Goal: Task Accomplishment & Management: Manage account settings

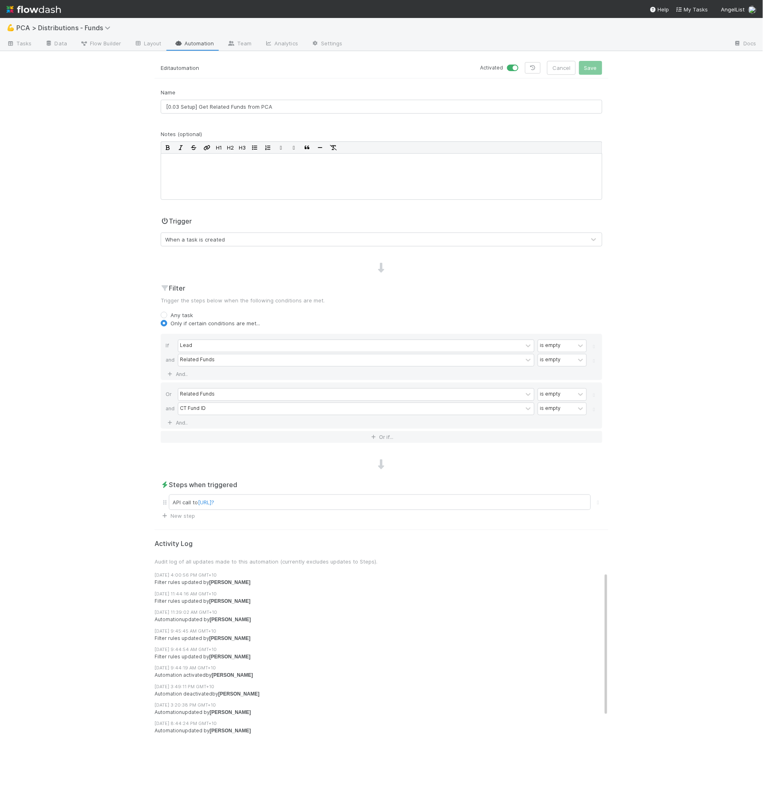
click at [360, 79] on form "Edit automation Activated Cancel Save Name [0.03 Setup] Get Related Funds from …" at bounding box center [382, 290] width 454 height 459
click at [198, 45] on link "Automation" at bounding box center [194, 44] width 53 height 13
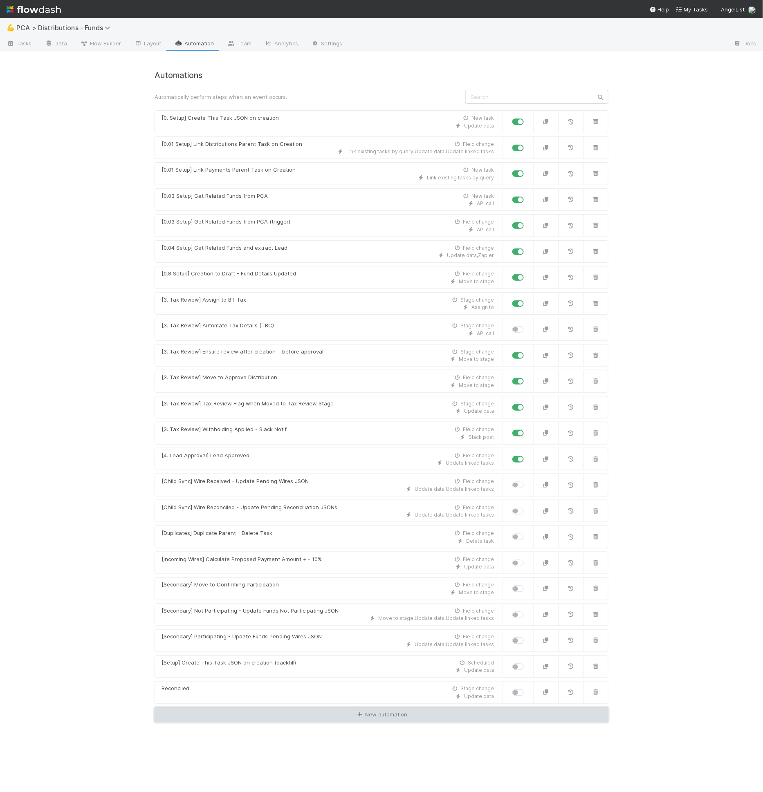
click at [358, 712] on icon at bounding box center [360, 714] width 8 height 5
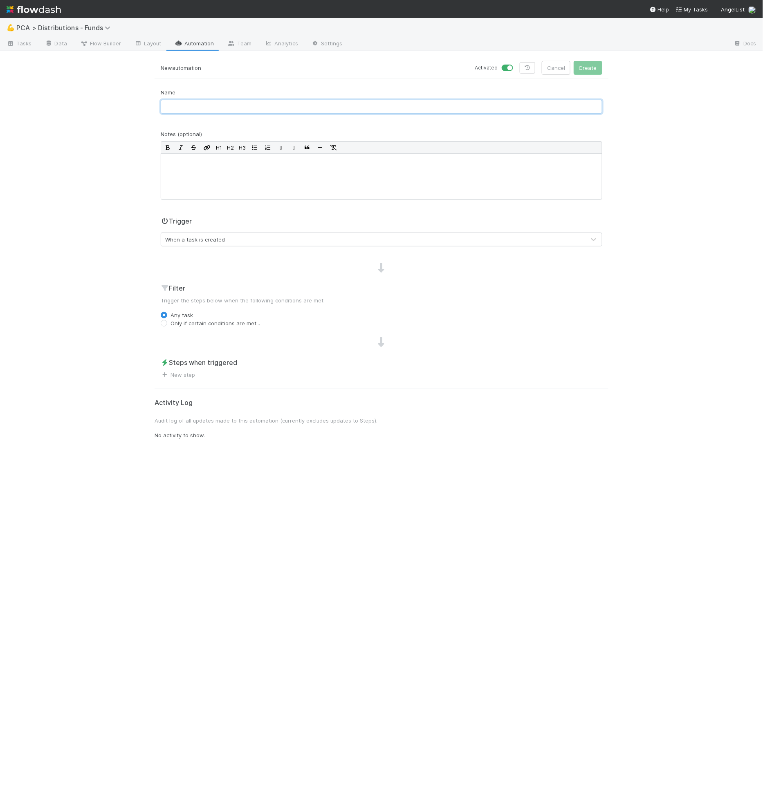
click at [281, 101] on input "text" at bounding box center [381, 107] width 441 height 14
type input "test get related tasks"
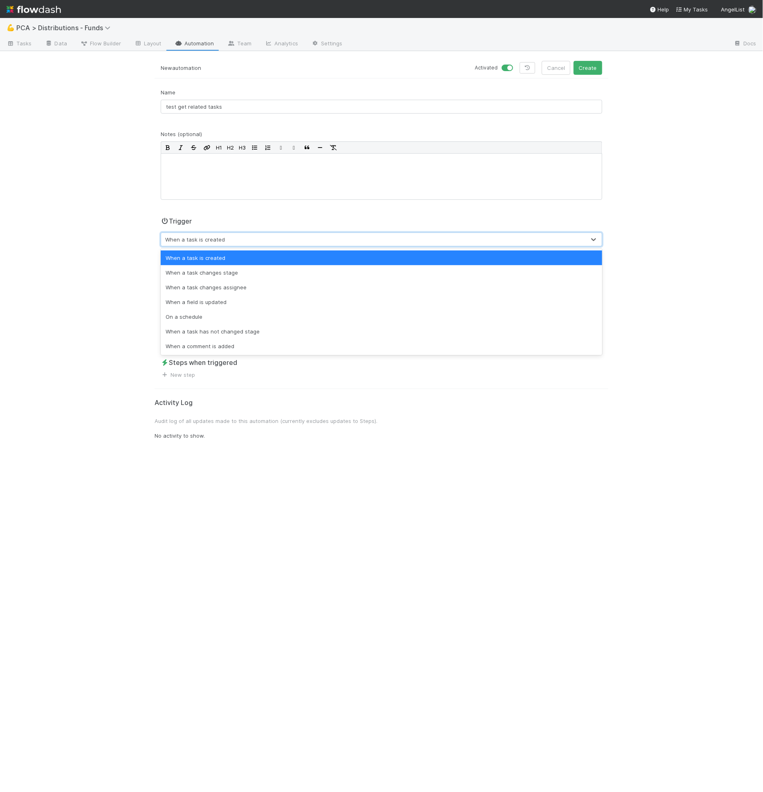
click at [295, 233] on div "When a task is created" at bounding box center [373, 239] width 424 height 13
click at [258, 277] on div "When a task changes stage" at bounding box center [381, 272] width 441 height 15
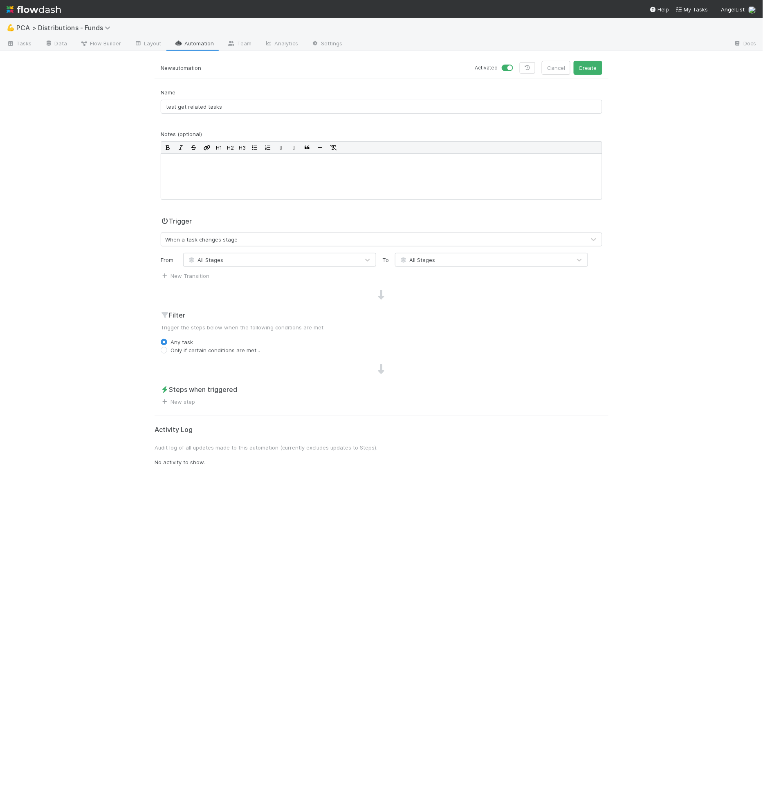
click at [216, 348] on label "Only if certain conditions are met..." at bounding box center [215, 350] width 90 height 8
click at [167, 348] on input "Only if certain conditions are met..." at bounding box center [164, 349] width 7 height 7
radio input "true"
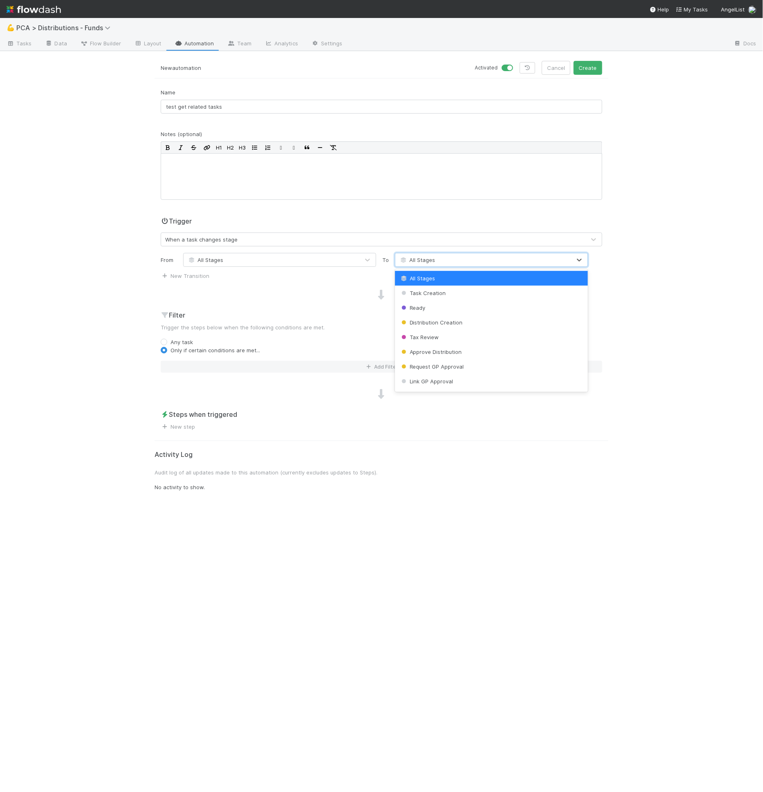
click at [442, 260] on div "All Stages" at bounding box center [483, 259] width 176 height 13
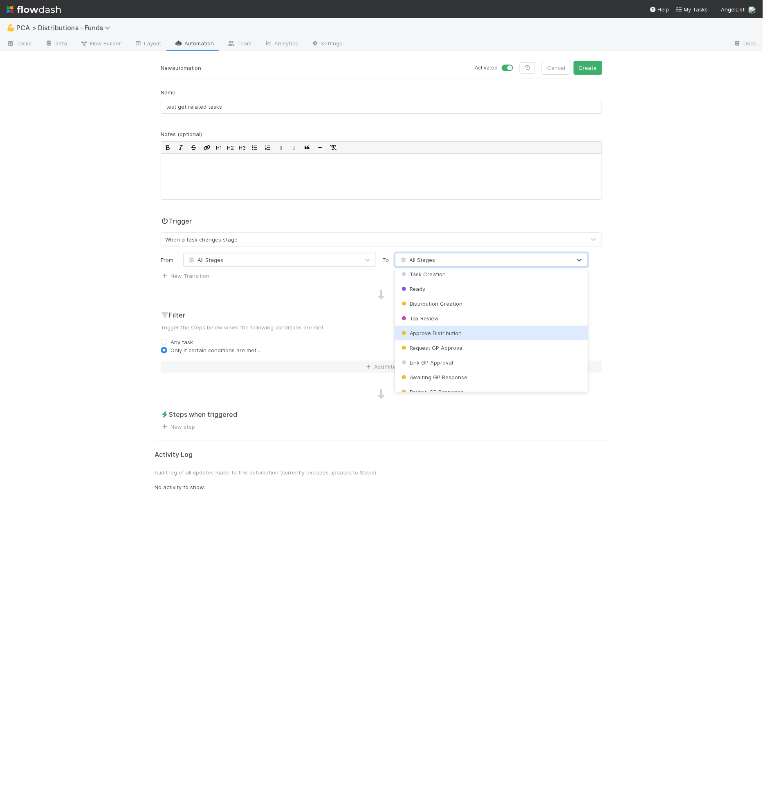
scroll to position [19, 0]
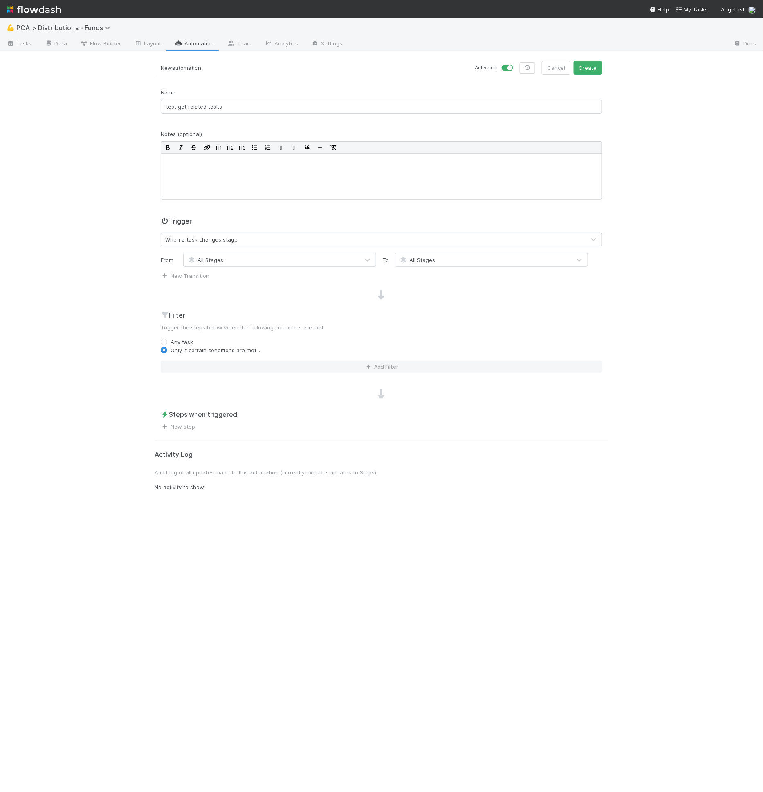
click at [130, 89] on div "💪 PCA > Distributions - Funds Tasks Data Flow Builder Layout Automation Team An…" at bounding box center [381, 405] width 763 height 774
click at [214, 79] on form "New automation Activated Cancel Create Name test get related tasks Notes (optio…" at bounding box center [382, 246] width 454 height 370
click at [109, 44] on span "Flow Builder" at bounding box center [100, 43] width 41 height 8
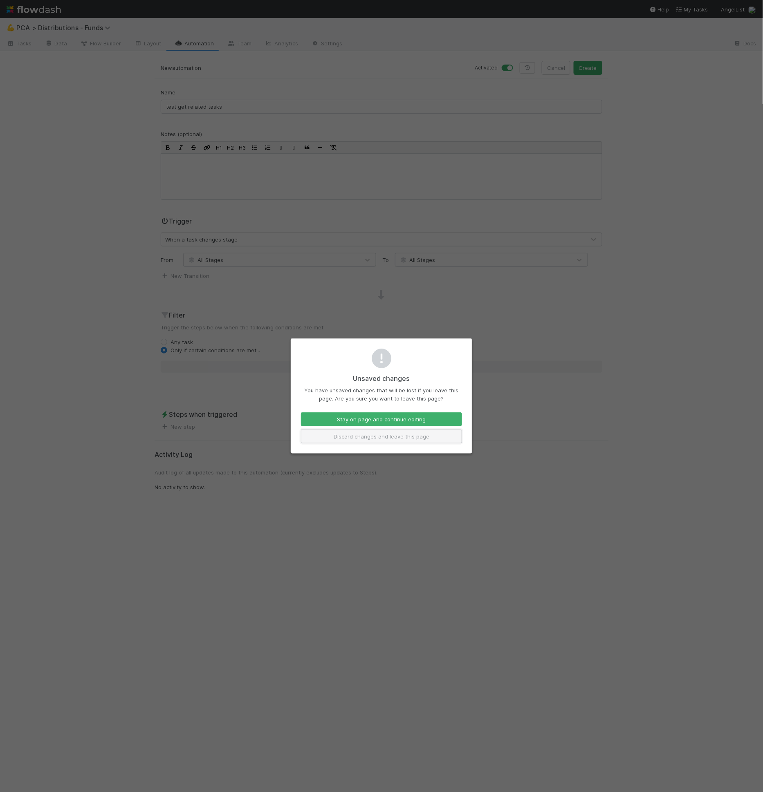
click at [349, 438] on button "Discard changes and leave this page" at bounding box center [381, 437] width 161 height 14
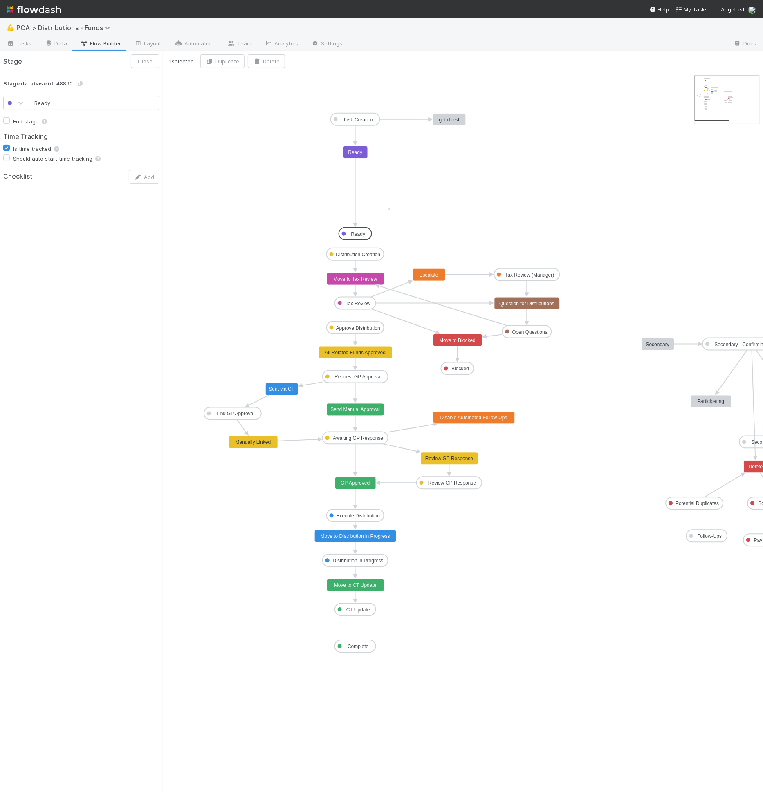
click at [389, 210] on icon "Task Creation Ready Distribution Creation Tax Review Approve Distribution Reque…" at bounding box center [492, 432] width 659 height 720
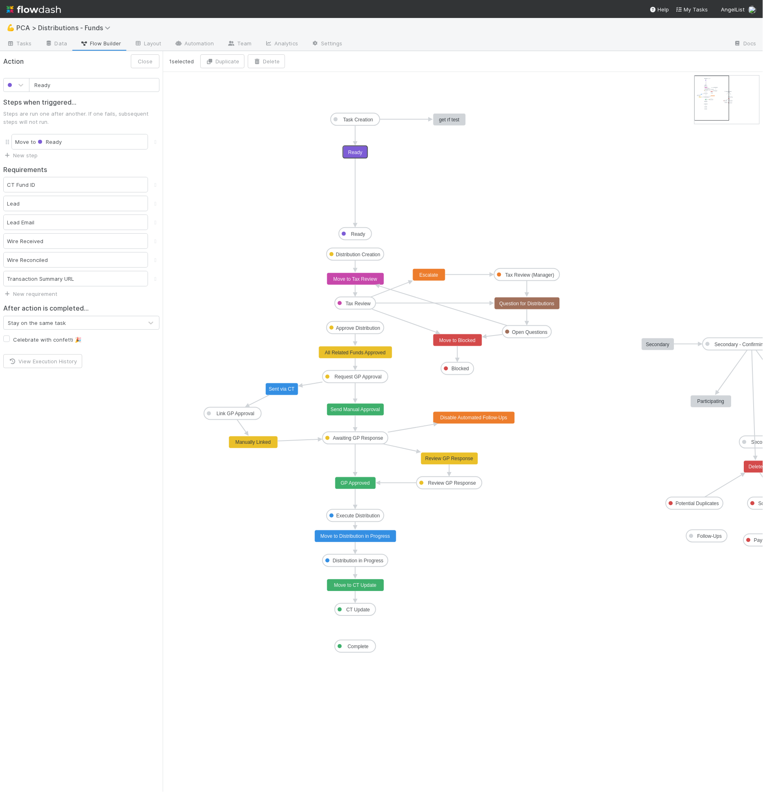
click at [353, 155] on rect at bounding box center [355, 152] width 25 height 12
click at [78, 183] on div "CT Fund ID" at bounding box center [75, 185] width 145 height 16
click at [31, 199] on div "Lead" at bounding box center [75, 204] width 145 height 16
click at [36, 222] on div "Lead Email" at bounding box center [75, 223] width 145 height 16
click at [39, 241] on div "Wire Received" at bounding box center [75, 241] width 145 height 16
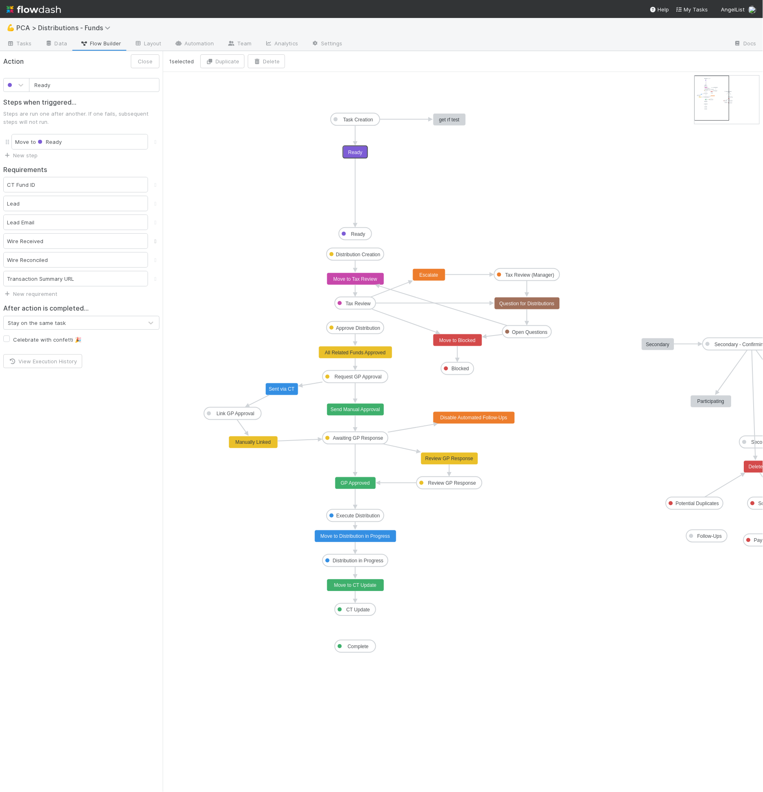
click at [154, 239] on icon at bounding box center [155, 241] width 8 height 5
click at [151, 62] on button "Save" at bounding box center [146, 61] width 27 height 14
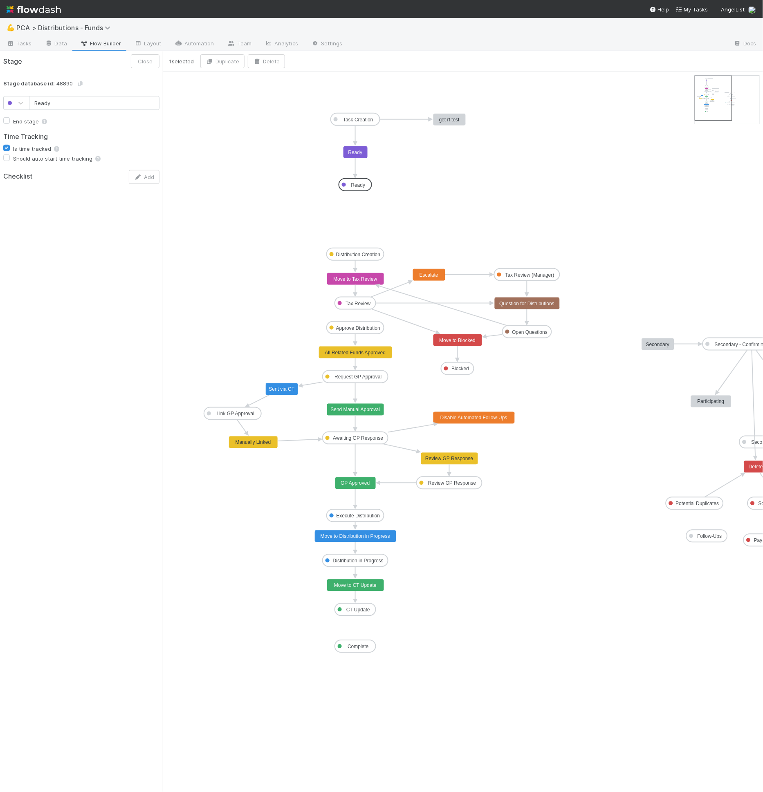
drag, startPoint x: 349, startPoint y: 234, endPoint x: 349, endPoint y: 183, distance: 51.5
drag, startPoint x: 358, startPoint y: 179, endPoint x: 358, endPoint y: 188, distance: 8.2
drag, startPoint x: 355, startPoint y: 194, endPoint x: 354, endPoint y: 256, distance: 62.6
click at [357, 223] on text "Move to Distribution Creation" at bounding box center [355, 222] width 63 height 6
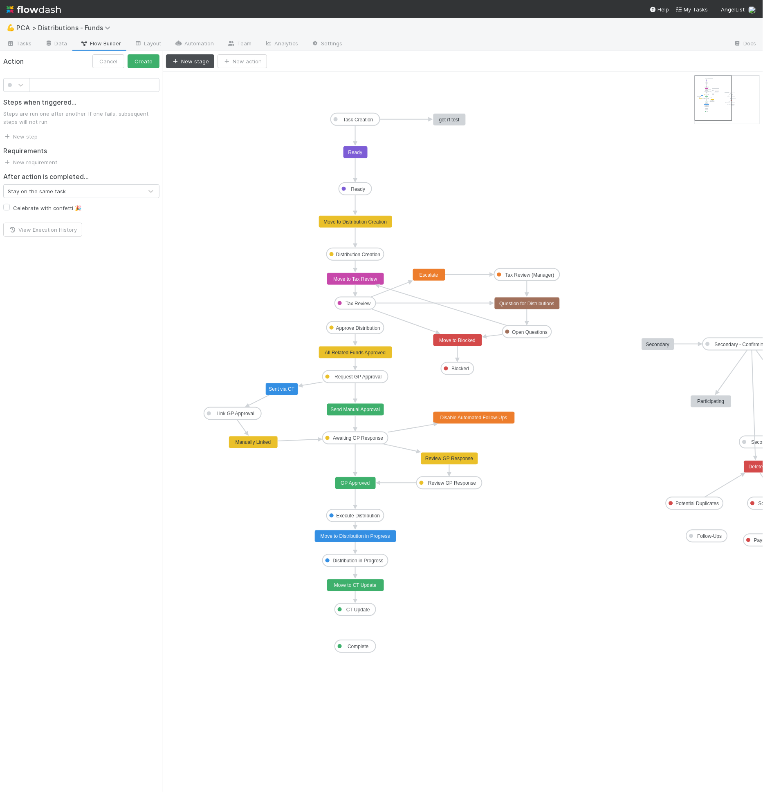
click at [70, 91] on input "text" at bounding box center [94, 85] width 130 height 14
click at [71, 89] on input "text" at bounding box center [94, 85] width 130 height 14
type input "Start"
click at [9, 88] on div at bounding box center [11, 85] width 6 height 8
click at [21, 147] on div at bounding box center [16, 148] width 16 height 8
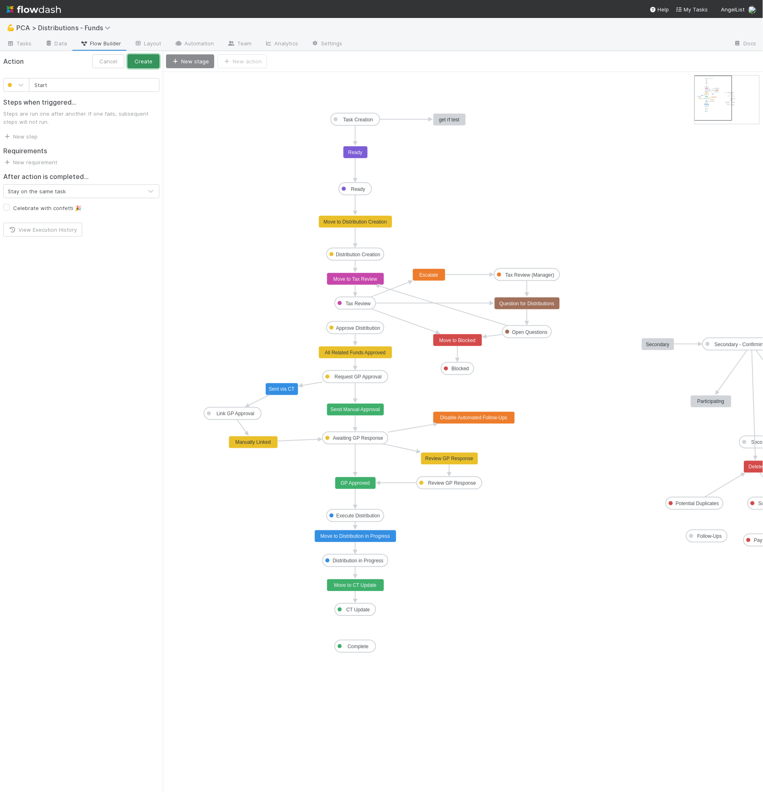
click at [133, 63] on button "Create" at bounding box center [144, 61] width 32 height 14
drag, startPoint x: 237, startPoint y: 76, endPoint x: 327, endPoint y: 193, distance: 147.0
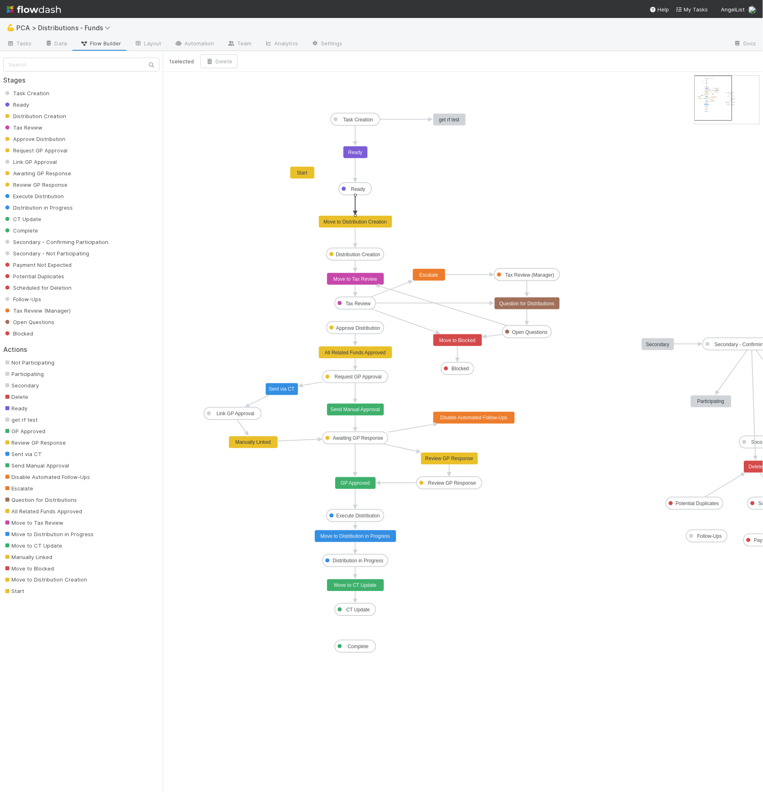
drag, startPoint x: 355, startPoint y: 213, endPoint x: 357, endPoint y: 218, distance: 4.9
click at [356, 214] on g "Task Creation Ready Distribution Creation Tax Review Approve Distribution Reque…" at bounding box center [512, 383] width 617 height 540
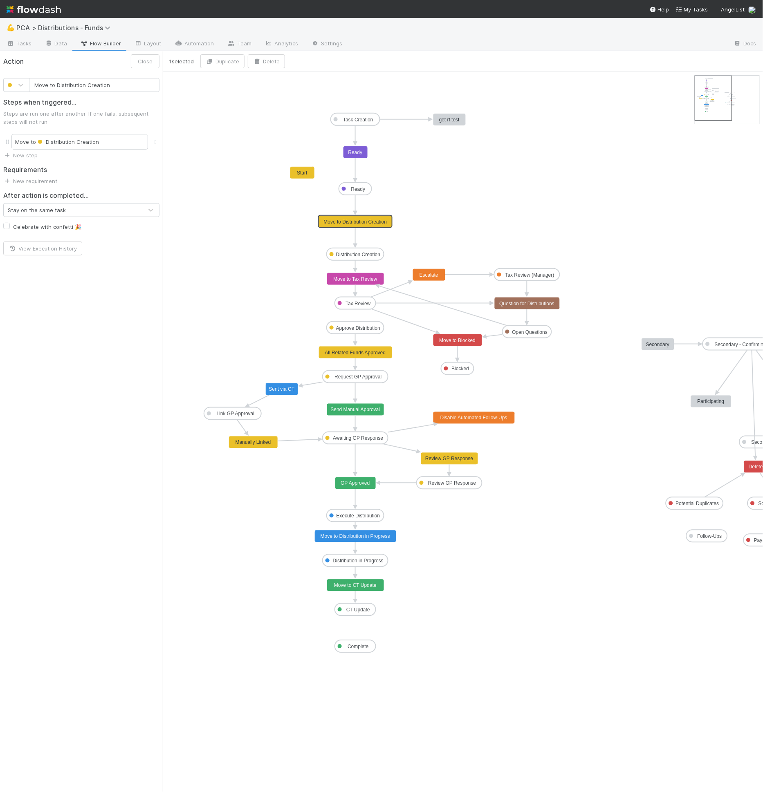
click at [357, 218] on rect at bounding box center [356, 222] width 74 height 12
click at [262, 60] on button "Delete" at bounding box center [266, 61] width 37 height 14
click at [299, 112] on button "Delete" at bounding box center [330, 117] width 150 height 14
drag, startPoint x: 306, startPoint y: 170, endPoint x: 358, endPoint y: 214, distance: 68.1
drag, startPoint x: 356, startPoint y: 194, endPoint x: 355, endPoint y: 214, distance: 20.1
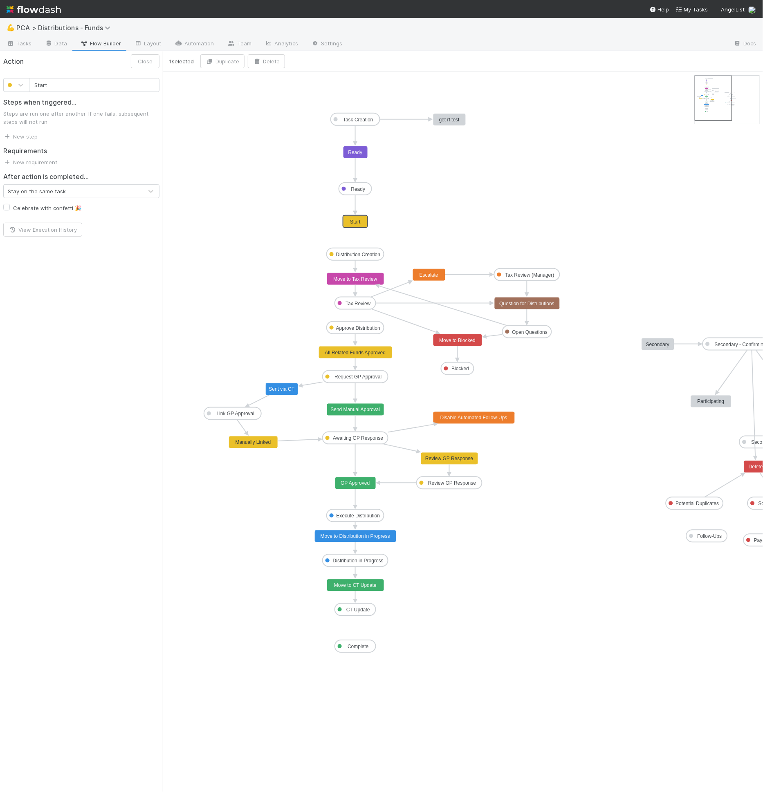
drag, startPoint x: 358, startPoint y: 216, endPoint x: 357, endPoint y: 221, distance: 4.5
drag, startPoint x: 356, startPoint y: 228, endPoint x: 353, endPoint y: 251, distance: 23.5
click at [329, 132] on icon "Task Creation Ready Distribution Creation Tax Review Approve Distribution Reque…" at bounding box center [492, 432] width 659 height 720
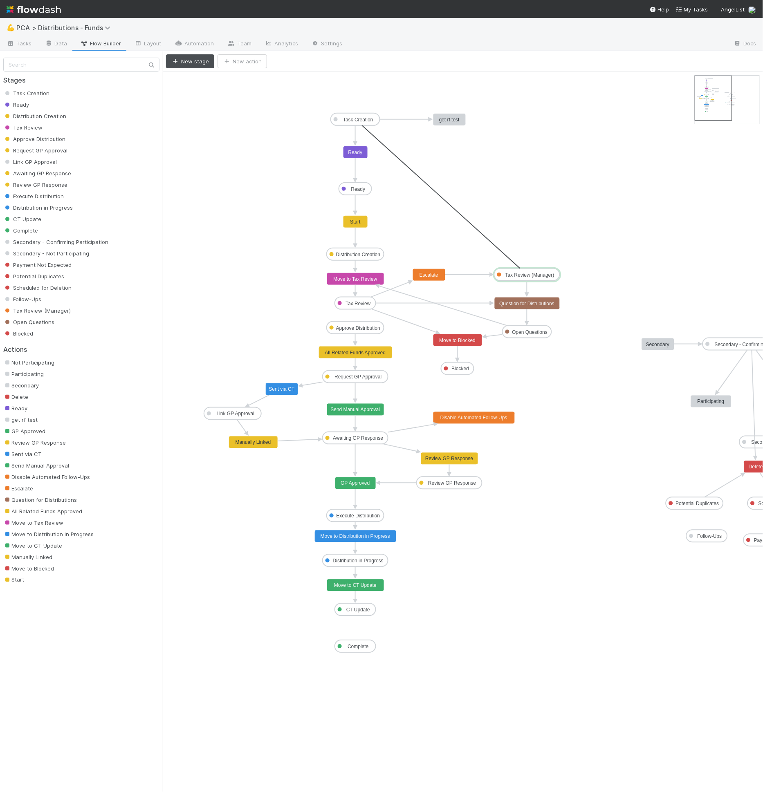
drag, startPoint x: 356, startPoint y: 125, endPoint x: 509, endPoint y: 269, distance: 210.5
click at [440, 195] on text "Move to Tax Review (Manager)" at bounding box center [441, 198] width 68 height 6
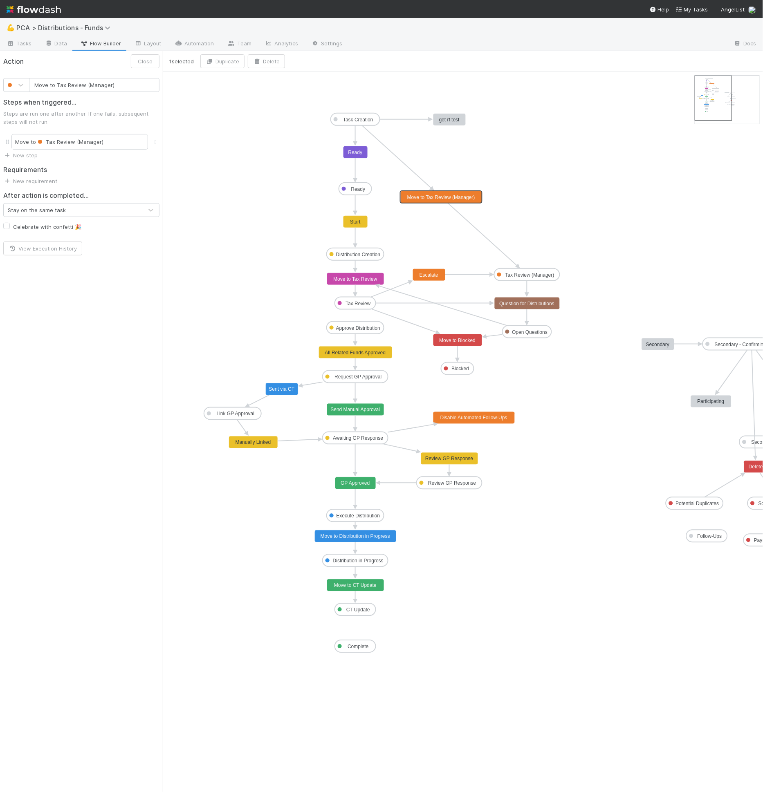
click at [123, 83] on input "Move to Tax Review (Manager)" at bounding box center [94, 85] width 130 height 14
type input "te"
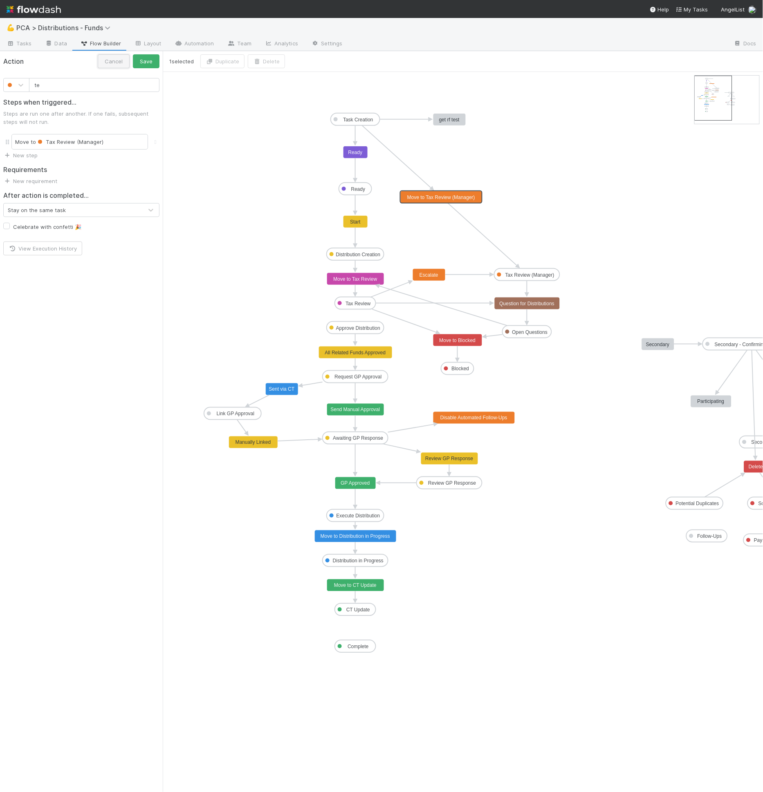
click at [124, 61] on button "Cancel" at bounding box center [114, 61] width 32 height 14
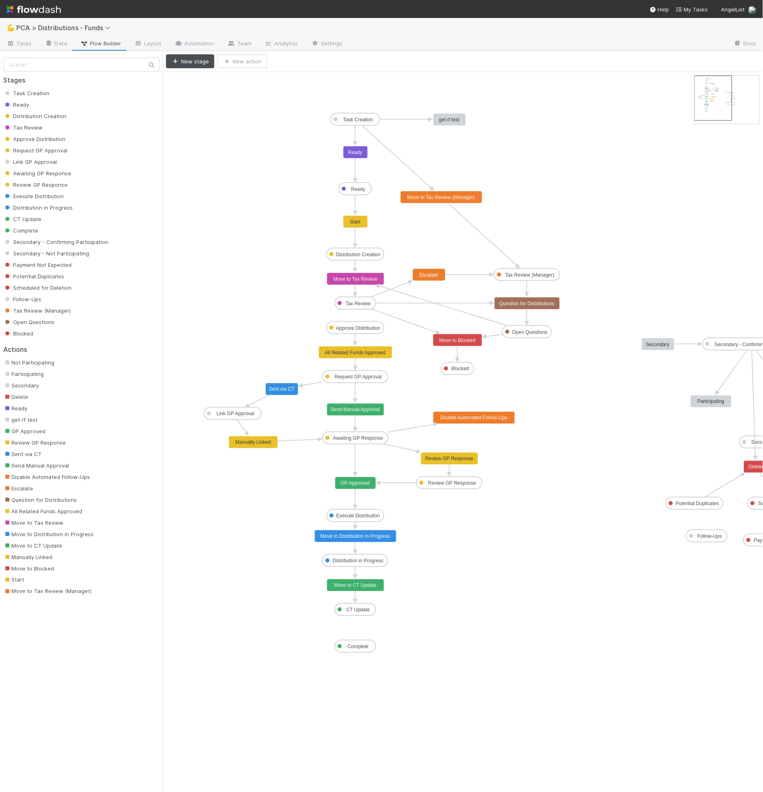
click at [441, 197] on text "Move to Tax Review (Manager)" at bounding box center [441, 198] width 68 height 6
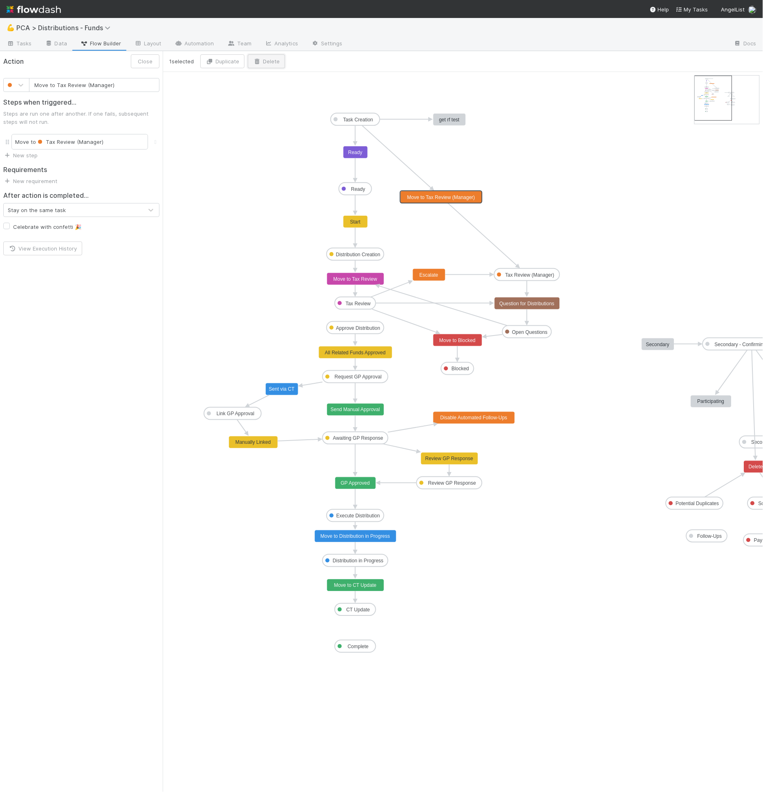
click at [267, 65] on button "Delete" at bounding box center [266, 61] width 37 height 14
click at [334, 111] on button "Delete" at bounding box center [330, 117] width 150 height 14
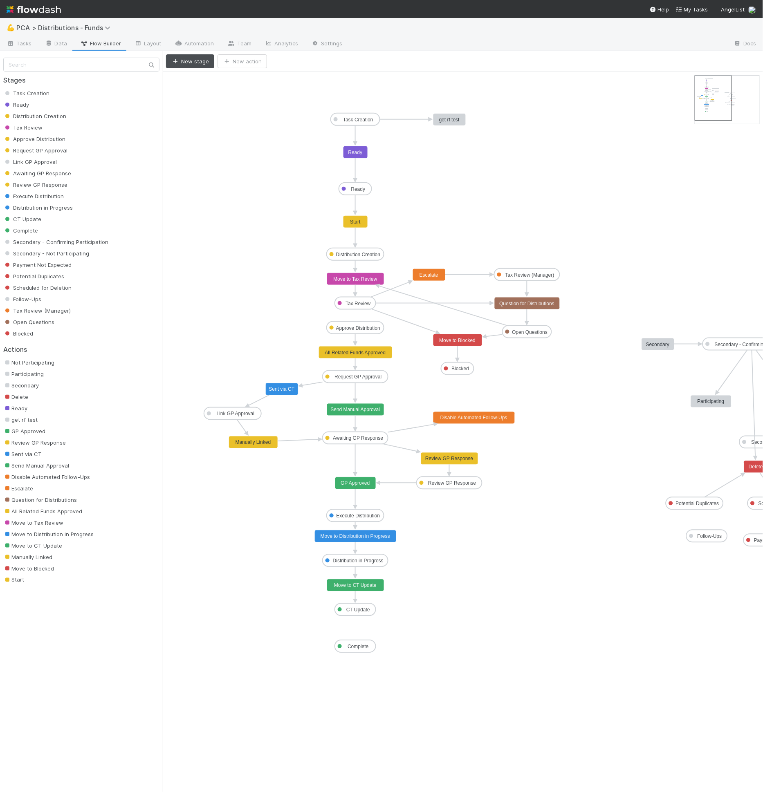
click at [366, 60] on div "New stage New action" at bounding box center [461, 61] width 590 height 14
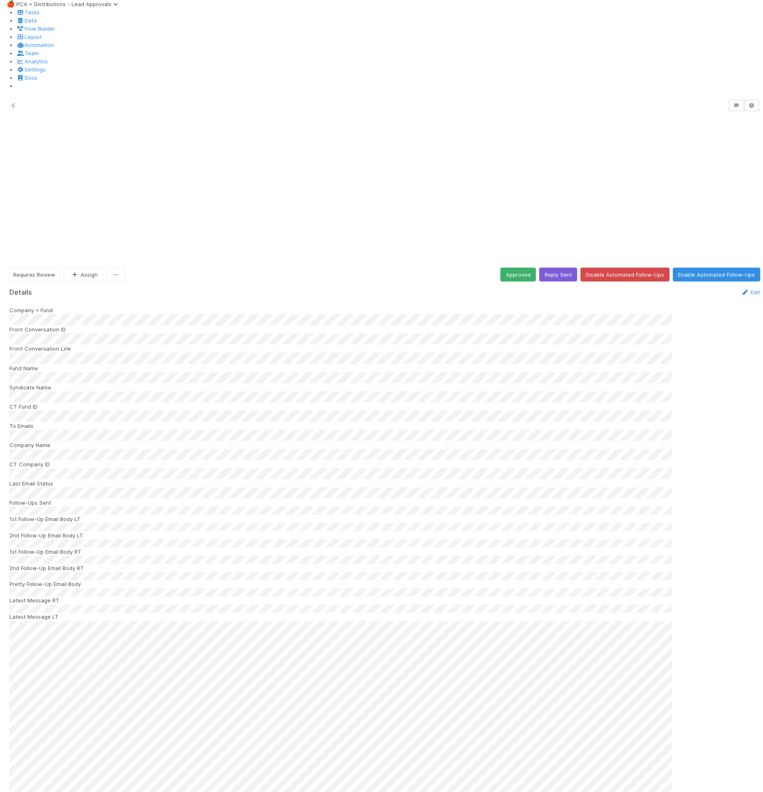
scroll to position [2840, 0]
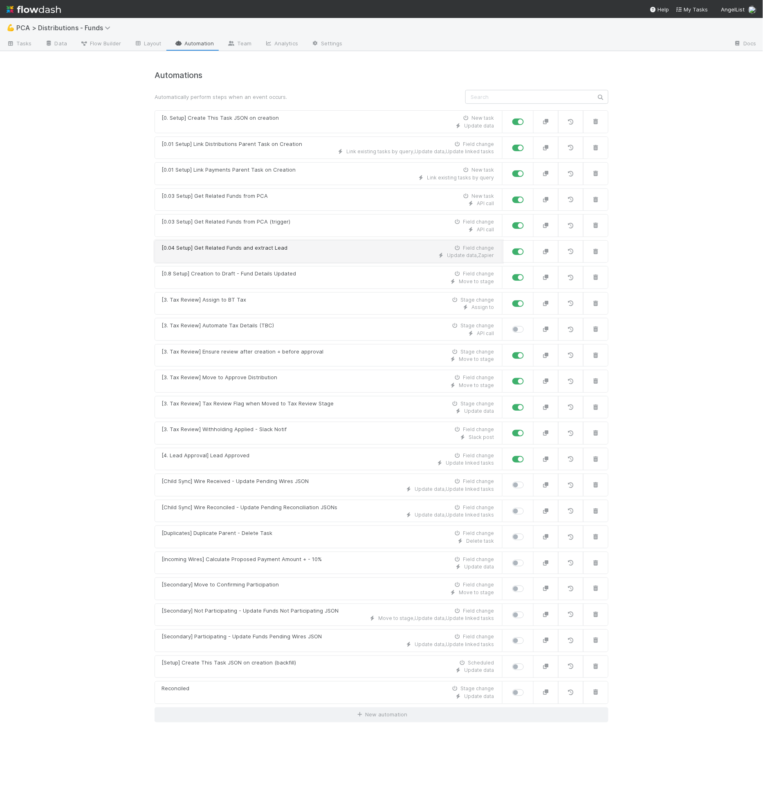
click at [290, 248] on div "[0.04 Setup] Get Related Funds and extract Lead Field change" at bounding box center [327, 248] width 332 height 8
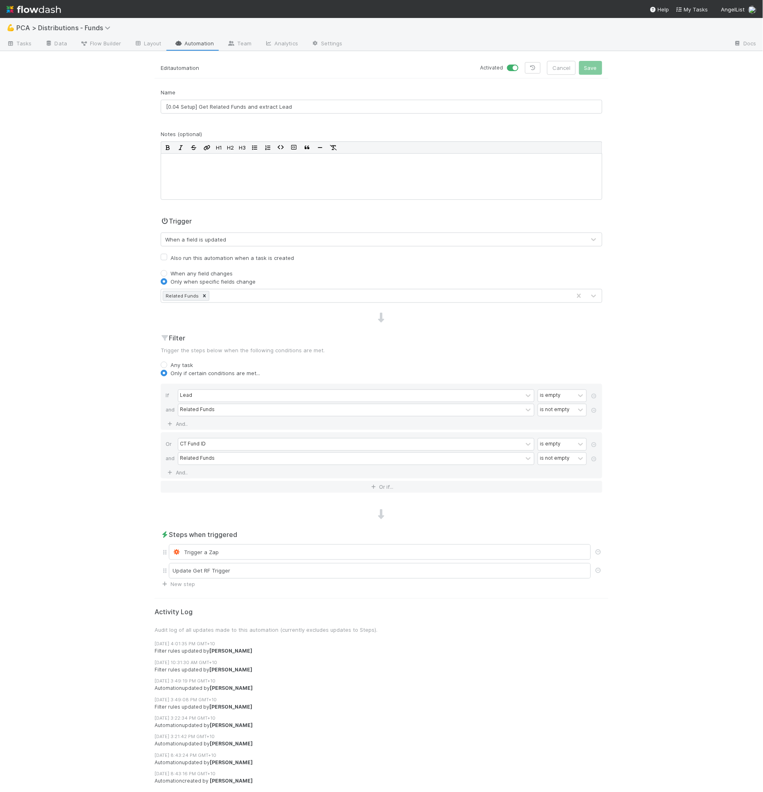
click at [363, 320] on div at bounding box center [382, 318] width 454 height 11
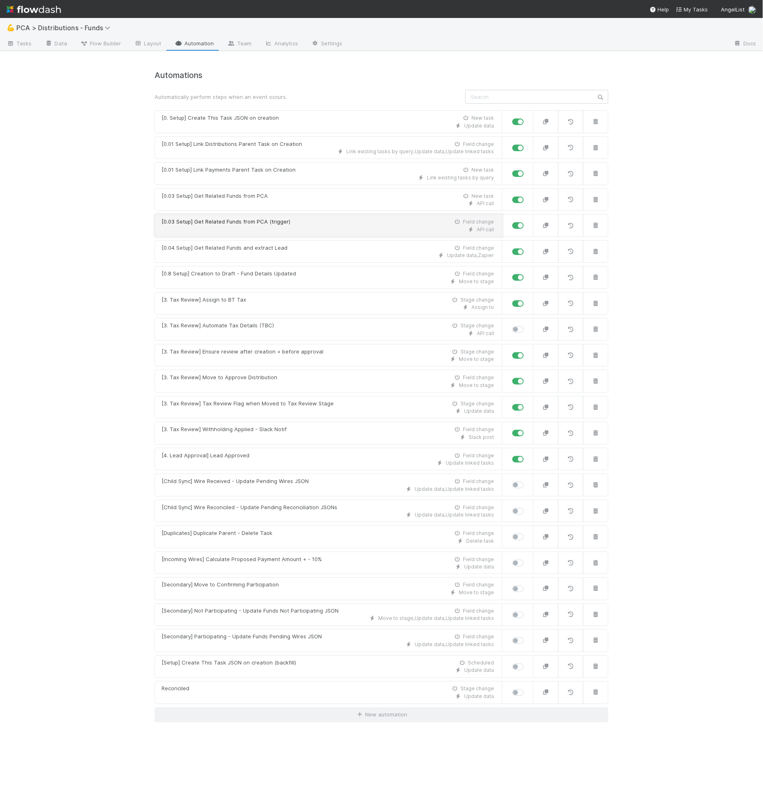
click at [310, 227] on div "API call" at bounding box center [327, 229] width 332 height 7
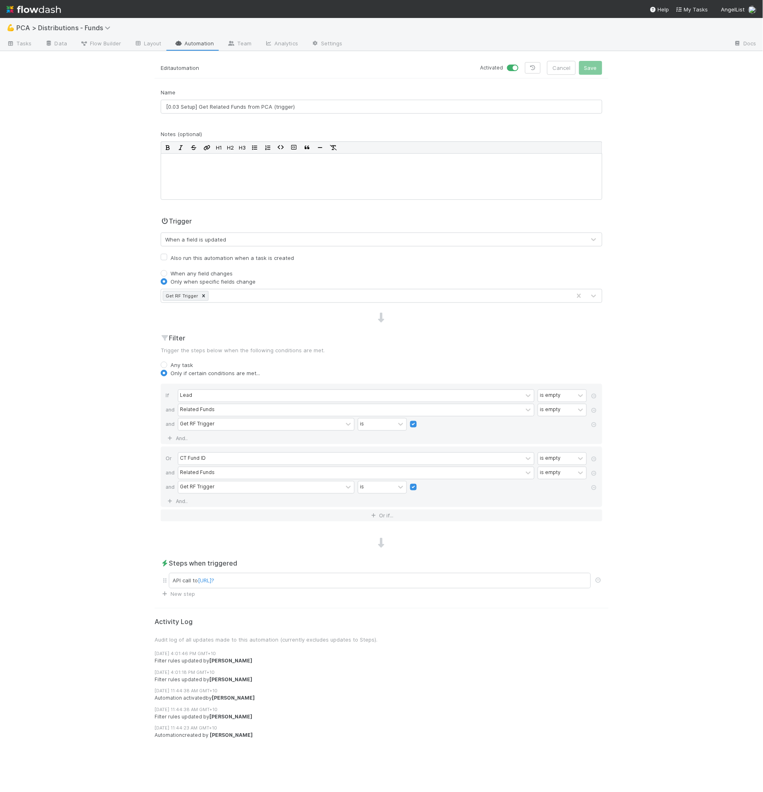
click at [493, 362] on div "Any task" at bounding box center [381, 365] width 441 height 8
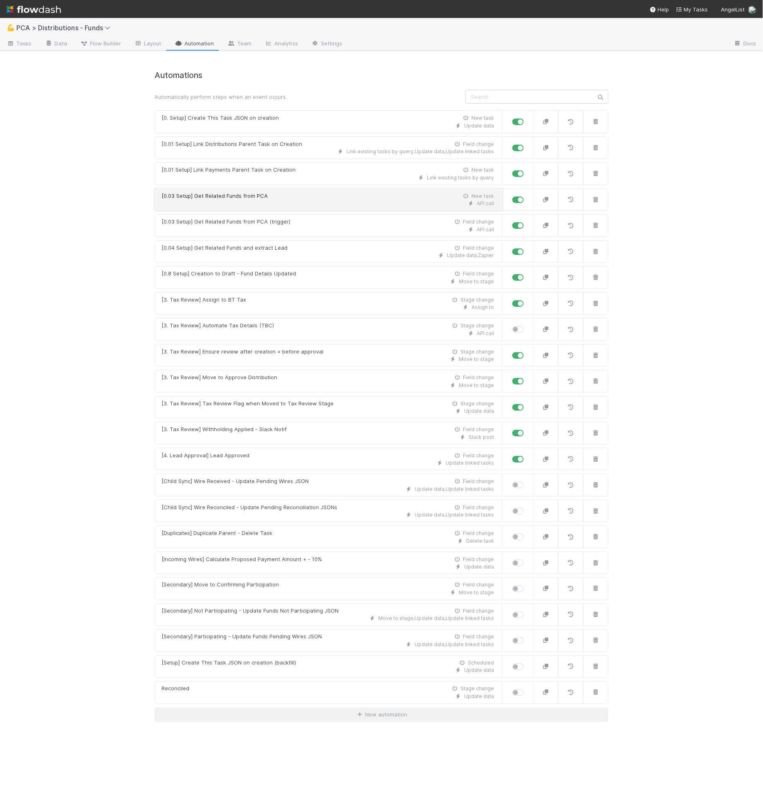
click at [361, 197] on div "[0.03 Setup] Get Related Funds from PCA New task" at bounding box center [327, 196] width 332 height 8
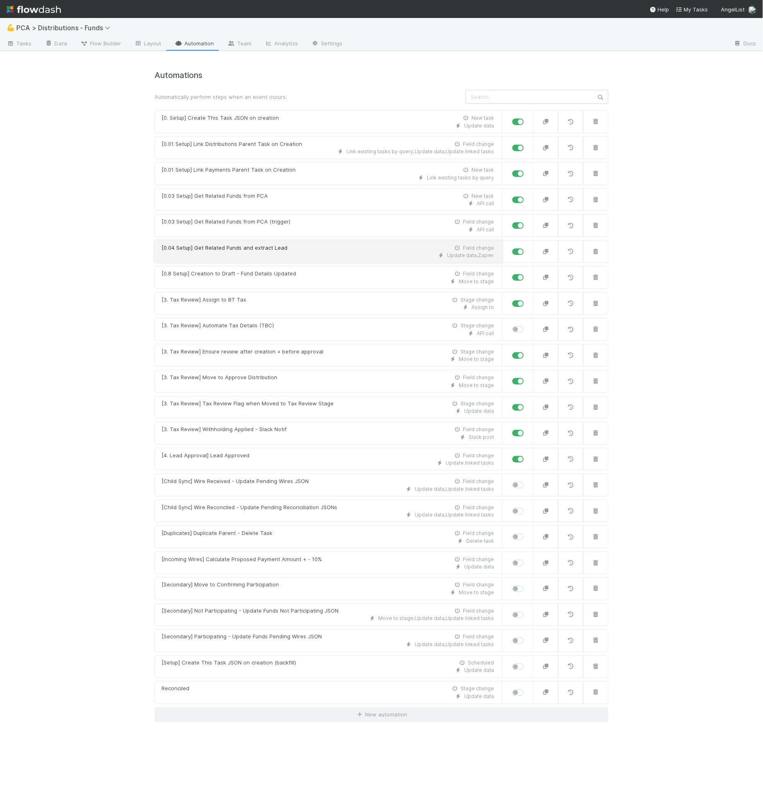
click at [330, 245] on div "[0.04 Setup] Get Related Funds and extract Lead Field change" at bounding box center [327, 248] width 332 height 8
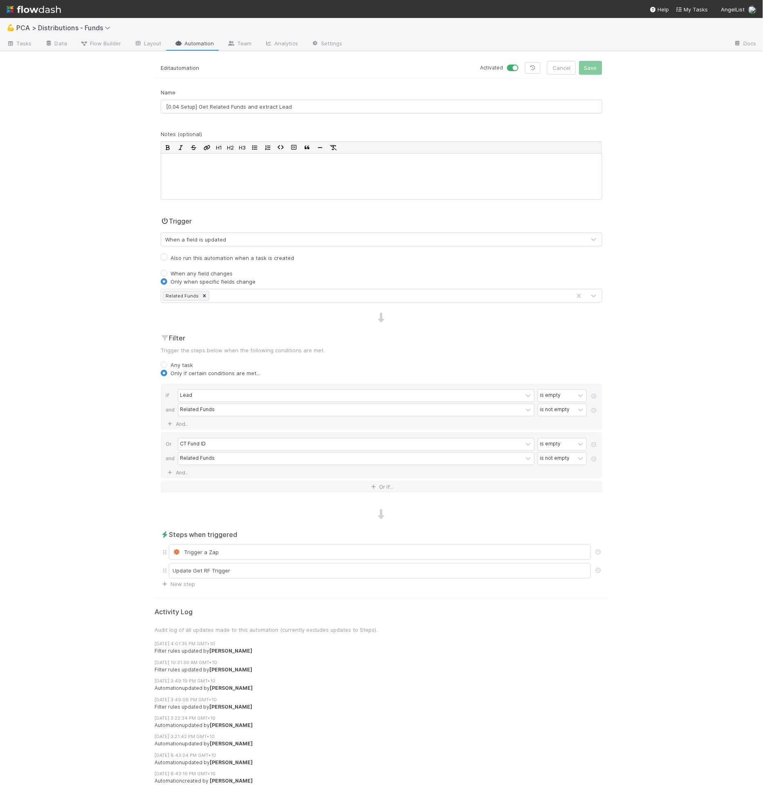
click at [623, 375] on div "💪 PCA > Distributions - Funds Tasks Data Flow Builder Layout Automation Team An…" at bounding box center [381, 405] width 763 height 774
click at [363, 349] on p "Trigger the steps below when the following conditions are met." at bounding box center [381, 350] width 441 height 8
click at [260, 212] on div "Name [0.04 Setup] Get Related Funds and extract Lead Notes (optional) H1 H2 H3 …" at bounding box center [382, 338] width 454 height 500
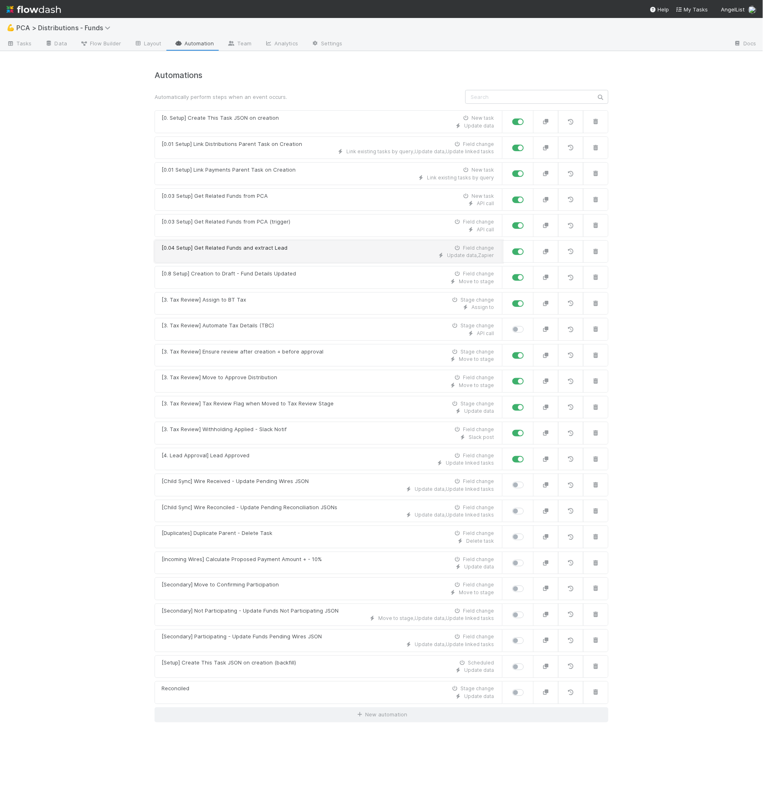
click at [255, 252] on div "Update data , Zapier" at bounding box center [327, 255] width 332 height 7
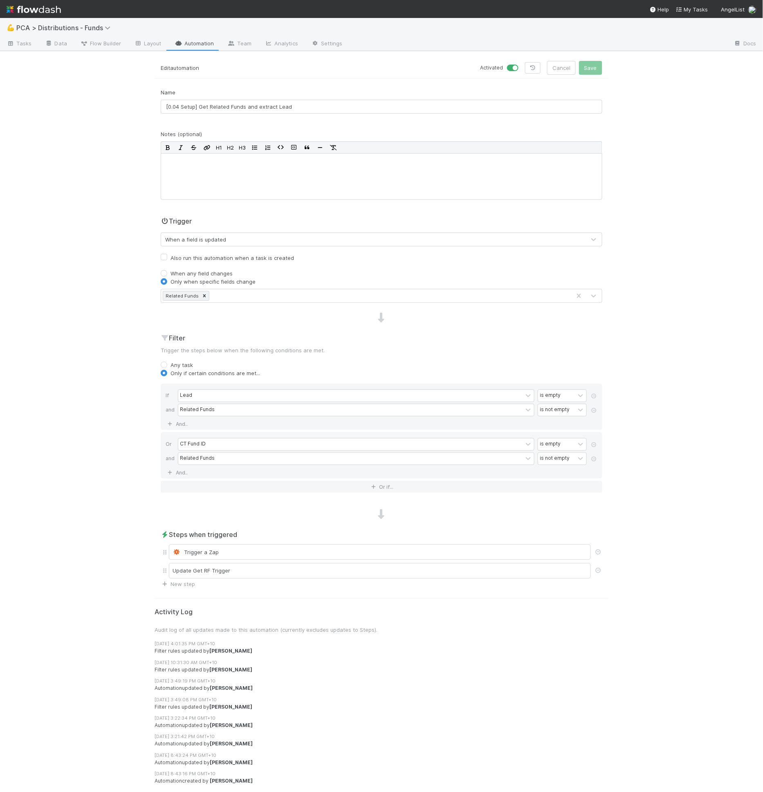
click at [211, 258] on label "Also run this automation when a task is created" at bounding box center [231, 258] width 123 height 10
click at [167, 258] on input "Also run this automation when a task is created" at bounding box center [164, 256] width 7 height 7
checkbox input "true"
click at [590, 66] on button "Save" at bounding box center [590, 68] width 23 height 14
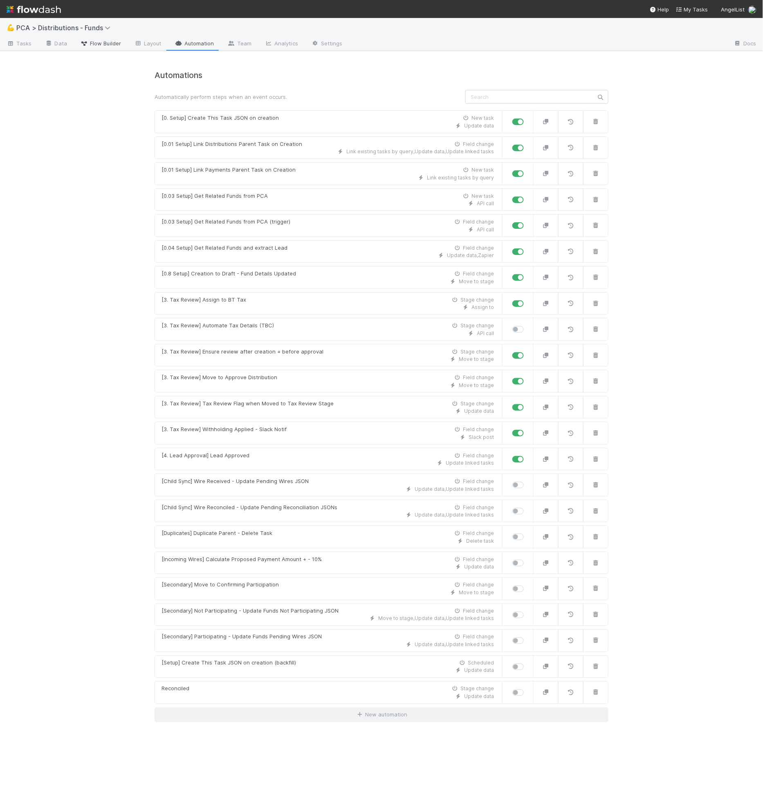
click at [93, 47] on link "Flow Builder" at bounding box center [101, 44] width 54 height 13
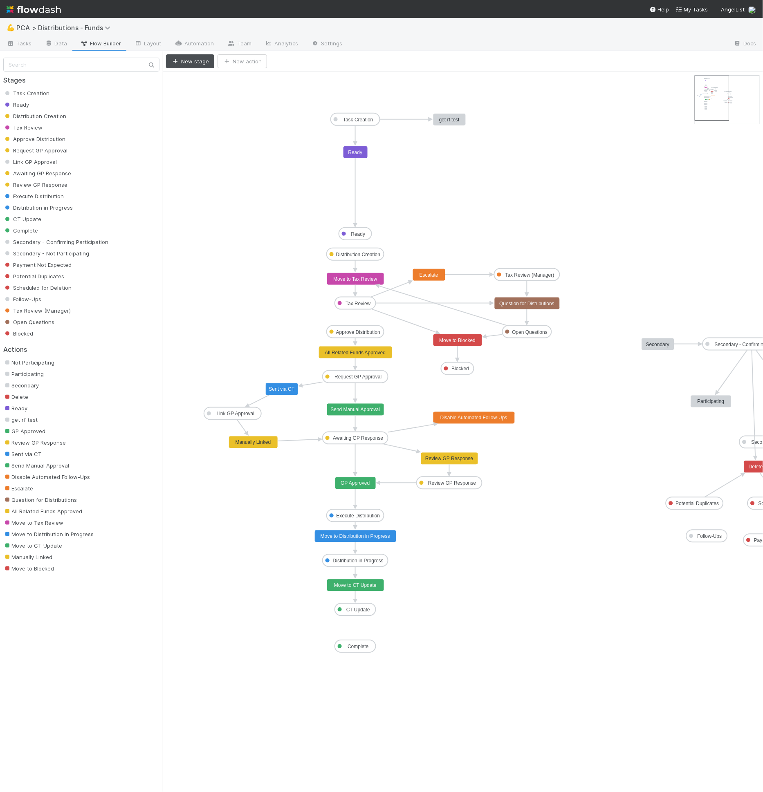
click at [543, 209] on icon "Task Creation Ready Distribution Creation Tax Review Approve Distribution Reque…" at bounding box center [492, 432] width 659 height 720
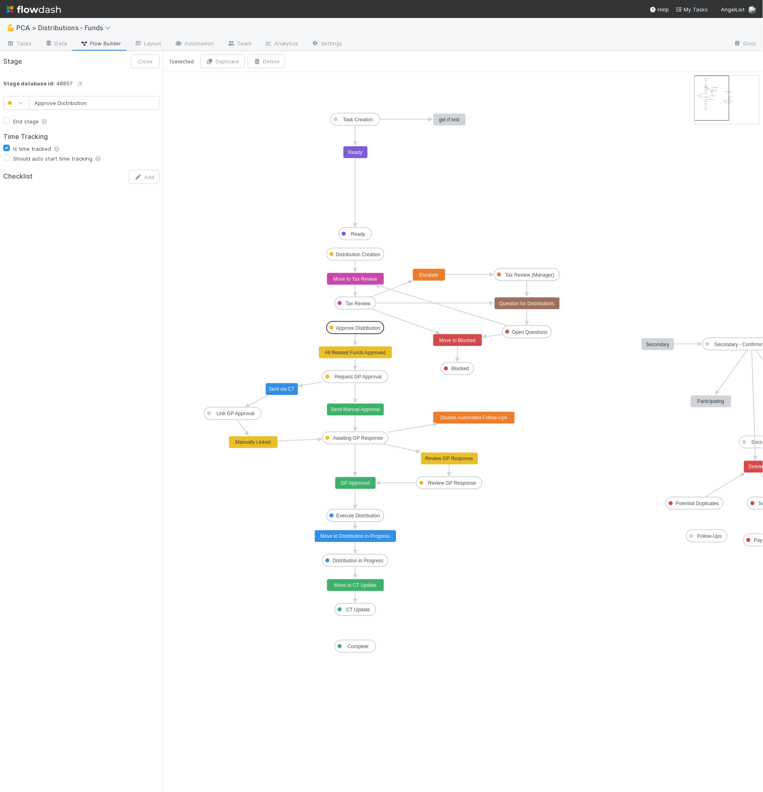
drag, startPoint x: 362, startPoint y: 333, endPoint x: 363, endPoint y: 329, distance: 4.2
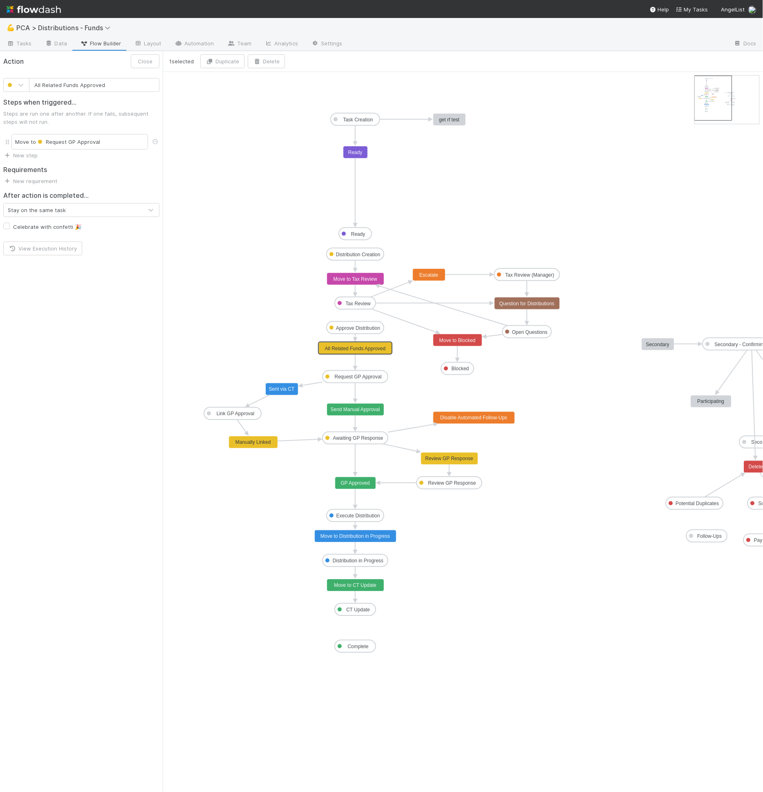
click at [78, 83] on input "All Related Funds Approved" at bounding box center [94, 85] width 130 height 14
click at [87, 85] on input "All Related Funds Approved" at bounding box center [94, 85] width 130 height 14
click at [95, 87] on input "All Related Funds Approved" at bounding box center [94, 85] width 130 height 14
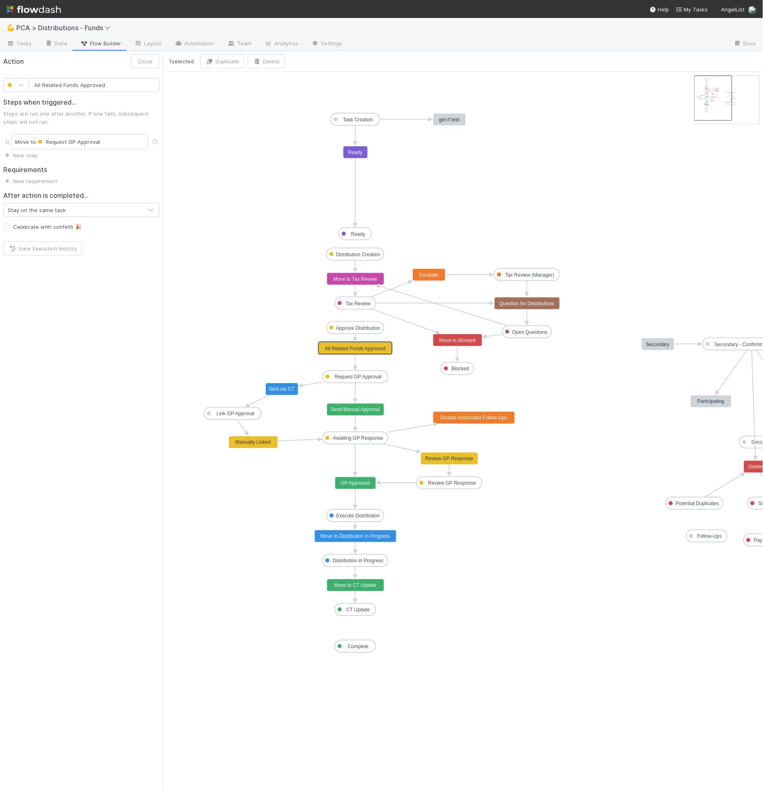
click at [95, 87] on input "All Related Funds Approved" at bounding box center [94, 85] width 130 height 14
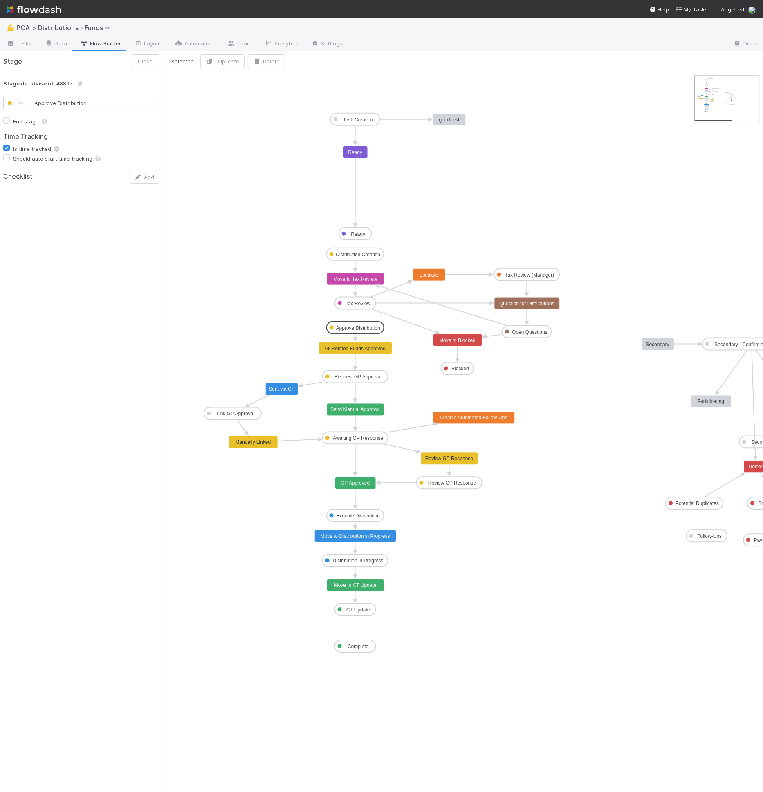
click at [368, 326] on text "Approve Distribution" at bounding box center [358, 328] width 44 height 6
click at [285, 332] on icon "Task Creation Ready Distribution Creation Tax Review Approve Distribution Reque…" at bounding box center [492, 432] width 659 height 720
click at [355, 233] on text "Ready" at bounding box center [358, 234] width 14 height 6
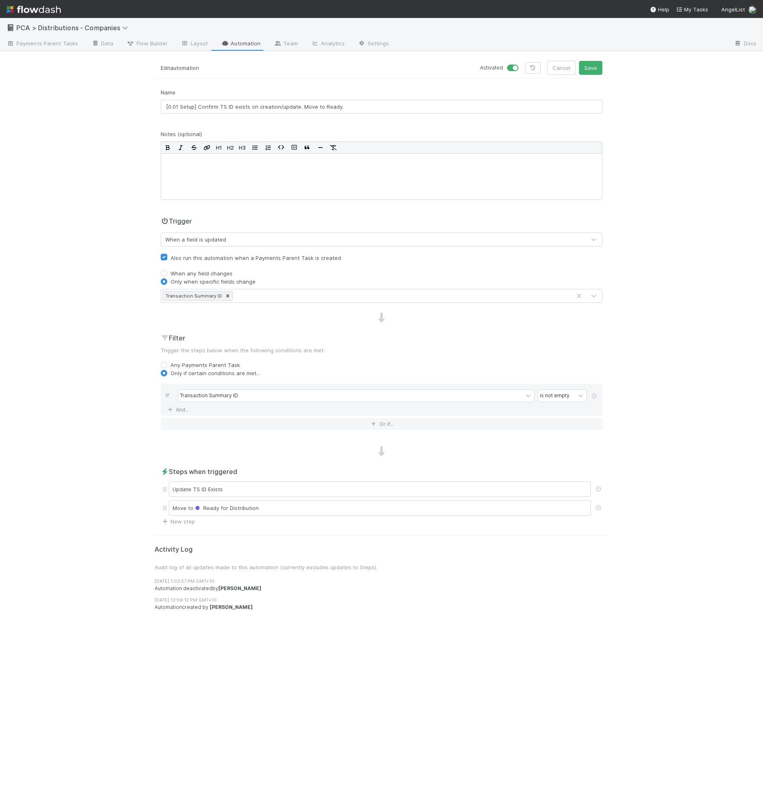
click at [281, 62] on p "Edit automation" at bounding box center [268, 68] width 215 height 13
click at [297, 66] on p "Edit automation" at bounding box center [268, 68] width 215 height 13
click at [275, 482] on div "Update TS ID Exists" at bounding box center [380, 490] width 422 height 16
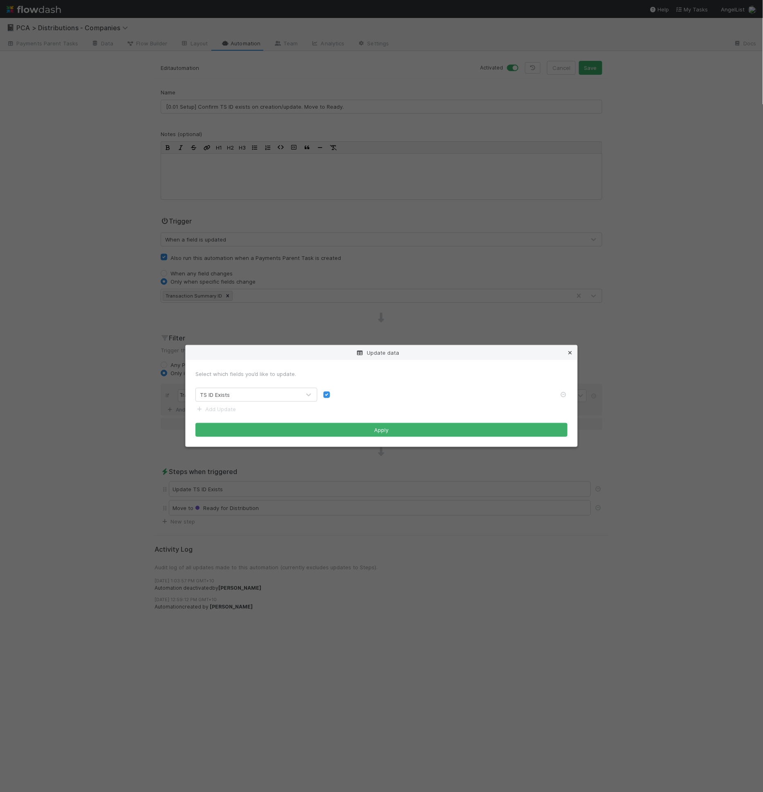
click at [567, 355] on icon at bounding box center [570, 352] width 8 height 5
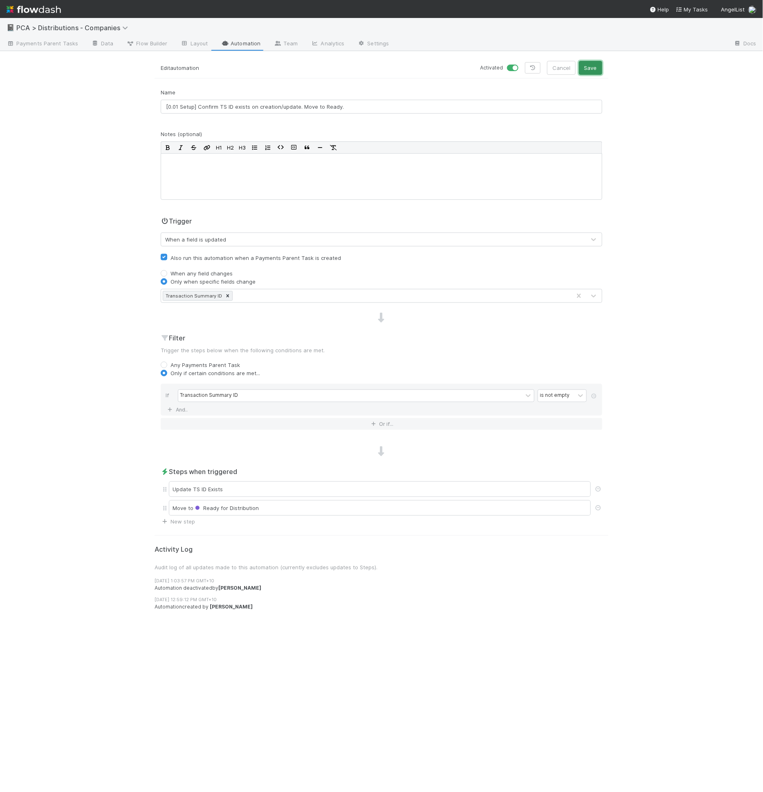
click at [584, 73] on button "Save" at bounding box center [590, 68] width 23 height 14
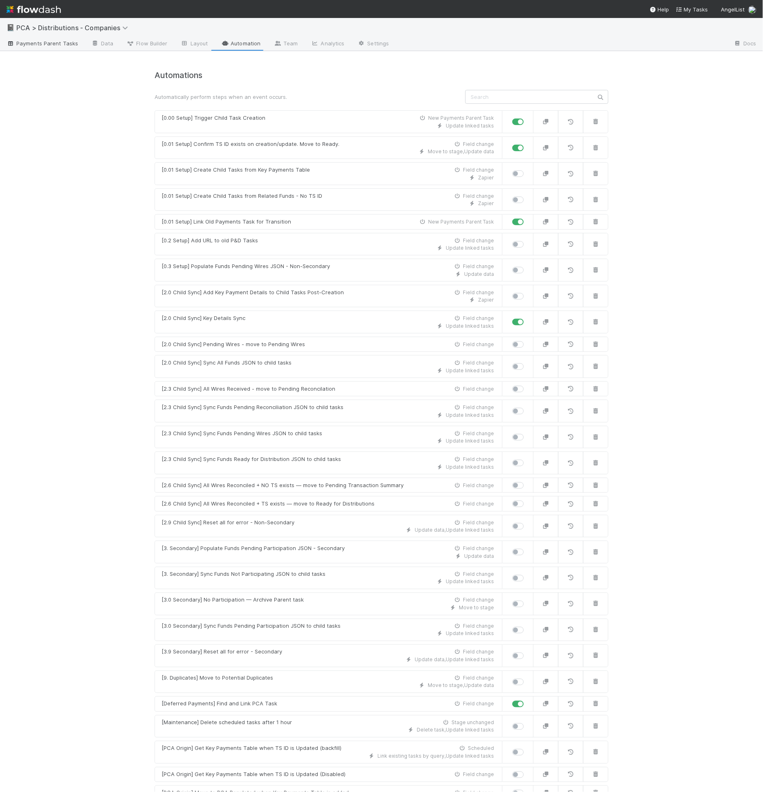
click at [43, 40] on span "Payments Parent Tasks" at bounding box center [43, 43] width 72 height 8
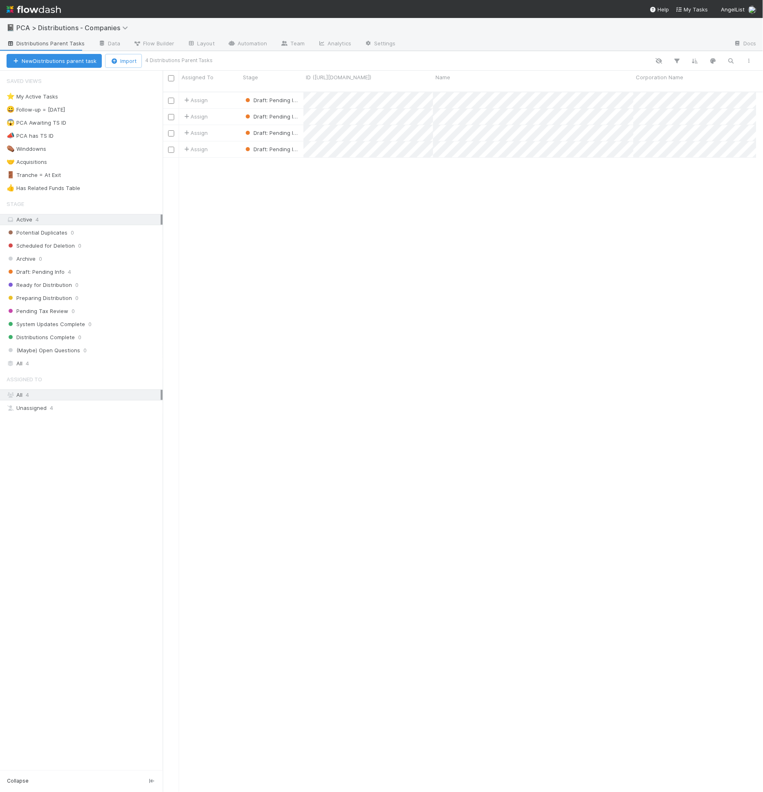
scroll to position [7, 7]
click at [110, 43] on link "Data" at bounding box center [109, 44] width 35 height 13
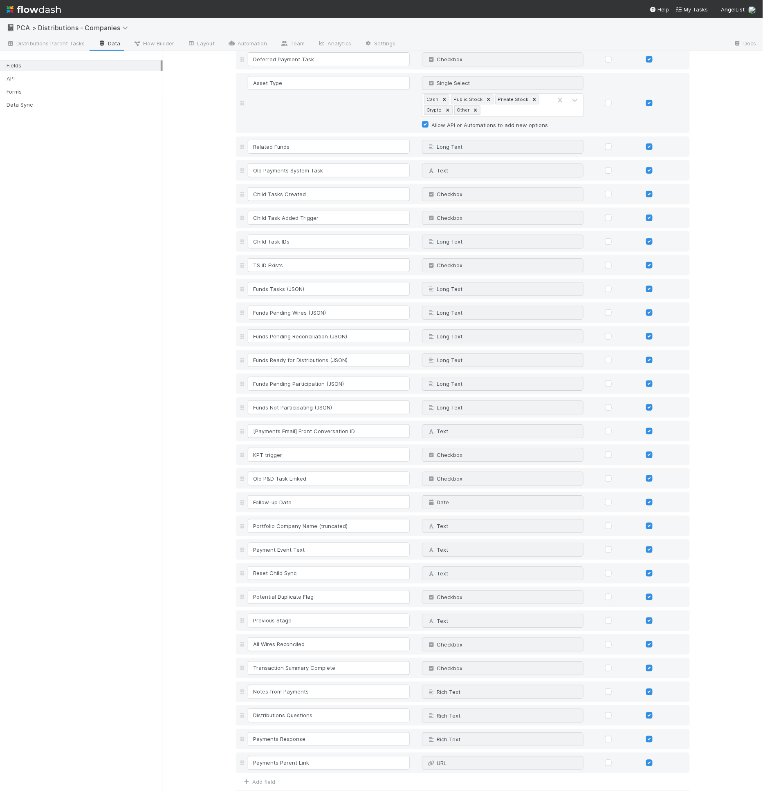
scroll to position [721, 0]
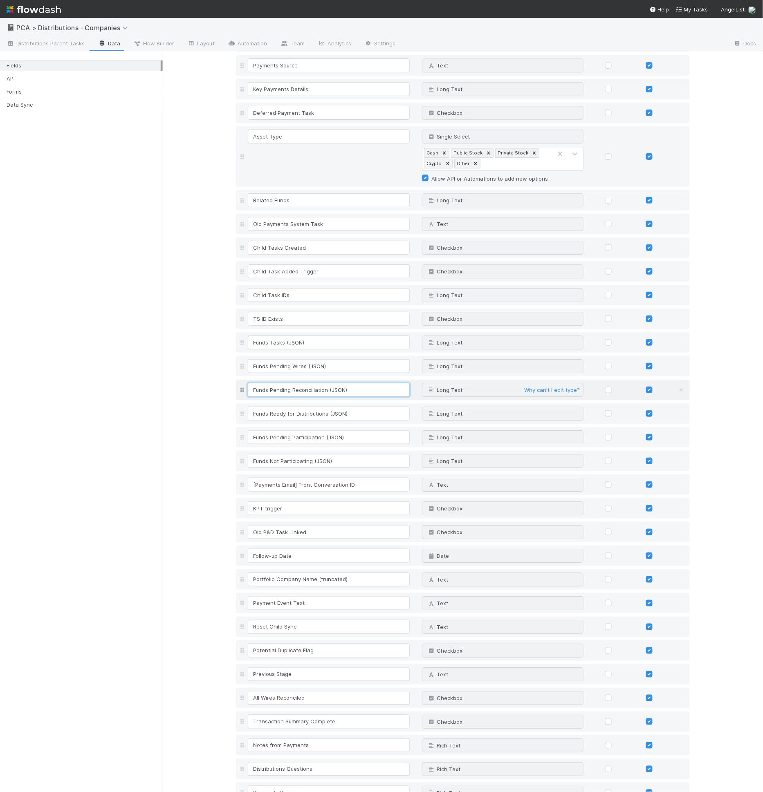
click at [299, 383] on input "Funds Pending Reconciliation (JSON)" at bounding box center [329, 390] width 162 height 14
click at [289, 383] on input "Funds Pending Details (JSON)" at bounding box center [329, 390] width 162 height 14
click at [297, 383] on input "Funds Pending Details (JSON)" at bounding box center [329, 390] width 162 height 14
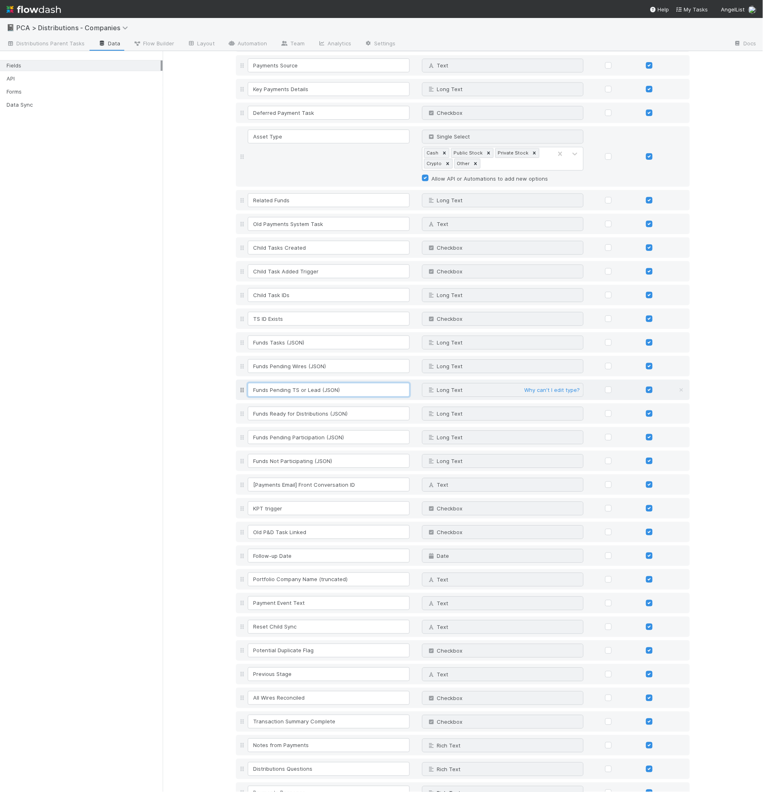
click at [294, 383] on input "Funds Pending TS or Lead (JSON)" at bounding box center [329, 390] width 162 height 14
drag, startPoint x: 316, startPoint y: 366, endPoint x: 288, endPoint y: 369, distance: 28.4
click at [288, 383] on input "Funds Pending TS or Lead (JSON)" at bounding box center [329, 390] width 162 height 14
type input "Funds Pending Key Info (JSON)"
click at [299, 407] on input "Funds Ready for Distributions (JSON)" at bounding box center [329, 414] width 162 height 14
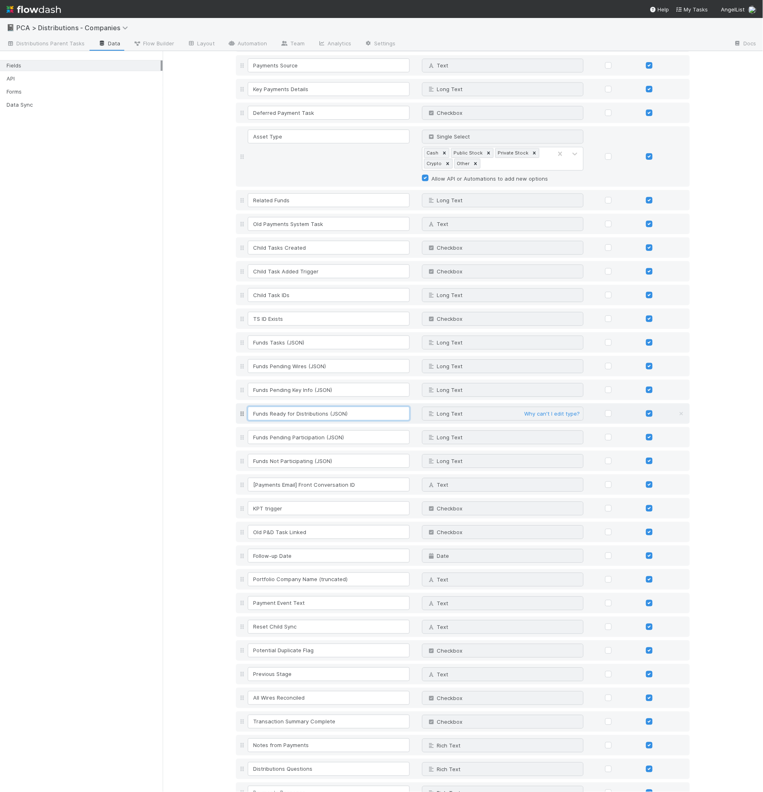
click at [287, 407] on input "Funds Ready for Distributions (JSON)" at bounding box center [329, 414] width 162 height 14
drag, startPoint x: 268, startPoint y: 391, endPoint x: 323, endPoint y: 394, distance: 54.4
click at [323, 407] on input "Funds Ready for Distributions (JSON)" at bounding box center [329, 414] width 162 height 14
type input "Funds Pending Tax Review (JSON)"
drag, startPoint x: 320, startPoint y: 414, endPoint x: 287, endPoint y: 414, distance: 33.1
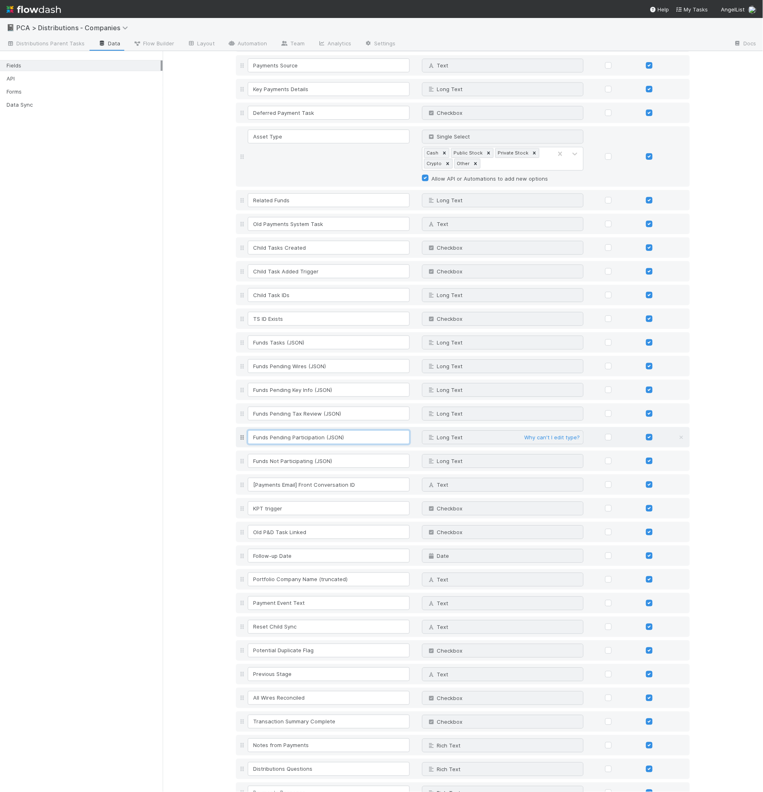
click at [287, 430] on input "Funds Pending Participation (JSON)" at bounding box center [329, 437] width 162 height 14
type input "Funds Pending Distribution Approval (JSON)"
click at [282, 454] on input "Funds Not Participating (JSON)" at bounding box center [329, 461] width 162 height 14
drag, startPoint x: 307, startPoint y: 438, endPoint x: 267, endPoint y: 439, distance: 40.1
click at [267, 454] on input "Funds Not Participating (JSON)" at bounding box center [329, 461] width 162 height 14
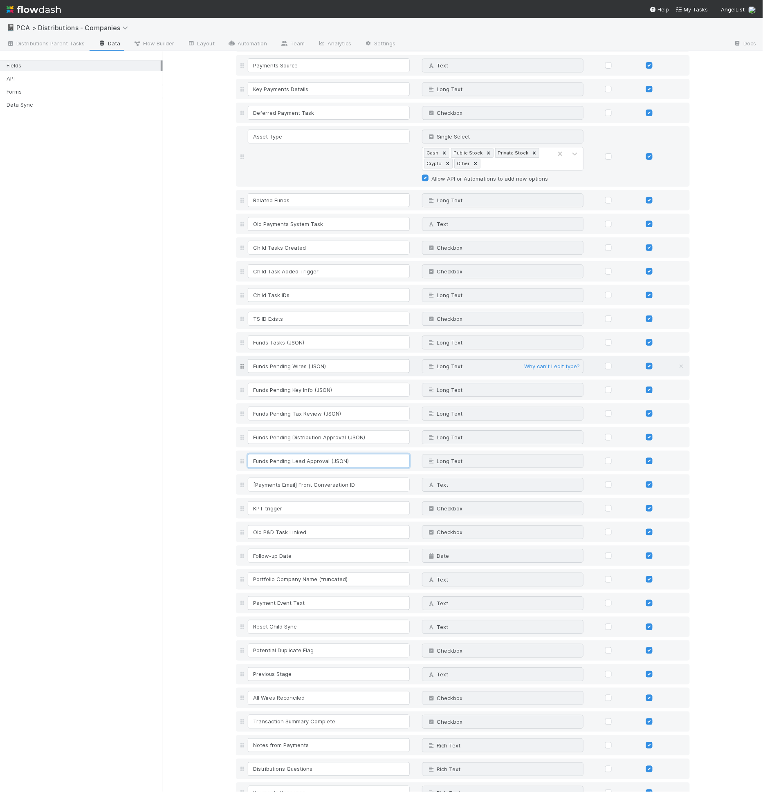
type input "Funds Pending Lead Approval (JSON)"
click at [297, 359] on input "Funds Pending Wires (JSON)" at bounding box center [329, 366] width 162 height 14
click at [296, 359] on input "Funds Pending Wires (JSON)" at bounding box center [329, 366] width 162 height 14
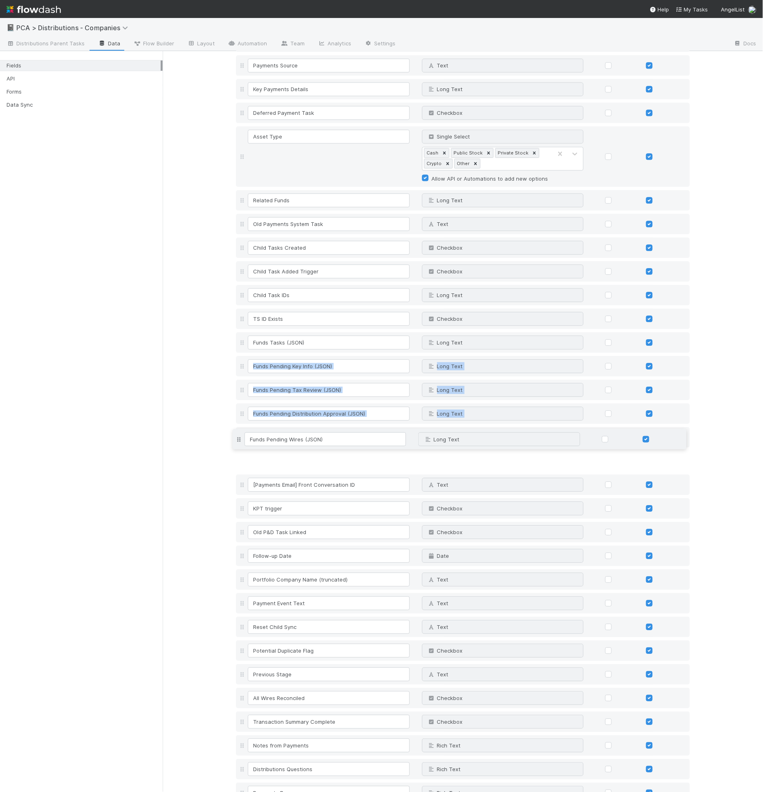
drag, startPoint x: 240, startPoint y: 343, endPoint x: 248, endPoint y: 439, distance: 95.6
click at [248, 439] on div "ID (TS_PCA.ID) Unique ID Why can't I edit type? Auto-increment Name Text Why ca…" at bounding box center [463, 104] width 454 height 1446
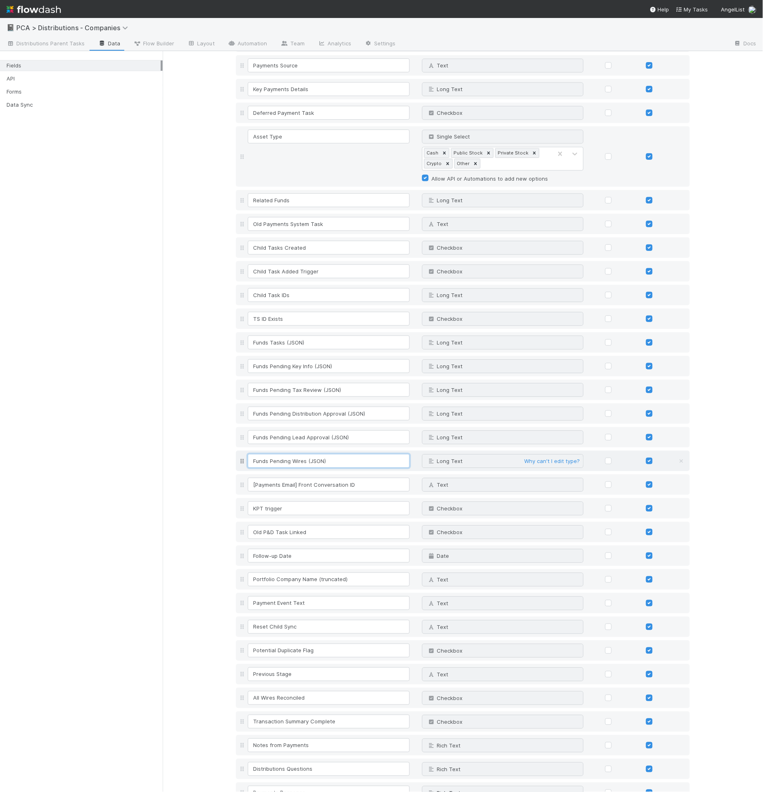
click at [297, 454] on input "Funds Pending Wires (JSON)" at bounding box center [329, 461] width 162 height 14
click at [293, 454] on input "Funds Pending Wires (JSON)" at bounding box center [329, 461] width 162 height 14
click at [296, 454] on input "Funds Pending Wires (JSON)" at bounding box center [329, 461] width 162 height 14
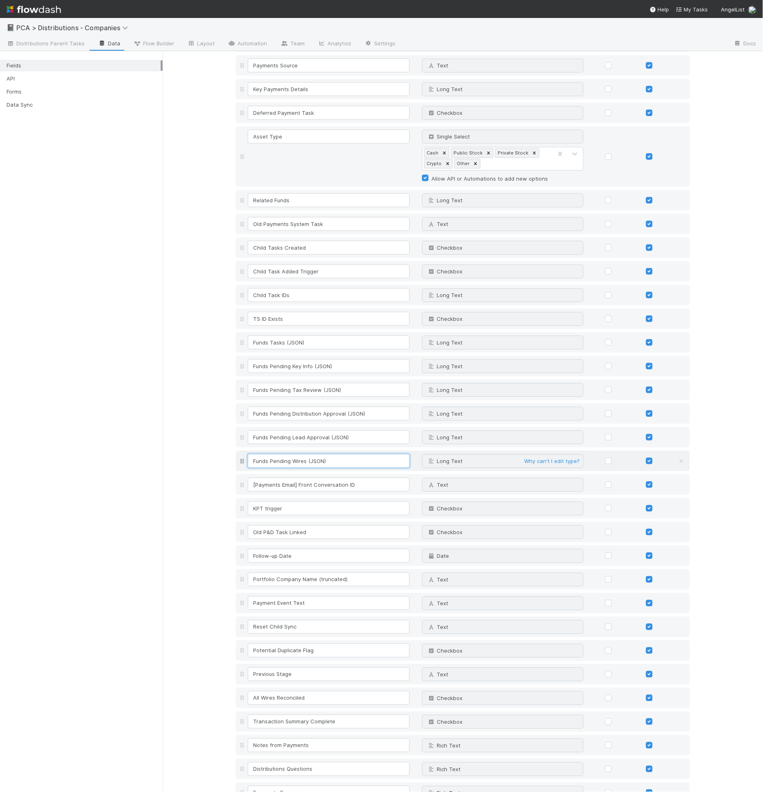
click at [296, 454] on input "Funds Pending Wires (JSON)" at bounding box center [329, 461] width 162 height 14
click at [295, 454] on input "Funds Pending Wires (JSON)" at bounding box center [329, 461] width 162 height 14
drag, startPoint x: 295, startPoint y: 439, endPoint x: 300, endPoint y: 470, distance: 31.9
click at [295, 454] on input "Funds Pending Wires (JSON)" at bounding box center [329, 461] width 162 height 14
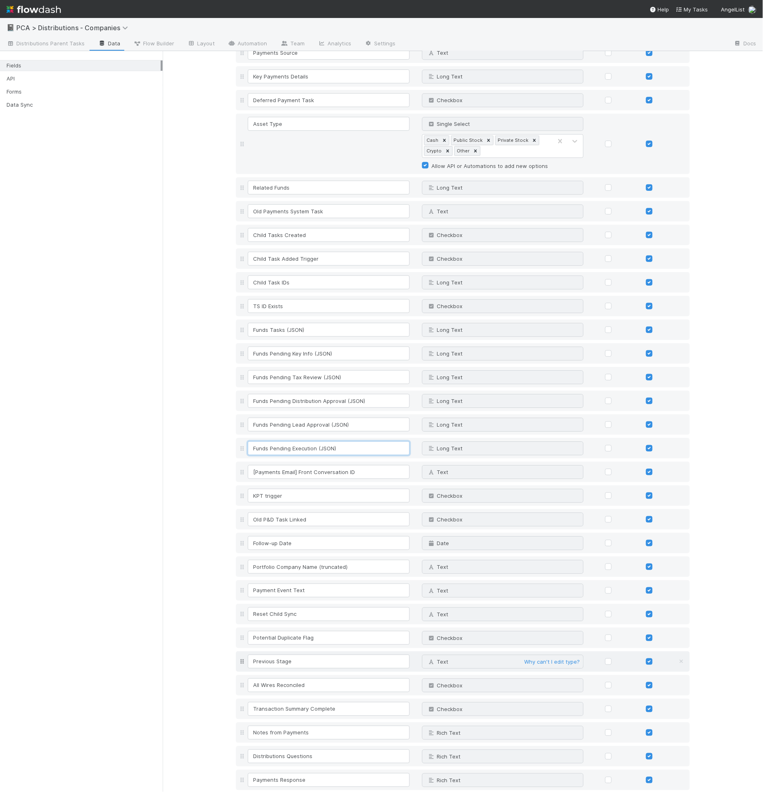
scroll to position [774, 0]
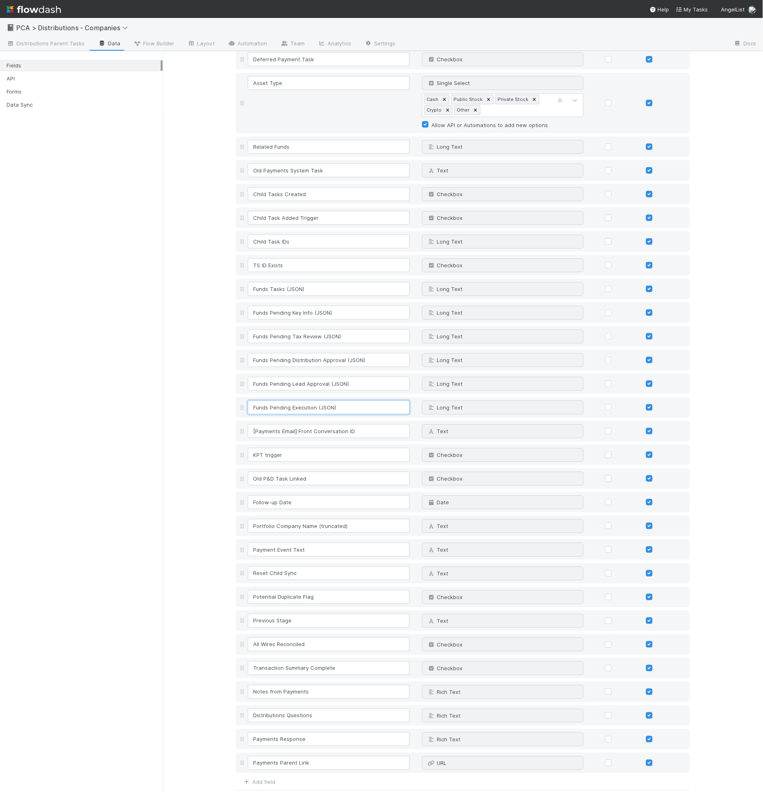
type input "Funds Pending Execution (JSON)"
click at [267, 786] on div "Fields Field Name Field Type Required Editable ID (TS_PCA.ID) Unique ID Why can…" at bounding box center [463, 46] width 600 height 1539
click at [267, 792] on button "Save Changes" at bounding box center [260, 802] width 48 height 14
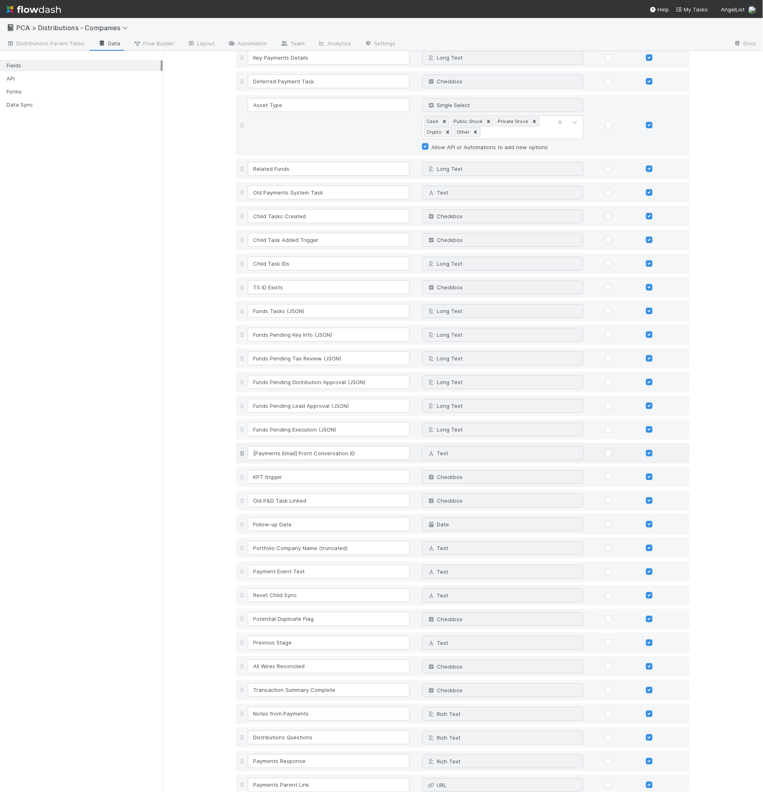
scroll to position [796, 0]
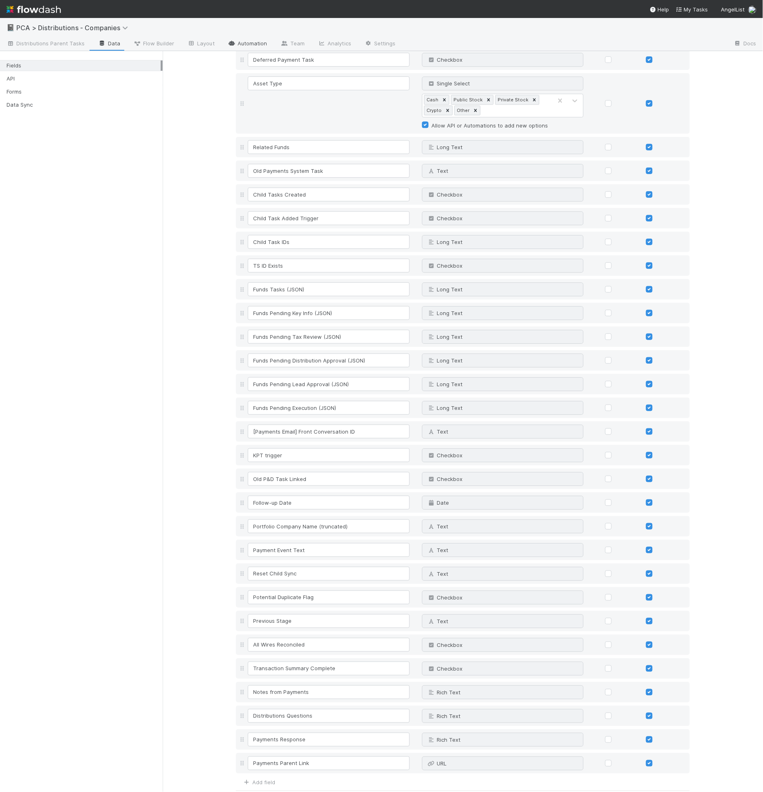
click at [246, 44] on link "Automation" at bounding box center [247, 44] width 53 height 13
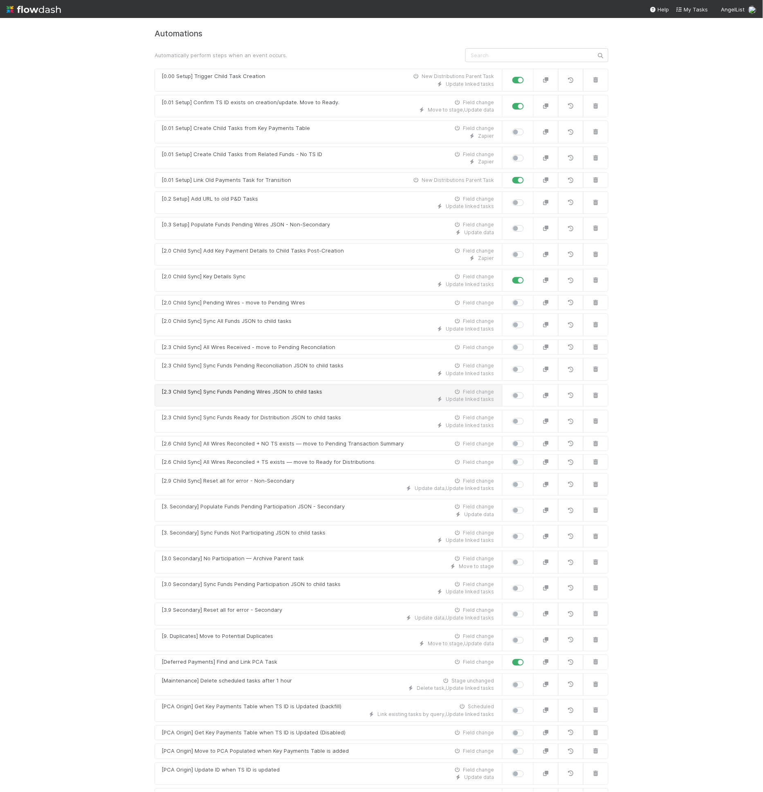
scroll to position [47, 0]
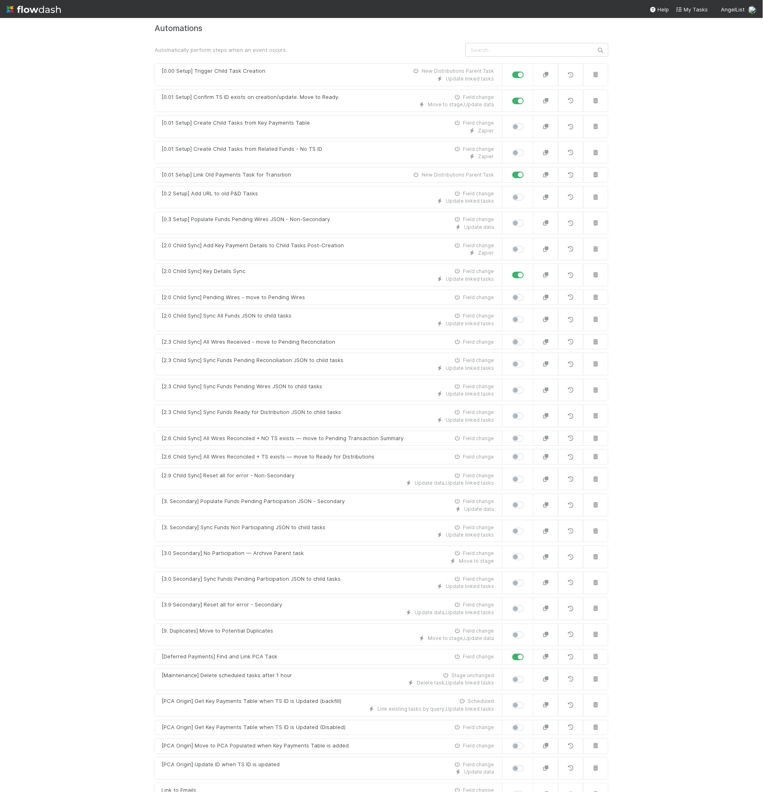
click at [475, 42] on div "Automations Automatically perform steps when an event occurs. [0.00 Setup] Trig…" at bounding box center [382, 437] width 454 height 827
click at [475, 37] on div "Automations Automatically perform steps when an event occurs. [0.00 Setup] Trig…" at bounding box center [382, 437] width 454 height 827
click at [480, 46] on input "text" at bounding box center [536, 50] width 143 height 14
click at [483, 33] on div "Automations Automatically perform steps when an event occurs. [0.00 Setup] Trig…" at bounding box center [382, 437] width 454 height 827
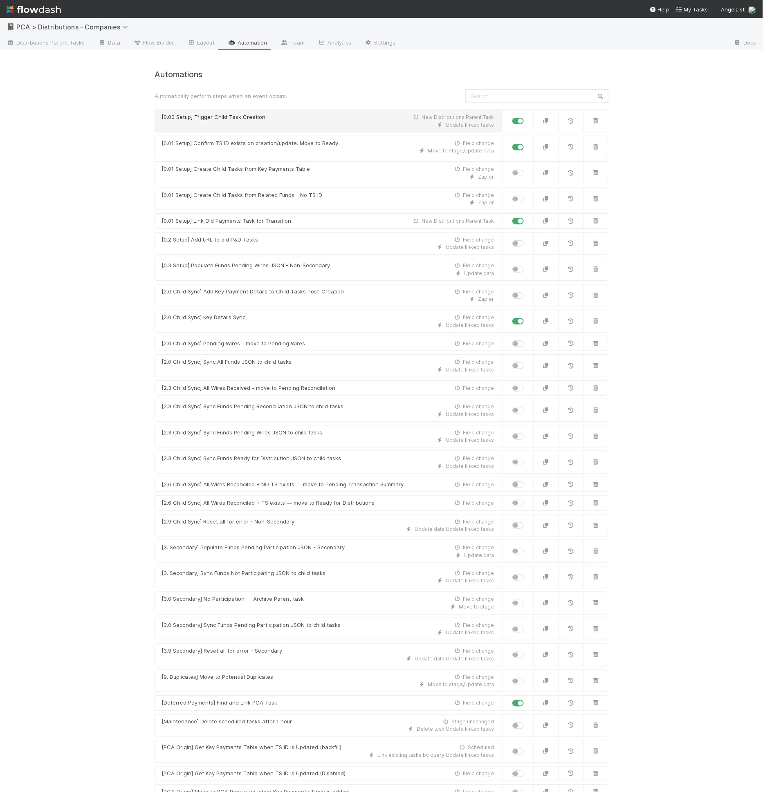
scroll to position [0, 0]
click at [591, 297] on button "button" at bounding box center [595, 296] width 25 height 23
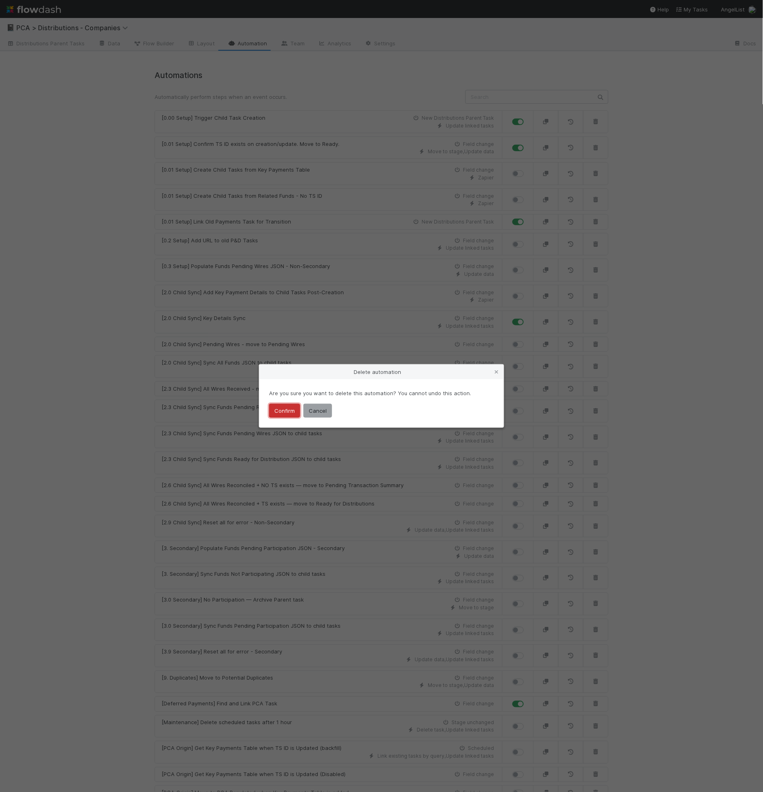
click at [286, 414] on button "Confirm" at bounding box center [284, 411] width 31 height 14
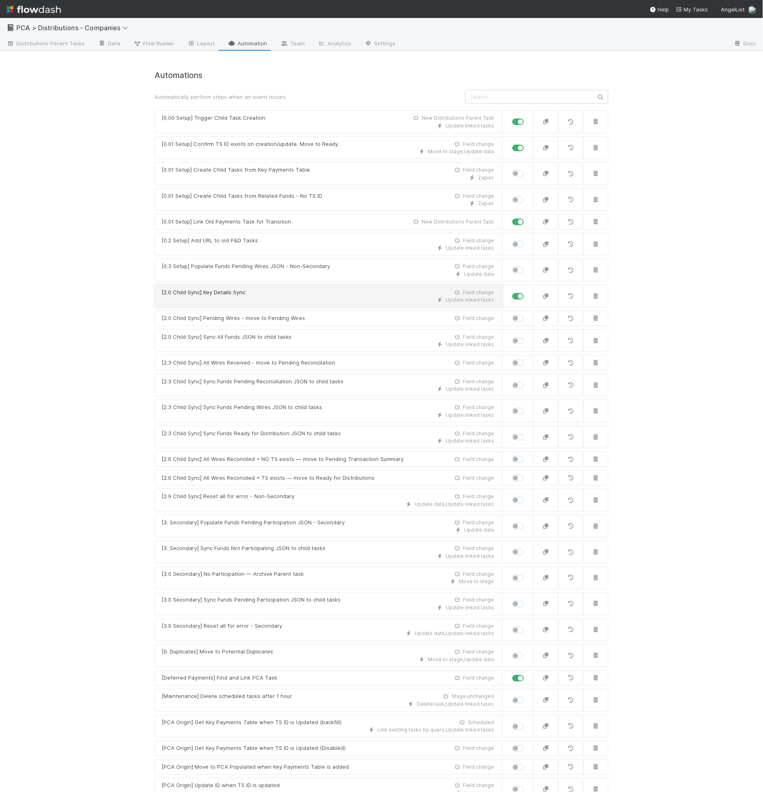
click at [305, 289] on div "[2.0 Child Sync] Key Details Sync Field change" at bounding box center [327, 293] width 332 height 8
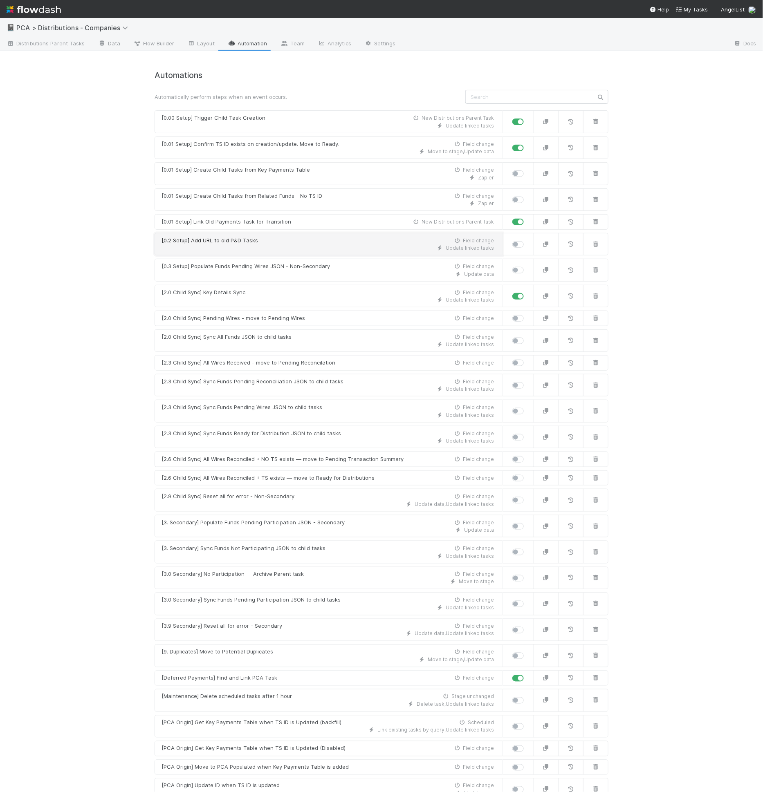
click at [419, 244] on div "Update linked tasks" at bounding box center [327, 247] width 332 height 7
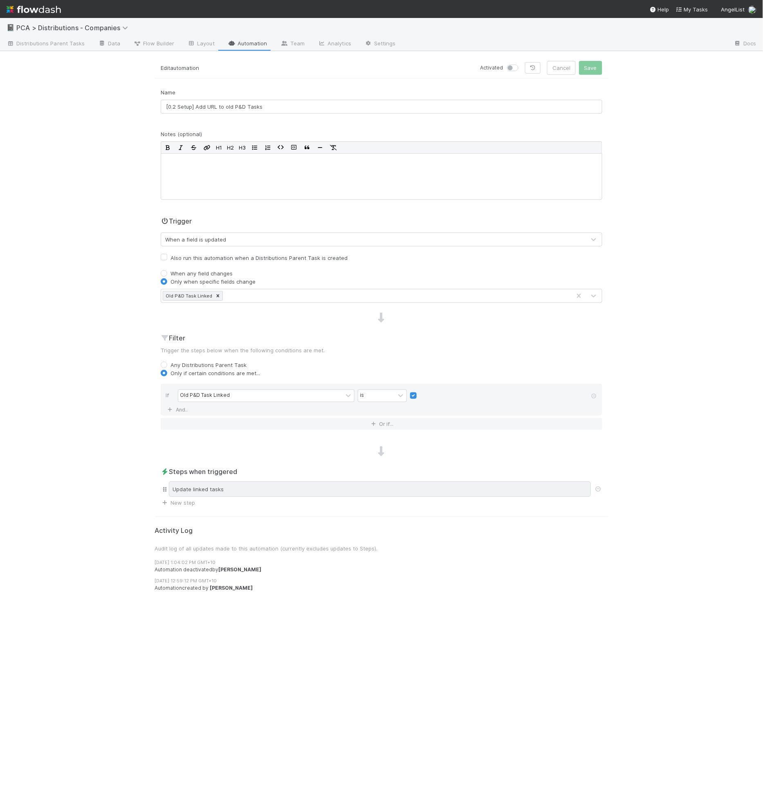
click at [255, 483] on div "Update linked tasks" at bounding box center [380, 490] width 422 height 16
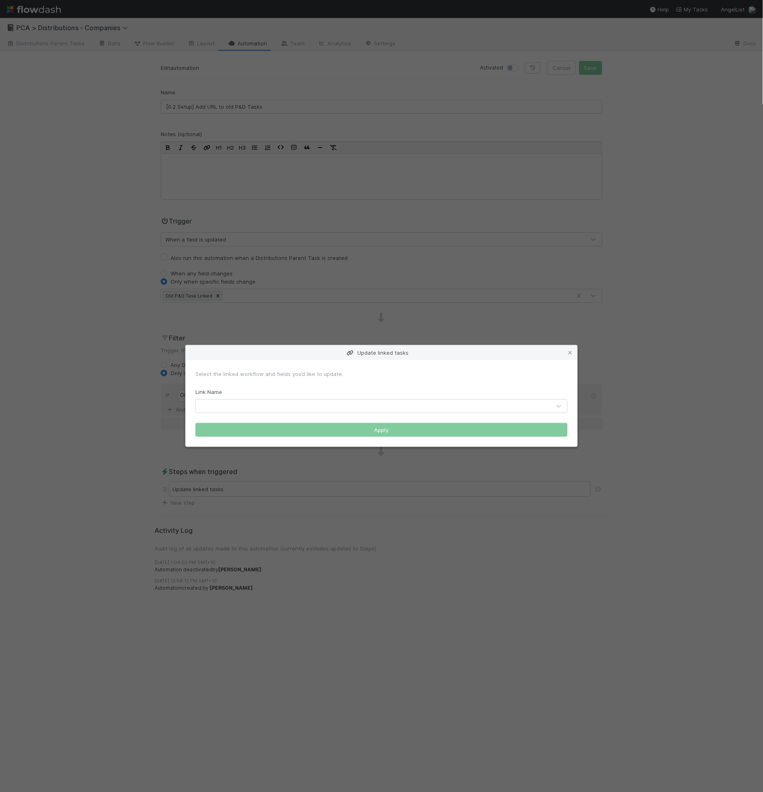
click at [309, 388] on div "Link Name" at bounding box center [381, 400] width 372 height 25
click at [569, 354] on icon at bounding box center [570, 352] width 8 height 5
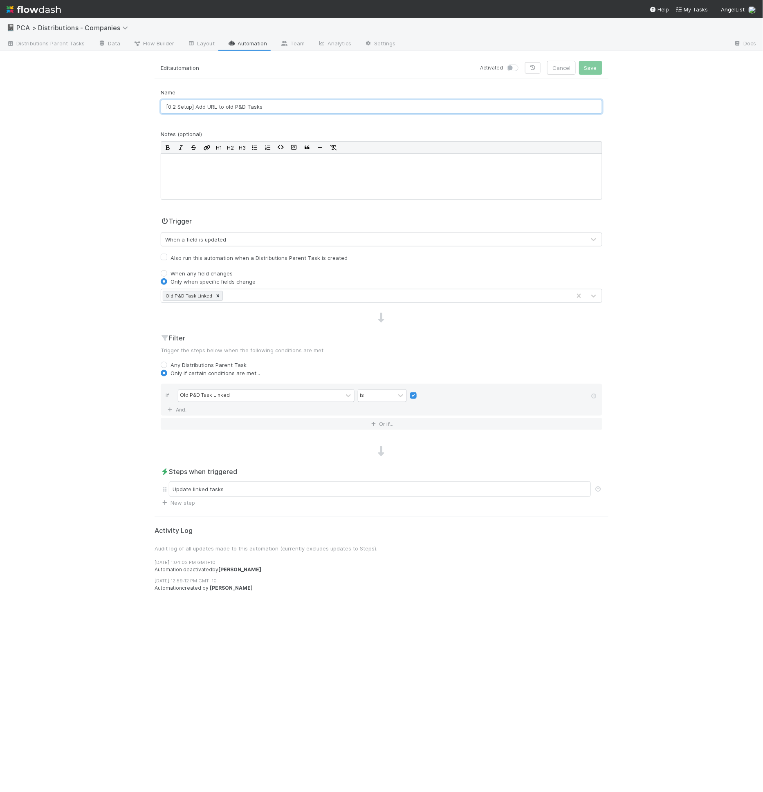
click at [276, 108] on input "[0.2 Setup] Add URL to old P&D Tasks" at bounding box center [381, 107] width 441 height 14
click at [163, 104] on input "[0.2 Setup] Add URL to old P&D Tasks" at bounding box center [381, 107] width 441 height 14
type input "z [0.2 Setup] Add URL to old P&D Tasks"
click at [590, 65] on button "Save" at bounding box center [590, 68] width 23 height 14
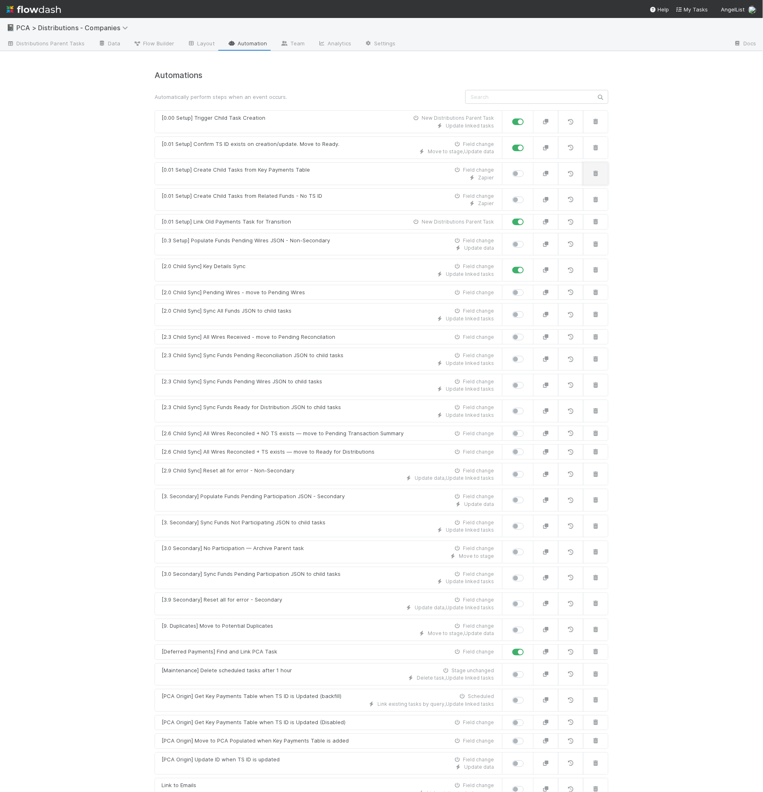
click at [598, 176] on button "button" at bounding box center [595, 173] width 25 height 23
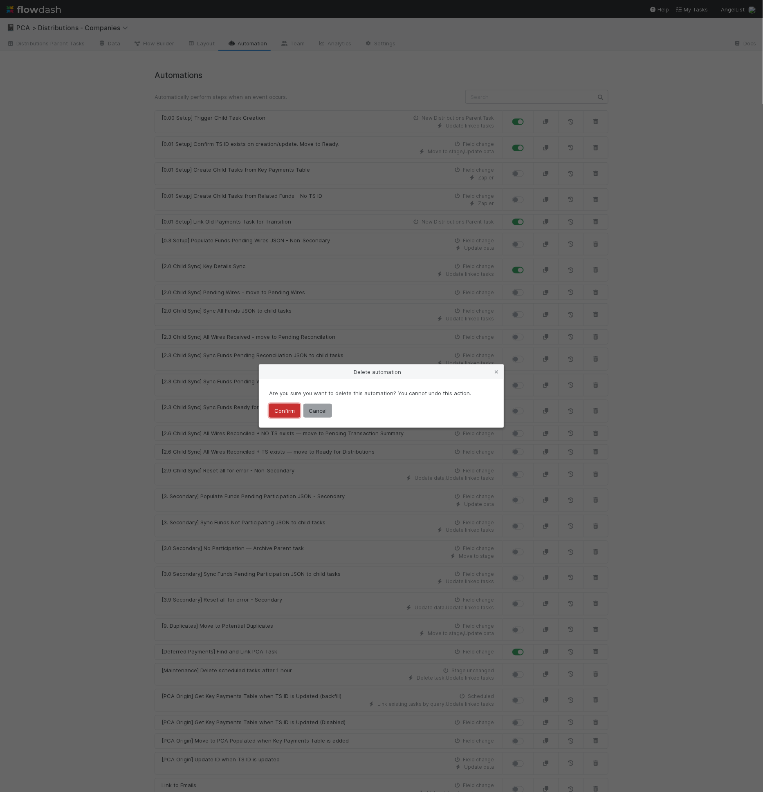
click at [295, 412] on button "Confirm" at bounding box center [284, 411] width 31 height 14
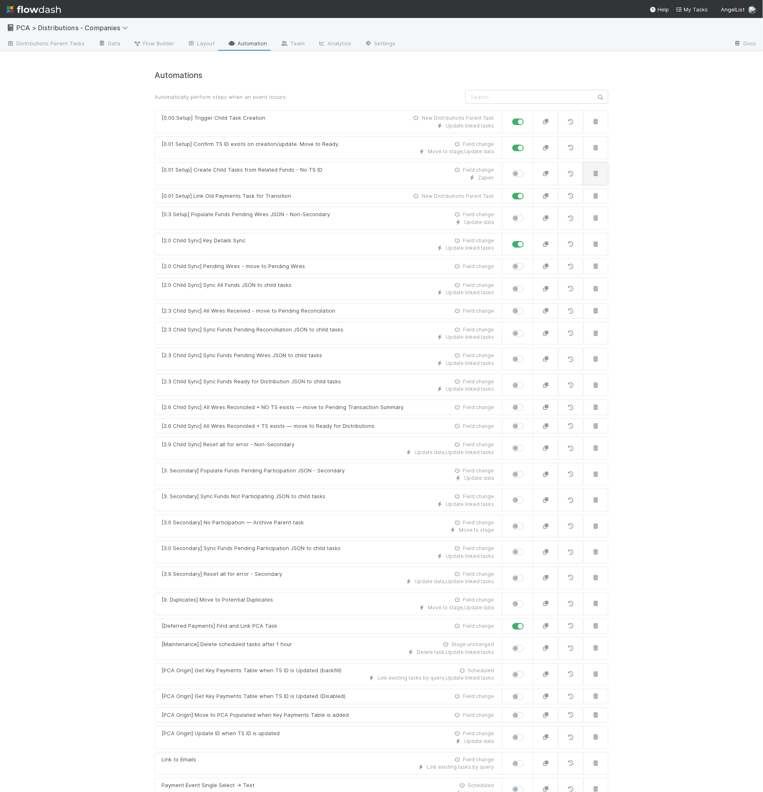
click at [591, 173] on icon "button" at bounding box center [595, 173] width 8 height 5
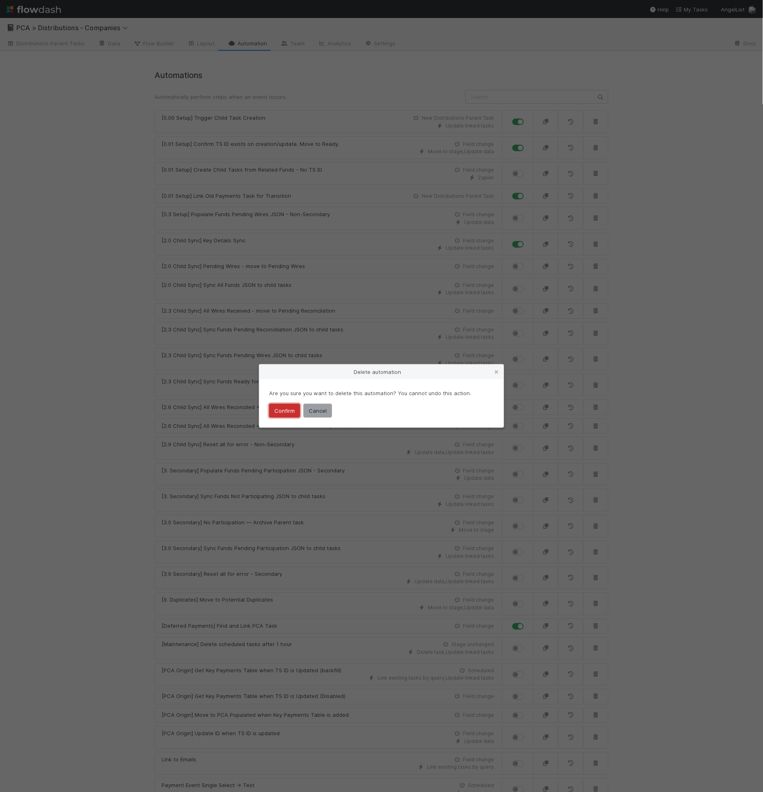
click at [277, 413] on button "Confirm" at bounding box center [284, 411] width 31 height 14
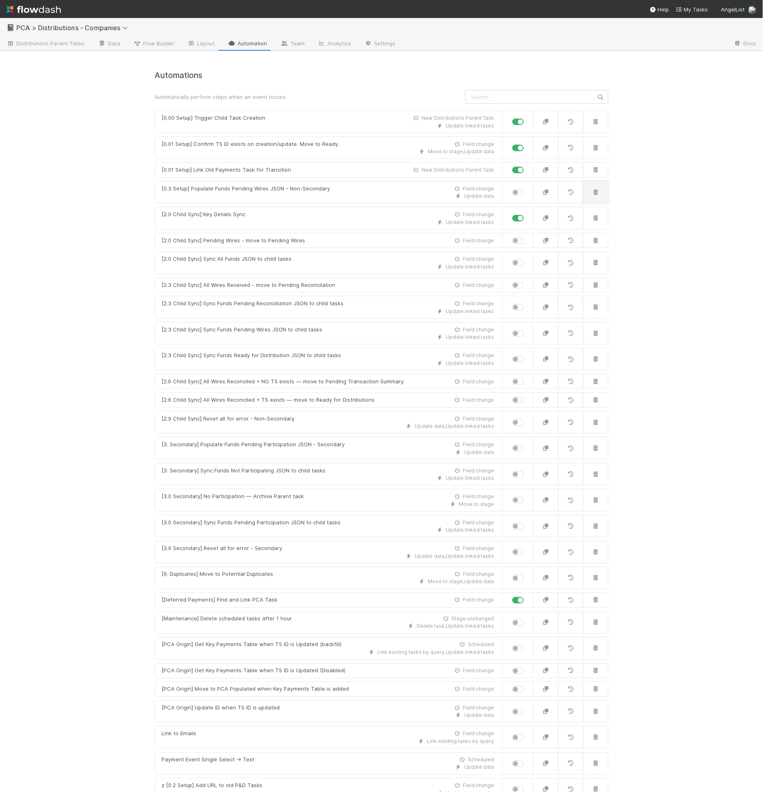
click at [602, 192] on button "button" at bounding box center [595, 192] width 25 height 23
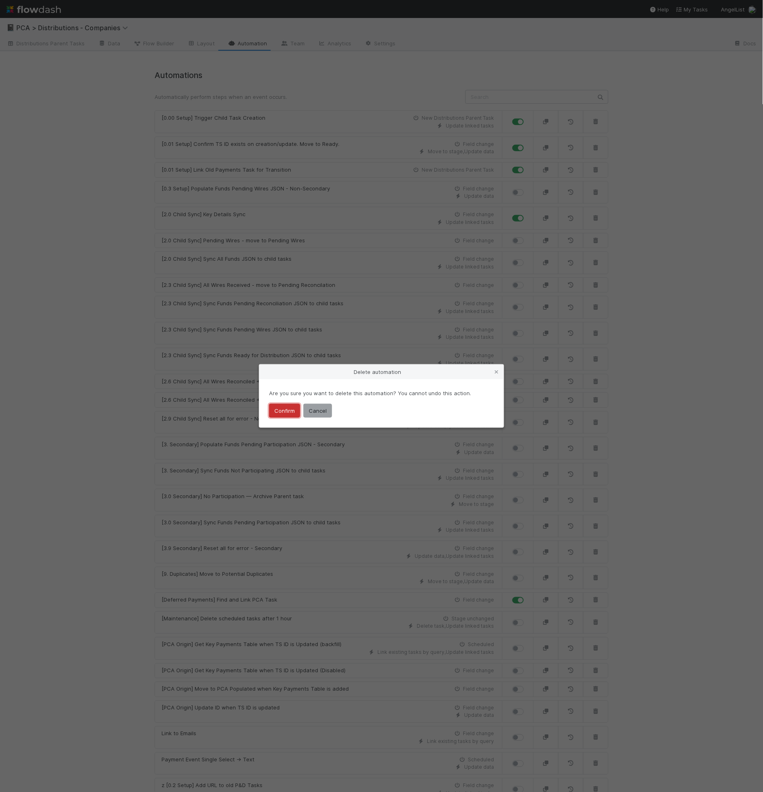
click at [290, 414] on button "Confirm" at bounding box center [284, 411] width 31 height 14
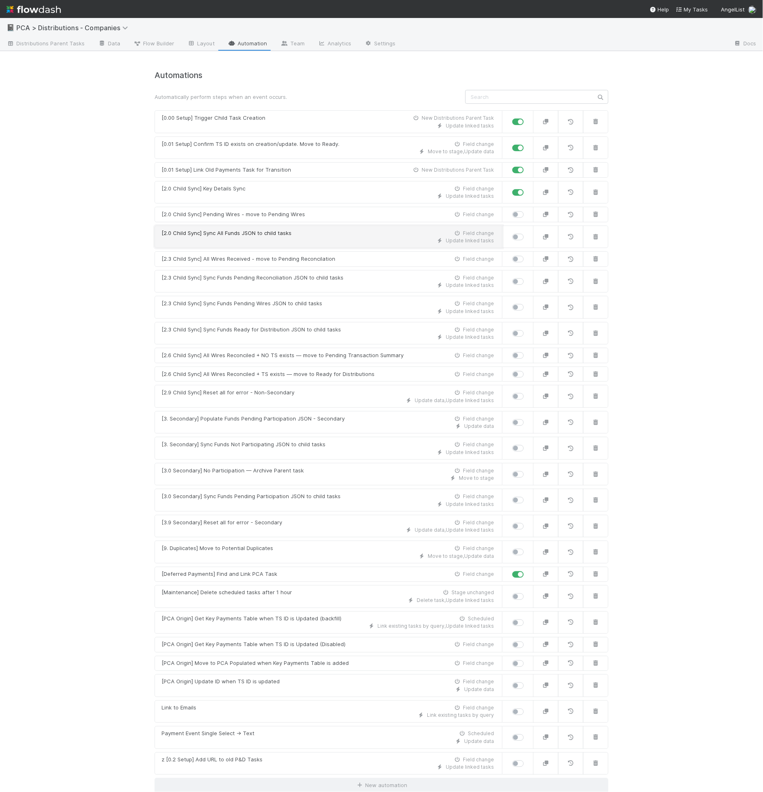
click at [318, 237] on div "Update linked tasks" at bounding box center [327, 240] width 332 height 7
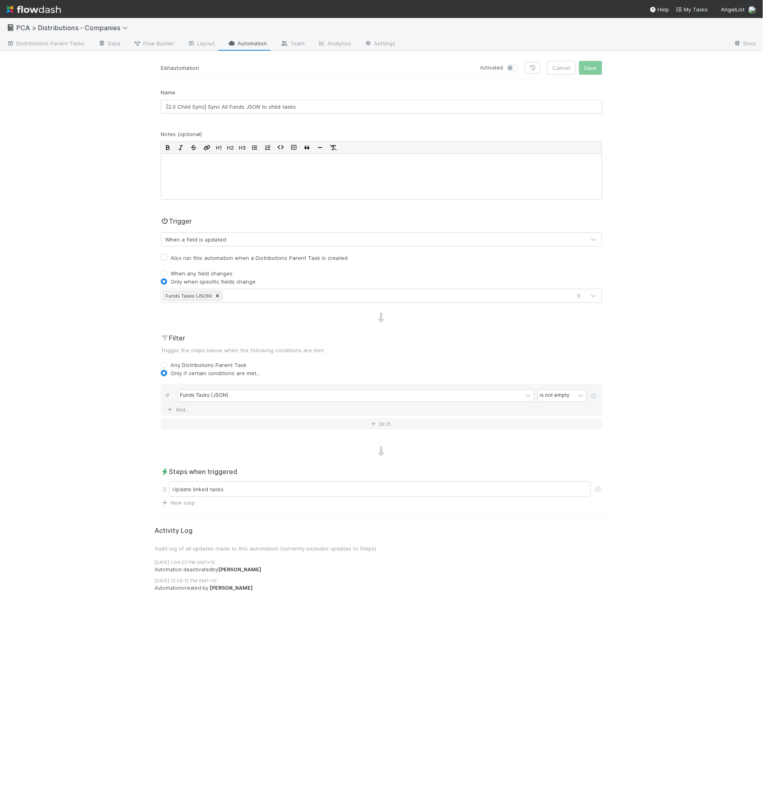
click at [230, 260] on label "Also run this automation when a Distributions Parent Task is created" at bounding box center [258, 258] width 177 height 10
click at [167, 260] on input "Also run this automation when a Distributions Parent Task is created" at bounding box center [164, 256] width 7 height 7
click at [307, 256] on label "Also run this automation when a Distributions Parent Task is created" at bounding box center [258, 258] width 177 height 10
click at [167, 256] on input "Also run this automation when a Distributions Parent Task is created" at bounding box center [164, 256] width 7 height 7
checkbox input "false"
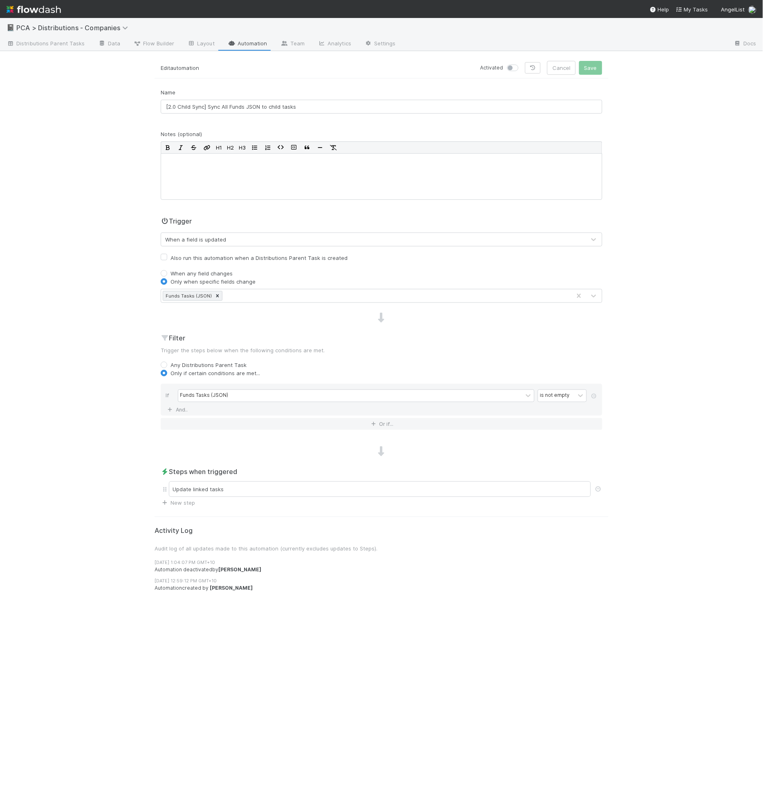
click at [244, 42] on link "Automation" at bounding box center [247, 44] width 53 height 13
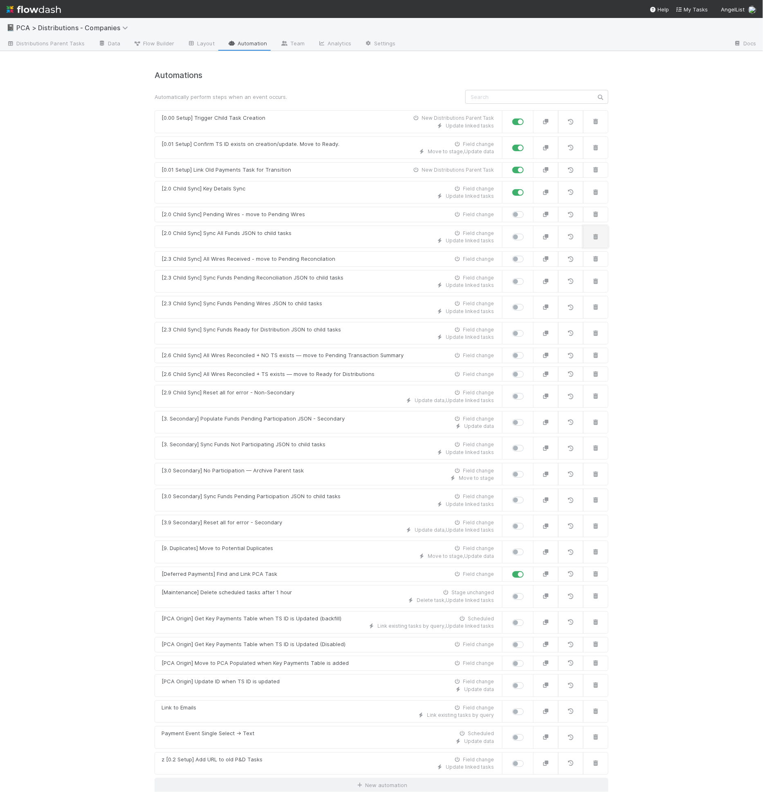
click at [591, 237] on button "button" at bounding box center [595, 237] width 25 height 23
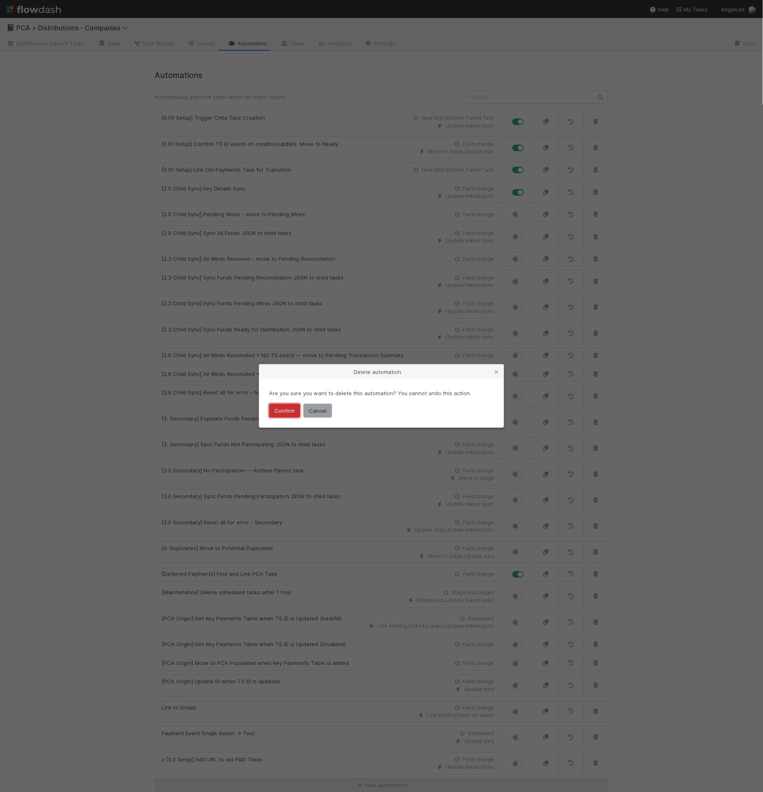
click at [290, 409] on button "Confirm" at bounding box center [284, 411] width 31 height 14
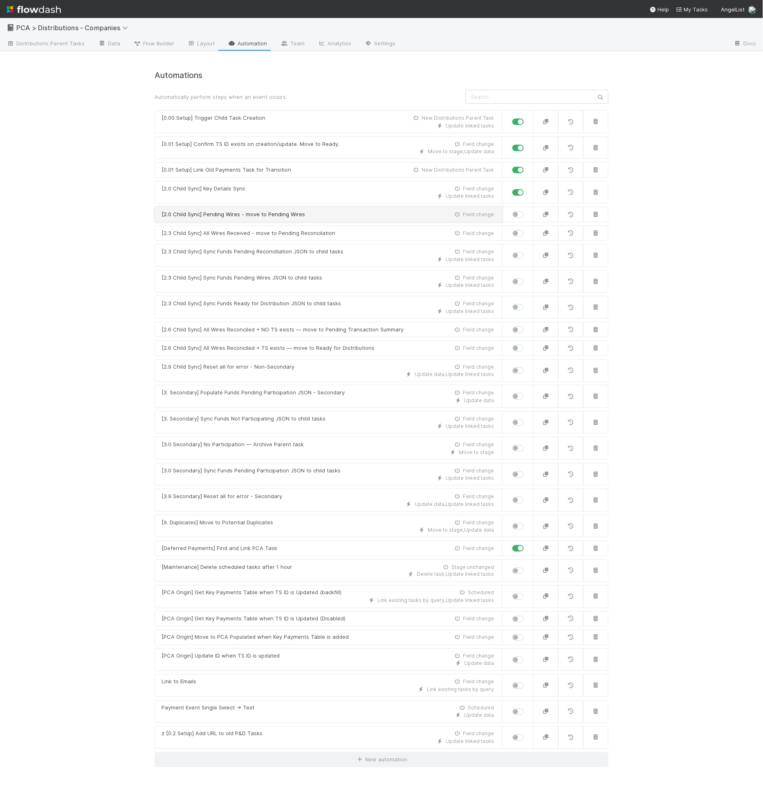
click at [274, 217] on link "[2.0 Child Sync] Pending Wires - move to Pending Wires Field change" at bounding box center [329, 215] width 348 height 16
drag, startPoint x: 112, startPoint y: 44, endPoint x: 126, endPoint y: 10, distance: 37.4
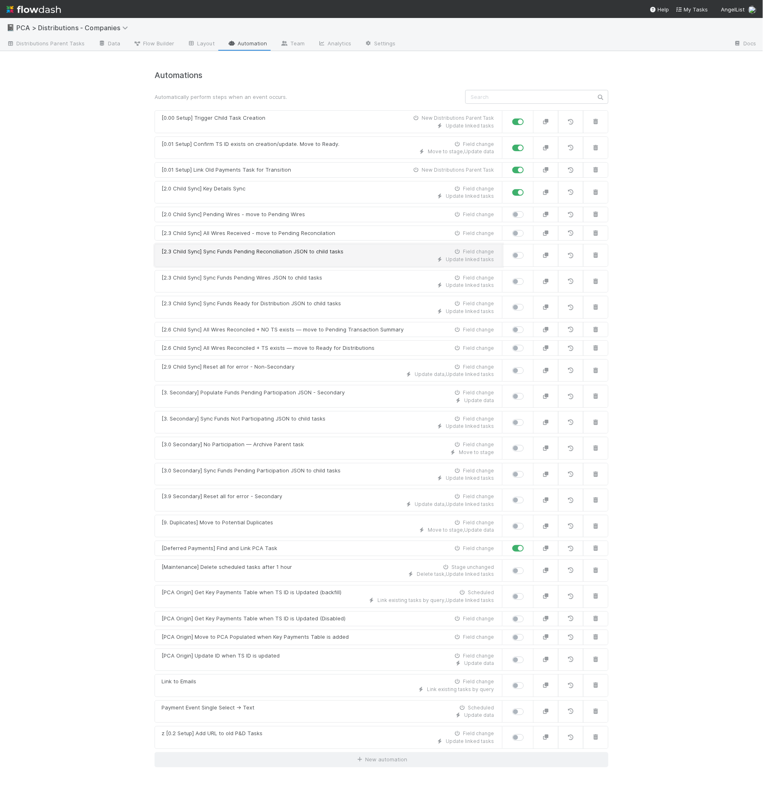
click at [294, 249] on div "[2.3 Child Sync] Sync Funds Pending Reconciliation JSON to child tasks" at bounding box center [252, 252] width 182 height 8
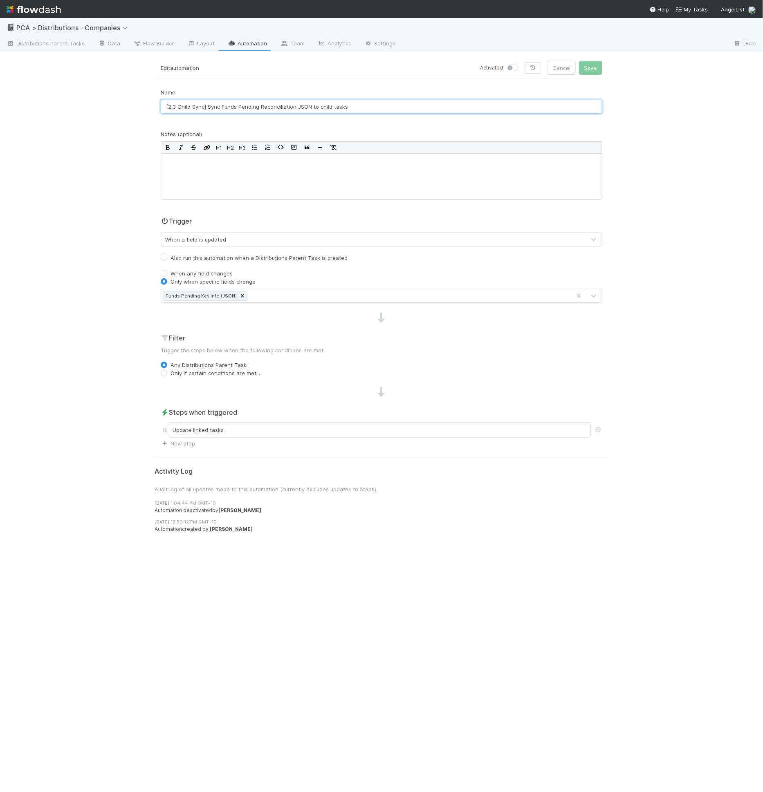
click at [261, 105] on input "[2.3 Child Sync] Sync Funds Pending Reconciliation JSON to child tasks" at bounding box center [381, 107] width 441 height 14
click at [267, 105] on input "[2.3 Child Sync] Sync Funds Pending Reconciliation JSON to child tasks" at bounding box center [381, 107] width 441 height 14
click at [267, 106] on input "[2.3 Child Sync] Sync Funds Pending Reconciliation JSON to child tasks" at bounding box center [381, 107] width 441 height 14
paste input "Key Info"
type input "[2.3 Child Sync] Sync Funds Pending Key Info JSON to child tasks"
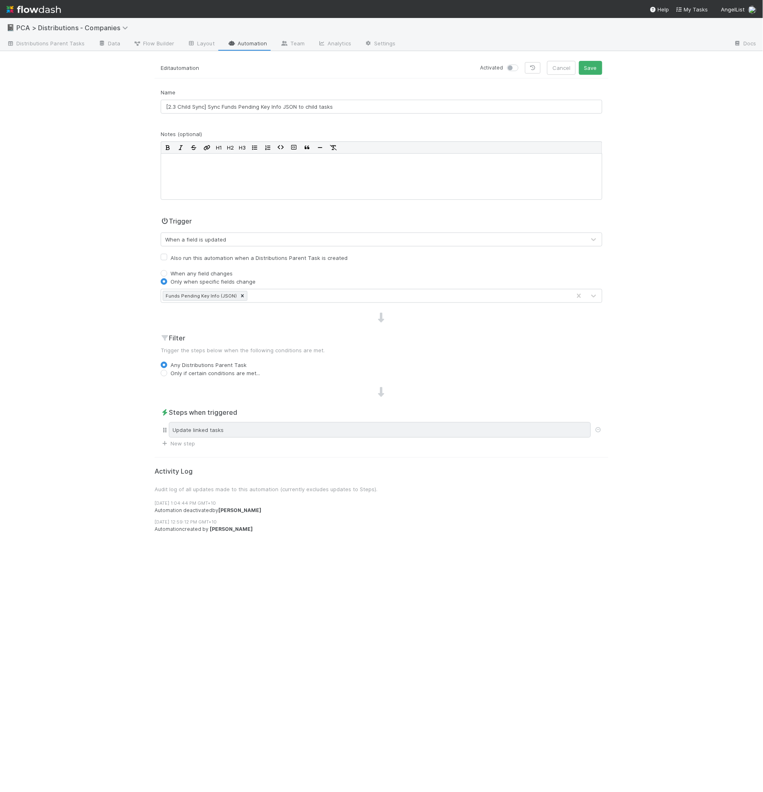
click at [237, 424] on div "Update linked tasks" at bounding box center [380, 430] width 422 height 16
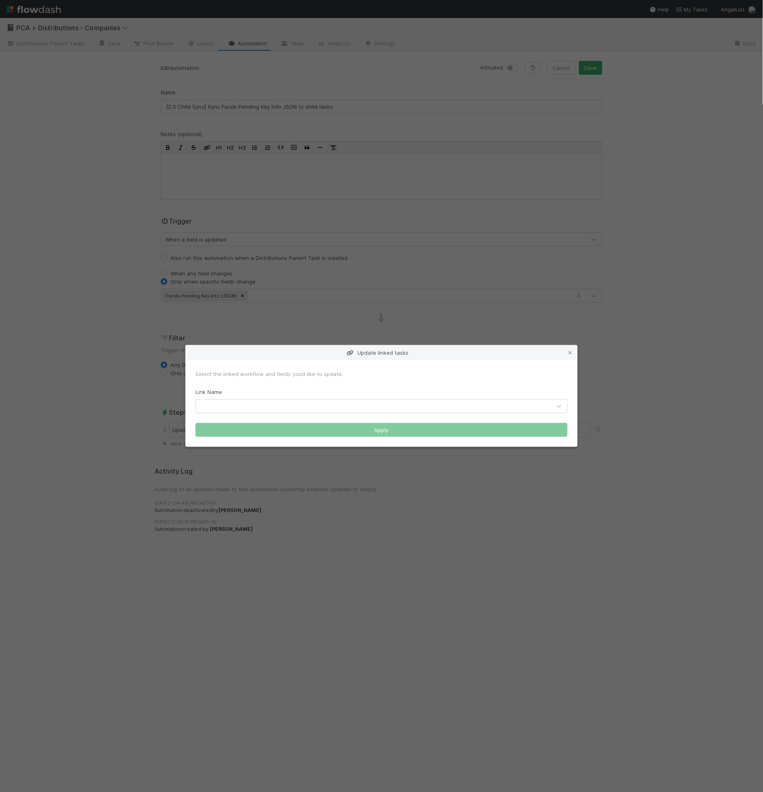
click at [271, 404] on div at bounding box center [373, 406] width 355 height 13
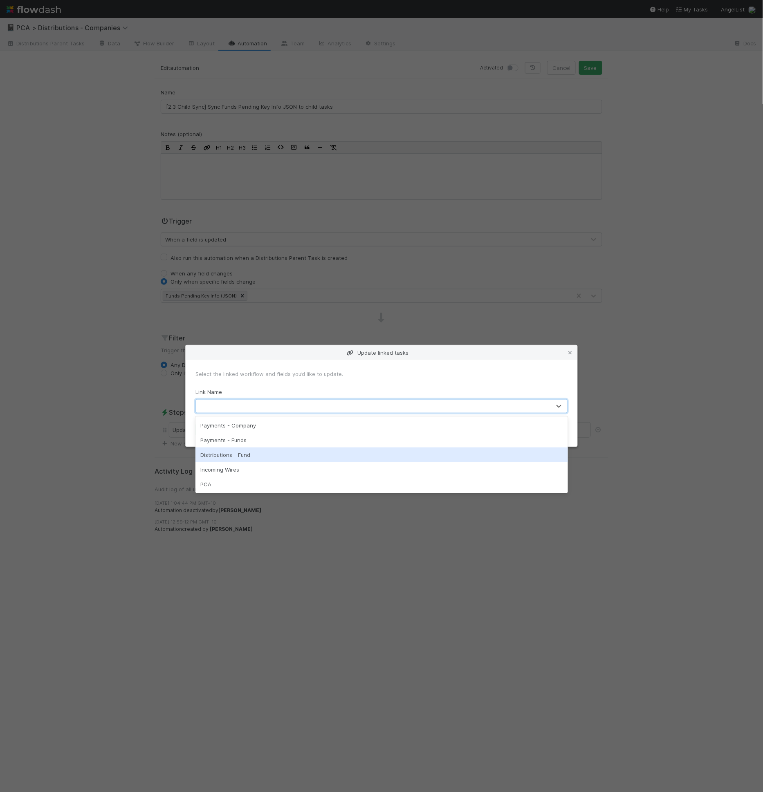
click at [298, 453] on div "Distributions - Fund" at bounding box center [381, 455] width 372 height 15
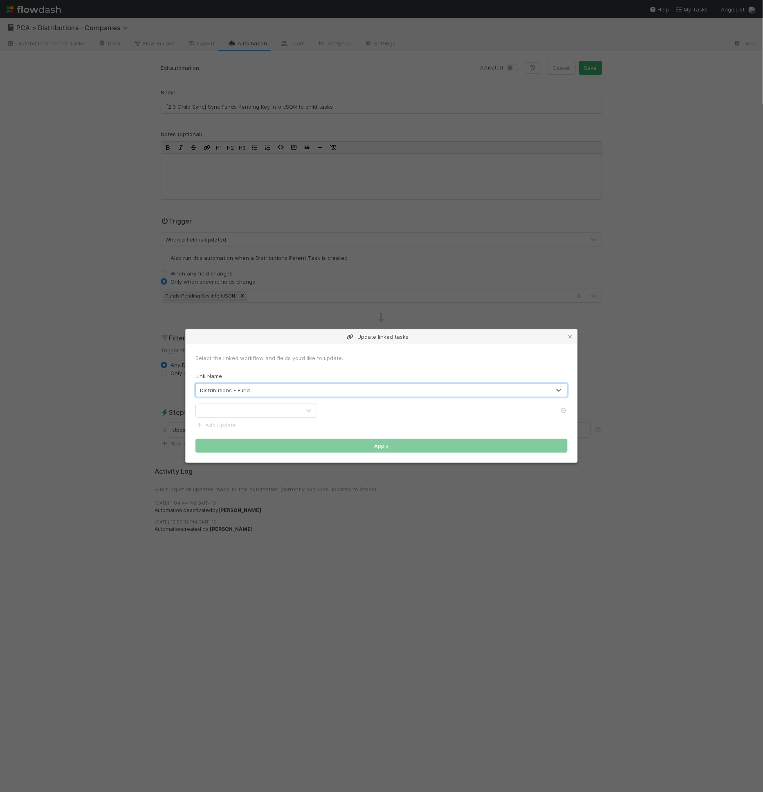
click at [239, 412] on div at bounding box center [248, 410] width 105 height 13
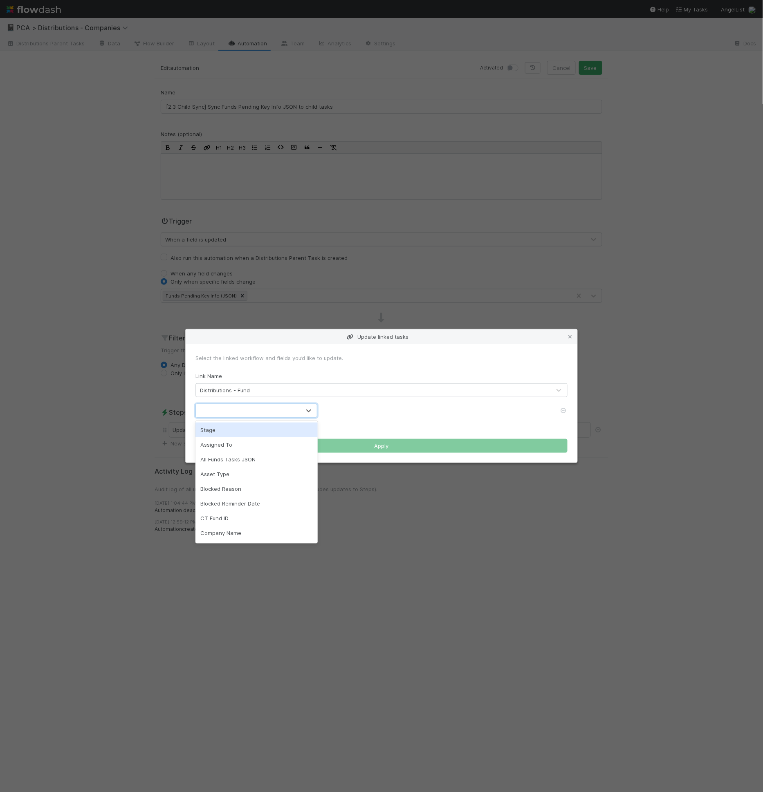
click at [296, 415] on div at bounding box center [248, 410] width 105 height 13
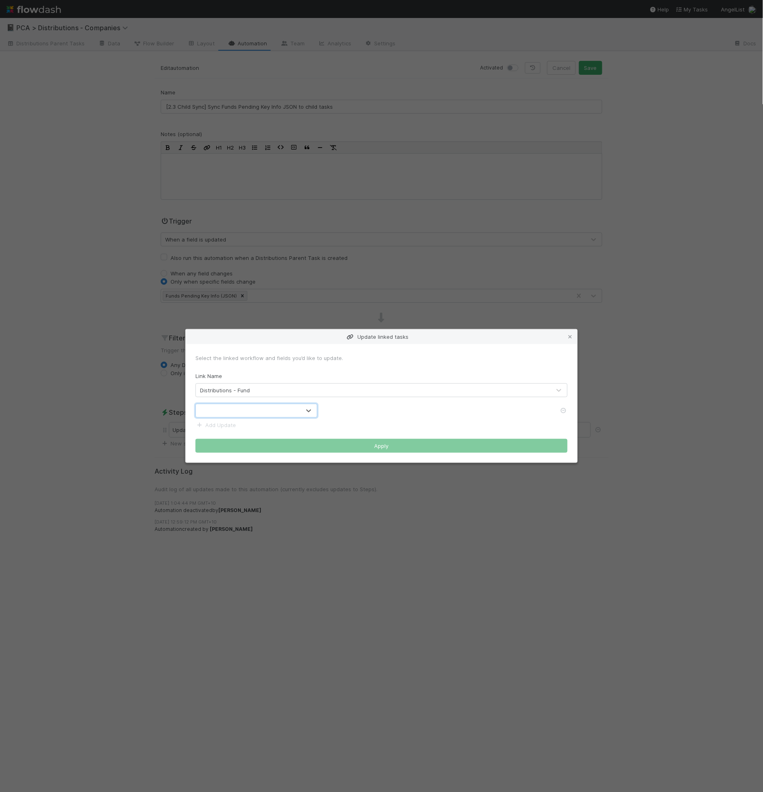
click at [296, 414] on div at bounding box center [248, 410] width 105 height 13
type input "r"
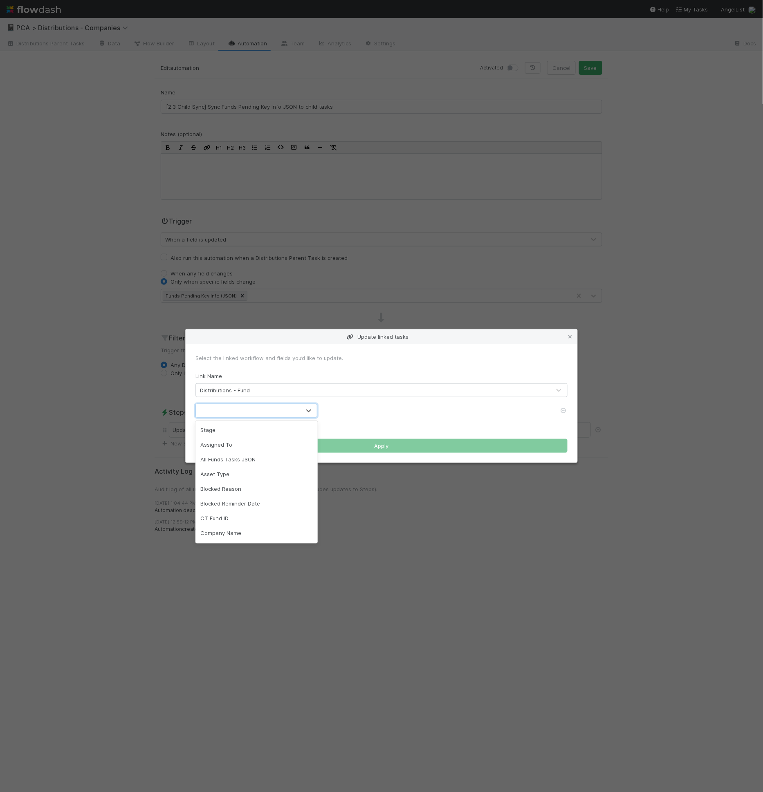
paste input "Key Info"
type input "Key Info"
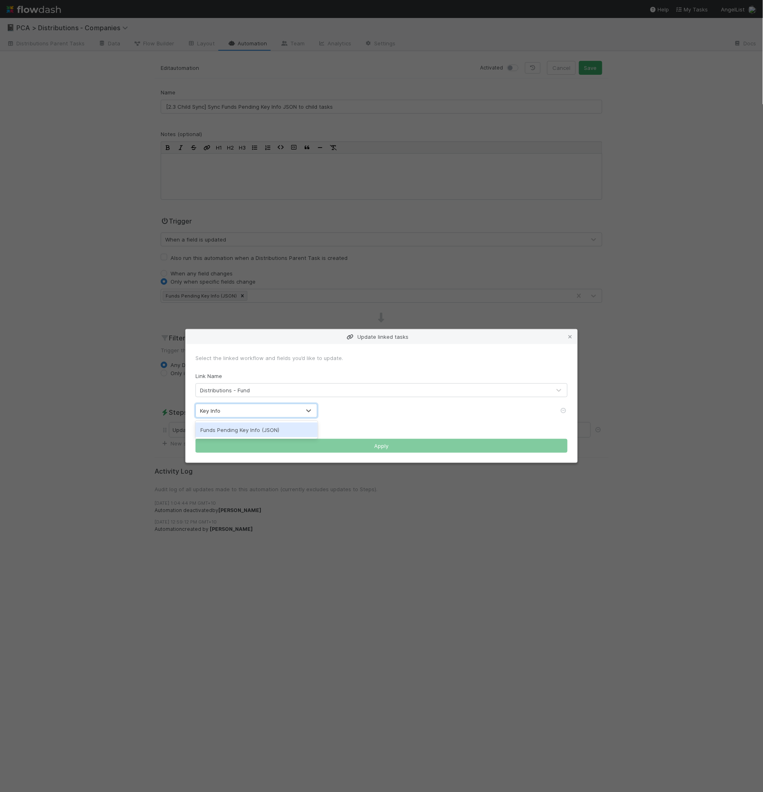
click at [299, 431] on div "Funds Pending Key Info (JSON)" at bounding box center [256, 430] width 122 height 15
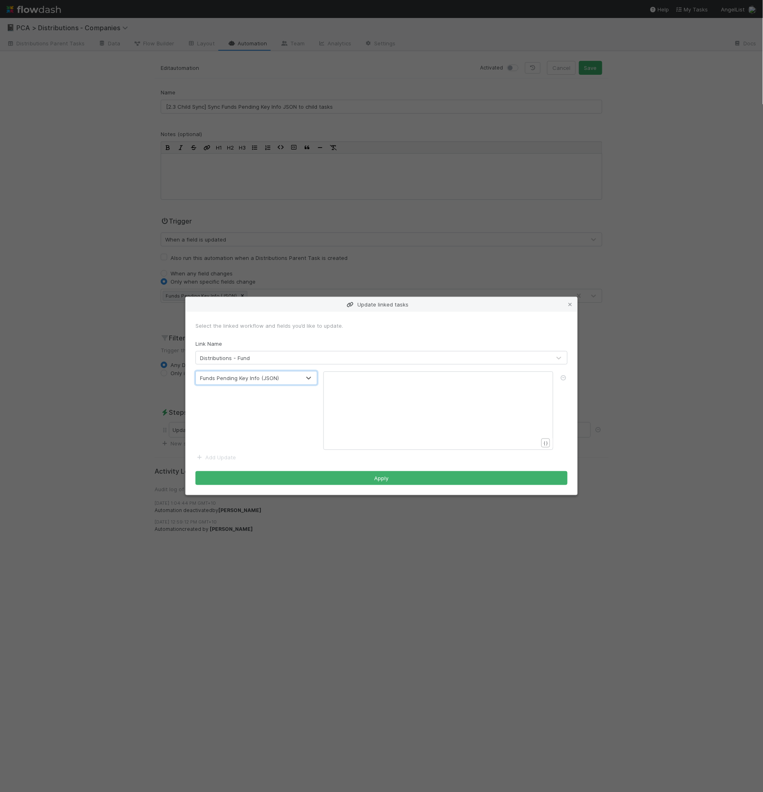
drag, startPoint x: 361, startPoint y: 399, endPoint x: 365, endPoint y: 400, distance: 4.2
click at [361, 399] on div "​ x ​" at bounding box center [444, 420] width 230 height 93
type textarea "{{funds"
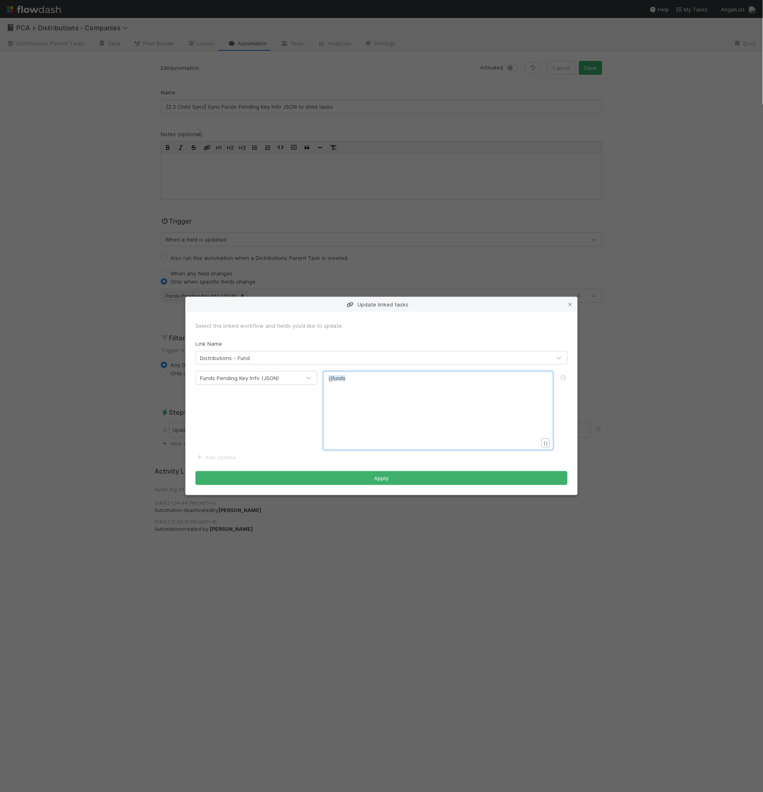
click at [351, 394] on div "​ x {{funds" at bounding box center [444, 420] width 230 height 93
click at [366, 375] on pre "{{funds" at bounding box center [437, 378] width 216 height 8
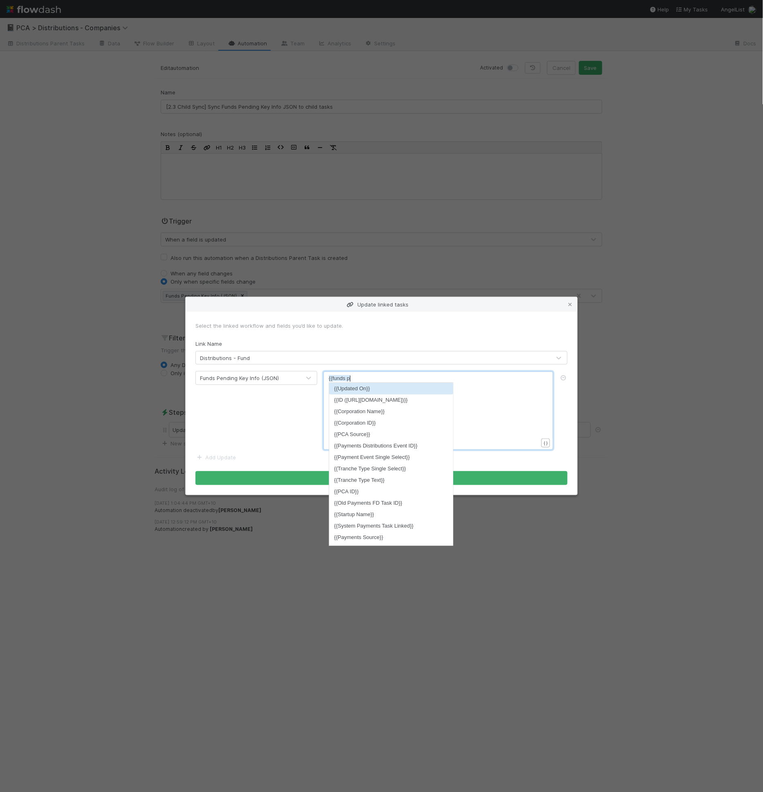
type textarea "pend"
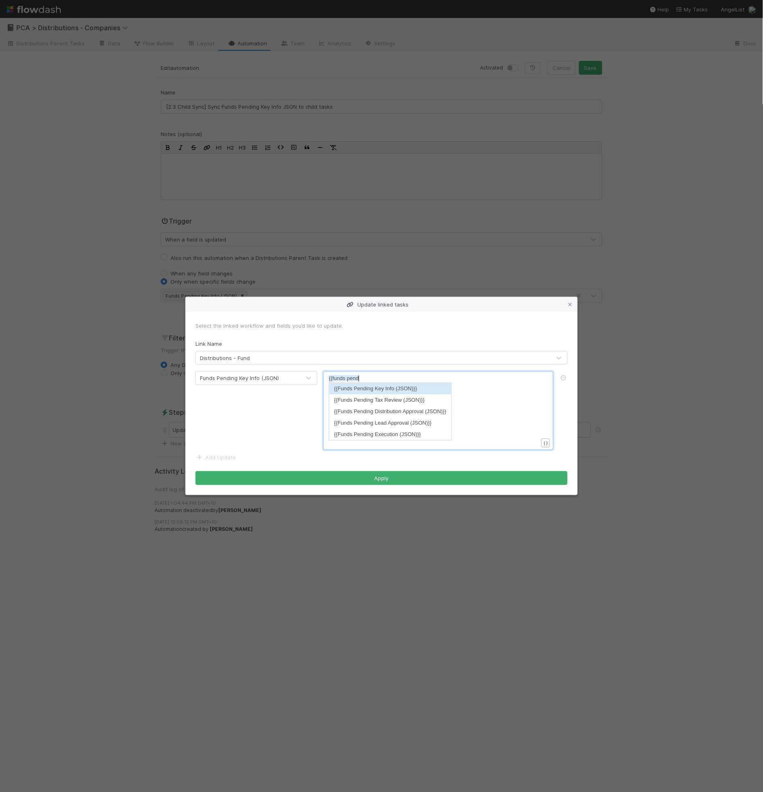
scroll to position [2, 13]
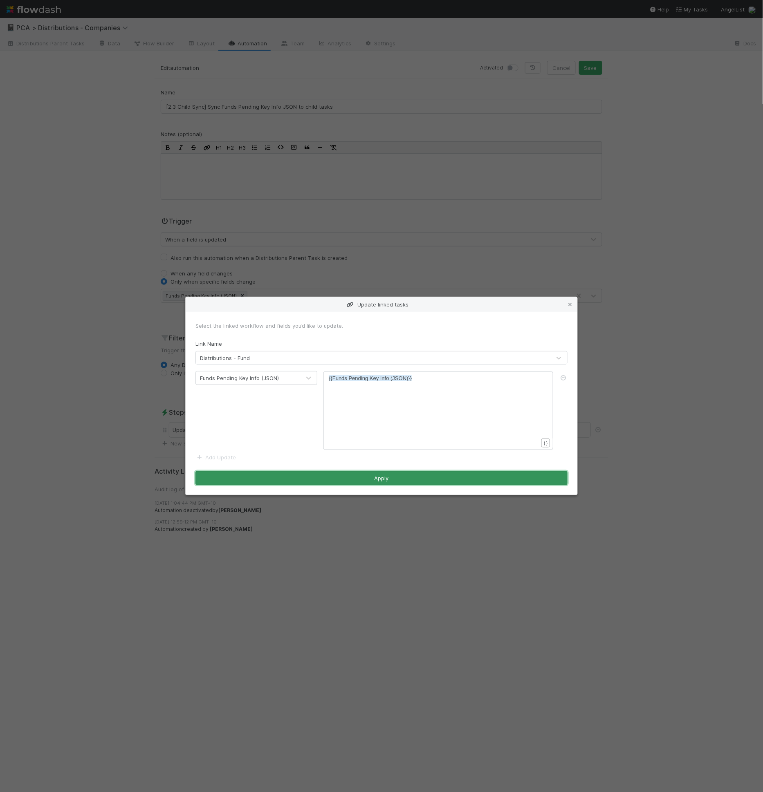
click at [347, 475] on button "Apply" at bounding box center [381, 478] width 372 height 14
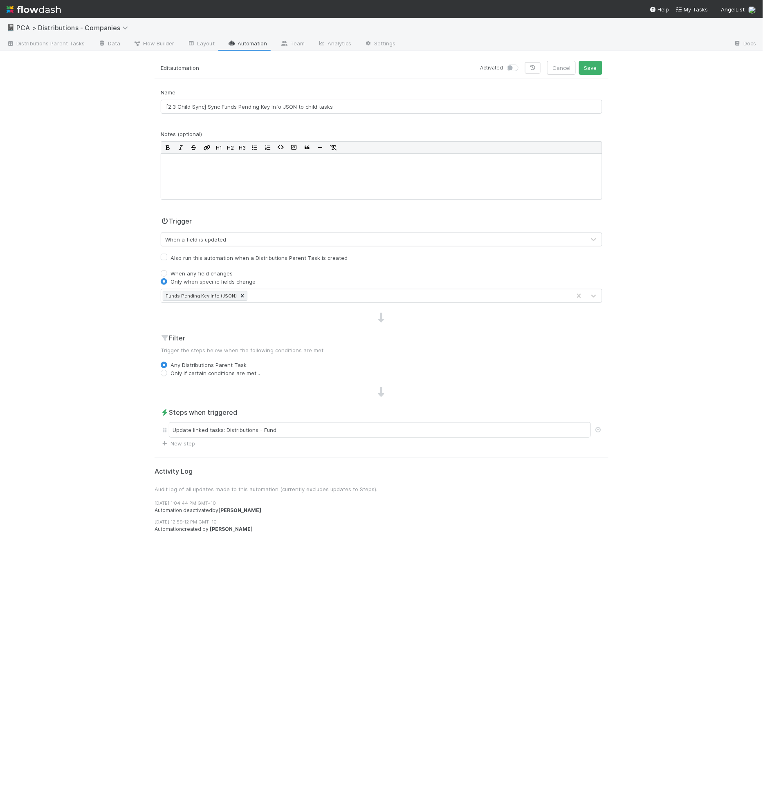
click at [522, 64] on label at bounding box center [522, 64] width 0 height 0
click at [513, 69] on input "checkbox" at bounding box center [510, 67] width 7 height 7
checkbox input "true"
click at [587, 70] on button "Save" at bounding box center [590, 68] width 23 height 14
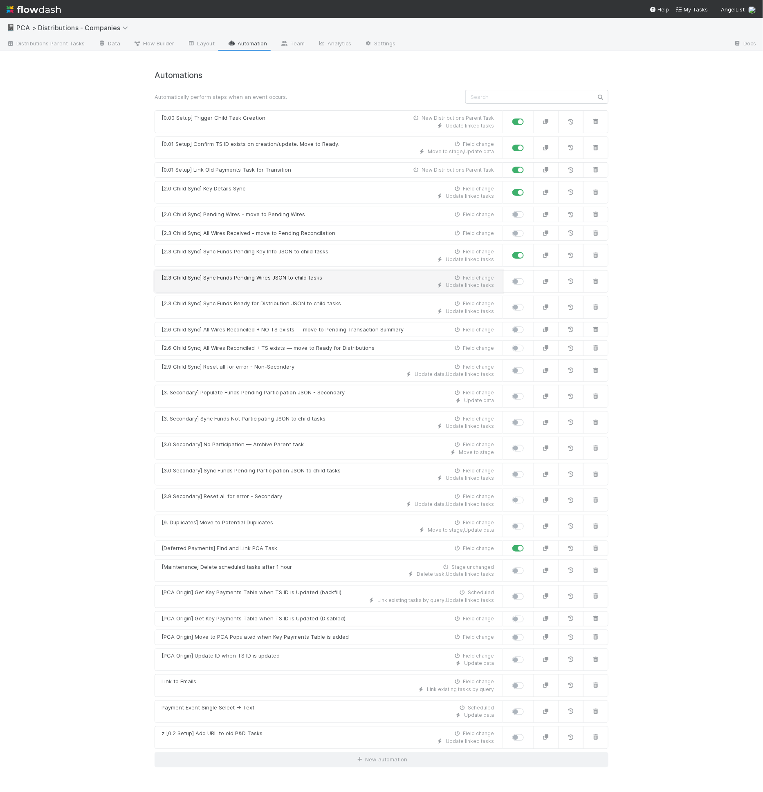
click at [316, 274] on div "[2.3 Child Sync] Sync Funds Pending Wires JSON to child tasks" at bounding box center [241, 278] width 161 height 8
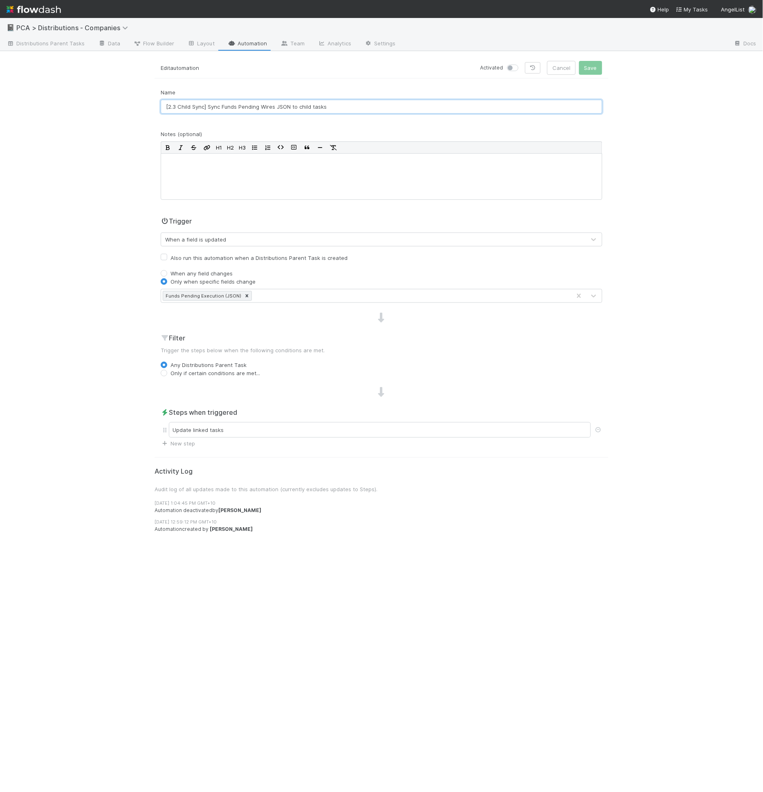
click at [269, 107] on input "[2.3 Child Sync] Sync Funds Pending Wires JSON to child tasks" at bounding box center [381, 107] width 441 height 14
paste input "Execution"
type input "[2.3 Child Sync] Sync Funds Pending Execution JSON to child tasks"
click at [241, 429] on div "Update linked tasks" at bounding box center [380, 430] width 422 height 16
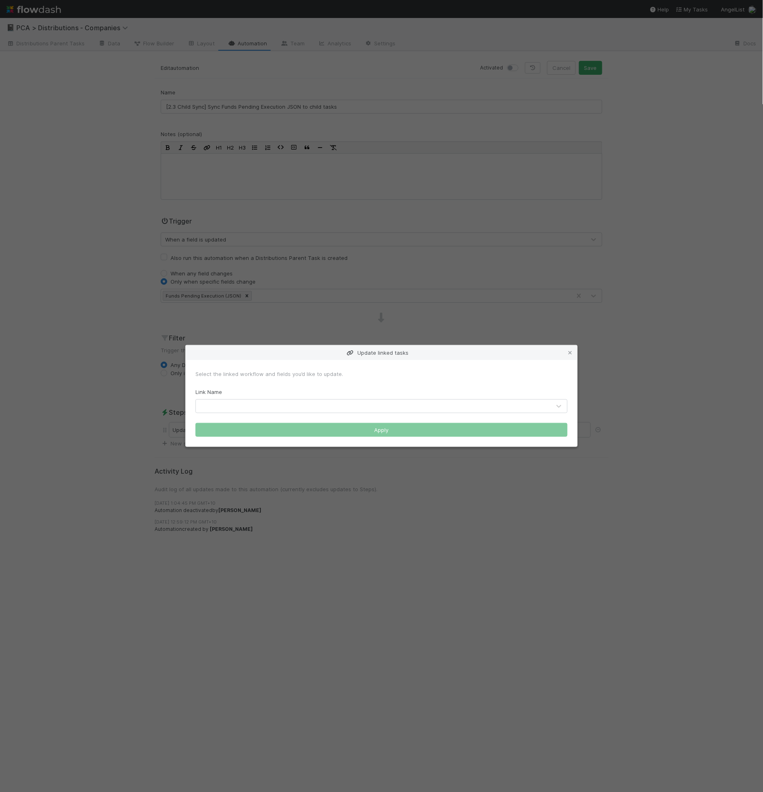
click at [257, 397] on div "Link Name" at bounding box center [381, 400] width 372 height 25
click at [257, 408] on div at bounding box center [373, 406] width 355 height 13
type input "e"
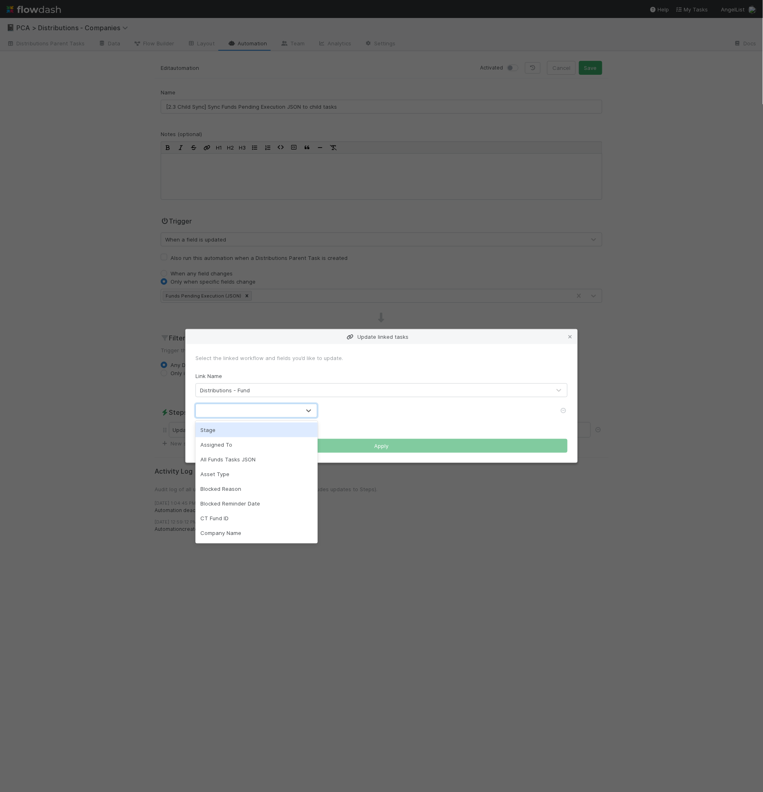
click at [262, 410] on div at bounding box center [248, 410] width 105 height 13
type input "ex"
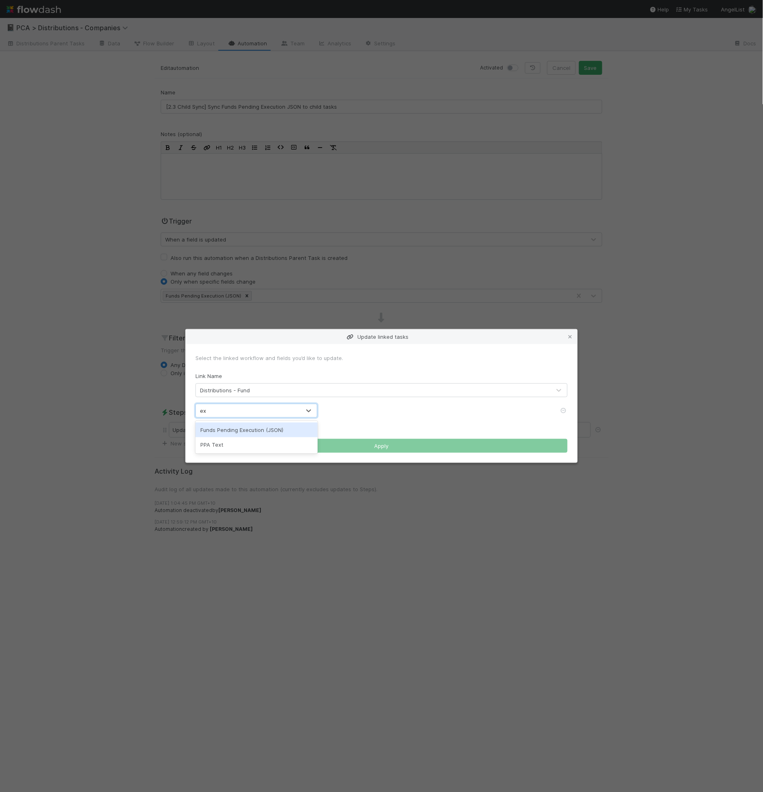
click at [265, 431] on div "Funds Pending Execution (JSON)" at bounding box center [256, 430] width 122 height 15
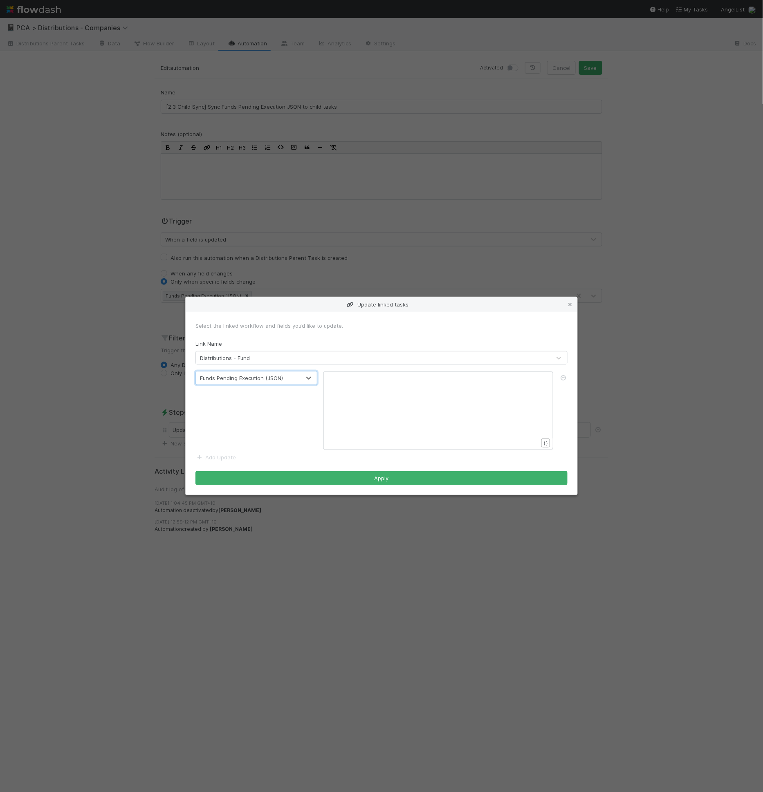
click at [348, 414] on div "xxxxxxxxxx ​" at bounding box center [444, 420] width 230 height 93
type textarea "{{exec"
click at [446, 475] on button "Apply" at bounding box center [381, 478] width 372 height 14
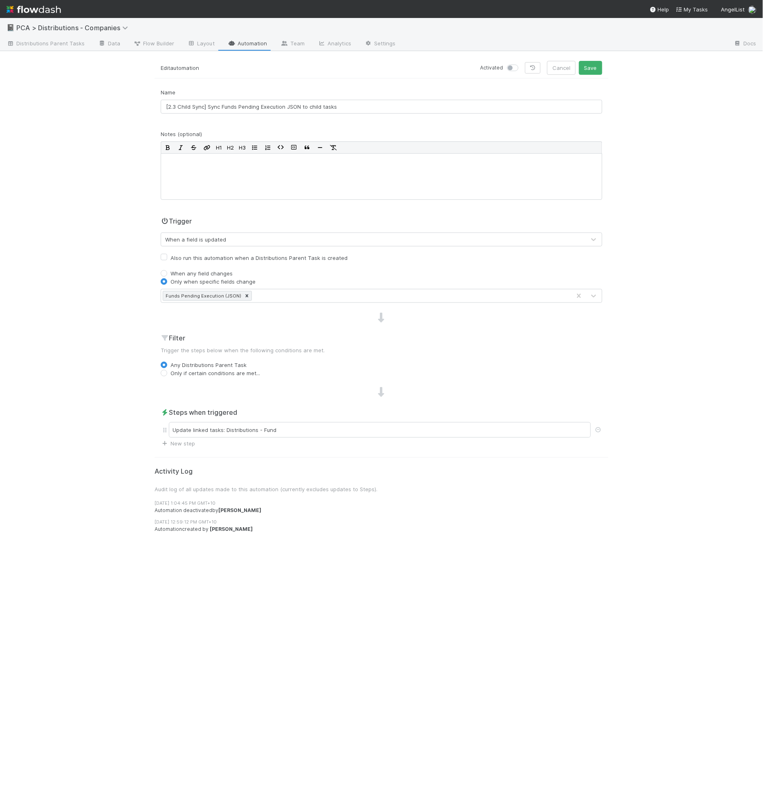
click at [522, 64] on label at bounding box center [522, 64] width 0 height 0
click at [513, 66] on input "checkbox" at bounding box center [510, 67] width 7 height 7
checkbox input "true"
click at [597, 71] on button "Save" at bounding box center [590, 68] width 23 height 14
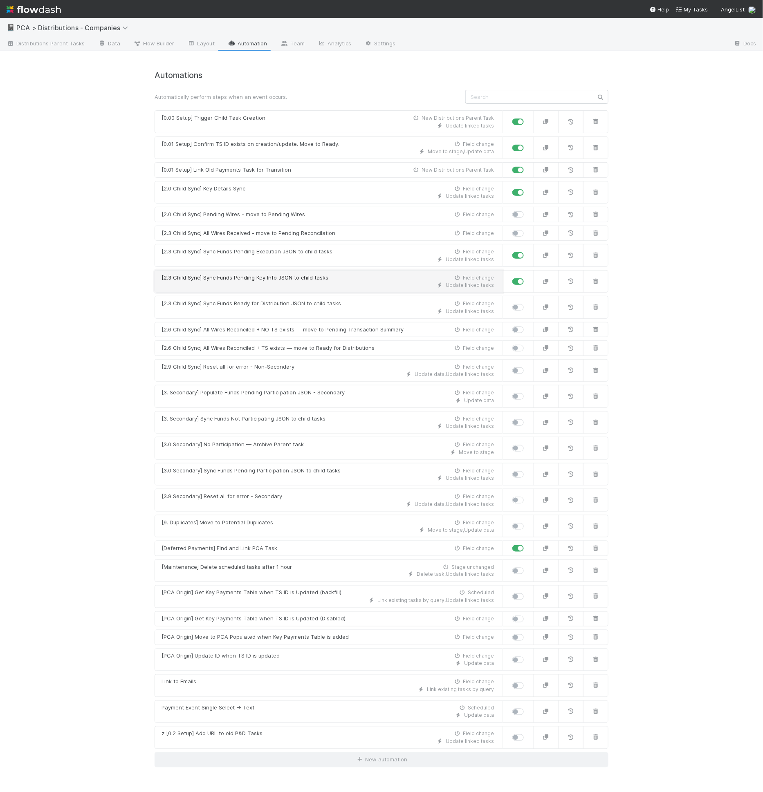
click at [288, 274] on div "[2.3 Child Sync] Sync Funds Pending Key Info JSON to child tasks" at bounding box center [244, 278] width 167 height 8
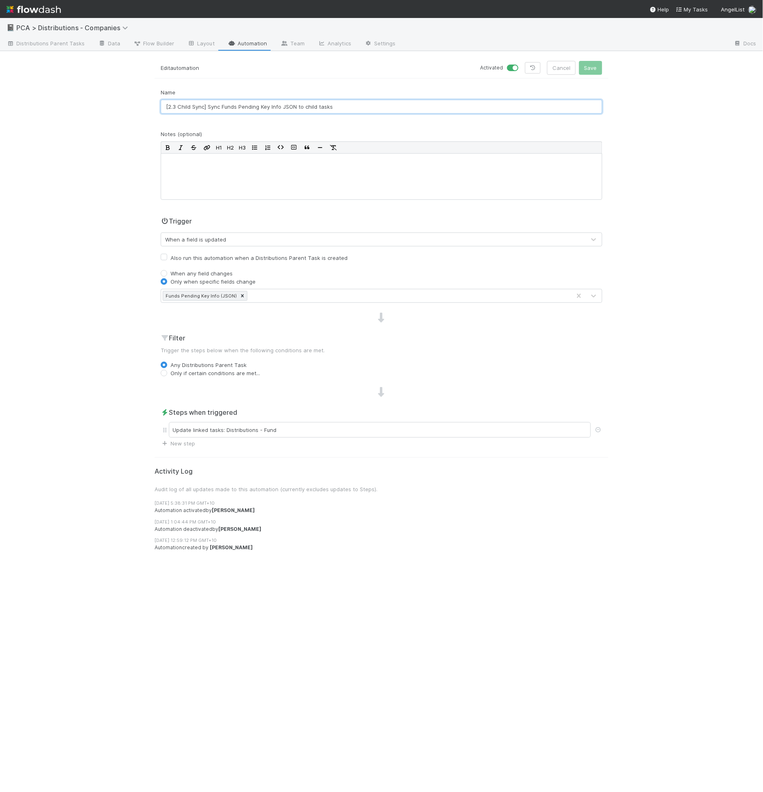
click at [177, 108] on input "[2.3 Child Sync] Sync Funds Pending Key Info JSON to child tasks" at bounding box center [381, 107] width 441 height 14
click at [175, 106] on input "[2.3 Child Sync] Sync Funds Pending Key Info JSON to child tasks" at bounding box center [381, 107] width 441 height 14
type input "[2.31 Child Sync] Sync Funds Pending Key Info JSON to child tasks"
click at [595, 67] on button "Save" at bounding box center [590, 68] width 23 height 14
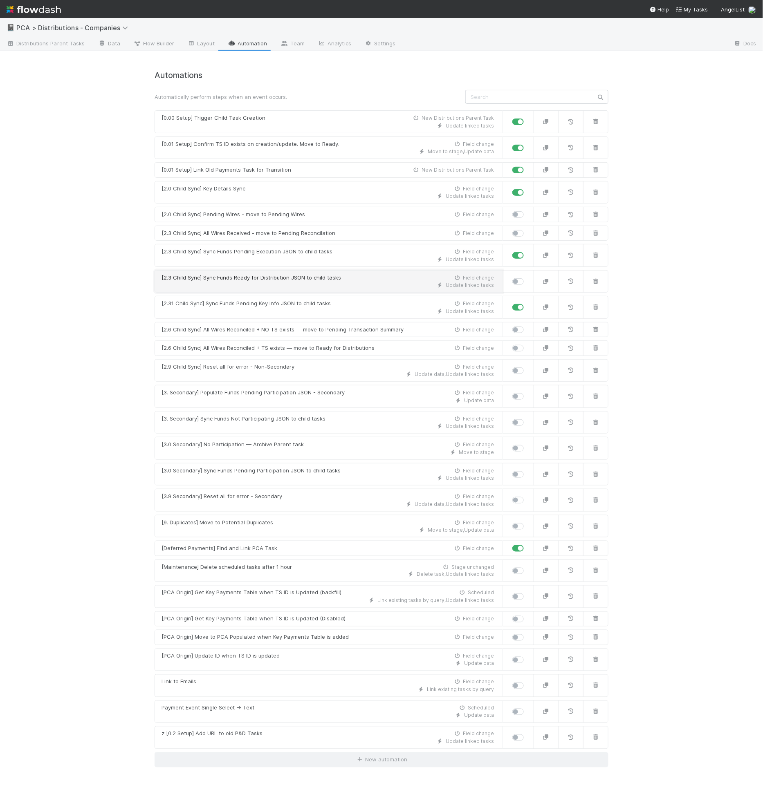
click at [275, 282] on div "Update linked tasks" at bounding box center [327, 285] width 332 height 7
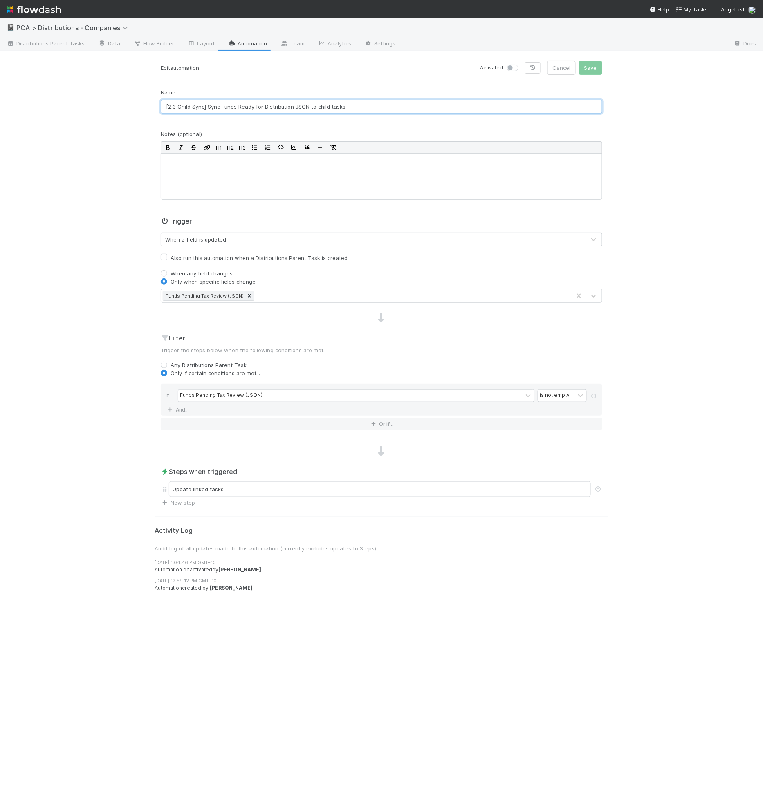
drag, startPoint x: 177, startPoint y: 108, endPoint x: 177, endPoint y: 113, distance: 4.9
click at [177, 108] on input "[2.3 Child Sync] Sync Funds Ready for Distribution JSON to child tasks" at bounding box center [381, 107] width 441 height 14
click at [171, 105] on input "[2.3 Child Sync] Sync Funds Ready for Distribution JSON to child tasks" at bounding box center [381, 107] width 441 height 14
click at [175, 106] on input "[2.3 Child Sync] Sync Funds Ready for Distribution JSON to child tasks" at bounding box center [381, 107] width 441 height 14
type input "[2.35 Child Sync] Sync Funds Ready for Distribution JSON to child tasks"
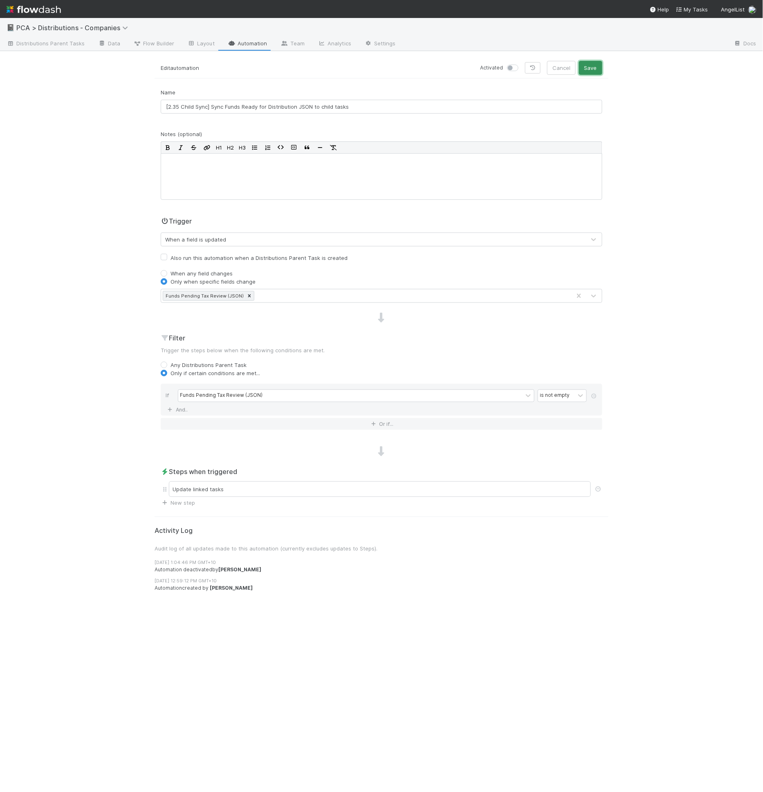
click at [595, 67] on button "Save" at bounding box center [590, 68] width 23 height 14
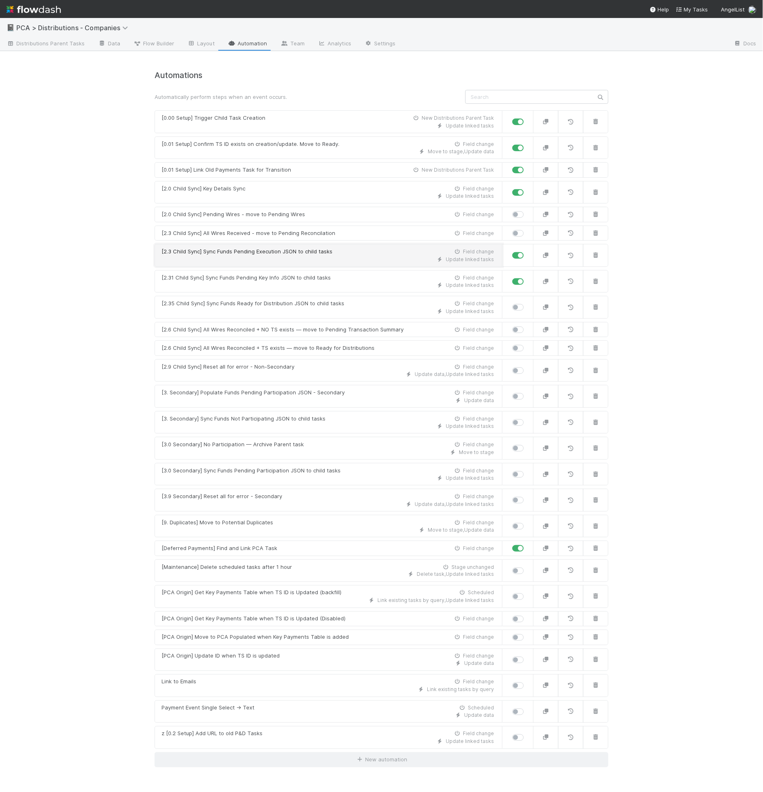
click at [322, 260] on div "Update linked tasks" at bounding box center [327, 259] width 332 height 7
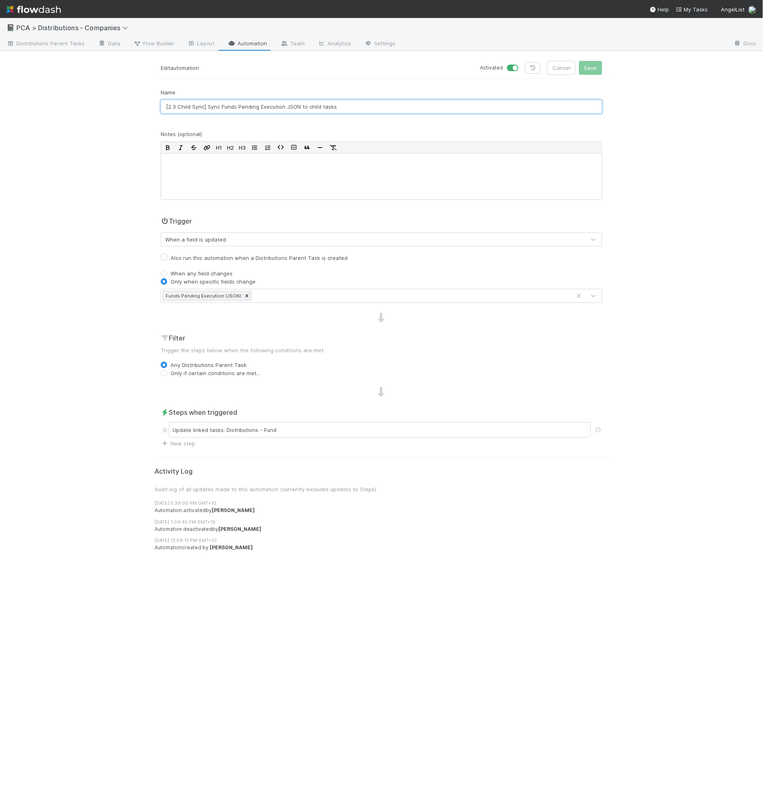
click at [176, 108] on input "[2.3 Child Sync] Sync Funds Pending Execution JSON to child tasks" at bounding box center [381, 107] width 441 height 14
type input "[2.35 Child Sync] Sync Funds Pending Execution JSON to child tasks"
click at [584, 64] on button "Save" at bounding box center [590, 68] width 23 height 14
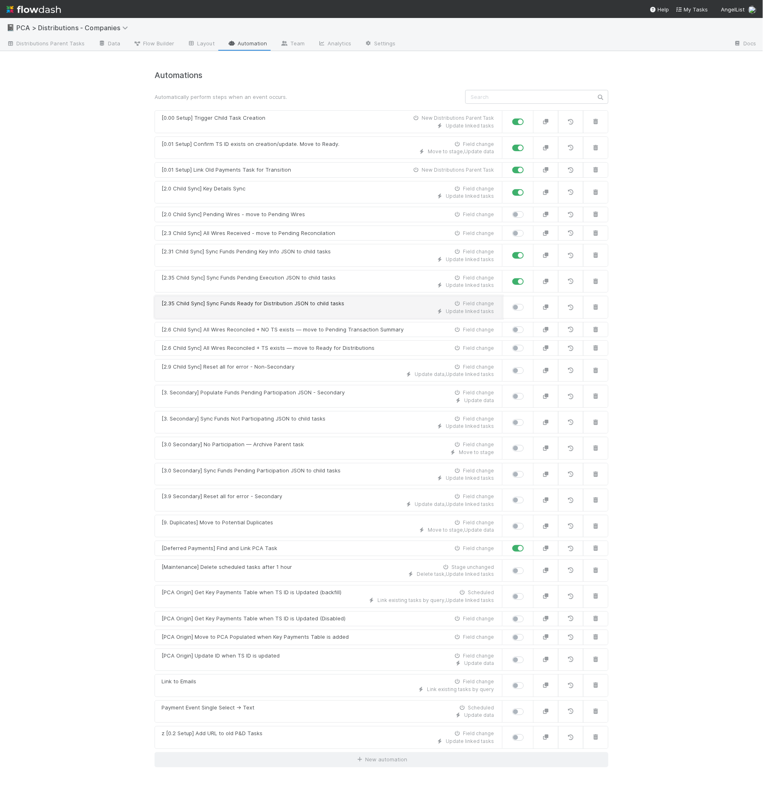
click at [253, 308] on div "Update linked tasks" at bounding box center [327, 311] width 332 height 7
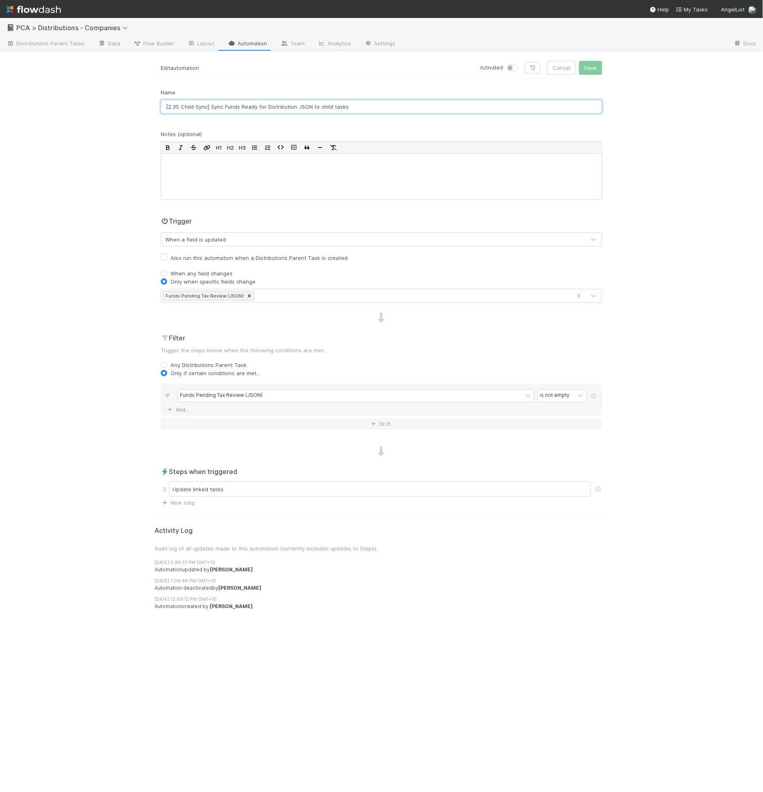
click at [179, 108] on input "[2.35 Child Sync] Sync Funds Ready for Distribution JSON to child tasks" at bounding box center [381, 107] width 441 height 14
drag, startPoint x: 241, startPoint y: 107, endPoint x: 295, endPoint y: 109, distance: 54.0
click at [295, 109] on input "[2.32 Child Sync] Sync Funds Ready for Distribution JSON to child tasks" at bounding box center [381, 107] width 441 height 14
type input "[2.32 Child Sync] Sync Funds Pending Tax Review JSON to child tasks"
click at [522, 64] on label at bounding box center [522, 64] width 0 height 0
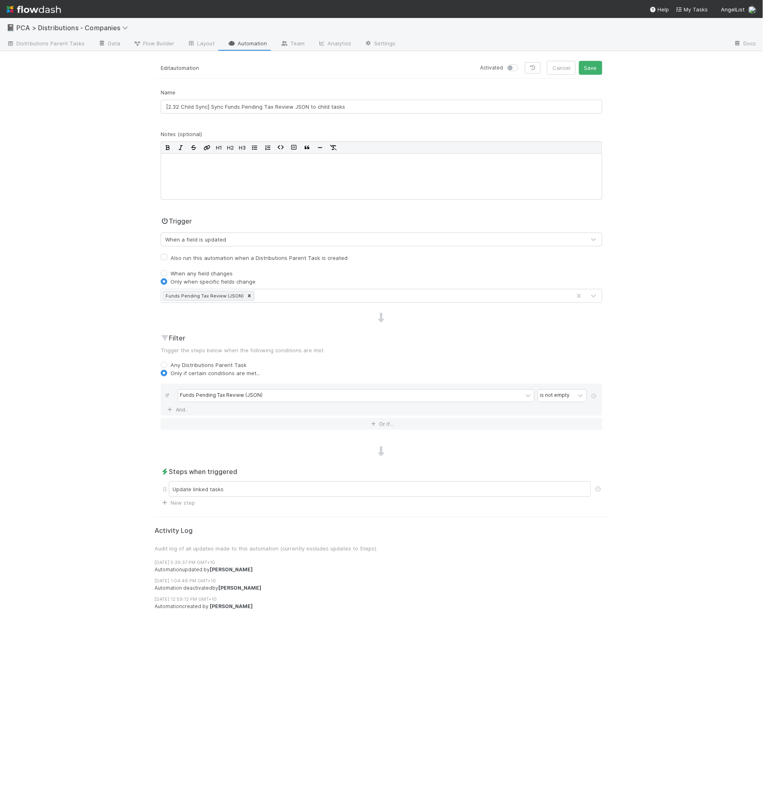
click at [513, 69] on input "checkbox" at bounding box center [510, 67] width 7 height 7
checkbox input "true"
click at [249, 486] on div "Update linked tasks" at bounding box center [380, 490] width 422 height 16
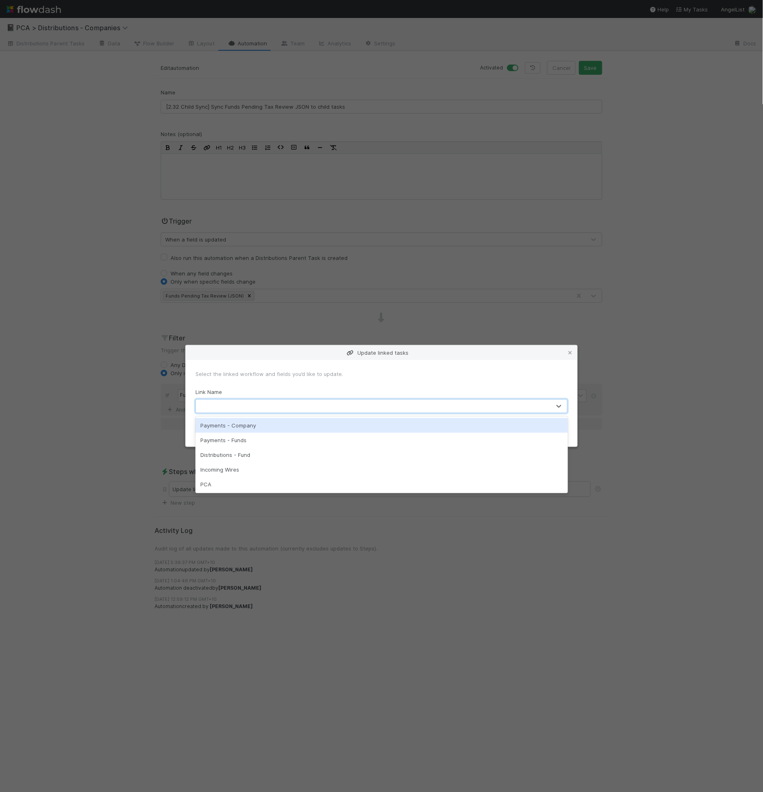
click at [288, 401] on div at bounding box center [373, 406] width 355 height 13
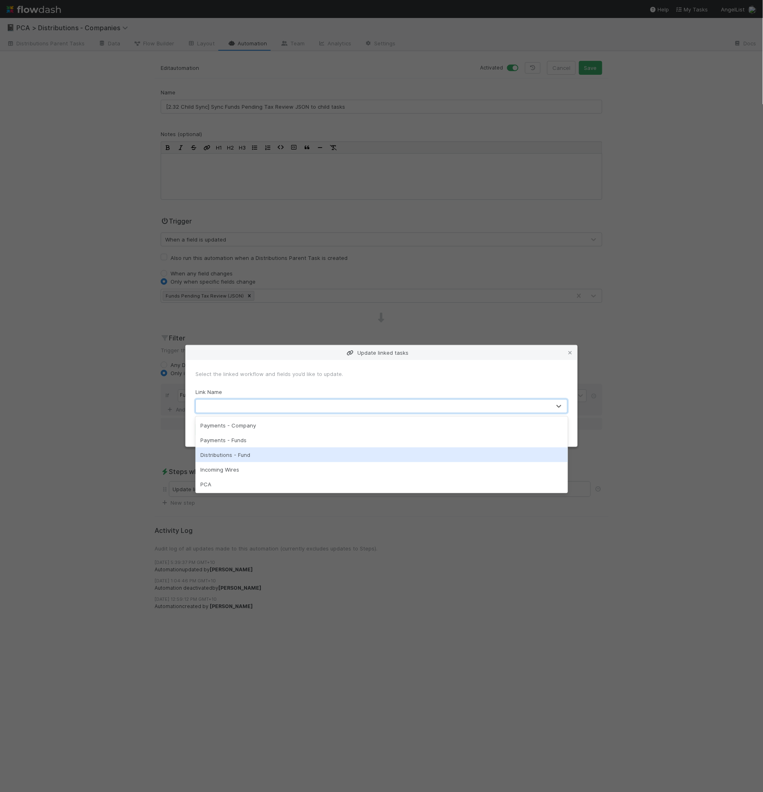
click at [290, 451] on div "Distributions - Fund" at bounding box center [381, 455] width 372 height 15
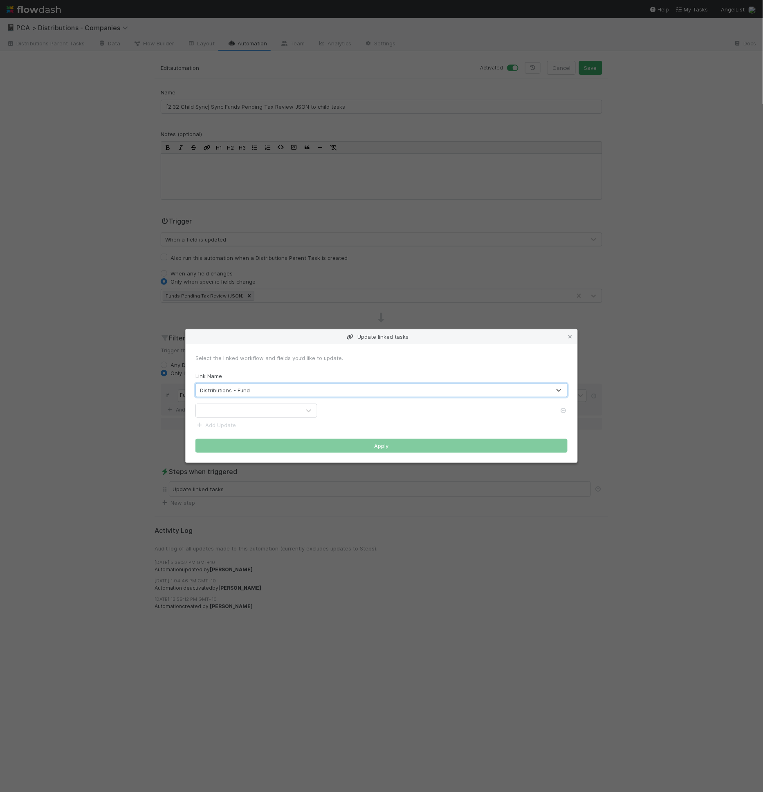
click at [259, 416] on div at bounding box center [248, 410] width 105 height 13
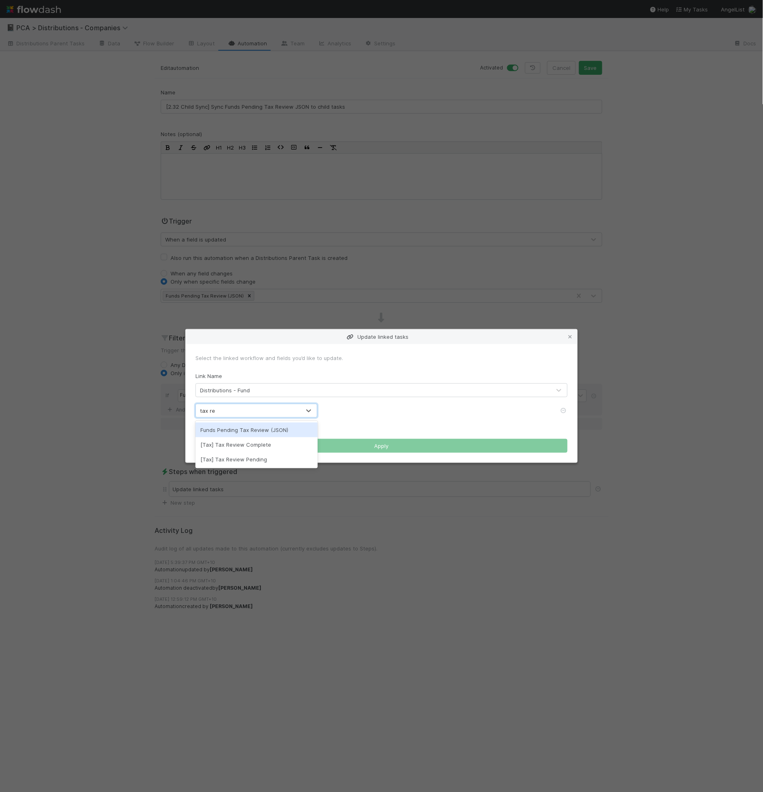
type input "tax rev"
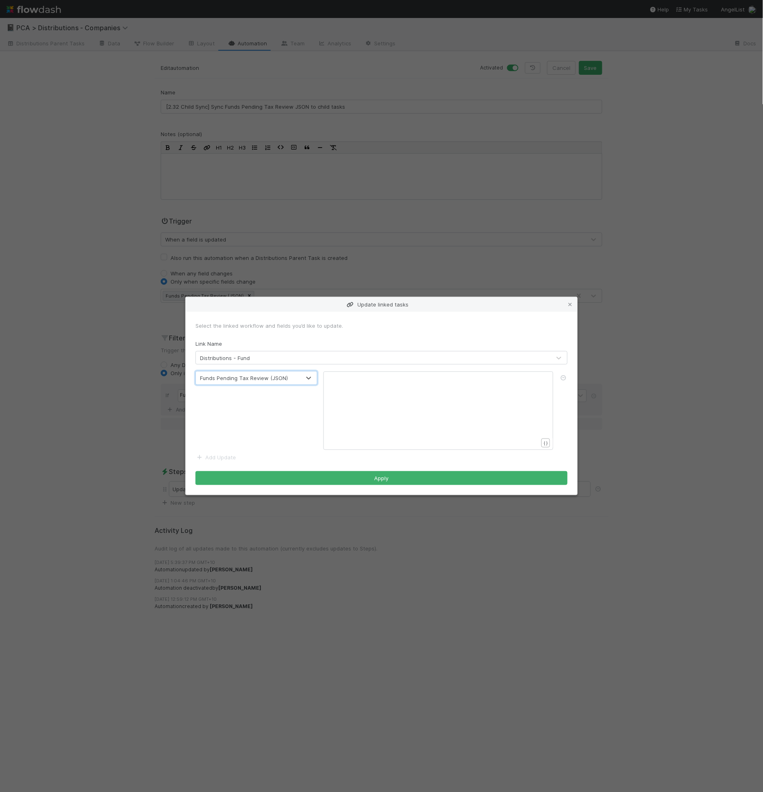
click at [421, 424] on div "xxxxxxxxxx ​" at bounding box center [444, 420] width 230 height 93
type textarea "{{funds pendin"
click at [421, 402] on li "{{Funds Pending Tax Review (JSON)}}" at bounding box center [390, 399] width 122 height 11
click at [412, 476] on button "Apply" at bounding box center [381, 478] width 372 height 14
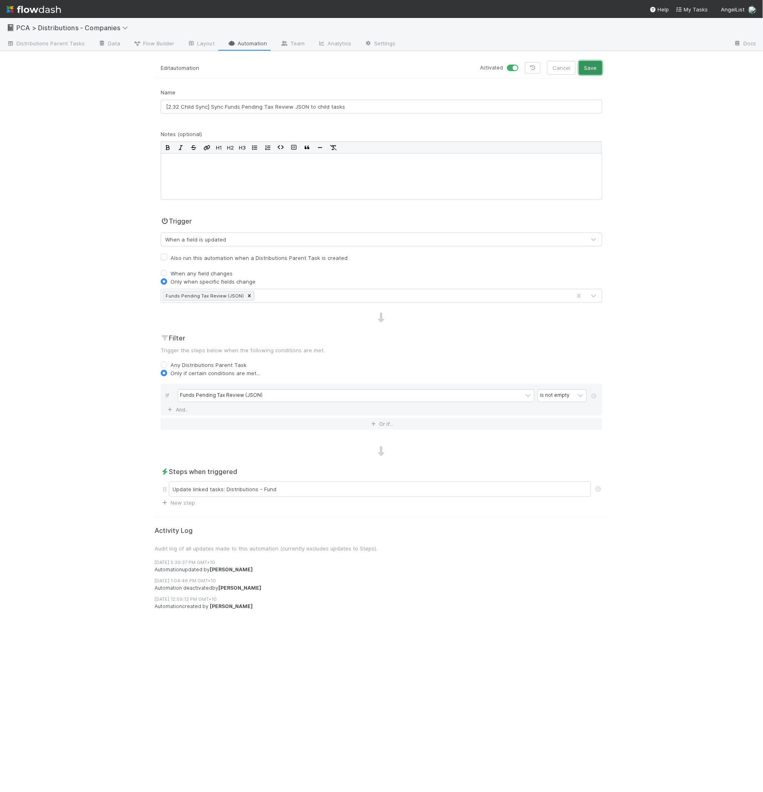
click at [586, 71] on button "Save" at bounding box center [590, 68] width 23 height 14
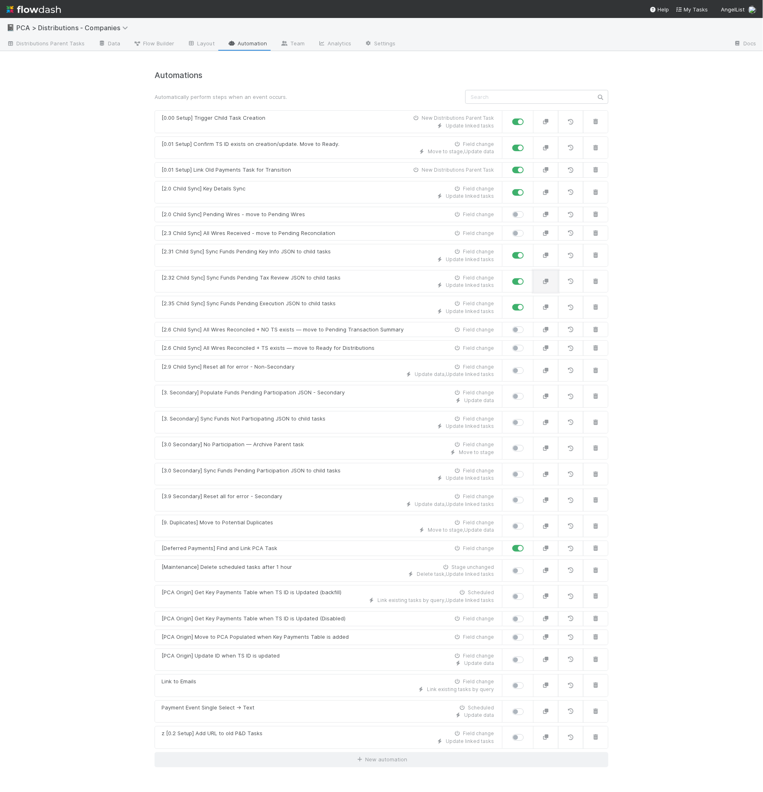
click at [550, 280] on icon "button" at bounding box center [546, 281] width 8 height 5
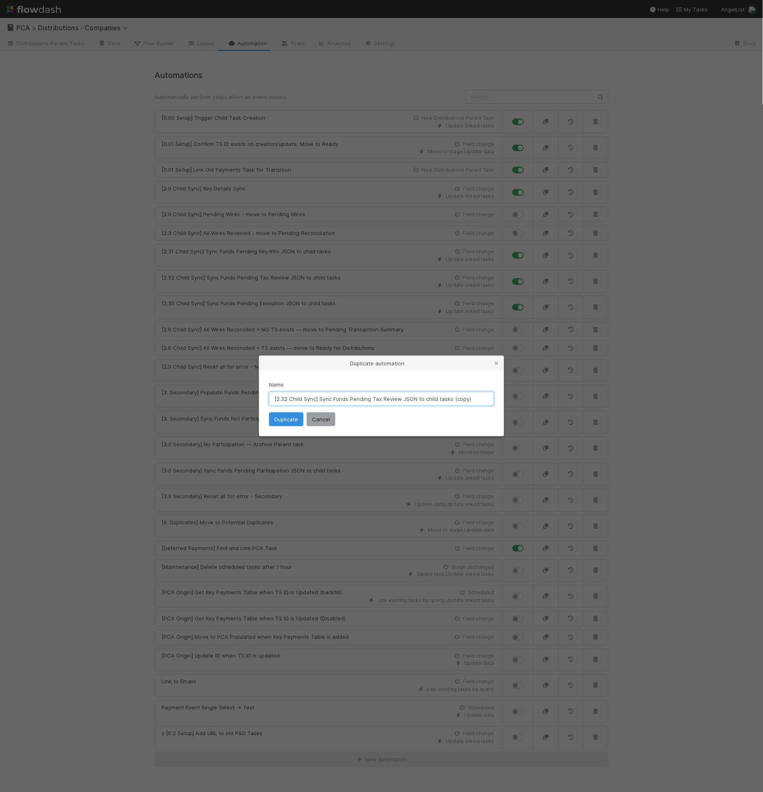
drag, startPoint x: 373, startPoint y: 398, endPoint x: 399, endPoint y: 400, distance: 26.2
click at [399, 400] on input "[2.32 Child Sync] Sync Funds Pending Tax Review JSON to child tasks (copy)" at bounding box center [381, 399] width 225 height 14
drag, startPoint x: 452, startPoint y: 399, endPoint x: 497, endPoint y: 399, distance: 44.6
click at [497, 399] on div "Name [2.32 Child Sync] Sync Funds Pending BT Approval JSON to child tasks (copy…" at bounding box center [381, 403] width 244 height 65
type input "[2.32 Child Sync] Sync Funds Pending BT Approval JSON to child tasks"
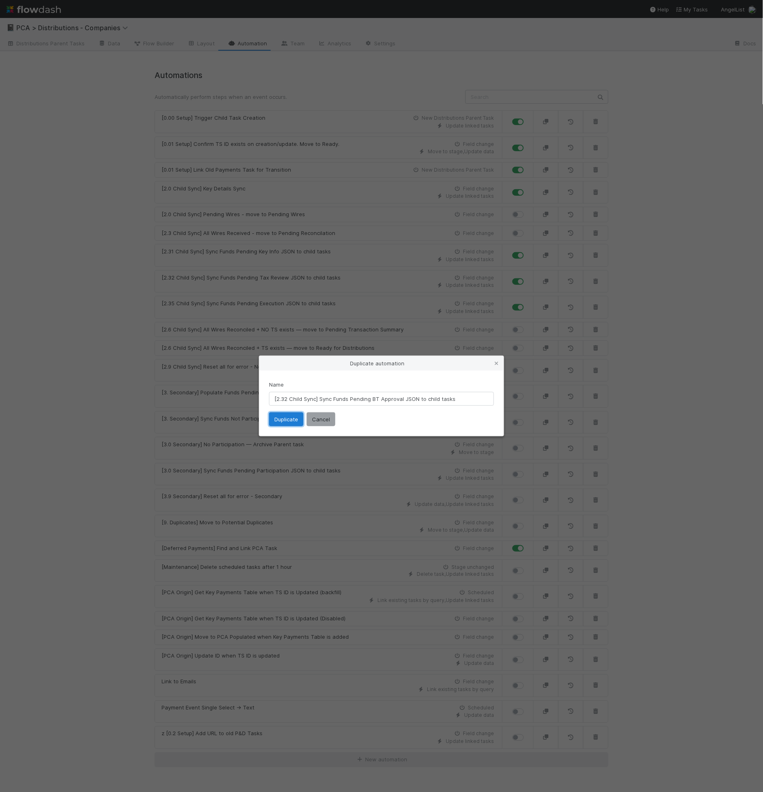
click at [280, 419] on button "Duplicate" at bounding box center [286, 419] width 34 height 14
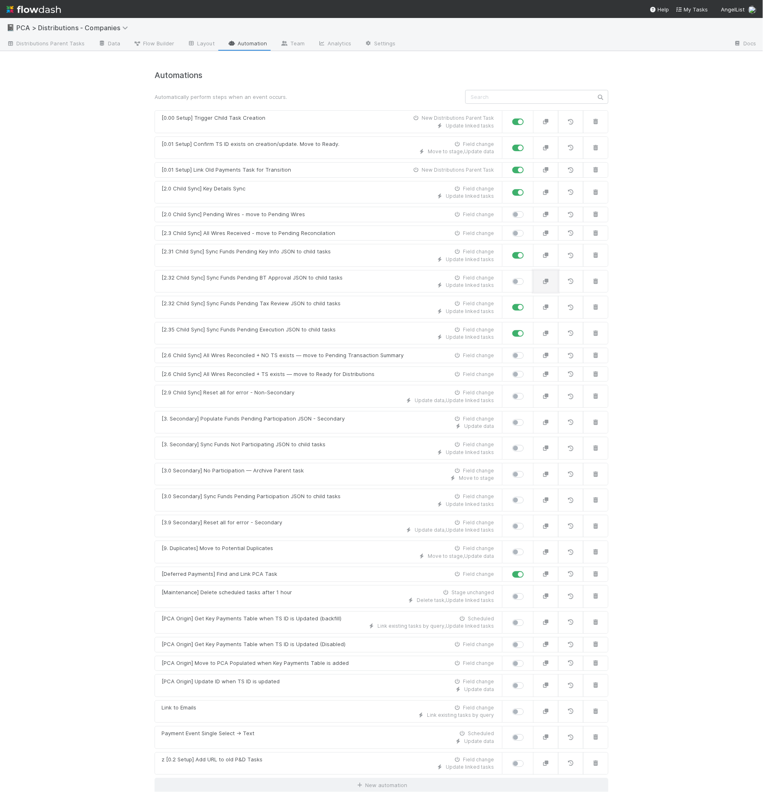
click at [542, 280] on button "button" at bounding box center [545, 281] width 25 height 23
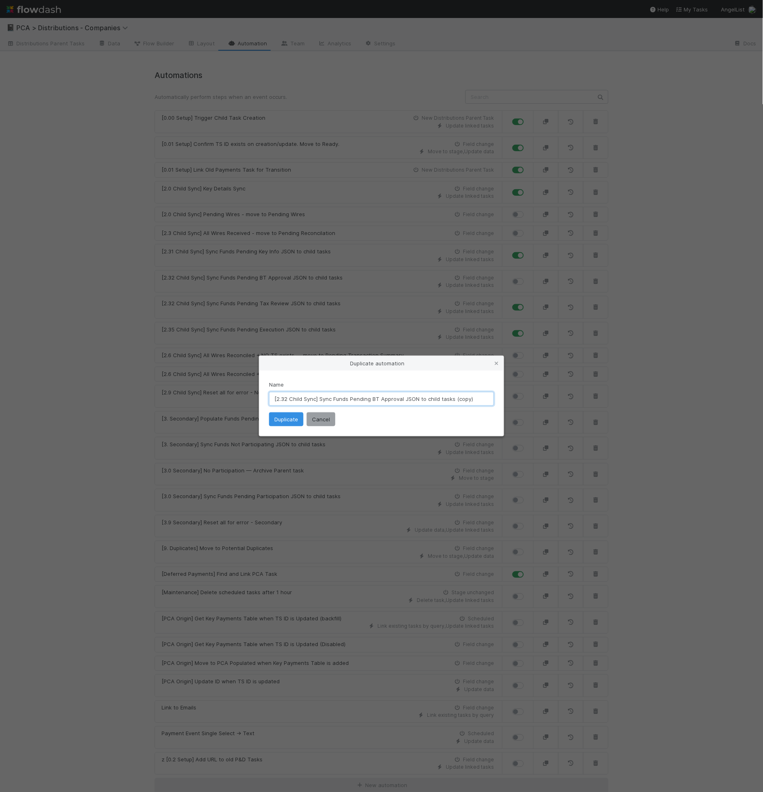
click at [373, 399] on input "[2.32 Child Sync] Sync Funds Pending BT Approval JSON to child tasks (copy)" at bounding box center [381, 399] width 225 height 14
drag, startPoint x: 457, startPoint y: 398, endPoint x: 486, endPoint y: 401, distance: 29.2
click at [486, 401] on input "[2.32 Child Sync] Sync Funds Pending Lead Approval JSON to child tasks (copy)" at bounding box center [381, 399] width 225 height 14
type input "[2.32 Child Sync] Sync Funds Pending Lead Approval JSON to child tasks"
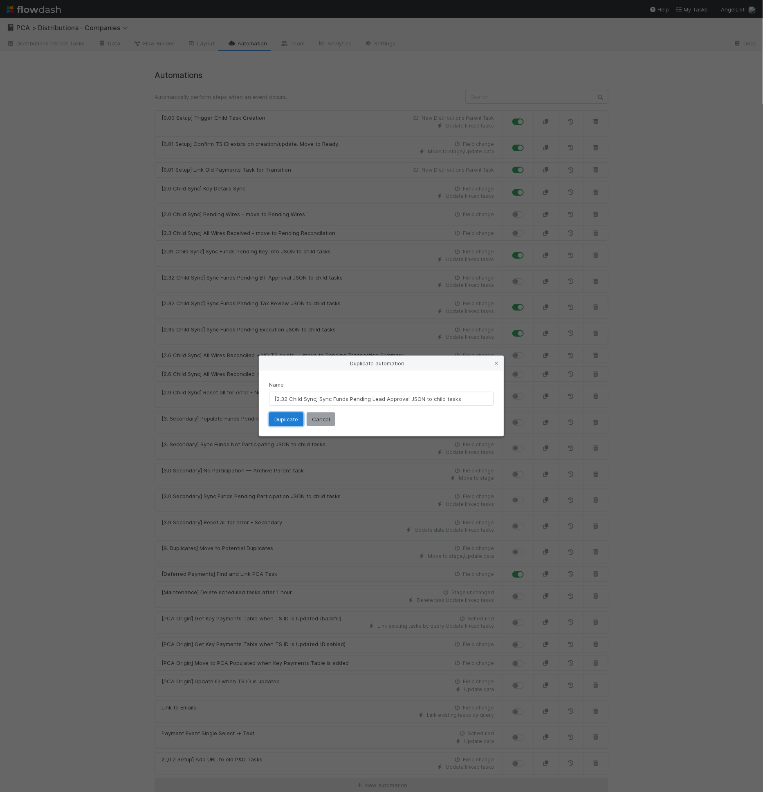
click at [302, 416] on button "Duplicate" at bounding box center [286, 419] width 34 height 14
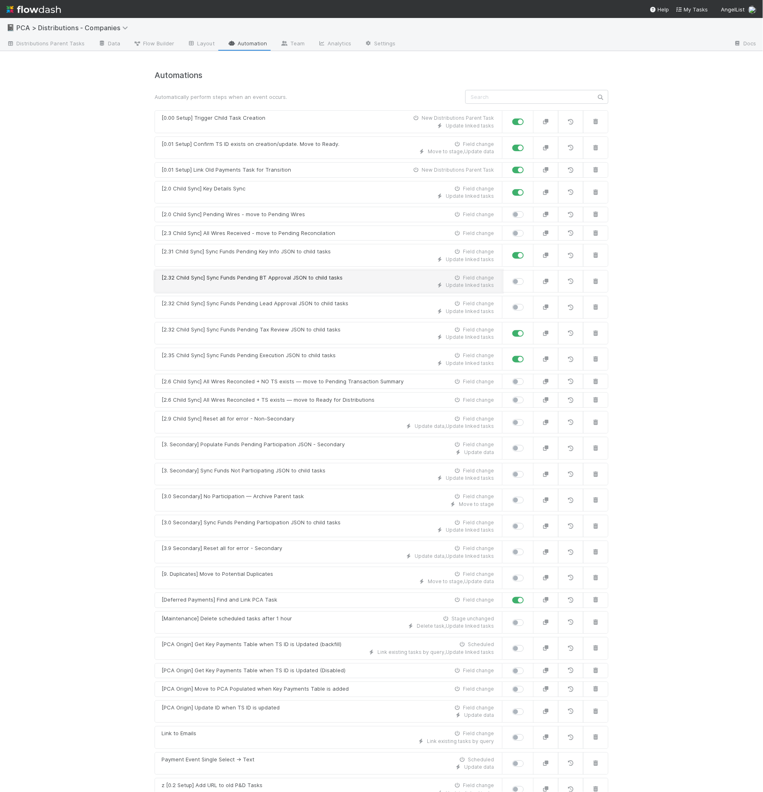
click at [346, 282] on div "Update linked tasks" at bounding box center [327, 285] width 332 height 7
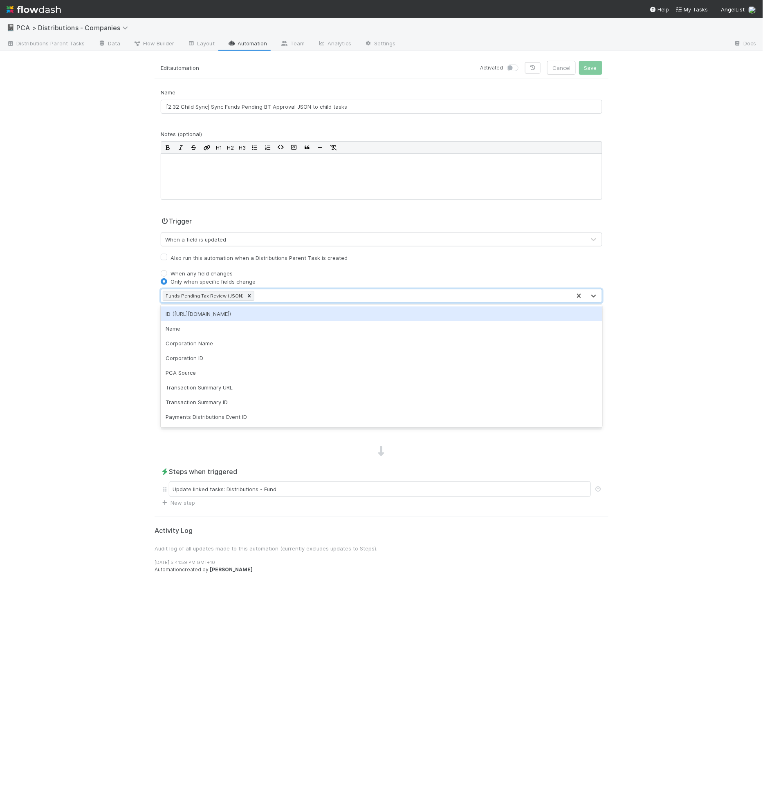
click at [215, 293] on div "Funds Pending Tax Review (JSON)" at bounding box center [204, 295] width 82 height 9
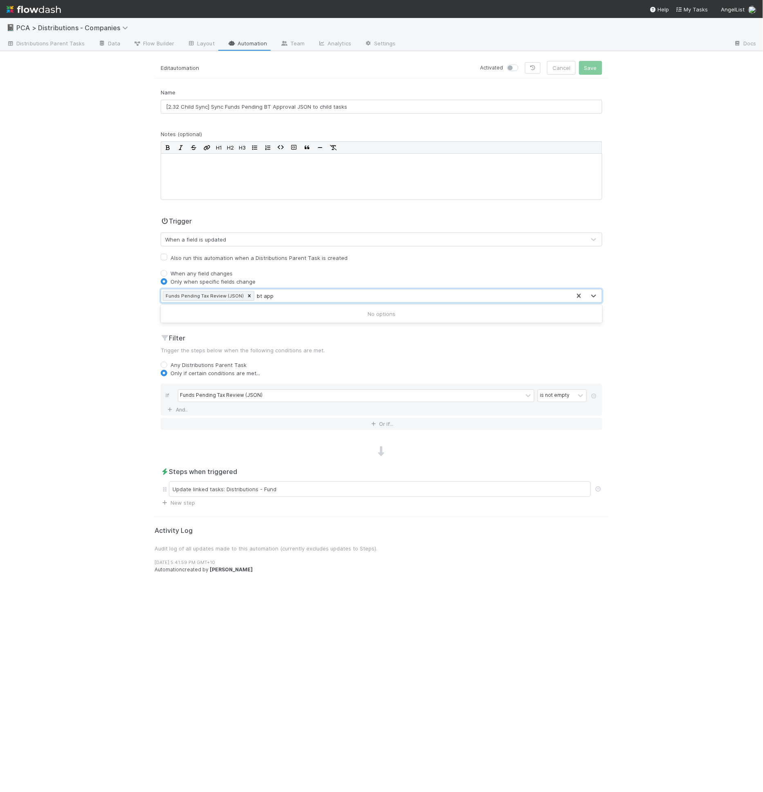
type input "bt app"
click at [212, 302] on div "Name [2.32 Child Sync] Sync Funds Pending BT Approval JSON to child tasks Notes…" at bounding box center [382, 297] width 454 height 419
click at [248, 295] on div at bounding box center [249, 295] width 9 height 9
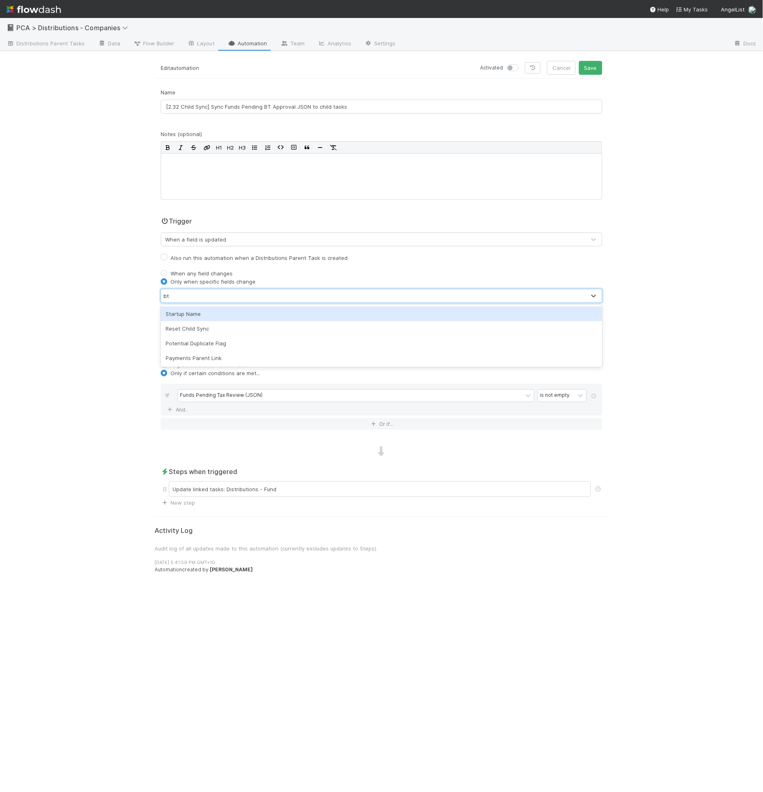
type input "b"
type input "app"
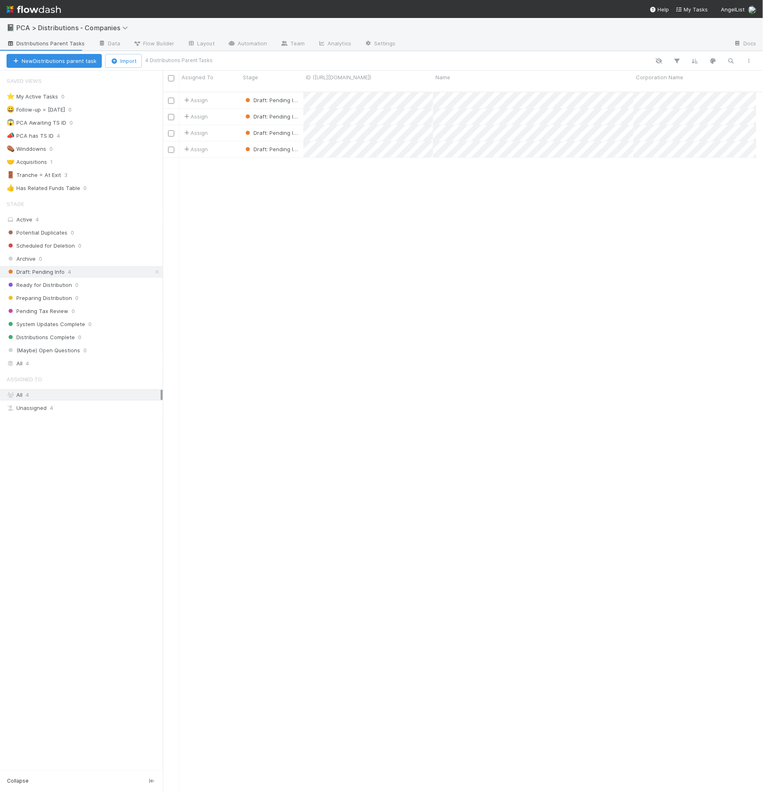
scroll to position [700, 587]
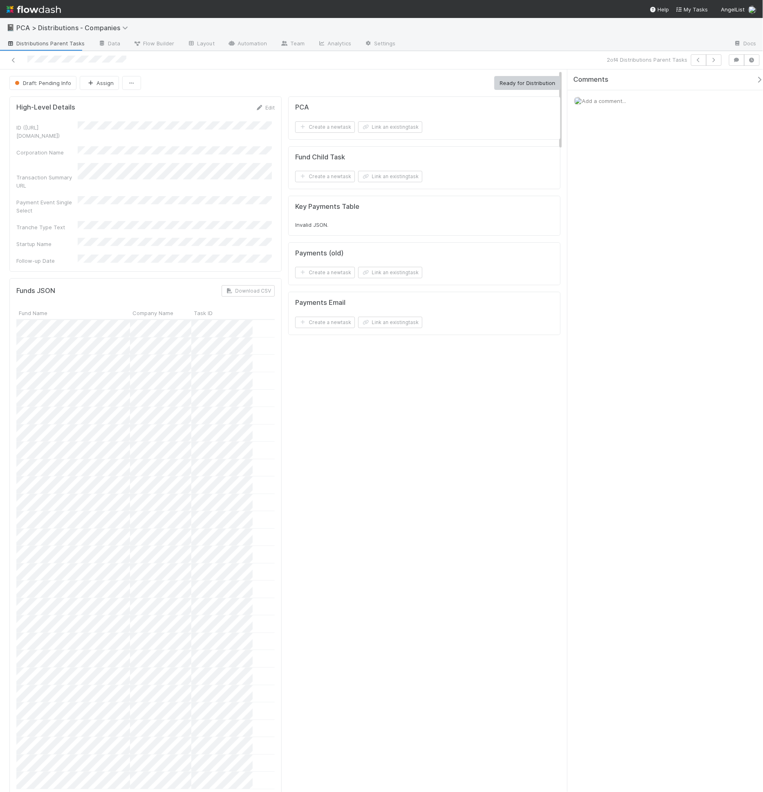
click at [137, 320] on div at bounding box center [145, 329] width 258 height 18
click at [15, 60] on icon at bounding box center [13, 60] width 8 height 5
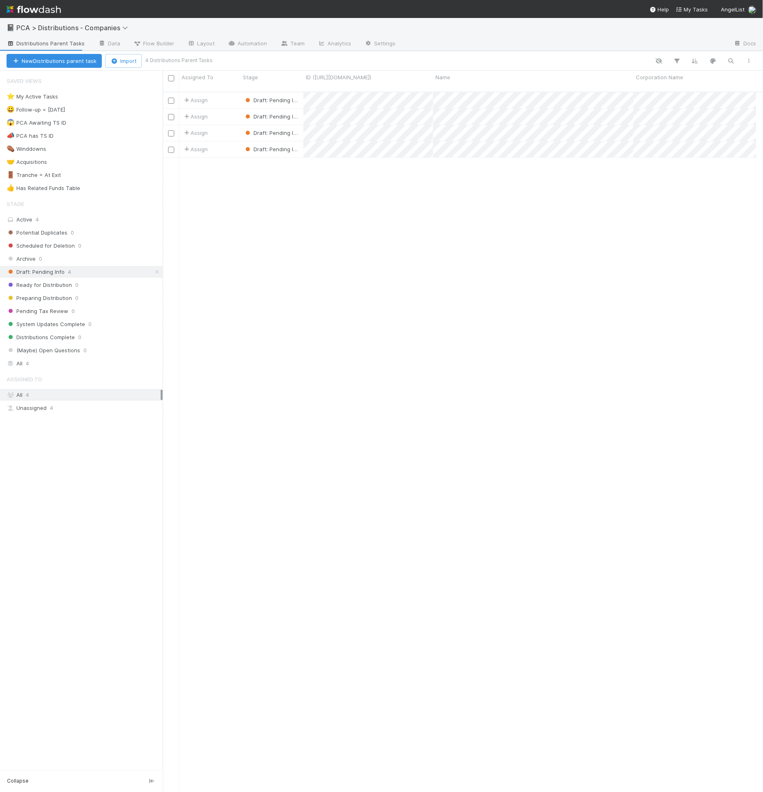
scroll to position [700, 587]
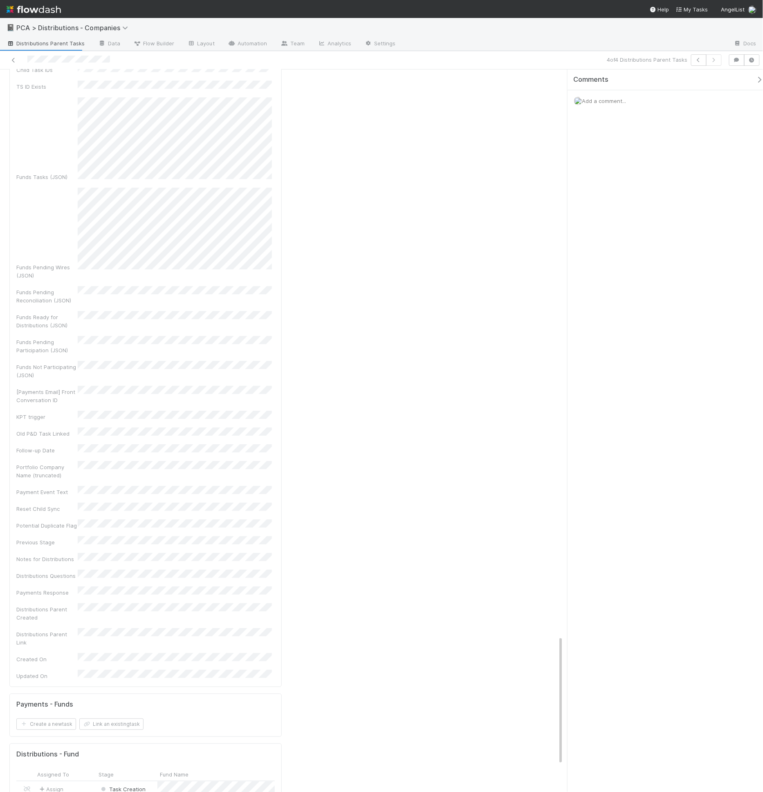
scroll to position [2763, 0]
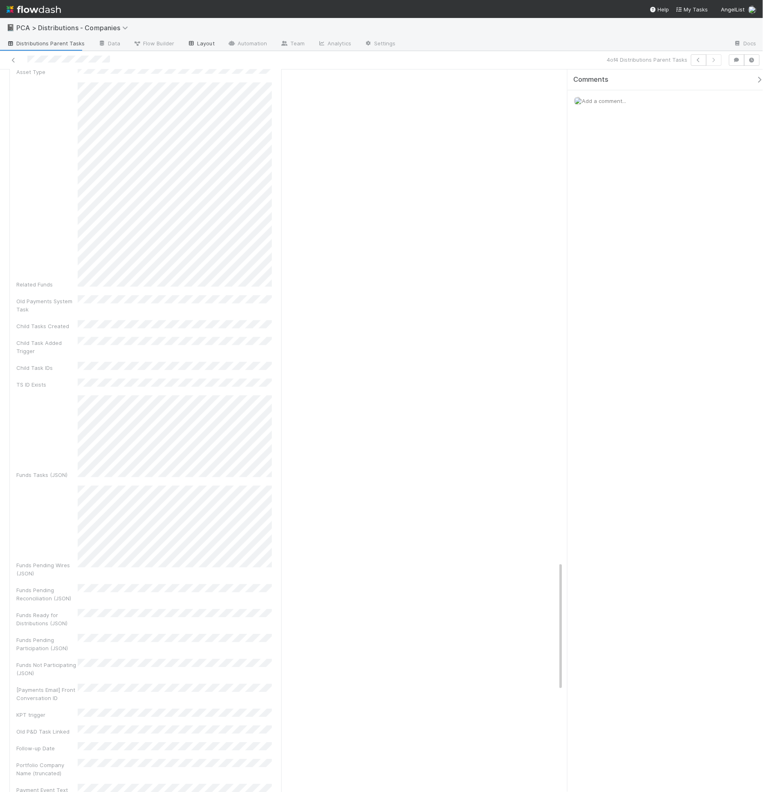
click at [193, 46] on link "Layout" at bounding box center [201, 44] width 40 height 13
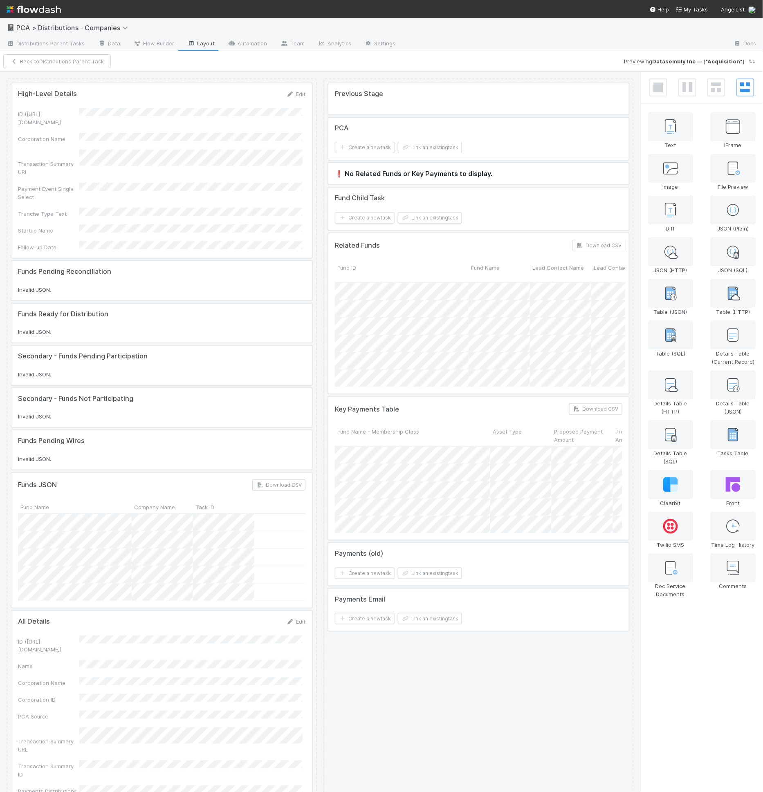
click at [422, 213] on div at bounding box center [478, 209] width 300 height 43
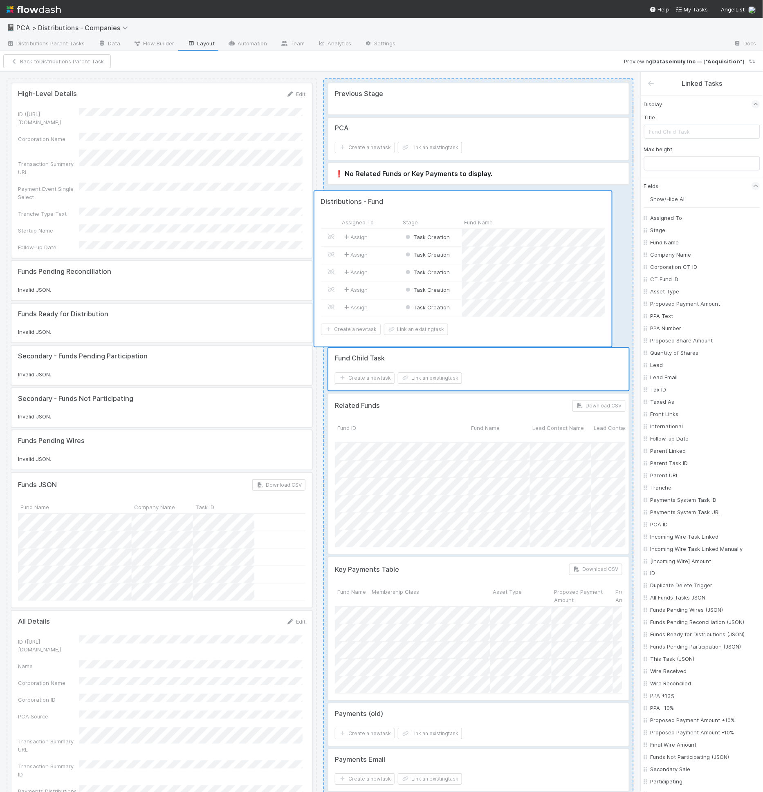
drag, startPoint x: 166, startPoint y: 240, endPoint x: 474, endPoint y: 217, distance: 309.5
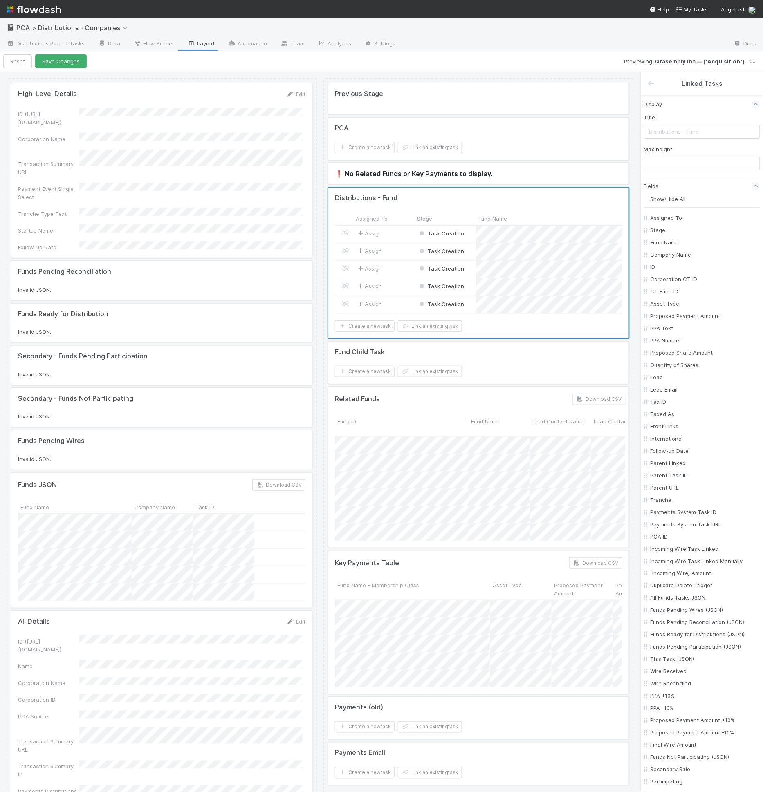
click at [448, 269] on div at bounding box center [478, 263] width 300 height 150
click at [457, 353] on div at bounding box center [478, 363] width 300 height 43
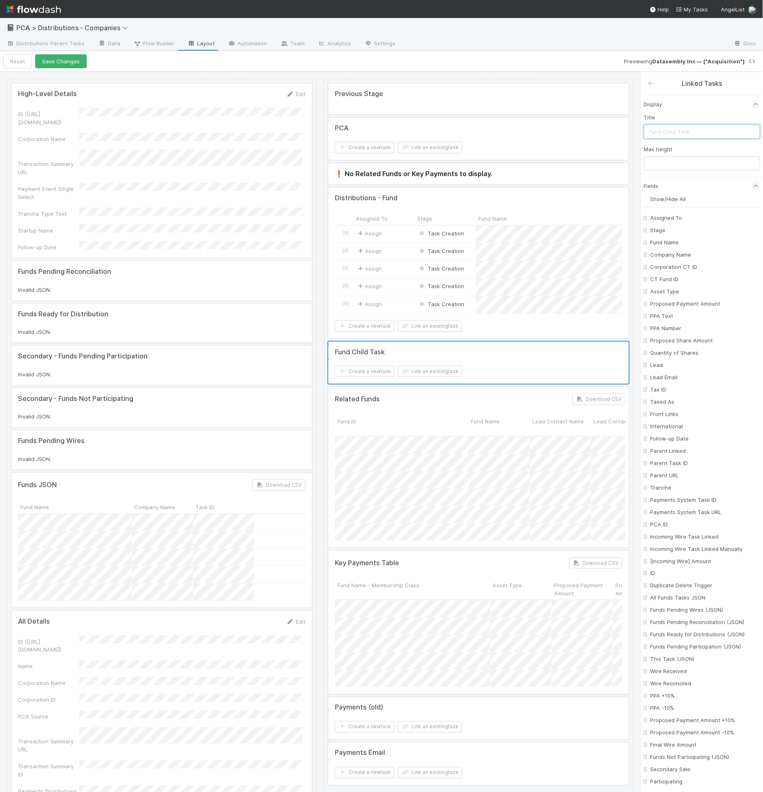
click at [694, 135] on input "text" at bounding box center [702, 132] width 116 height 14
click at [651, 82] on icon at bounding box center [651, 83] width 8 height 7
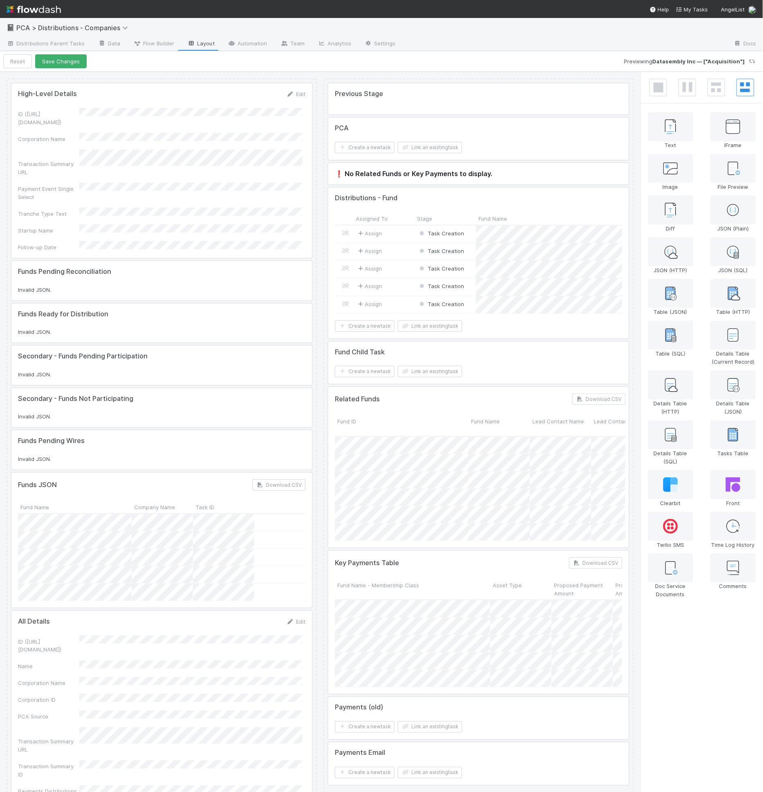
click at [526, 358] on div at bounding box center [478, 363] width 300 height 43
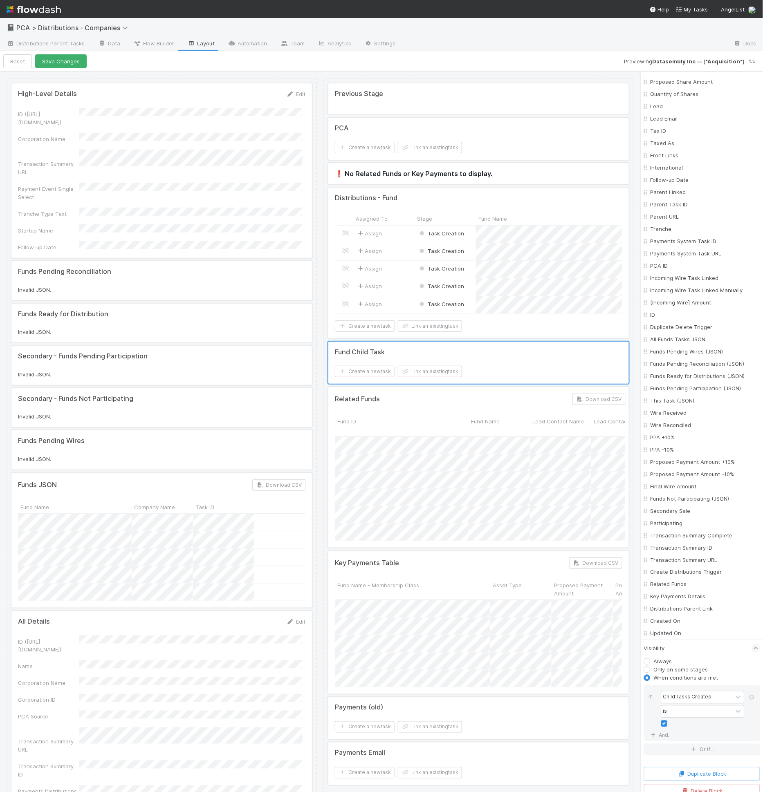
scroll to position [291, 0]
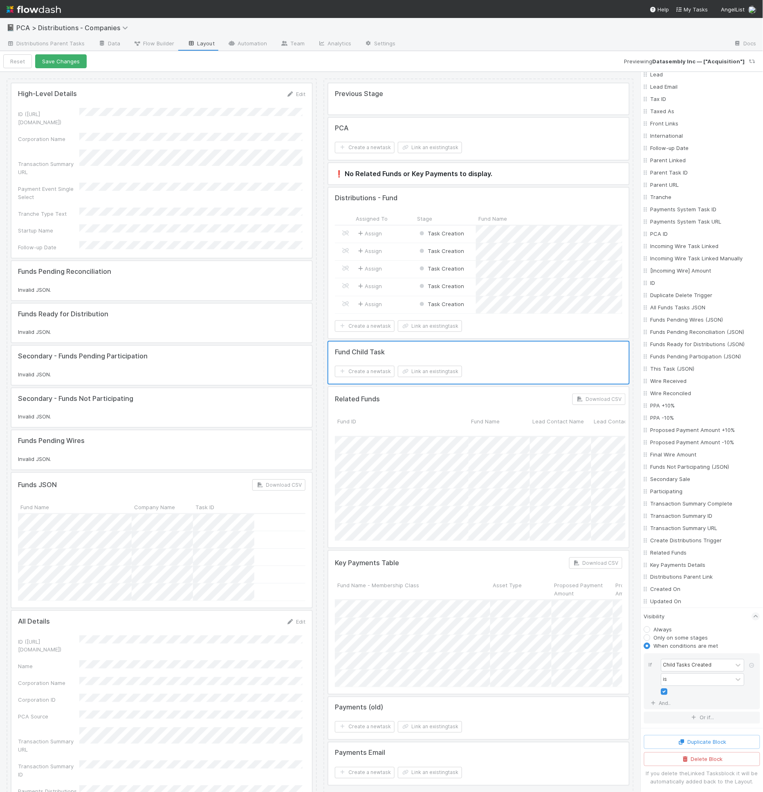
click at [510, 294] on div at bounding box center [478, 263] width 300 height 150
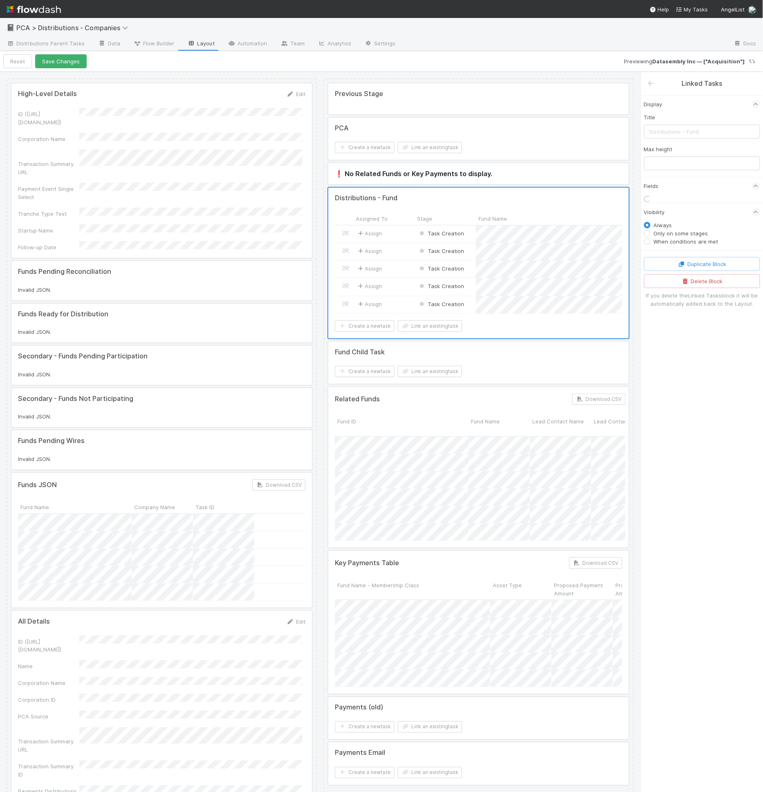
scroll to position [0, 0]
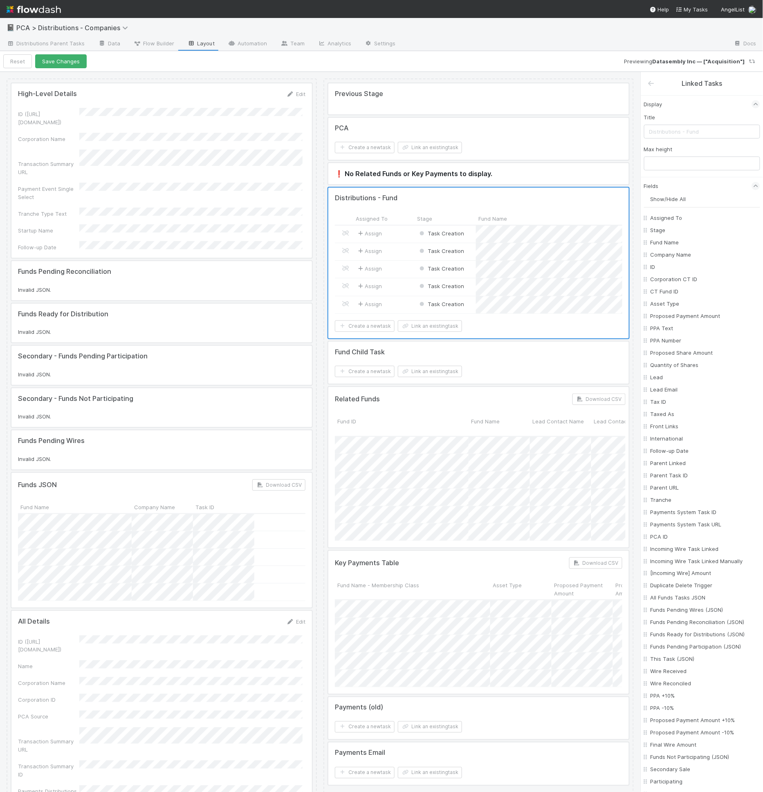
click at [525, 368] on div at bounding box center [478, 363] width 300 height 43
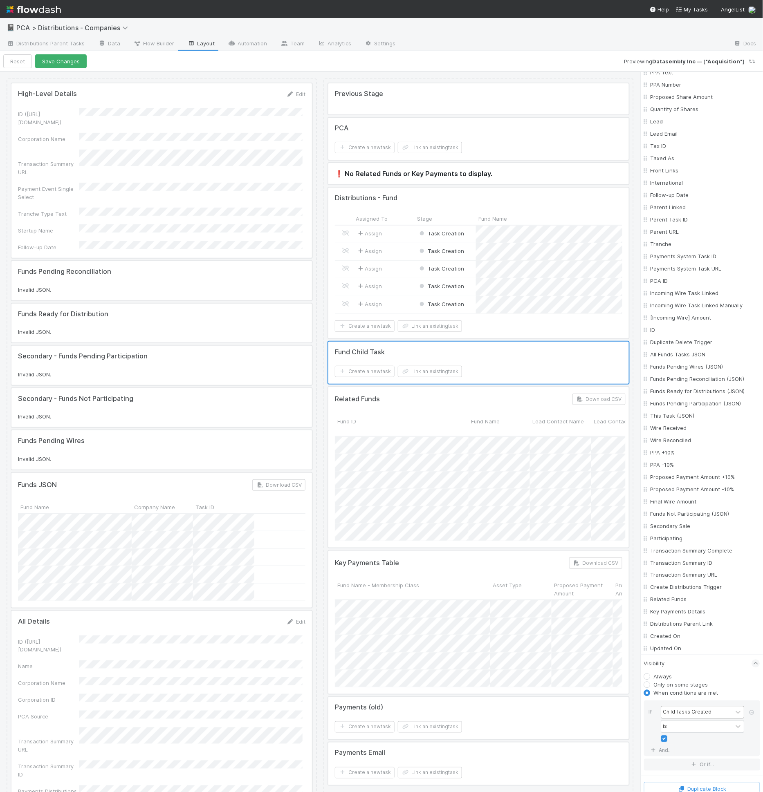
scroll to position [291, 0]
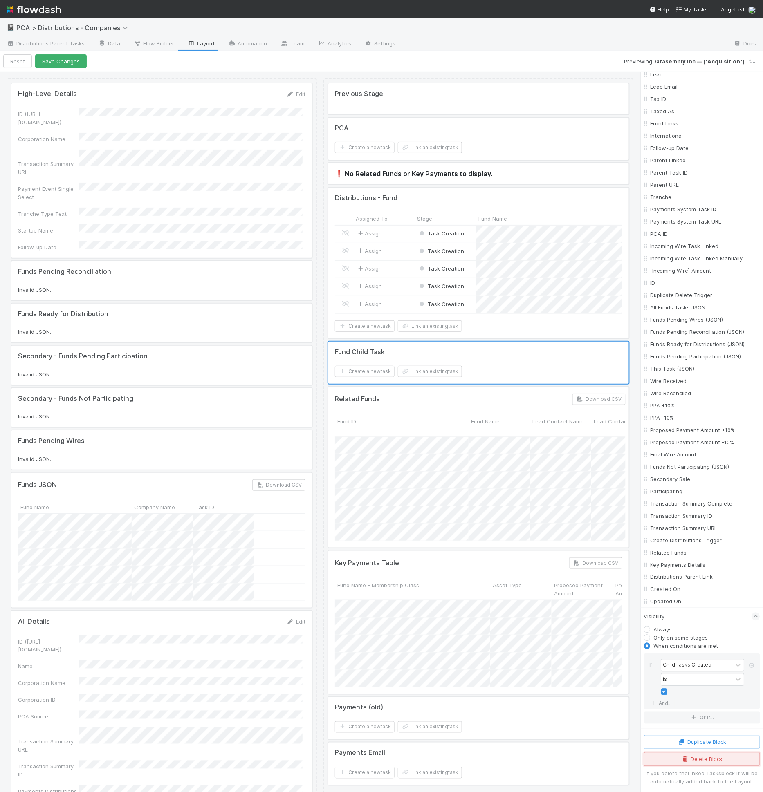
click at [710, 755] on button "Delete Block" at bounding box center [702, 760] width 116 height 14
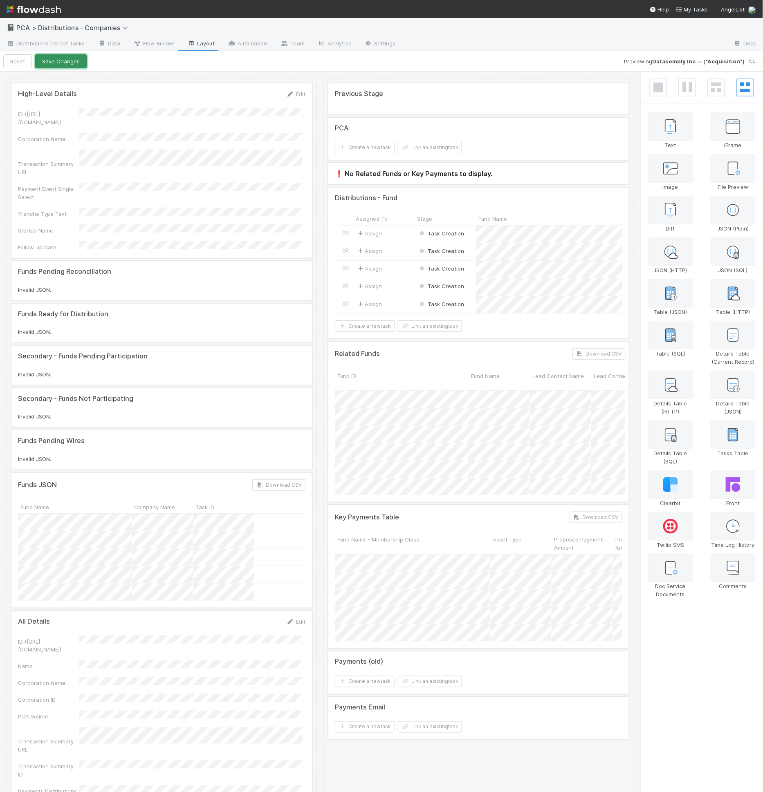
click at [69, 60] on button "Save Changes" at bounding box center [61, 61] width 52 height 14
click at [23, 63] on button "Back to Distributions Parent Task" at bounding box center [57, 61] width 108 height 14
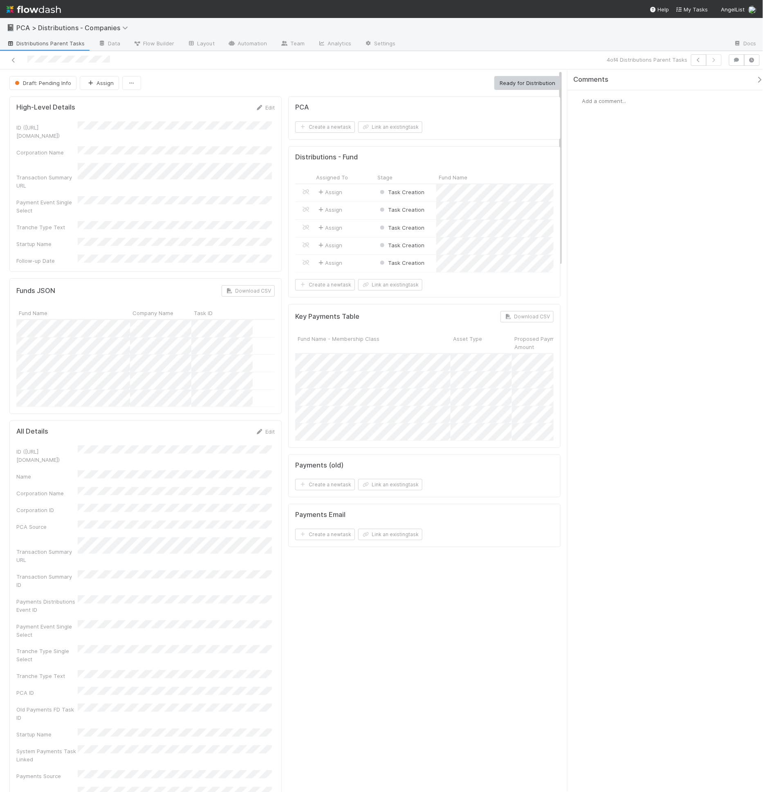
click at [393, 158] on div "Distributions - Fund" at bounding box center [424, 157] width 258 height 8
click at [18, 60] on div at bounding box center [184, 59] width 362 height 11
click at [15, 58] on icon at bounding box center [13, 60] width 8 height 5
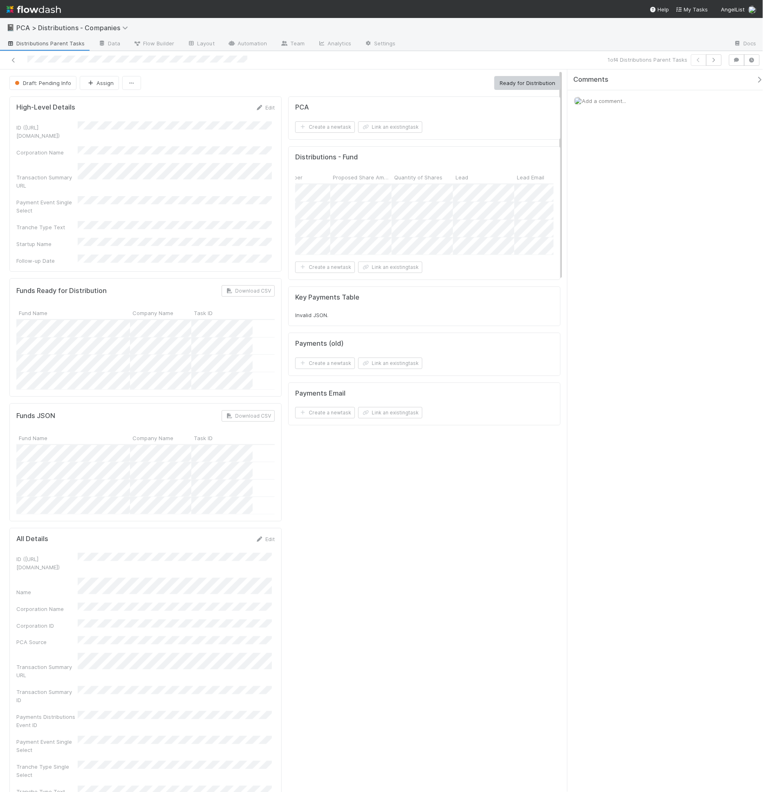
click at [309, 87] on div "Draft: Pending Info Assign Ready for Distribution" at bounding box center [284, 83] width 551 height 14
click at [362, 190] on div "Assign" at bounding box center [344, 192] width 61 height 17
click at [358, 204] on div "Assign" at bounding box center [344, 210] width 61 height 17
click at [362, 225] on div "TB Tax Belltower" at bounding box center [344, 228] width 61 height 17
click at [362, 238] on div "Assign" at bounding box center [344, 245] width 61 height 17
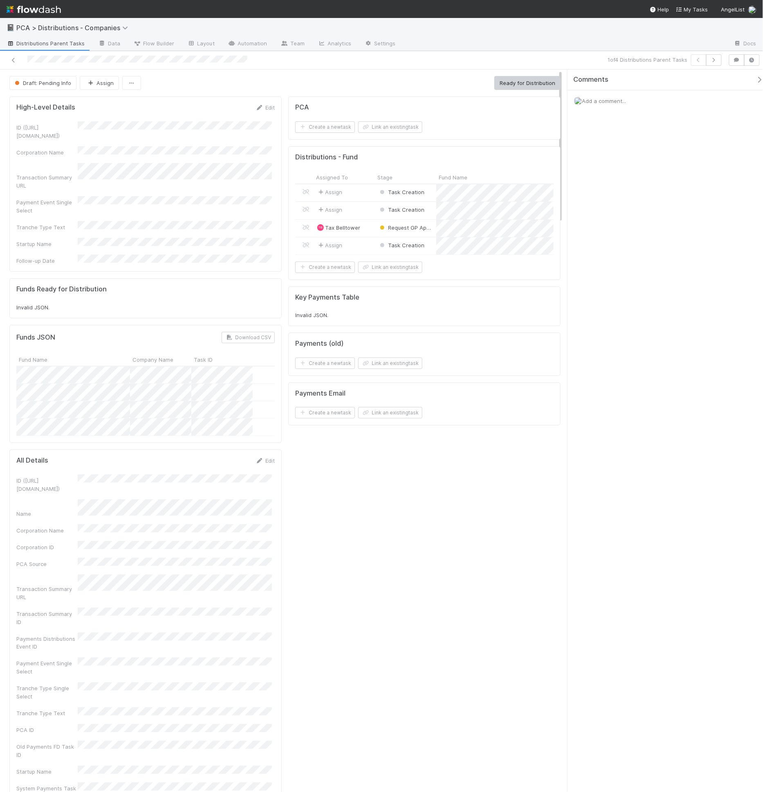
click at [117, 332] on div "Funds JSON Download CSV Fund Name Company Name Task ID" at bounding box center [145, 384] width 258 height 105
click at [428, 194] on div "Task Creation" at bounding box center [405, 192] width 61 height 17
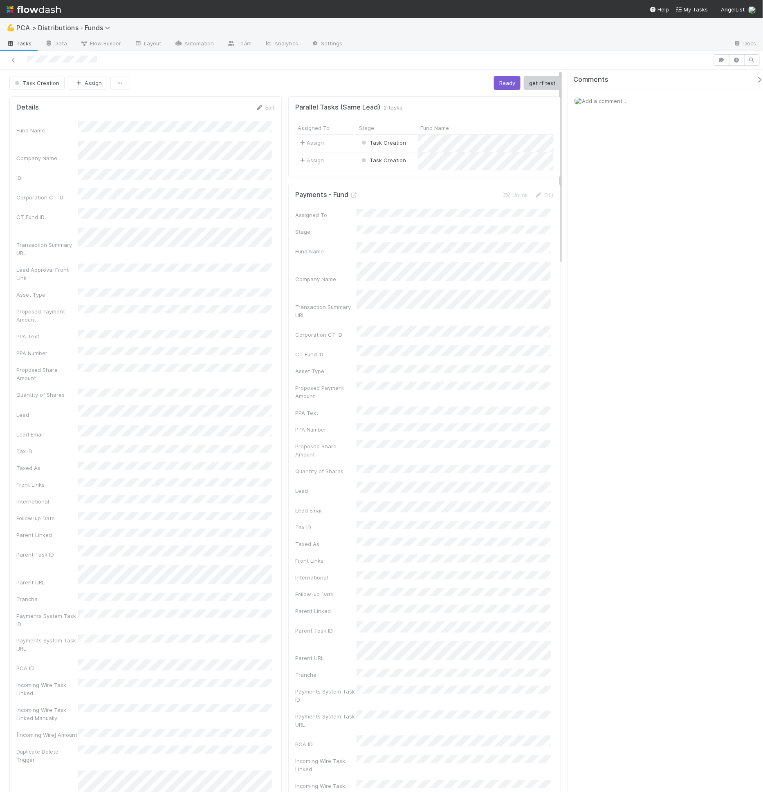
click at [363, 82] on div "Task Creation Assign Ready get rf test" at bounding box center [284, 83] width 551 height 14
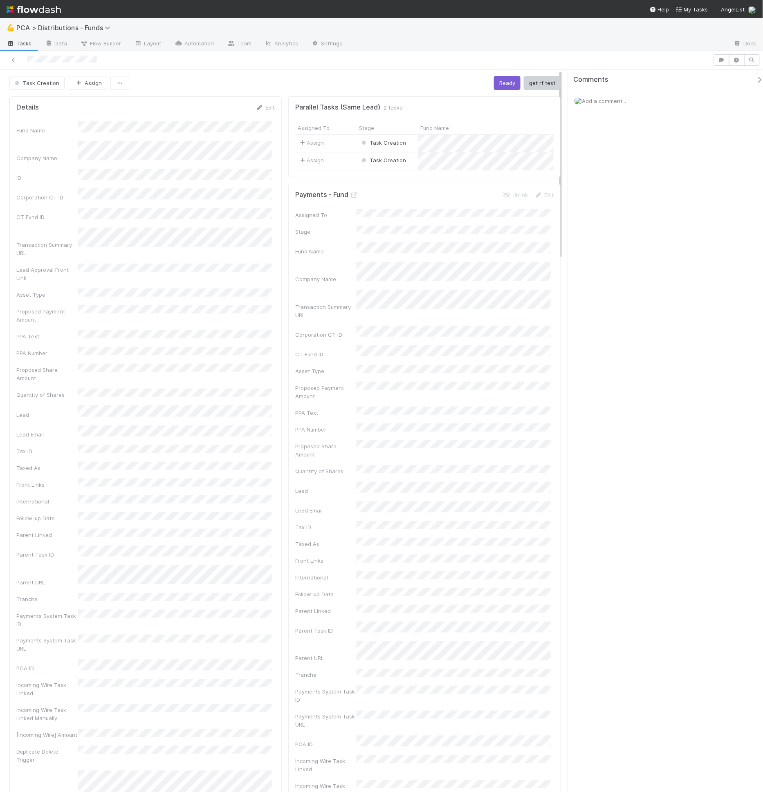
click at [153, 45] on link "Layout" at bounding box center [148, 44] width 40 height 13
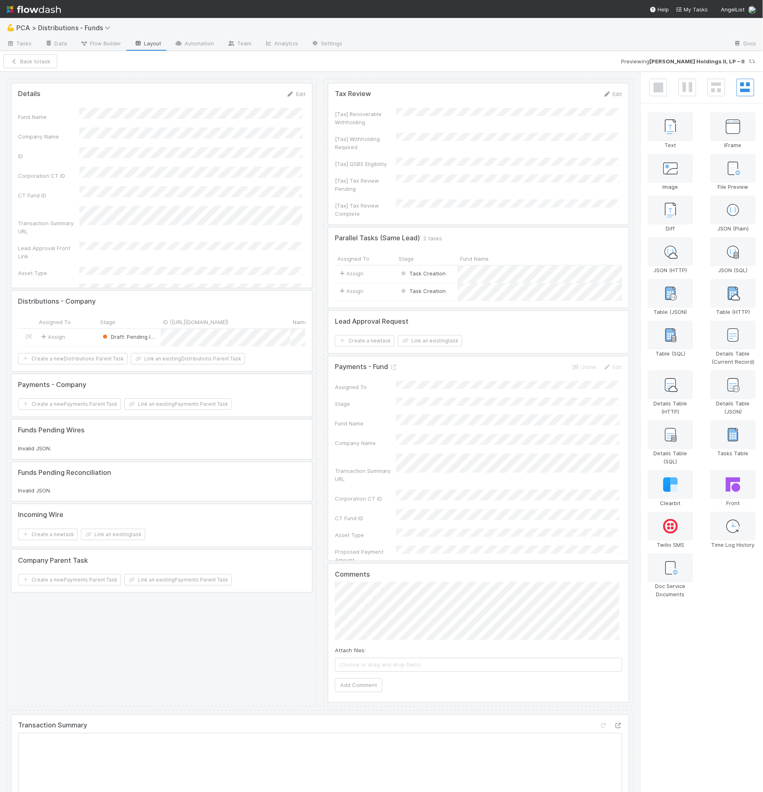
click at [455, 231] on div at bounding box center [478, 268] width 300 height 80
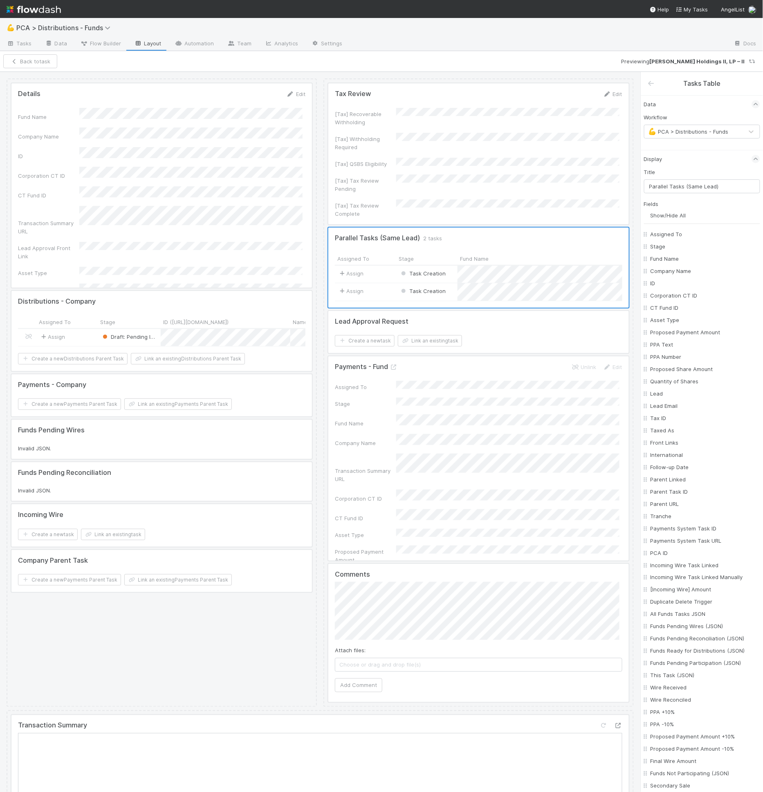
click at [686, 139] on div "Workflow 💪 PCA > Distributions - Funds" at bounding box center [702, 131] width 116 height 37
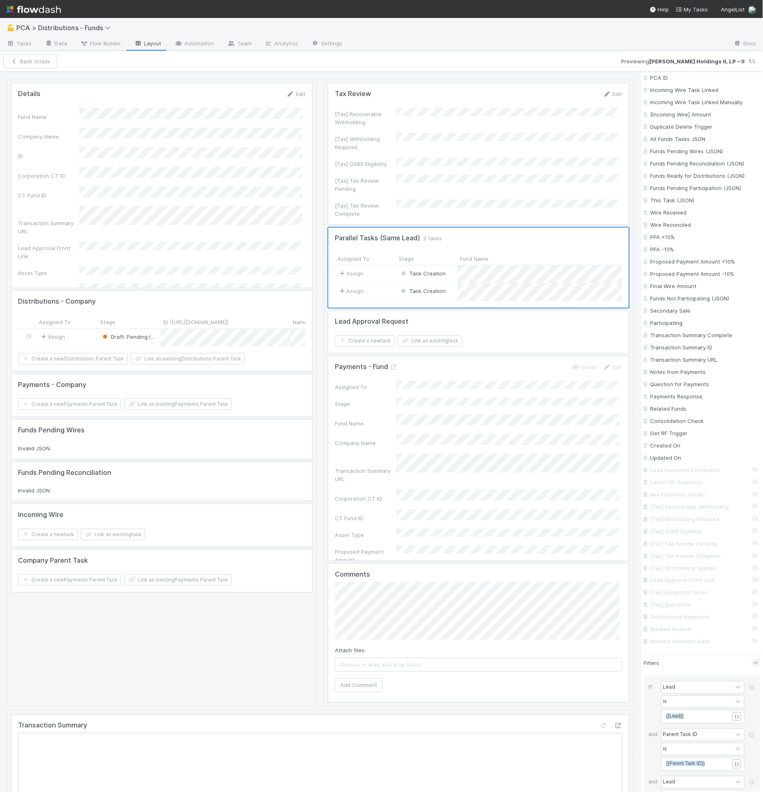
scroll to position [602, 0]
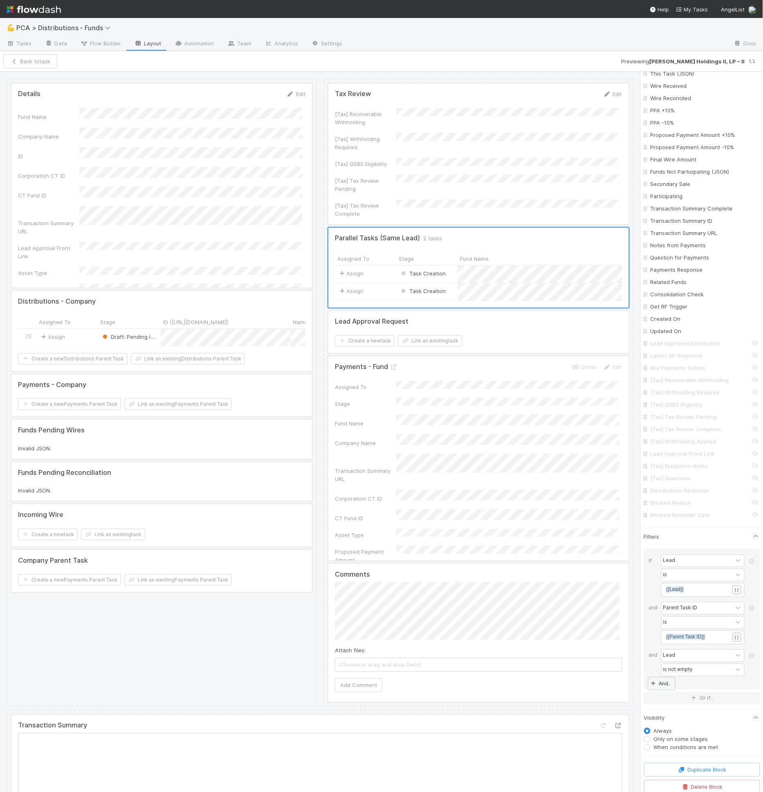
click at [664, 682] on link "And.." at bounding box center [662, 684] width 26 height 12
click at [674, 685] on div "Assigned To" at bounding box center [678, 687] width 30 height 7
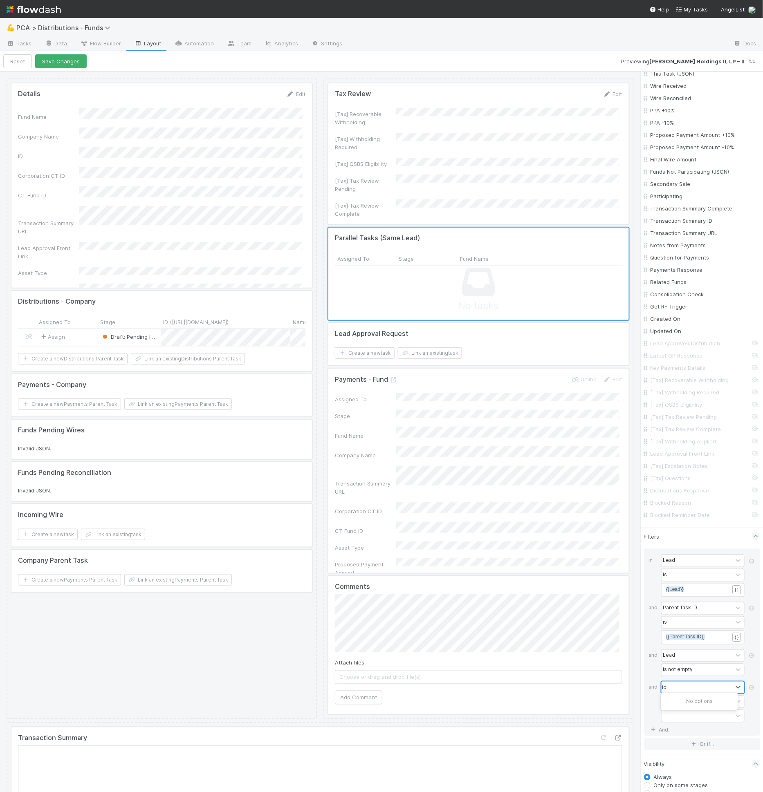
type input "id"
click at [686, 692] on div "option ID, selected. 0 results available. Select is focused ,type to refine lis…" at bounding box center [704, 703] width 87 height 44
click at [686, 696] on div "contains" at bounding box center [696, 702] width 71 height 12
click at [686, 712] on div "is not" at bounding box center [699, 761] width 76 height 14
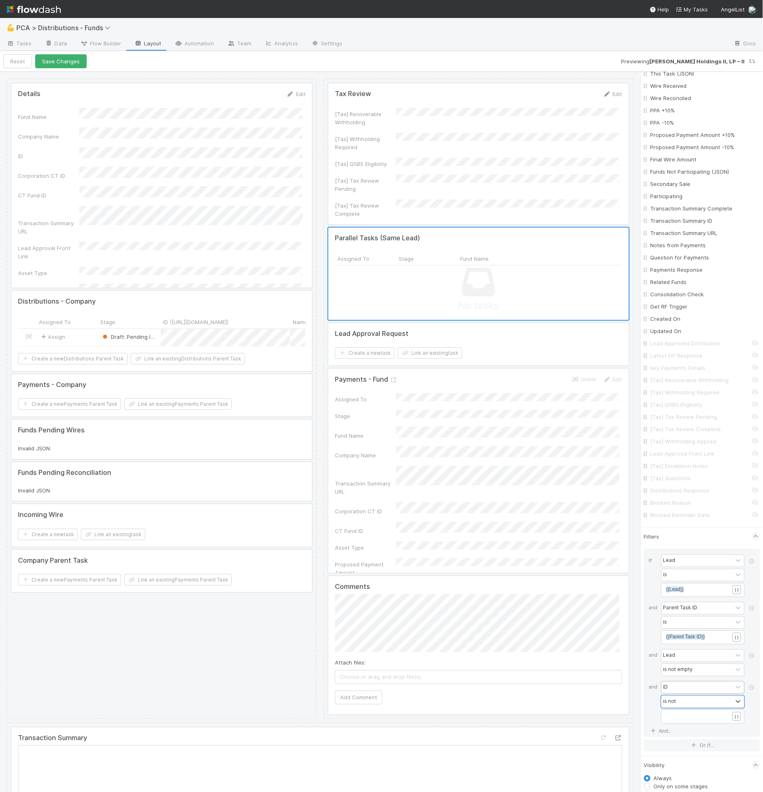
click at [684, 712] on pre "​" at bounding box center [700, 716] width 69 height 7
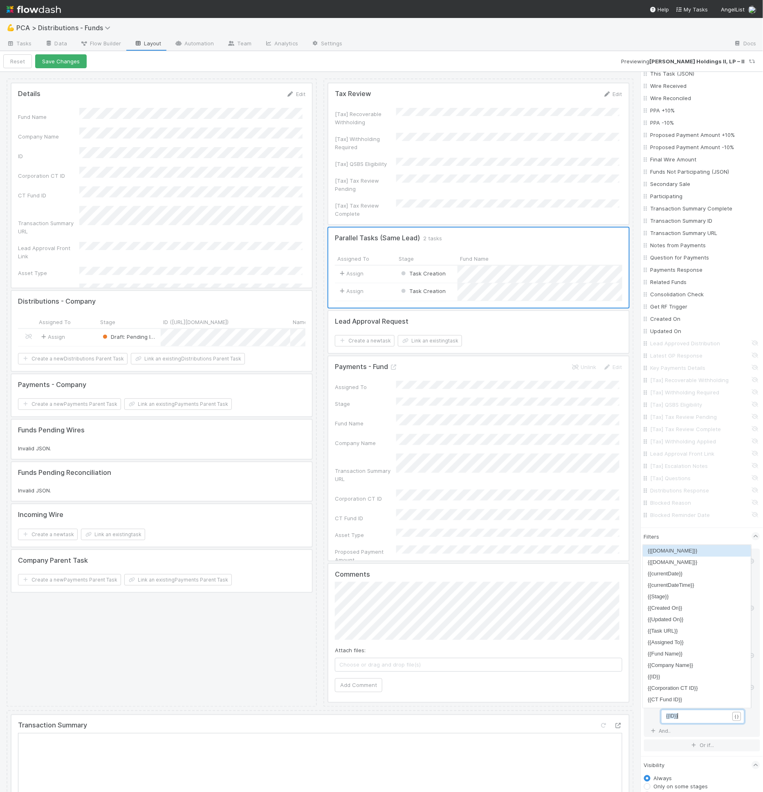
scroll to position [2, 11]
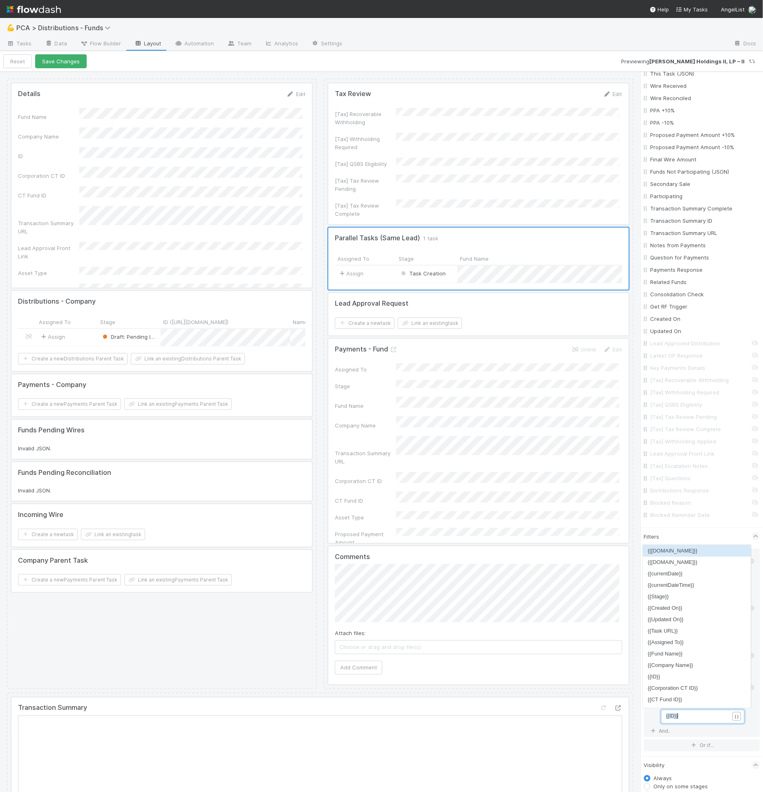
type textarea "{{ID}}"
click at [686, 712] on div "If Lead is xxxxxxxxxx {{Lead}} { } and Parent Task ID is xxxxxxxxxx {{Parent Ta…" at bounding box center [702, 643] width 116 height 188
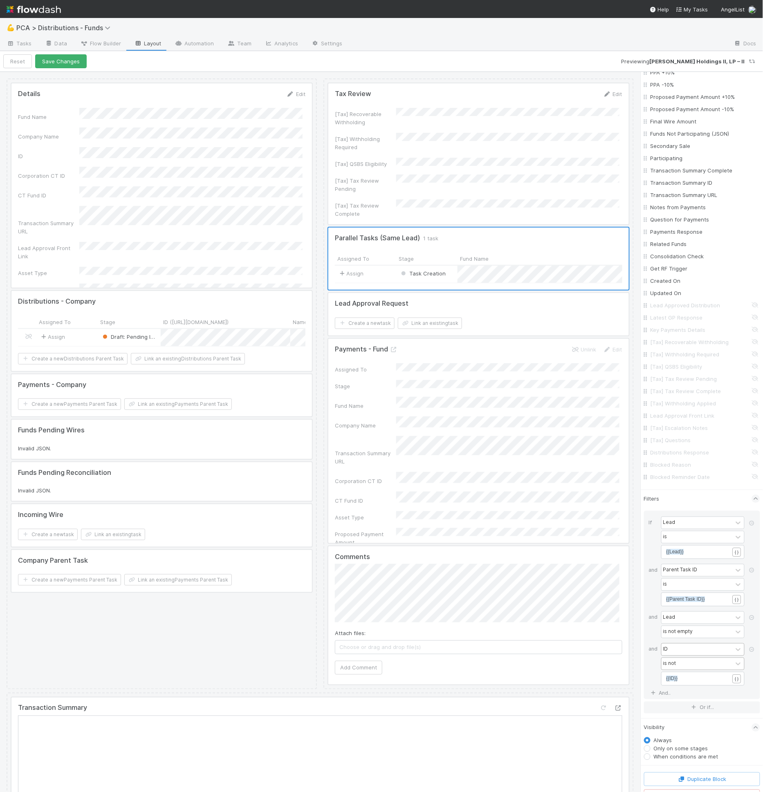
scroll to position [640, 0]
click at [65, 65] on button "Save Changes" at bounding box center [61, 61] width 52 height 14
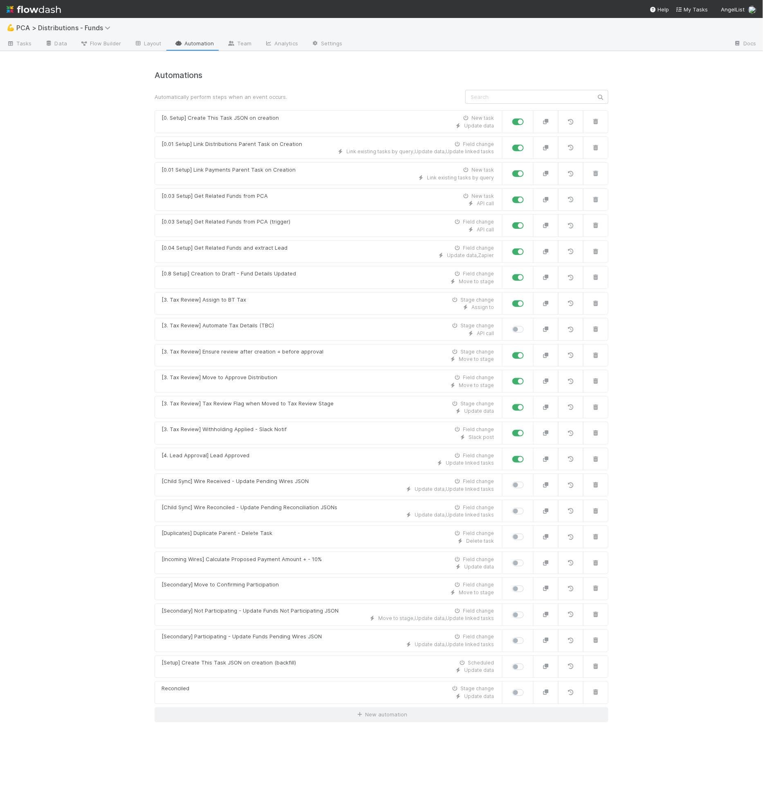
drag, startPoint x: 412, startPoint y: 73, endPoint x: 410, endPoint y: 82, distance: 9.5
click at [410, 82] on div "Automations Automatically perform steps when an event occurs. [0. Setup] Create…" at bounding box center [382, 397] width 454 height 652
click at [14, 42] on icon at bounding box center [11, 43] width 8 height 5
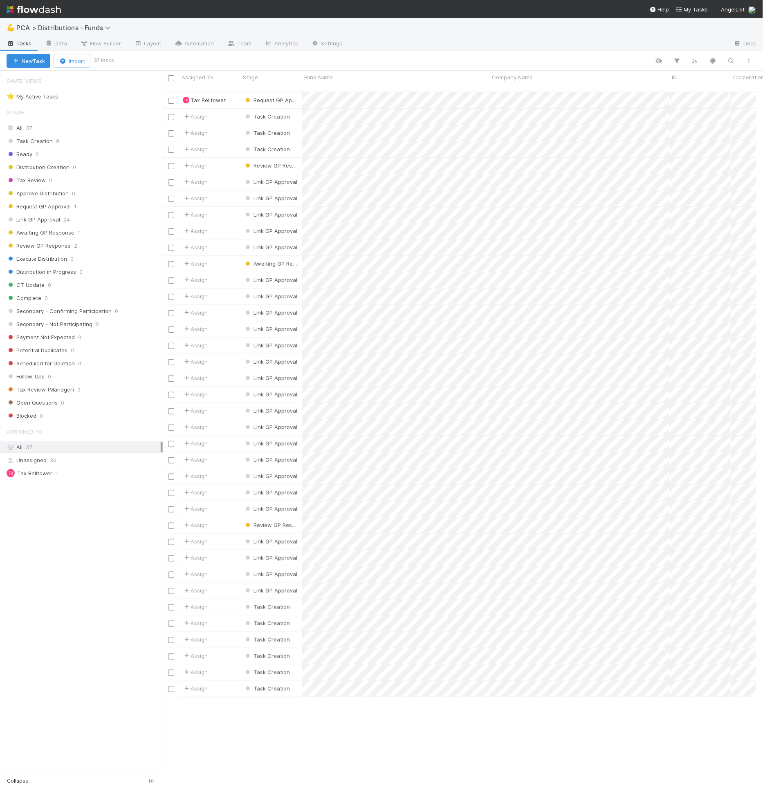
scroll to position [700, 587]
click at [56, 42] on link "Data" at bounding box center [55, 44] width 35 height 13
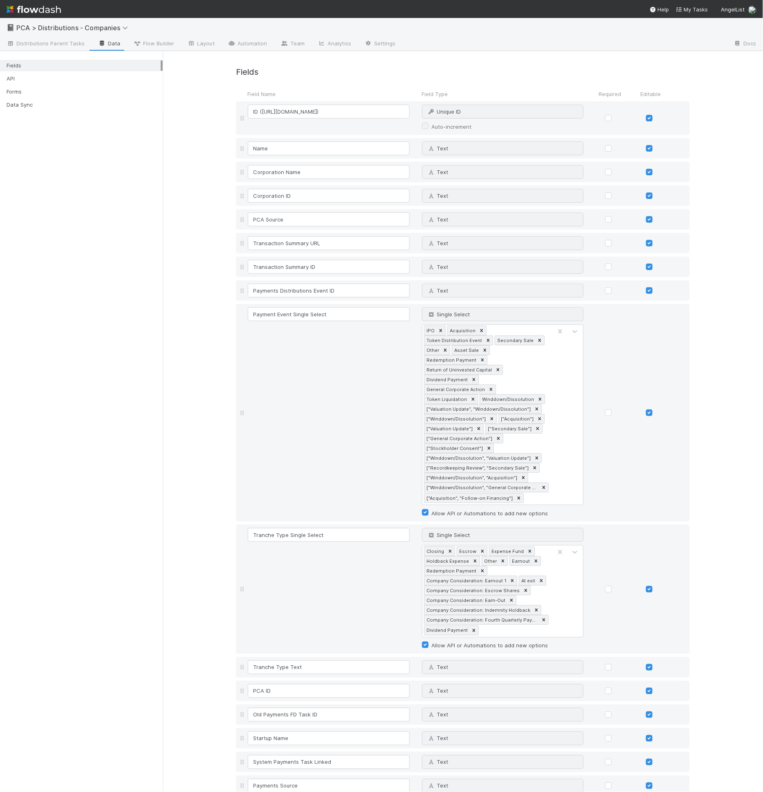
click at [177, 36] on div "📓 PCA > Distributions - Companies" at bounding box center [381, 28] width 763 height 20
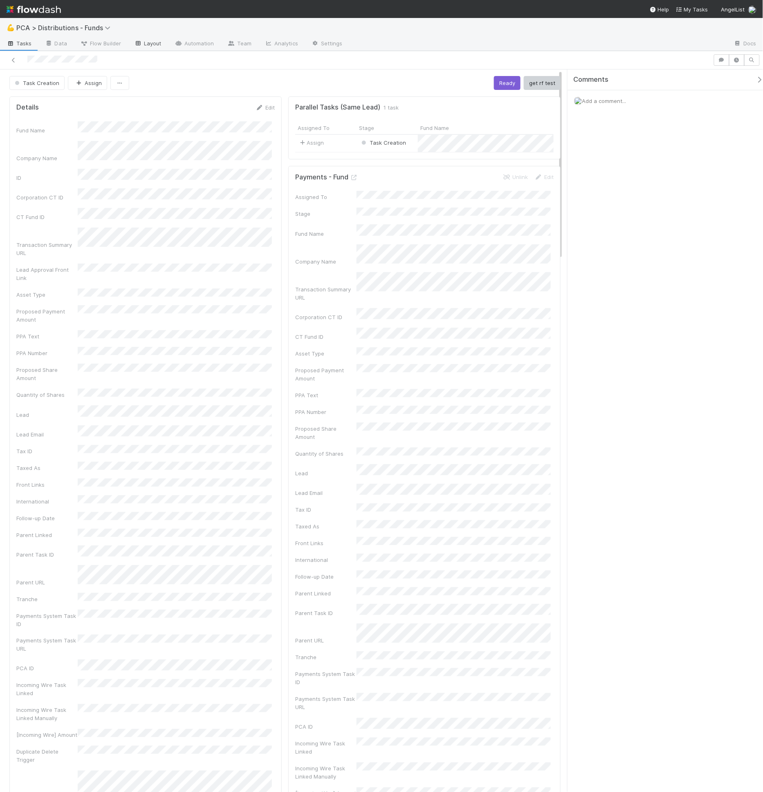
click at [143, 44] on link "Layout" at bounding box center [148, 44] width 40 height 13
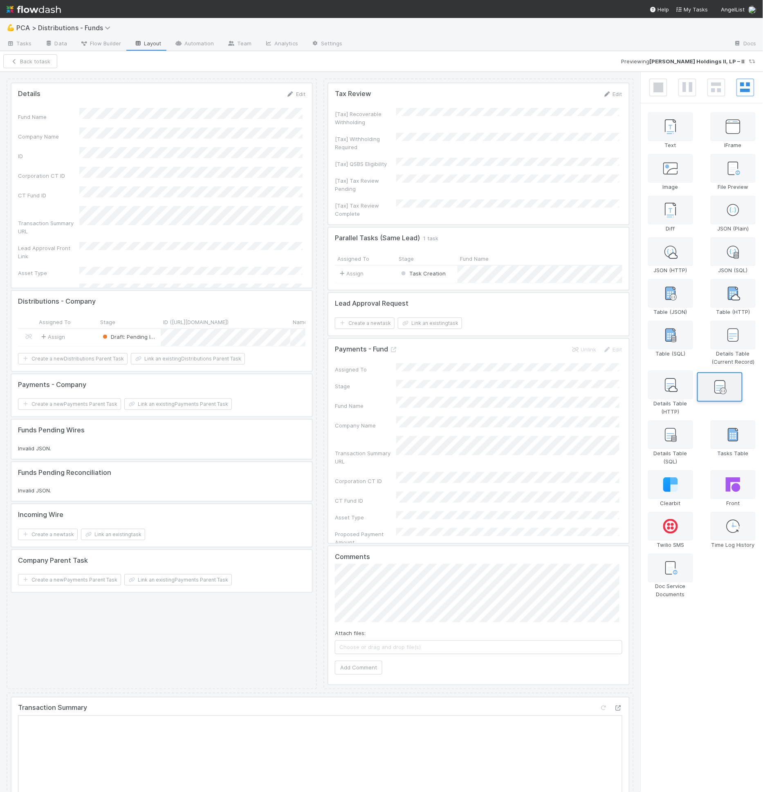
drag, startPoint x: 734, startPoint y: 385, endPoint x: 718, endPoint y: 389, distance: 16.4
click at [718, 389] on div "Details Table (JSON)" at bounding box center [732, 393] width 53 height 50
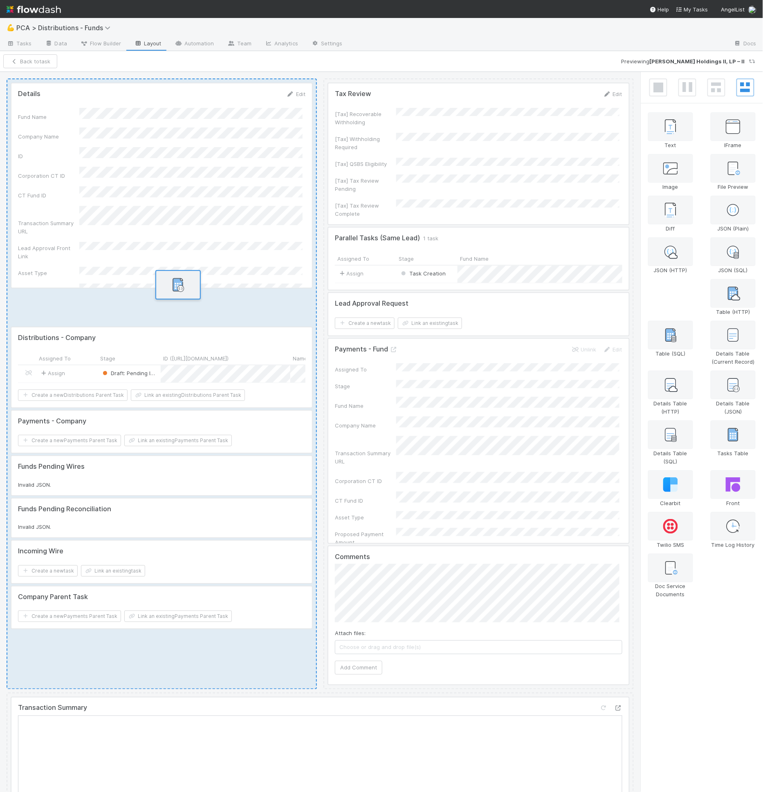
drag, startPoint x: 682, startPoint y: 298, endPoint x: 172, endPoint y: 305, distance: 509.4
click at [172, 305] on div "Details Edit Fund Name Company Name ID Corporation CT ID CT Fund ID Transaction…" at bounding box center [381, 432] width 763 height 721
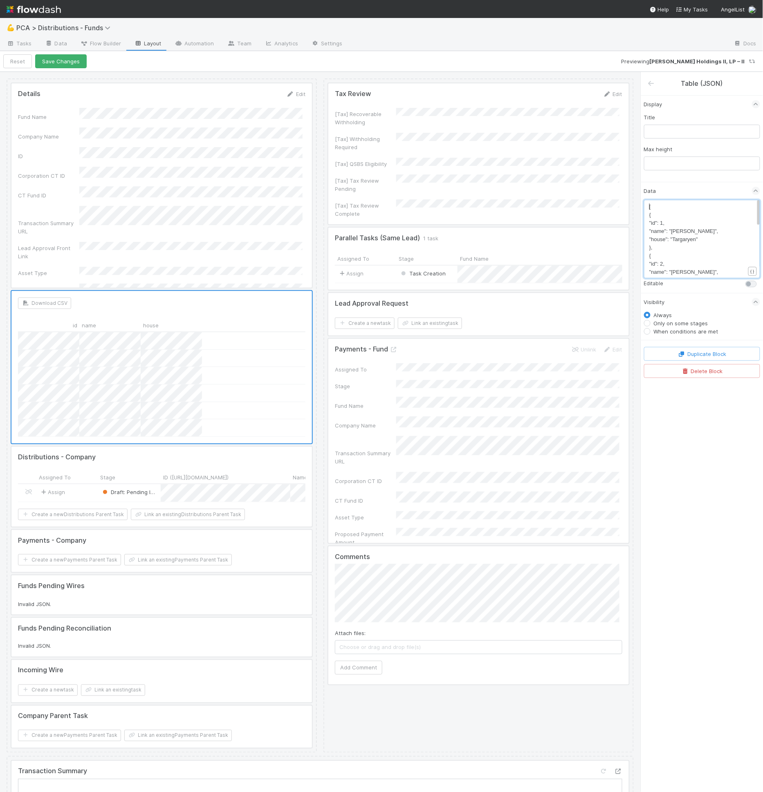
scroll to position [2, 0]
type textarea "[ { "id": 1, "name": "[PERSON_NAME]", "house": "Targaryen" }, { "id": 2, "name"…"
drag, startPoint x: 649, startPoint y: 206, endPoint x: 712, endPoint y: 295, distance: 108.8
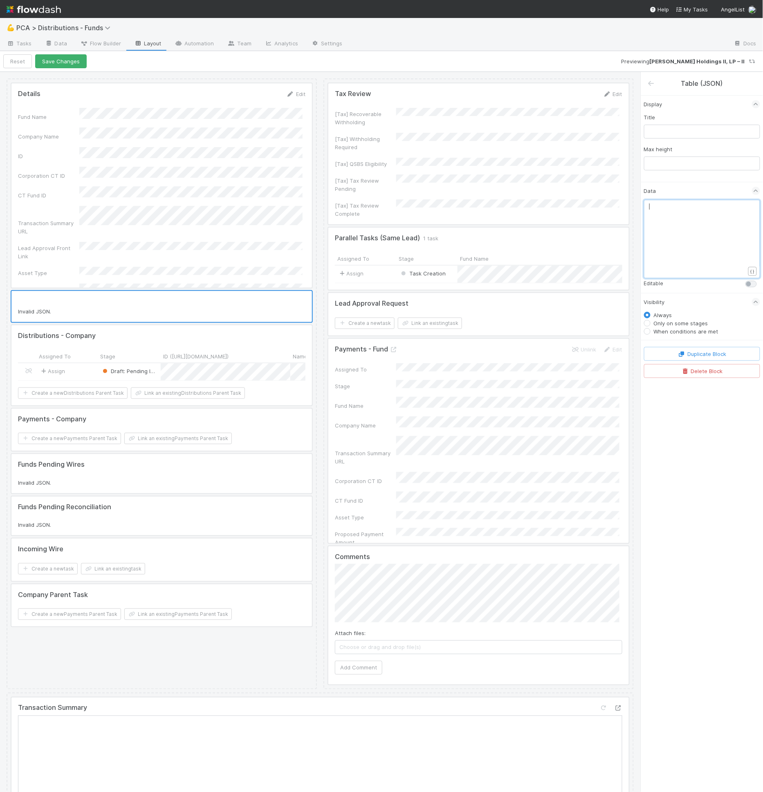
scroll to position [0, 0]
type textarea "{{all"
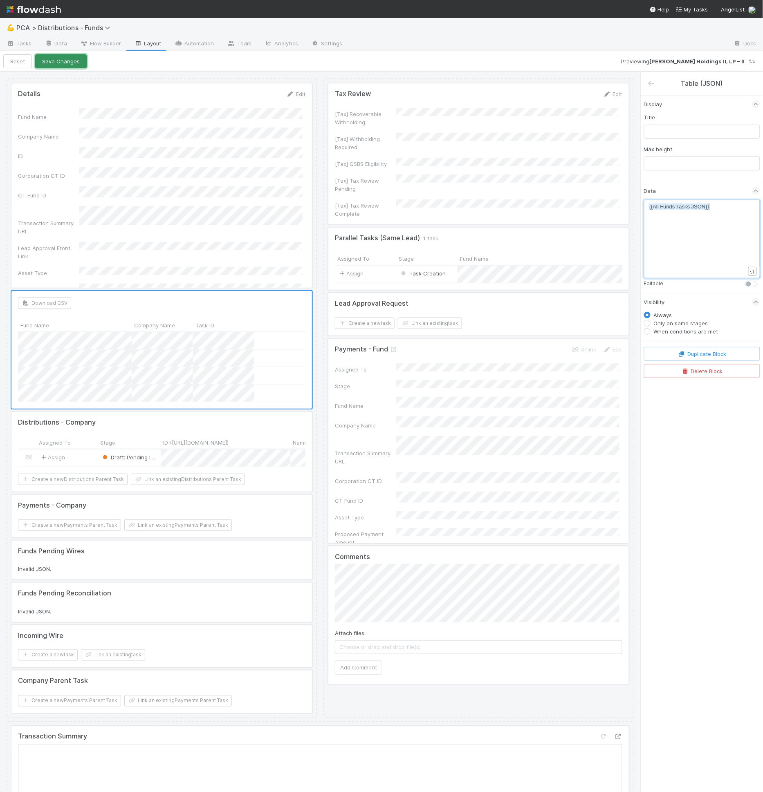
click at [76, 62] on button "Save Changes" at bounding box center [61, 61] width 52 height 14
click at [58, 40] on link "Data" at bounding box center [55, 44] width 35 height 13
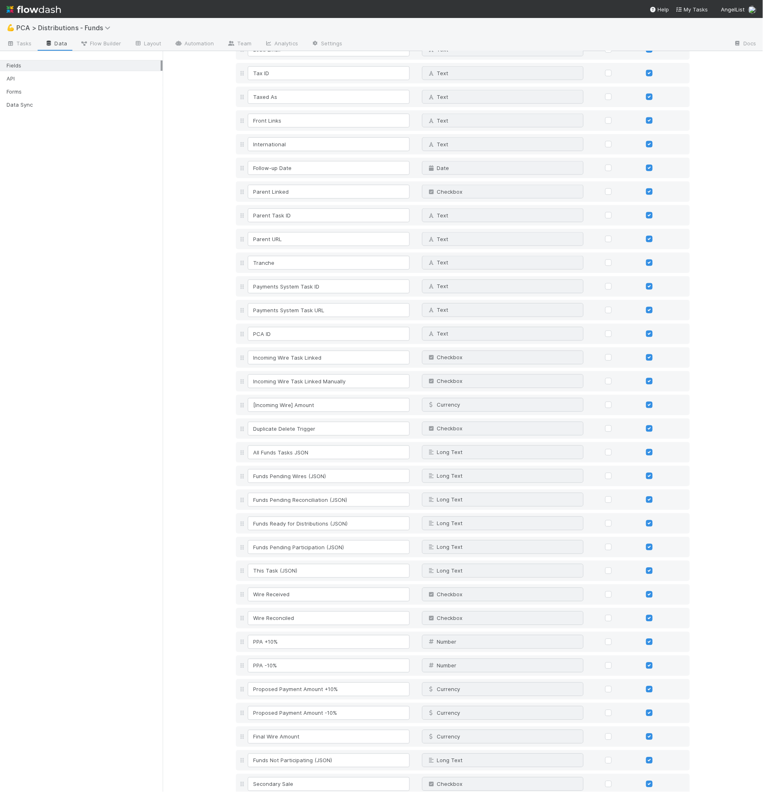
scroll to position [384, 0]
click at [294, 453] on input "Funds Pending Wires (JSON)" at bounding box center [329, 452] width 162 height 14
click at [293, 476] on input "Funds Pending Reconciliation (JSON)" at bounding box center [329, 475] width 162 height 14
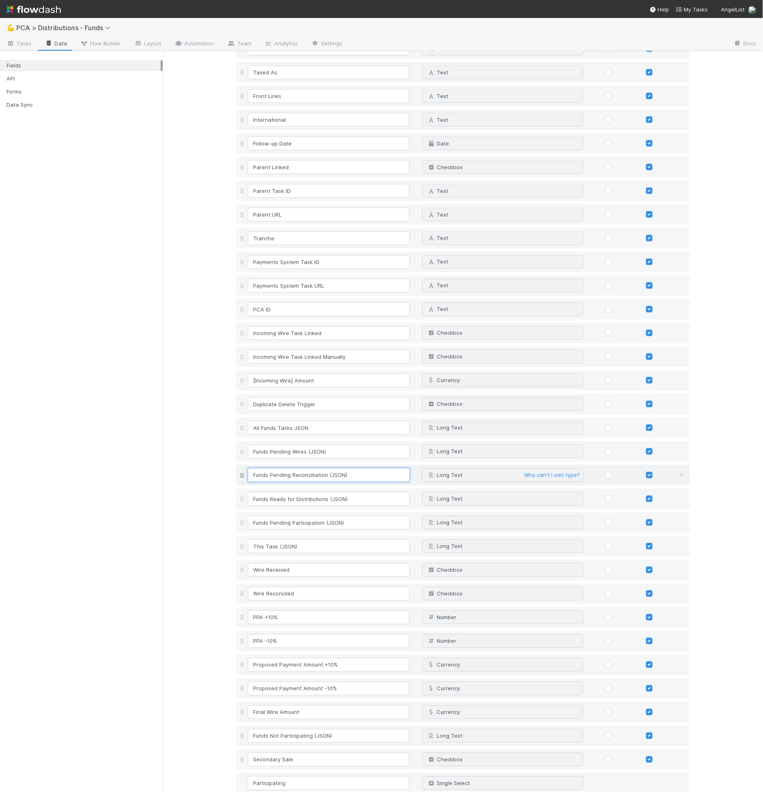
click at [293, 476] on input "Funds Pending Reconciliation (JSON)" at bounding box center [329, 475] width 162 height 14
paste input "Key Info"
type input "Funds Pending Key Info (JSON)"
click at [288, 452] on input "Funds Pending Wires (JSON)" at bounding box center [329, 452] width 162 height 14
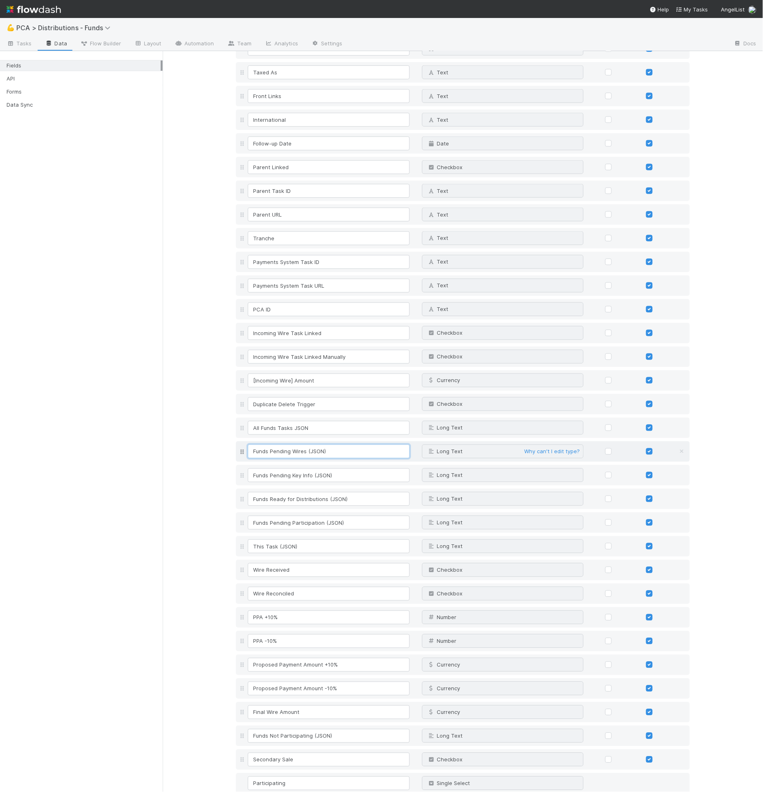
click at [288, 452] on input "Funds Pending Wires (JSON)" at bounding box center [329, 452] width 162 height 14
paste input "Execution"
type input "Funds Pending Execution (JSON)"
drag, startPoint x: 240, startPoint y: 451, endPoint x: 243, endPoint y: 524, distance: 73.2
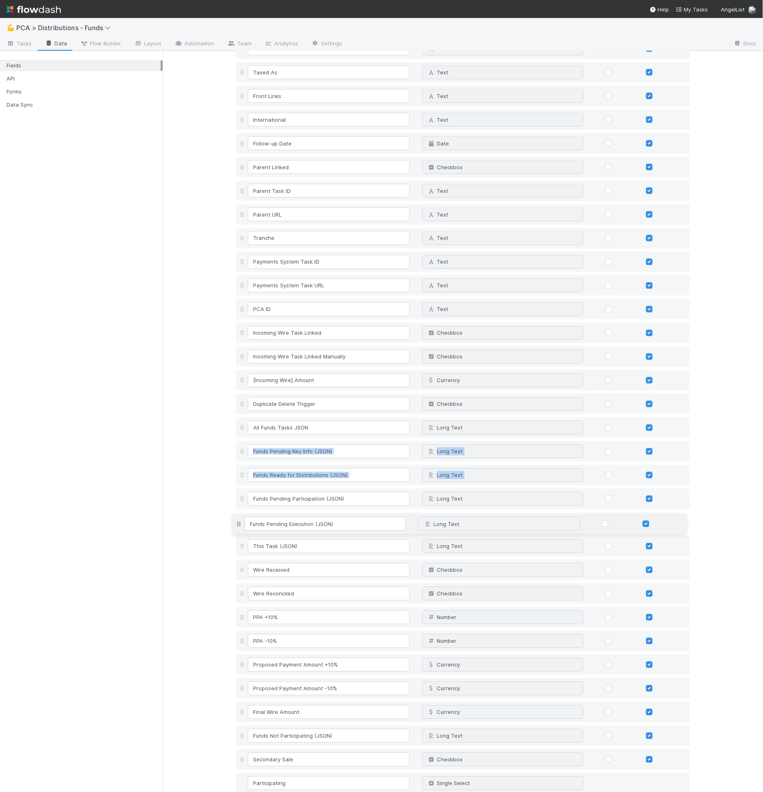
click at [243, 524] on div "Fund Name Text Why can't I edit type? Company Name Text Why can't I edit type? …" at bounding box center [463, 767] width 454 height 2100
click at [313, 447] on input "Funds Pending Key Info (JSON)" at bounding box center [329, 452] width 162 height 14
click at [295, 472] on input "Funds Ready for Distributions (JSON)" at bounding box center [329, 475] width 162 height 14
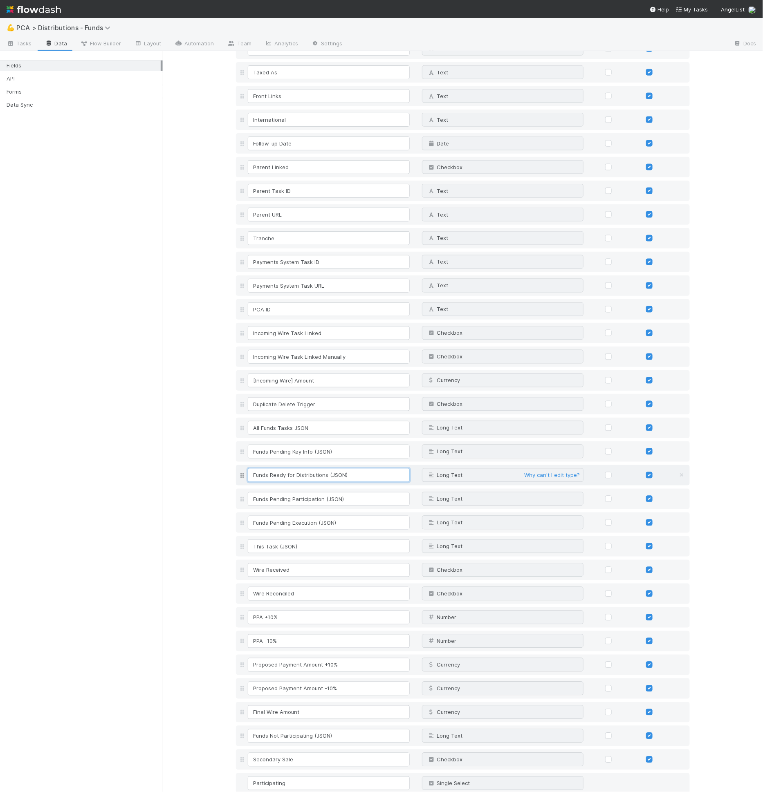
paste input "Pending Tax Review"
type input "Funds Pending Tax Review (JSON)"
click at [315, 497] on input "Funds Pending Participation (JSON)" at bounding box center [329, 499] width 162 height 14
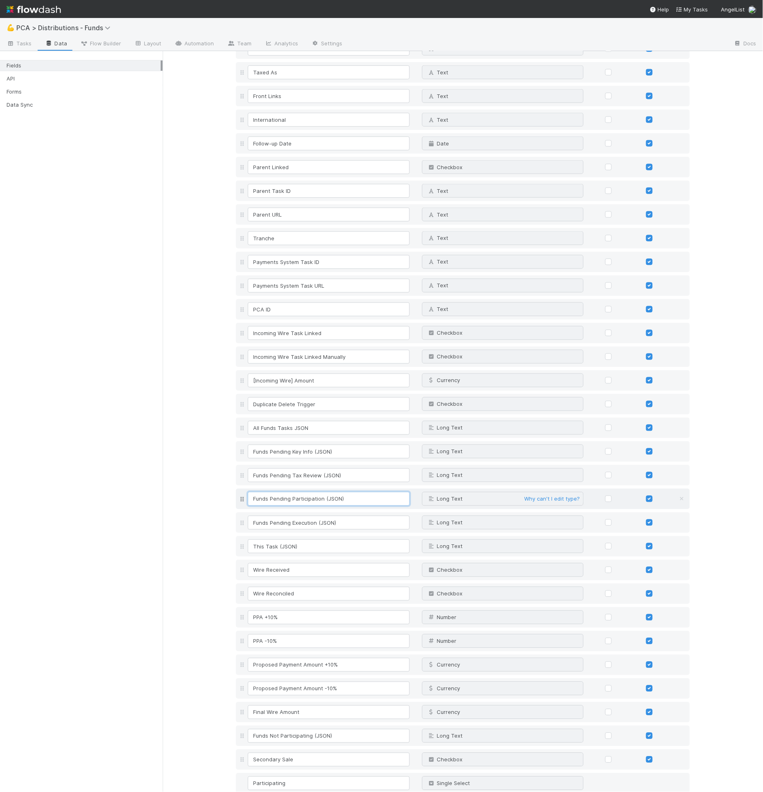
paste input "Distribution Approval"
click at [316, 498] on input "Funds Pending Distribution Approval (JSON)" at bounding box center [329, 499] width 162 height 14
click at [304, 497] on input "Funds Pending Distributions Approval (JSON)" at bounding box center [329, 499] width 162 height 14
click at [302, 500] on input "Funds Pending Distributions Approval (JSON)" at bounding box center [329, 499] width 162 height 14
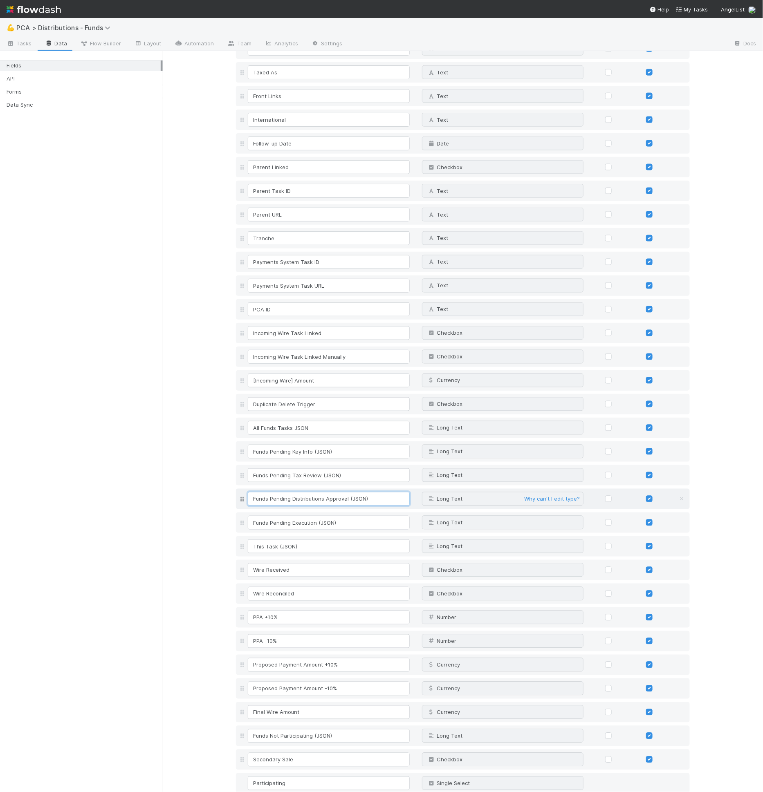
click at [302, 499] on input "Funds Pending Distributions Approval (JSON)" at bounding box center [329, 499] width 162 height 14
type input "Funds Pending BT Approval (JSON)"
click at [297, 522] on input "Funds Pending Execution (JSON)" at bounding box center [329, 523] width 162 height 14
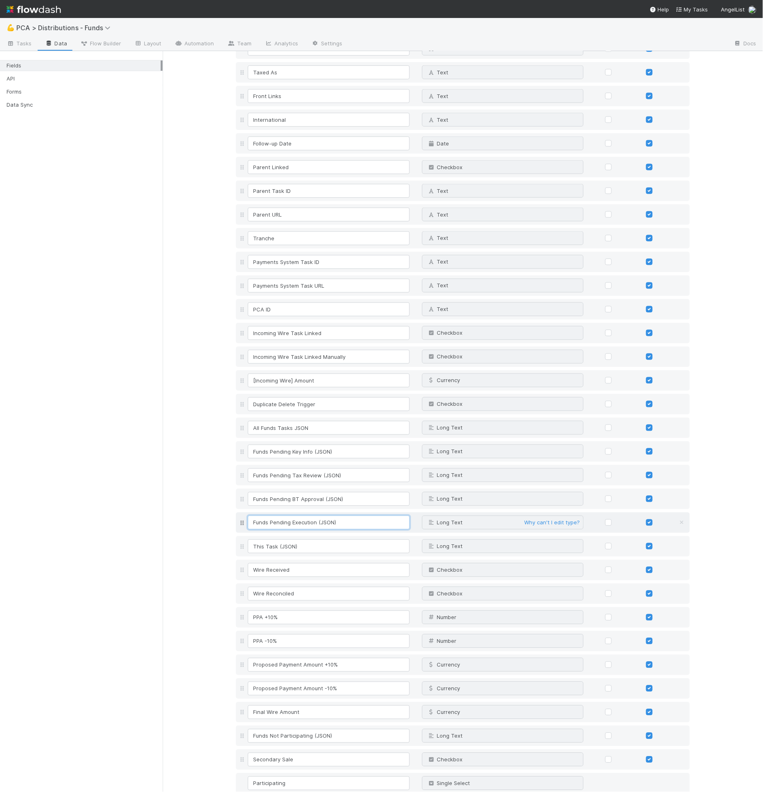
paste input "Lead Approval"
type input "Funds Pending Execution (JSON)"
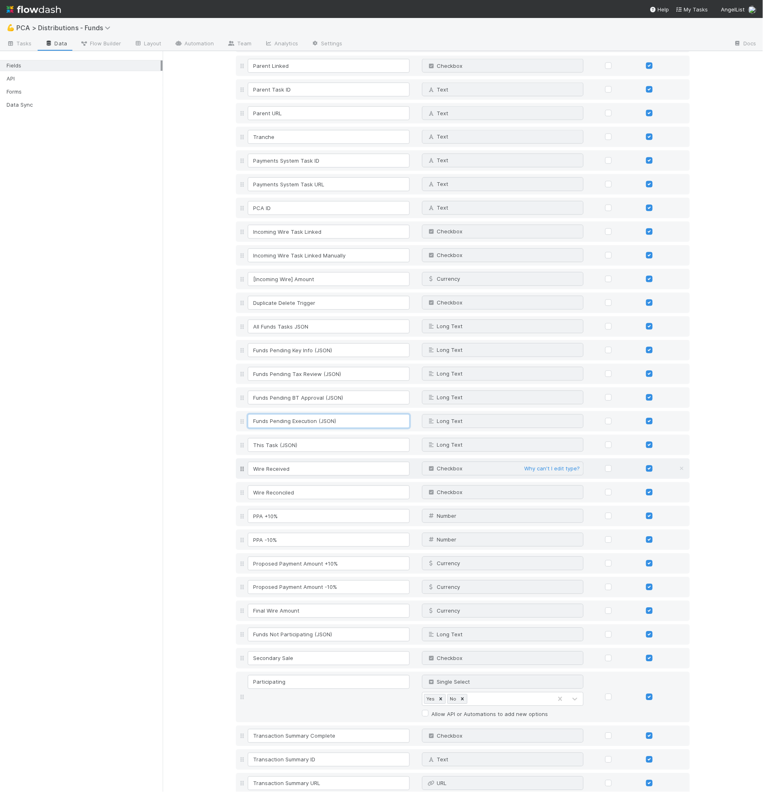
scroll to position [486, 0]
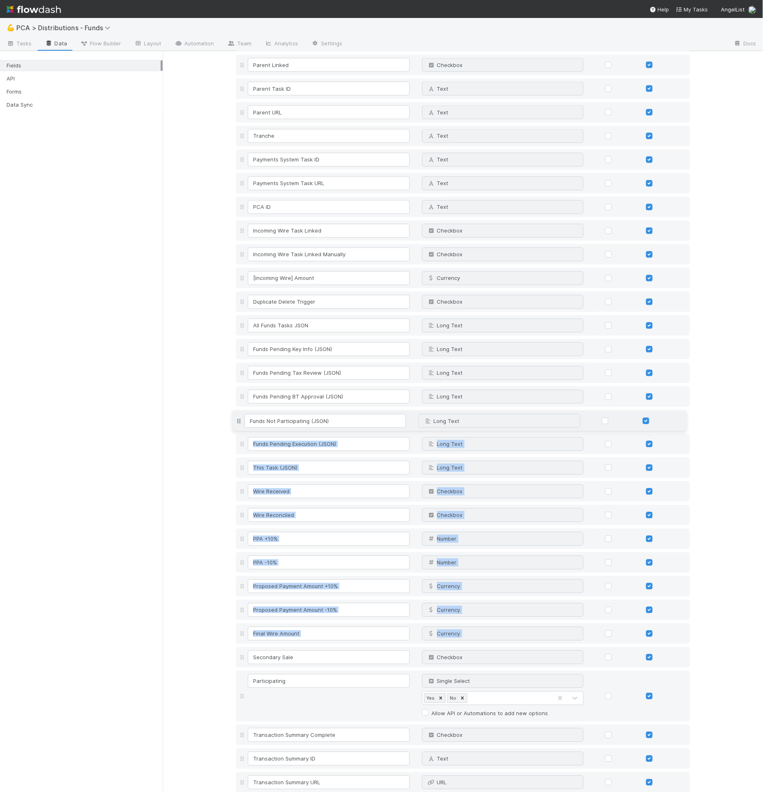
drag, startPoint x: 237, startPoint y: 631, endPoint x: 258, endPoint y: 423, distance: 208.6
click at [258, 423] on div "Fund Name Text Why can't I edit type? Company Name Text Why can't I edit type? …" at bounding box center [463, 665] width 454 height 2100
click at [306, 422] on input "Funds Not Participating (JSON)" at bounding box center [329, 421] width 162 height 14
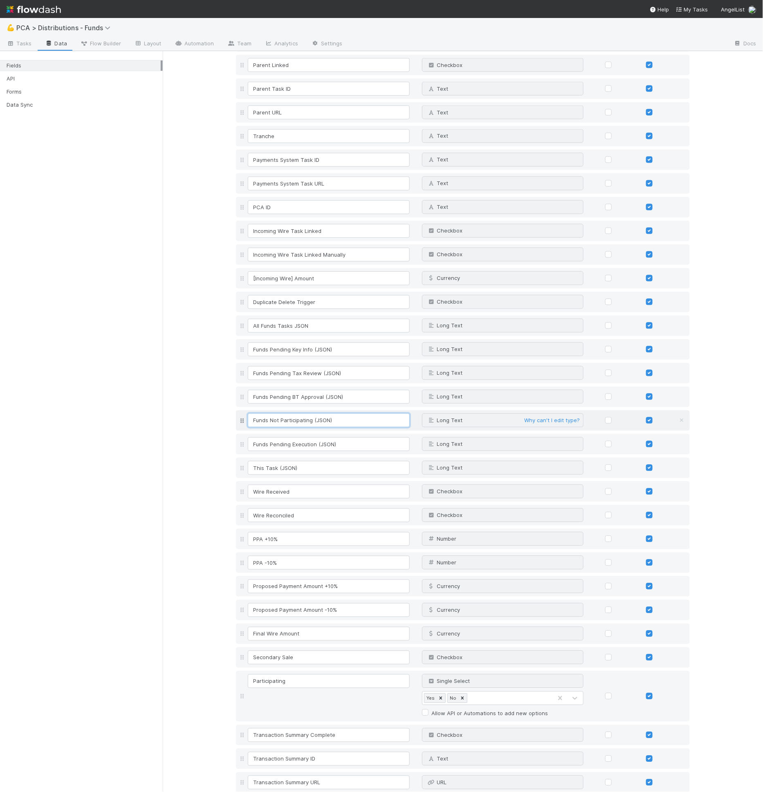
click at [304, 419] on input "Funds Not Participating (JSON)" at bounding box center [329, 421] width 162 height 14
paste input "Pending Lead Approval"
type input "Funds Pending Lead Approval (JSON)"
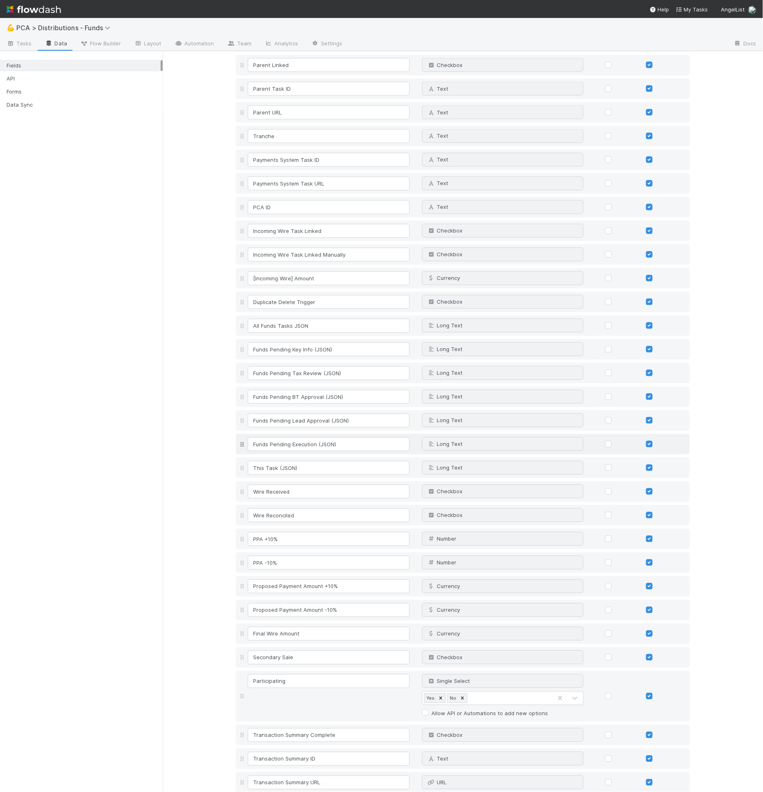
click at [326, 436] on div "Funds Pending Execution (JSON) Long Text Why can't I edit type?" at bounding box center [463, 444] width 454 height 20
click at [322, 445] on input "Funds Pending Execution (JSON)" at bounding box center [329, 444] width 162 height 14
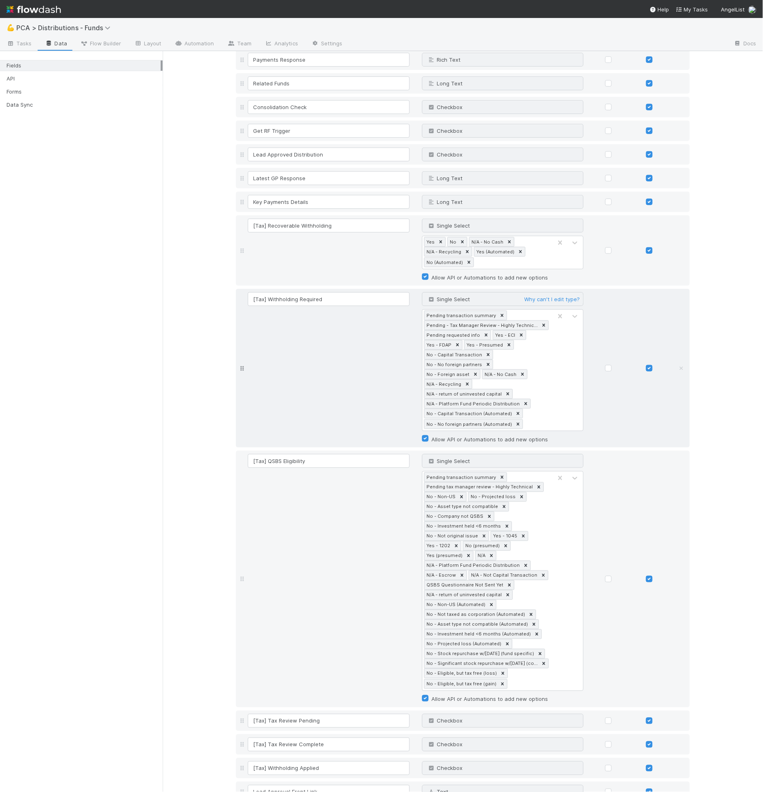
scroll to position [1437, 0]
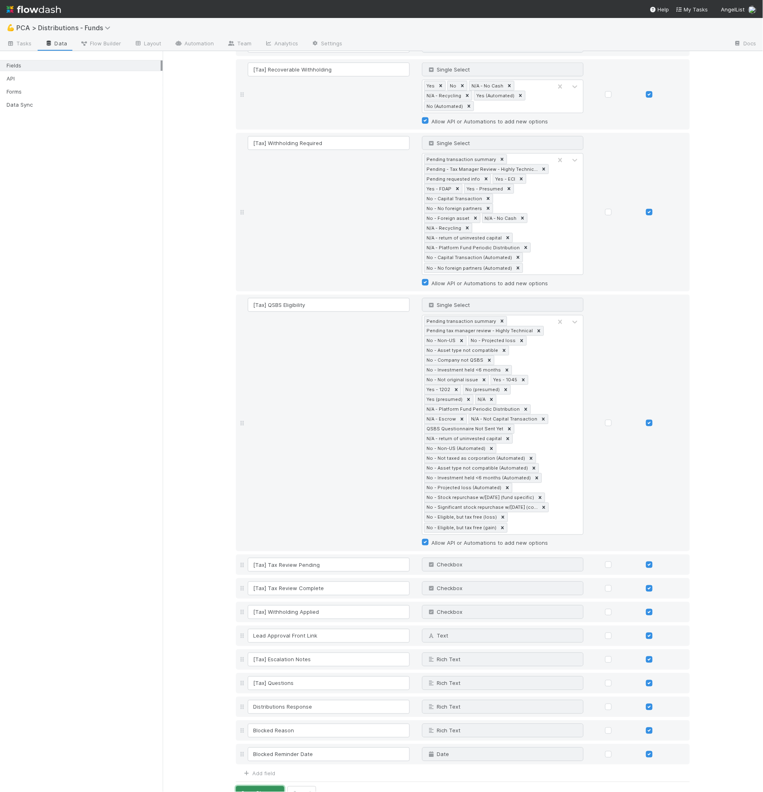
click at [258, 786] on button "Save Changes" at bounding box center [260, 793] width 48 height 14
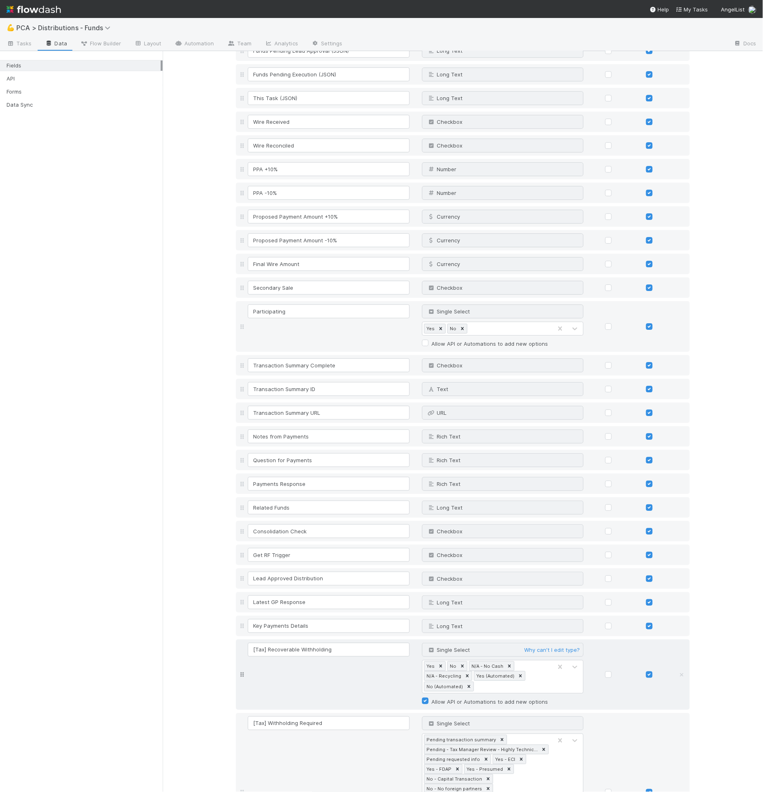
scroll to position [0, 0]
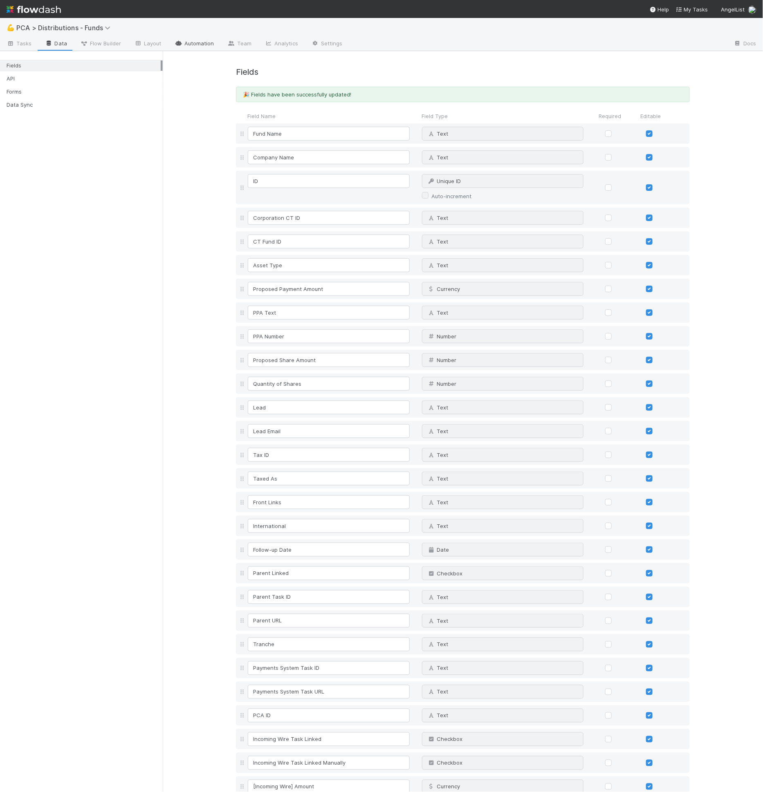
click at [180, 39] on link "Automation" at bounding box center [194, 44] width 53 height 13
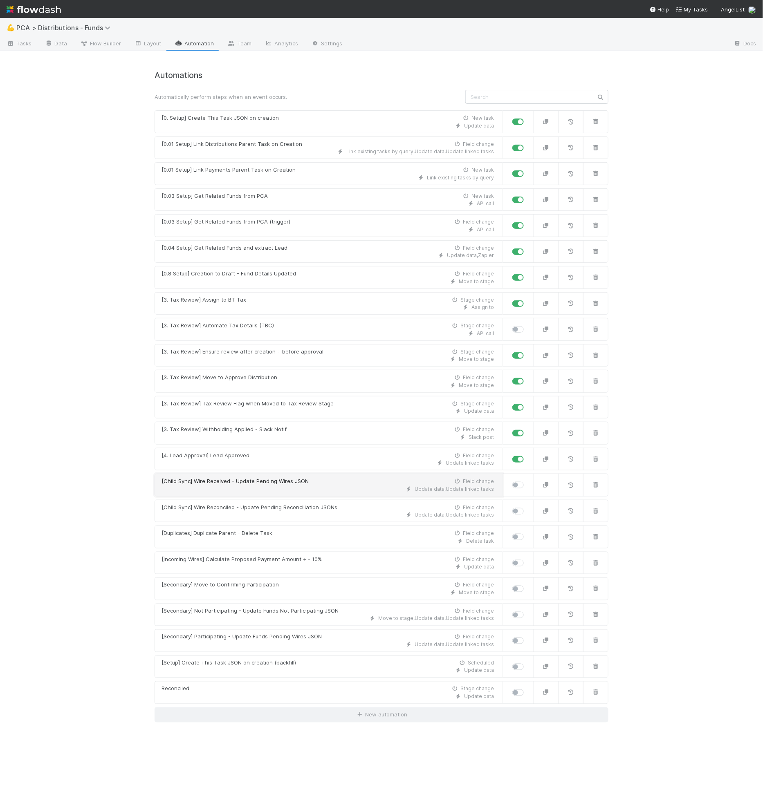
click at [270, 486] on div "Update data , Update linked tasks" at bounding box center [327, 489] width 332 height 7
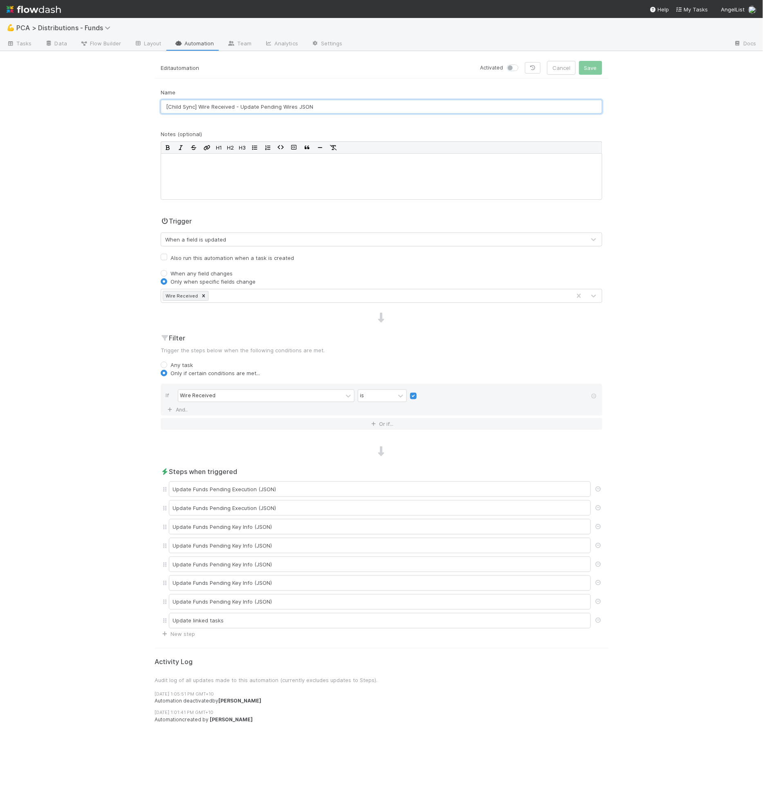
click at [167, 110] on input "[Child Sync] Wire Received - Update Pending Wires JSON" at bounding box center [381, 107] width 441 height 14
click at [168, 108] on input "[Child Sync] Wire Received - Update Pending Wires JSON" at bounding box center [381, 107] width 441 height 14
click at [224, 108] on input "[2.31 Child Sync] Wire Received - Update Pending Wires JSON" at bounding box center [381, 107] width 441 height 14
click at [213, 108] on input "[2.31 Child Sync] Wire Received - Update Pending Wires JSON" at bounding box center [381, 107] width 441 height 14
drag, startPoint x: 211, startPoint y: 106, endPoint x: 245, endPoint y: 105, distance: 34.7
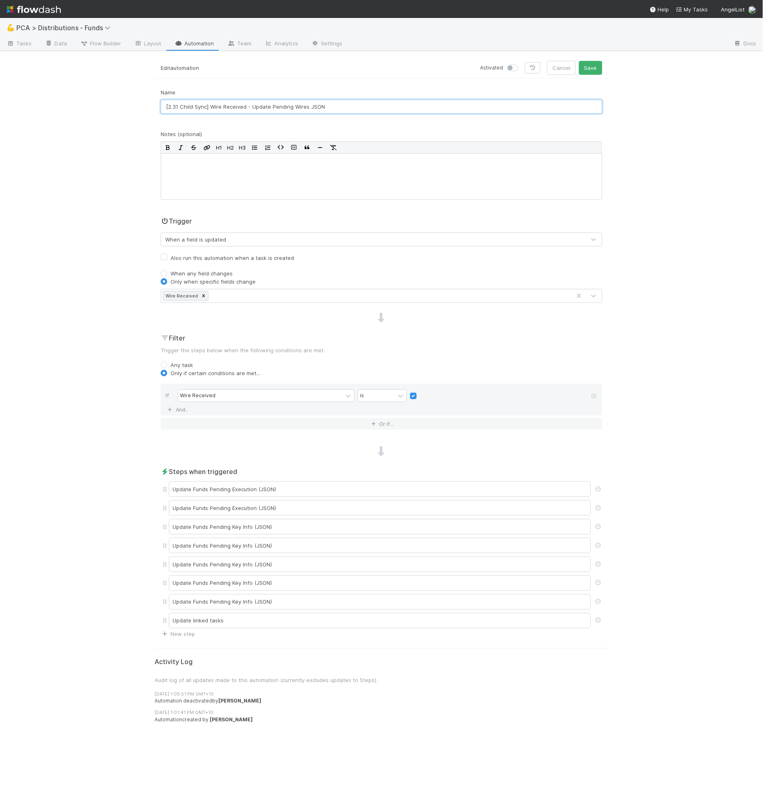
click at [245, 105] on input "[2.31 Child Sync] Wire Received - Update Pending Wires JSON" at bounding box center [381, 107] width 441 height 14
click at [305, 105] on input "[2.31 Child Sync] Lead Approval Received - Update Pending Wires JSON" at bounding box center [381, 107] width 441 height 14
click at [365, 105] on input "[2.31 Child Sync] Lead Approval Received - Update Funds Pending Execution Wires…" at bounding box center [381, 107] width 441 height 14
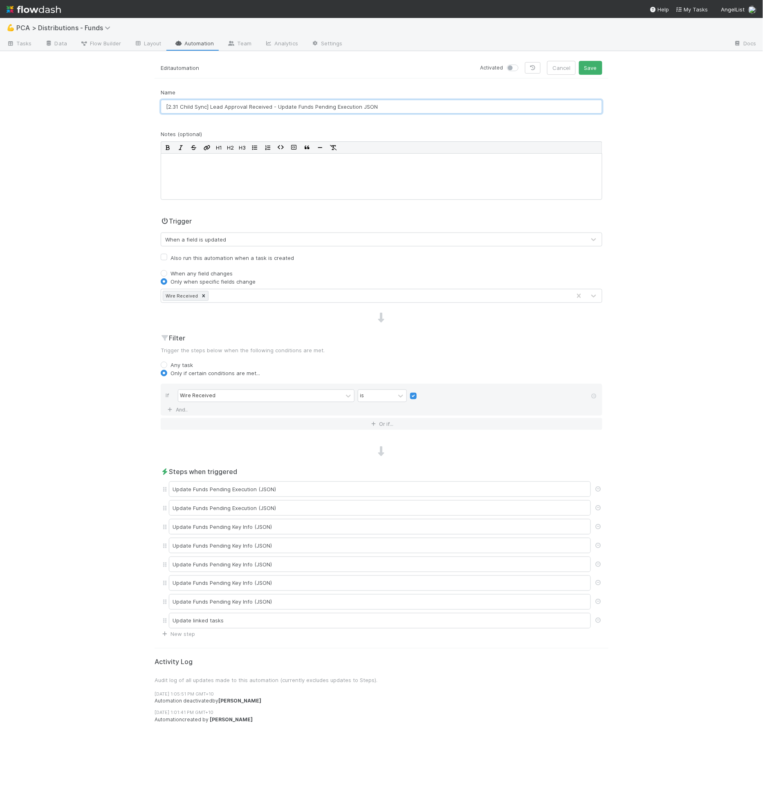
type input "[2.31 Child Sync] Lead Approval Received - Update Funds Pending Execution JSON"
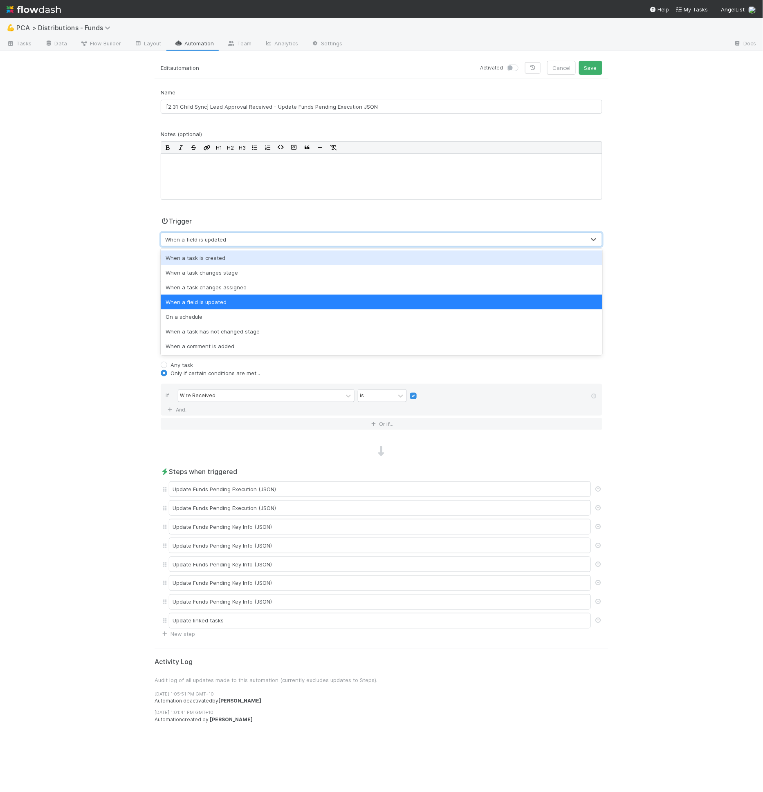
click at [213, 245] on div "When a field is updated" at bounding box center [373, 239] width 424 height 13
click at [261, 298] on div "When a field is updated" at bounding box center [381, 302] width 441 height 15
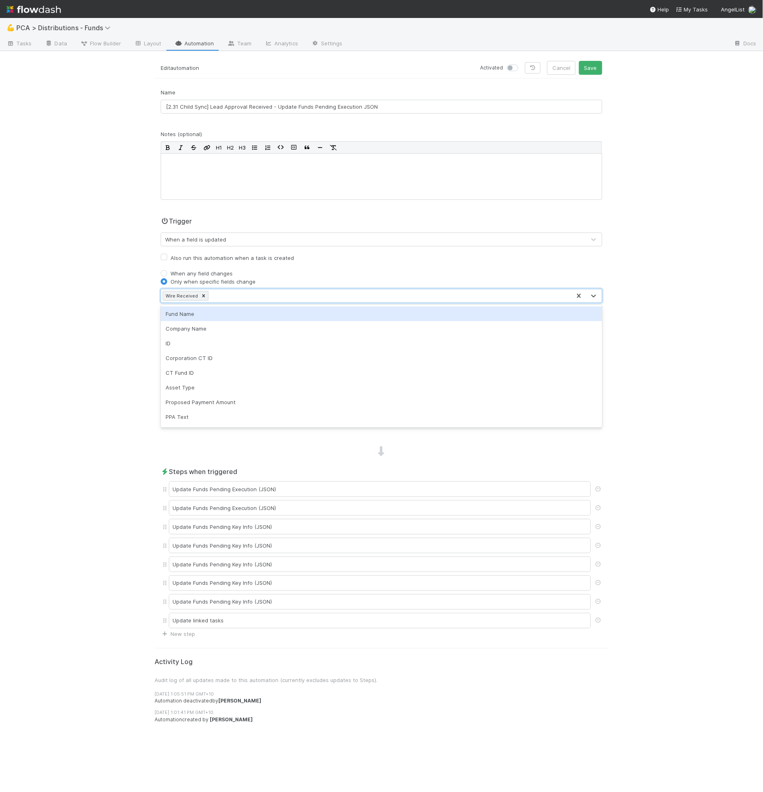
drag, startPoint x: 219, startPoint y: 289, endPoint x: 214, endPoint y: 293, distance: 6.7
click at [219, 289] on div "Wire Received" at bounding box center [366, 295] width 410 height 13
click at [206, 294] on div "Wire Received" at bounding box center [366, 295] width 410 height 13
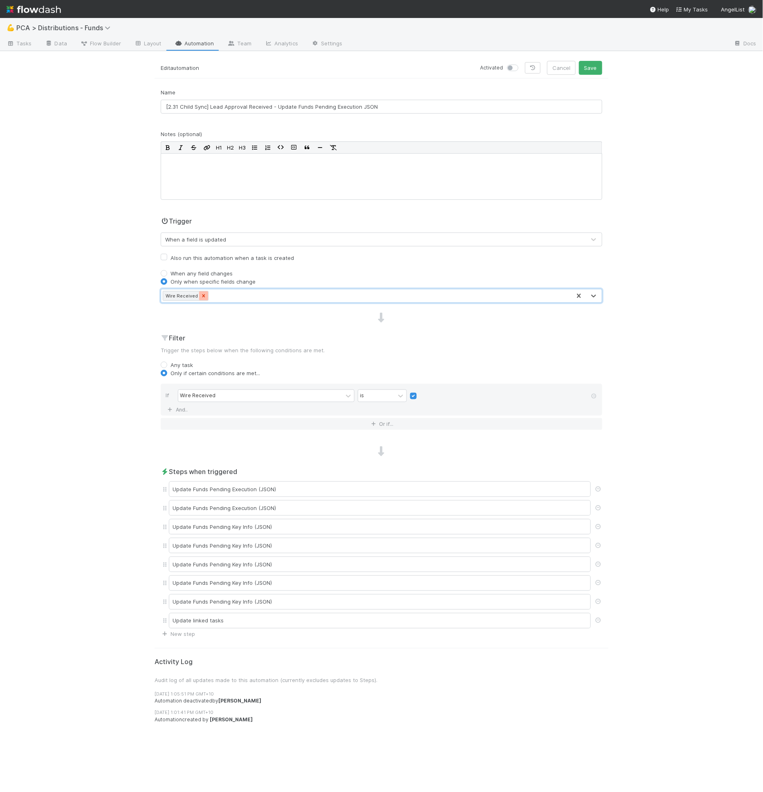
click at [202, 294] on icon at bounding box center [203, 295] width 3 height 3
click at [204, 296] on div "Type field name..." at bounding box center [186, 296] width 45 height 8
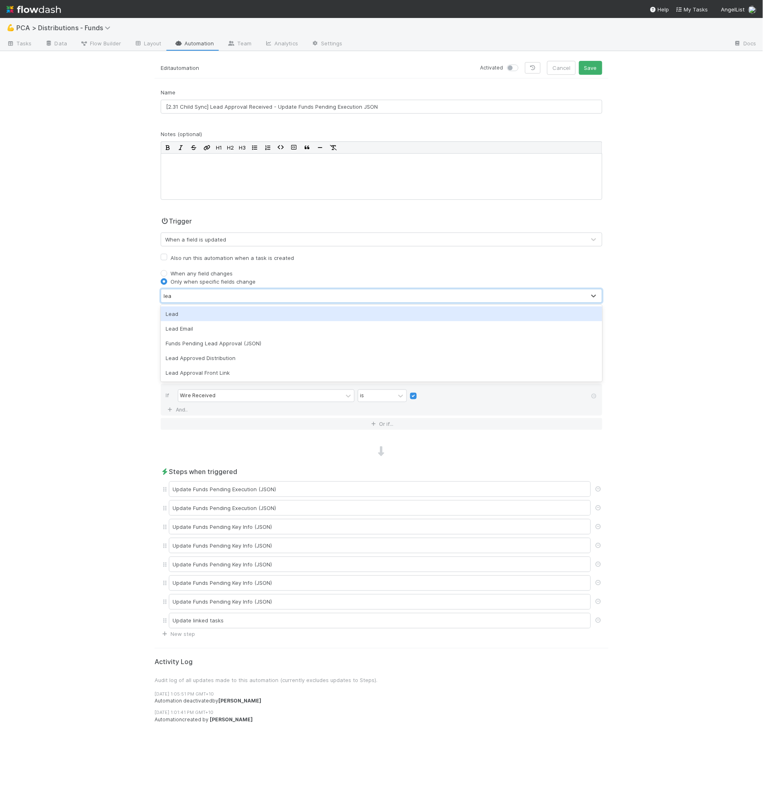
type input "lead"
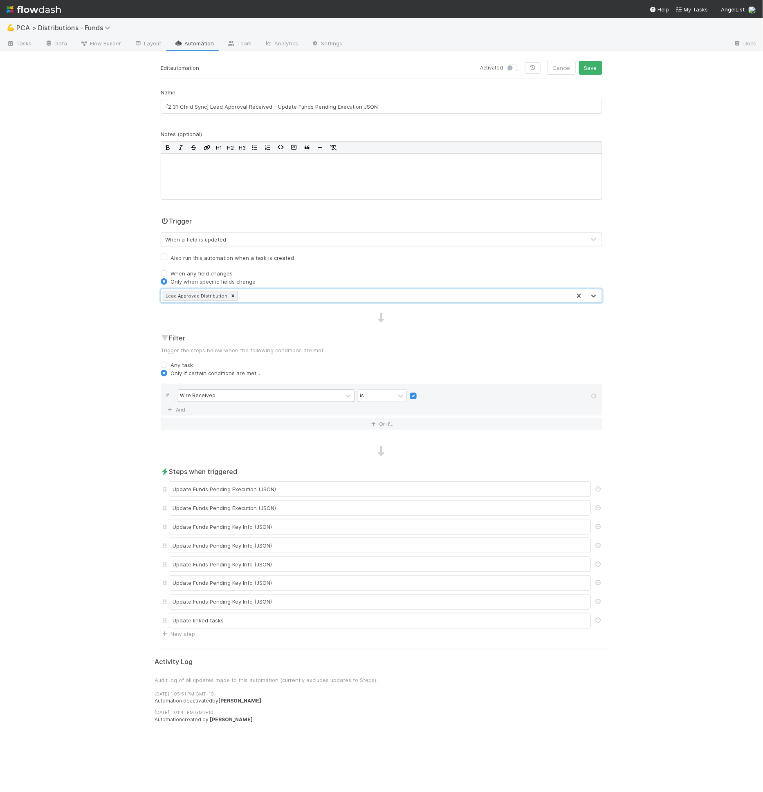
click at [215, 396] on div "Wire Received" at bounding box center [260, 396] width 164 height 12
type input "lead app"
click at [420, 392] on label at bounding box center [420, 392] width 0 height 0
click at [414, 393] on input "checkbox" at bounding box center [413, 398] width 7 height 12
checkbox input "true"
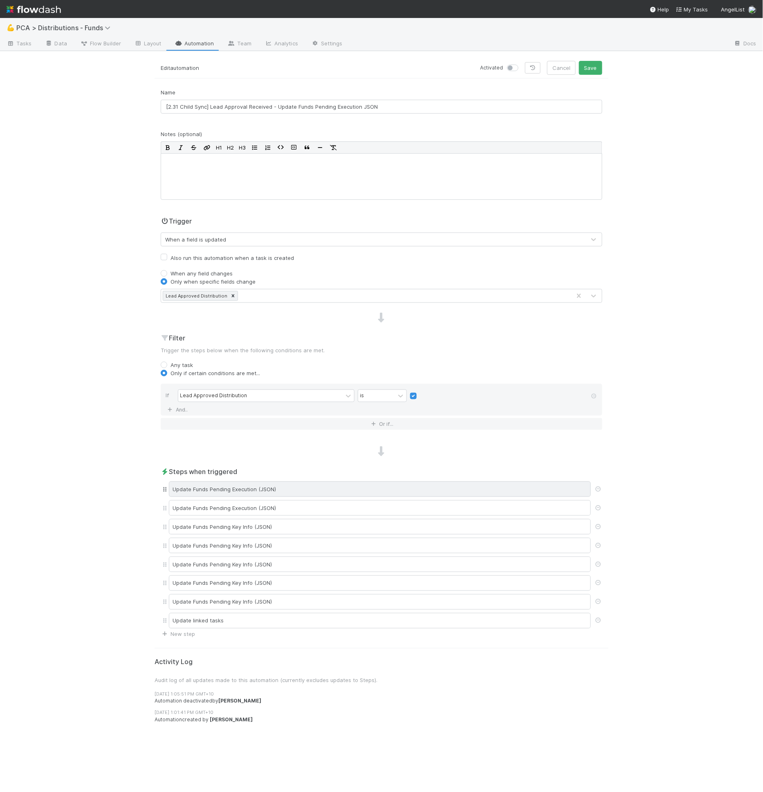
click at [338, 487] on div "Update Funds Pending Execution (JSON)" at bounding box center [380, 490] width 422 height 16
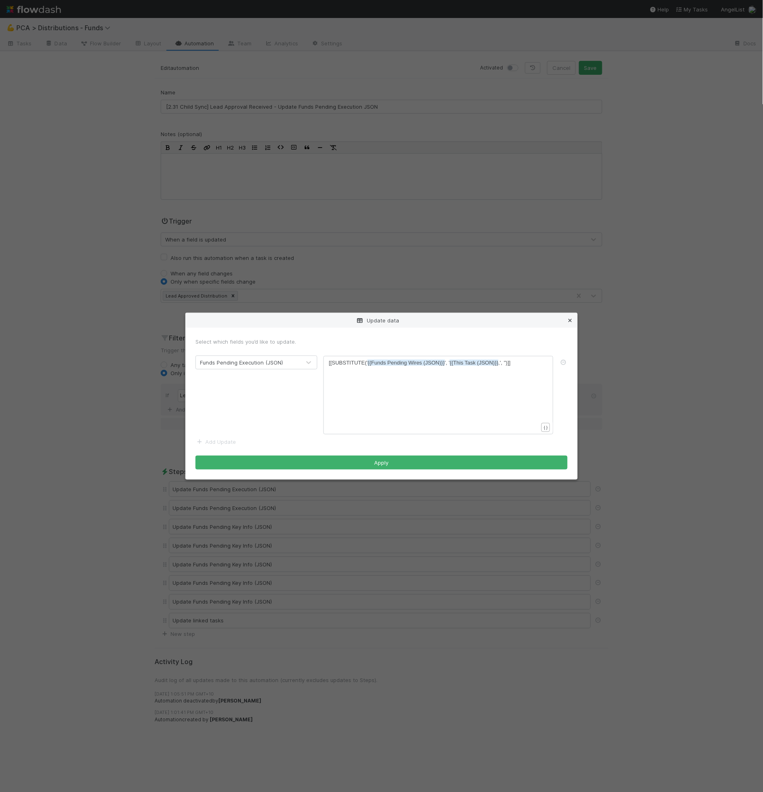
click at [569, 323] on link at bounding box center [570, 320] width 8 height 8
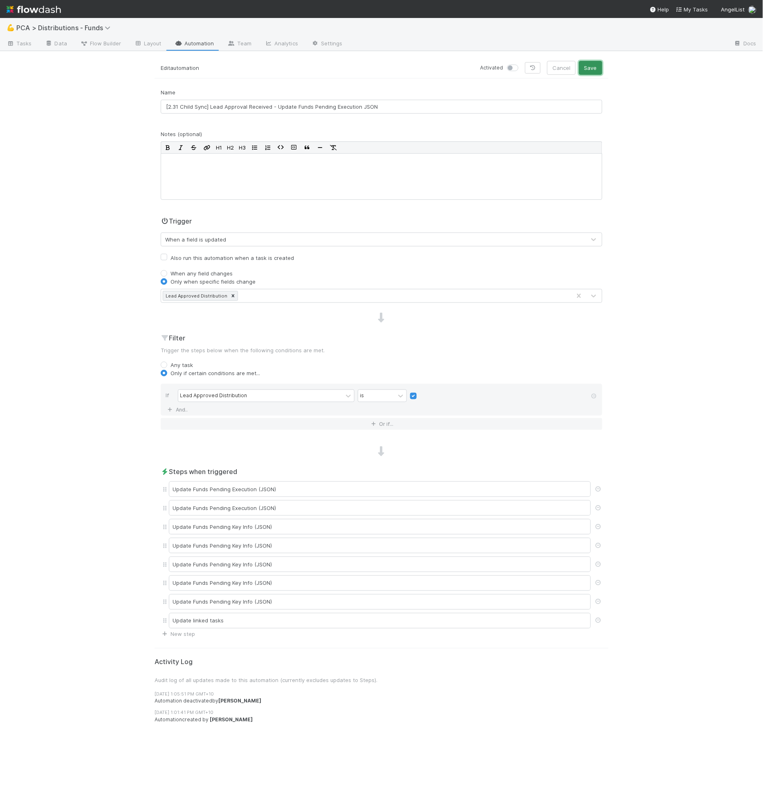
click at [599, 67] on button "Save" at bounding box center [590, 68] width 23 height 14
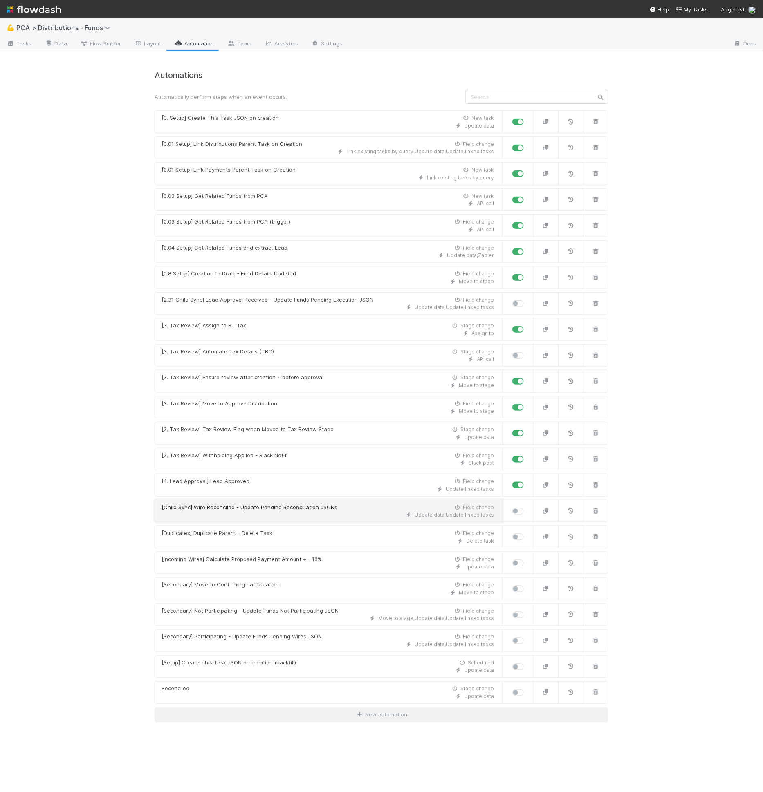
click at [296, 504] on div "[Child Sync] Wire Reconciled - Update Pending Reconciliation JSONs" at bounding box center [249, 508] width 176 height 8
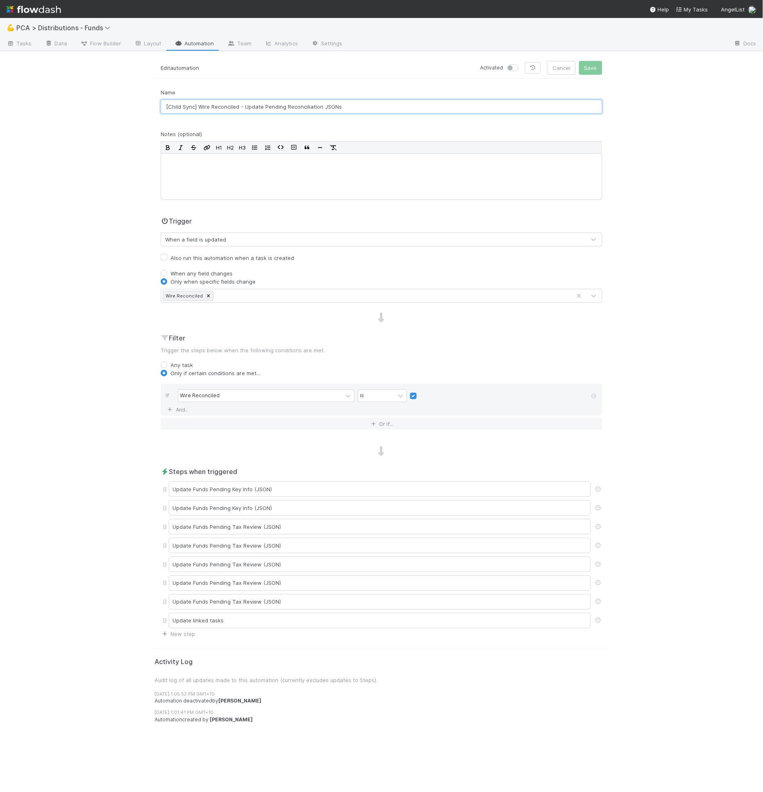
click at [208, 105] on input "[Child Sync] Wire Reconciled - Update Pending Reconciliation JSONs" at bounding box center [381, 107] width 441 height 14
click at [204, 106] on input "[Child Sync] Wire Reconciled - Update Pending Reconciliation JSONs" at bounding box center [381, 107] width 441 height 14
click at [263, 109] on input "[Child Sync] Key Info Updated Reconciled - Update Pending Reconciliation JSONs" at bounding box center [381, 107] width 441 height 14
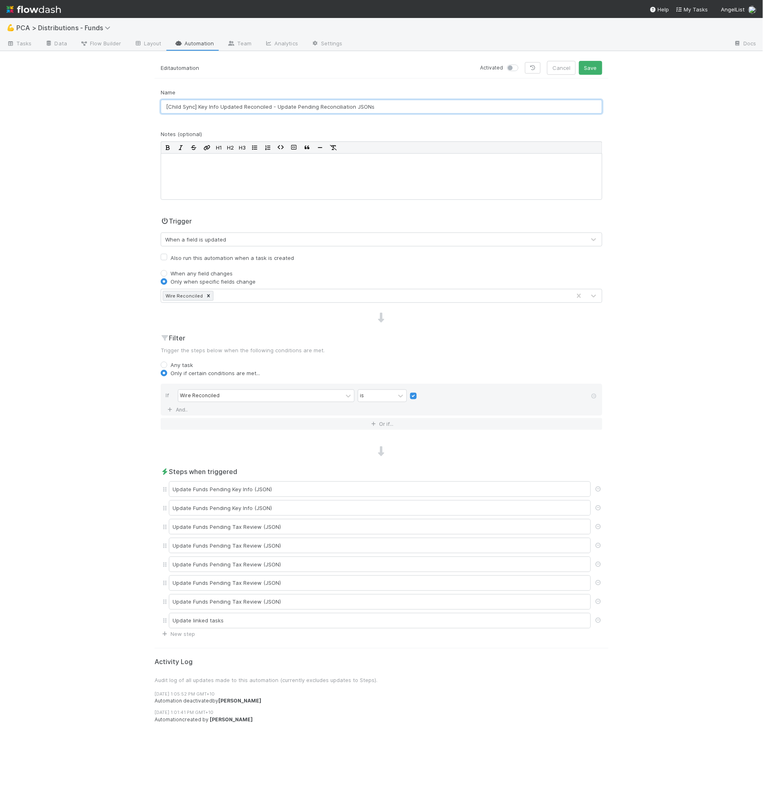
click at [262, 109] on input "[Child Sync] Key Info Updated Reconciled - Update Pending Reconciliation JSONs" at bounding box center [381, 107] width 441 height 14
click at [273, 104] on input "[Child Sync] Key Info Updated - Update Pending Reconciliation JSONs" at bounding box center [381, 107] width 441 height 14
click at [303, 108] on input "[Child Sync] Key Info Updated - Update Pending Reconciliation JSONs" at bounding box center [381, 107] width 441 height 14
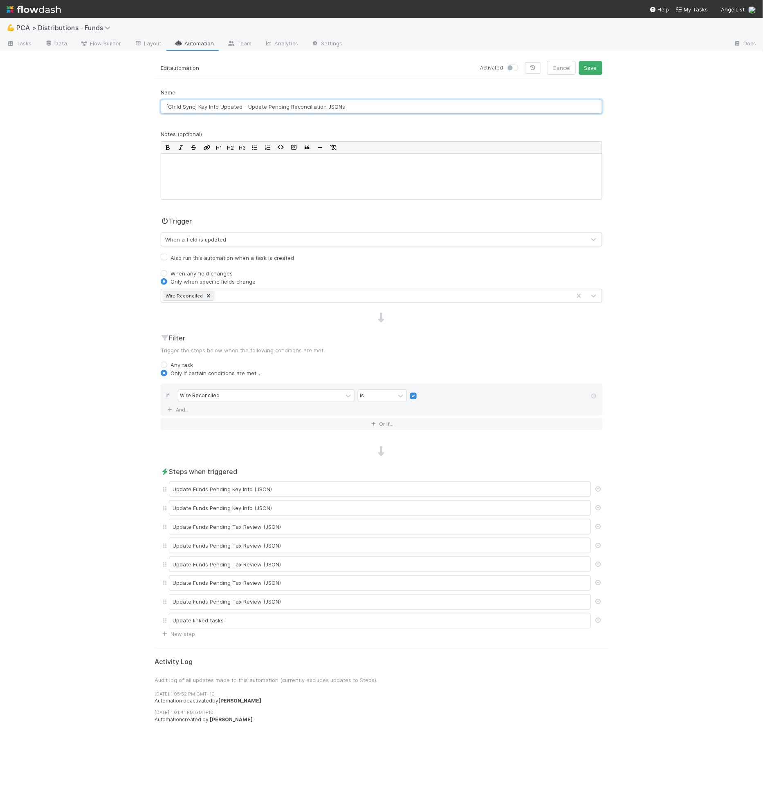
click at [273, 105] on input "[Child Sync] Key Info Updated - Update Pending Reconciliation JSONs" at bounding box center [381, 107] width 441 height 14
click at [305, 106] on input "[Child Sync] Key Info Updated - Update Pending Reconciliation JSONs" at bounding box center [381, 107] width 441 height 14
click at [286, 107] on input "[Child Sync] Key Info Updated - Update Pending Reconciliation JSONs" at bounding box center [381, 107] width 441 height 14
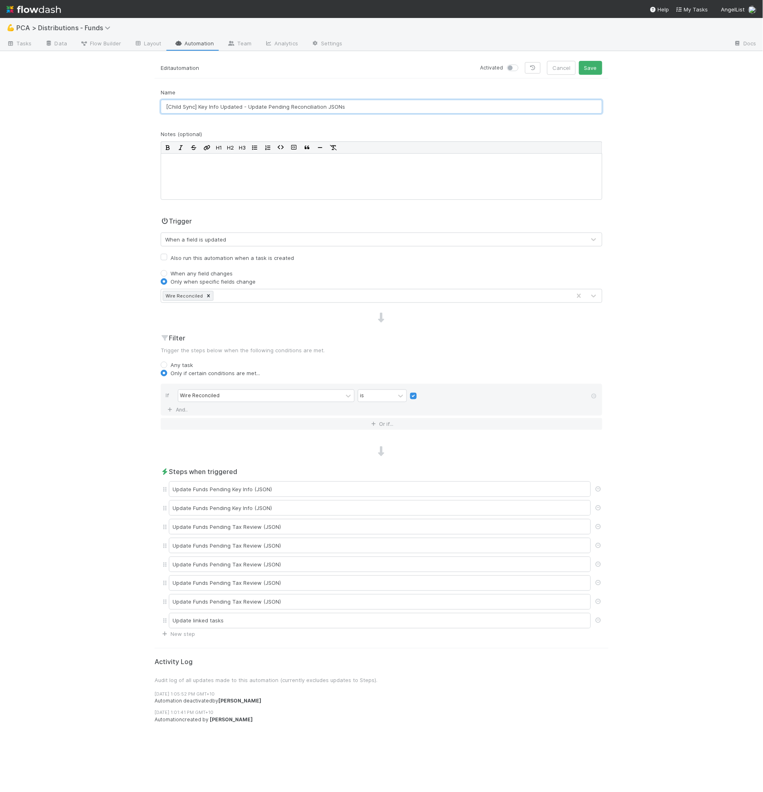
click at [311, 108] on input "[Child Sync] Key Info Updated - Update Pending Reconciliation JSONs" at bounding box center [381, 107] width 441 height 14
click at [324, 107] on input "[Child Sync] Key Info Updated - Update Pending Tax Review JSONs" at bounding box center [381, 107] width 441 height 14
click at [326, 109] on input "[Child Sync] Key Info Updated - Update Pending Tax Review JSONs" at bounding box center [381, 107] width 441 height 14
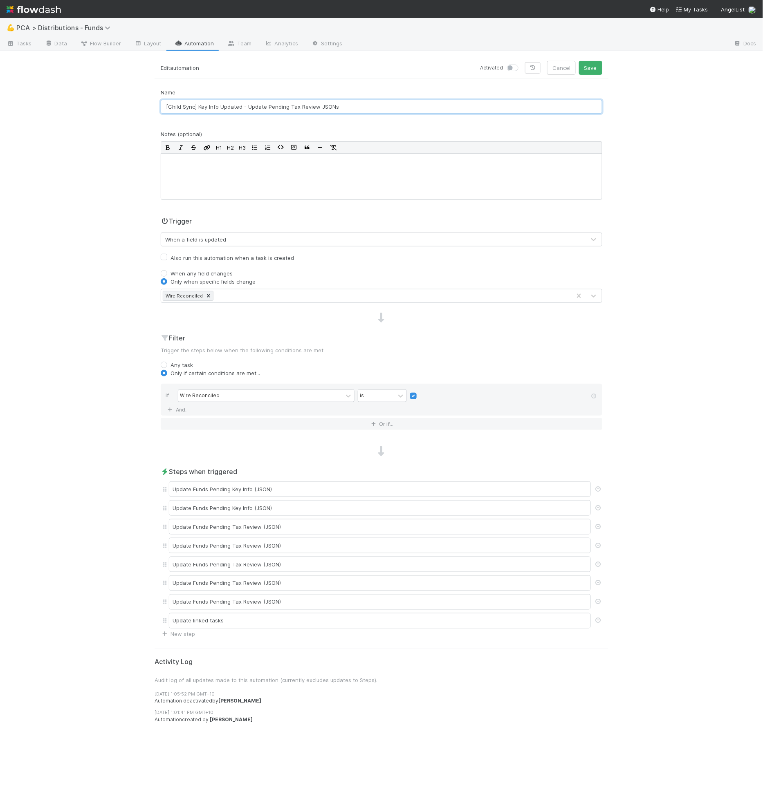
click at [320, 107] on input "[Child Sync] Key Info Updated - Update Pending Tax Review JSONs" at bounding box center [381, 107] width 441 height 14
type input "[Child Sync] Key Info Updated - Update Pending Tax Review JSONs"
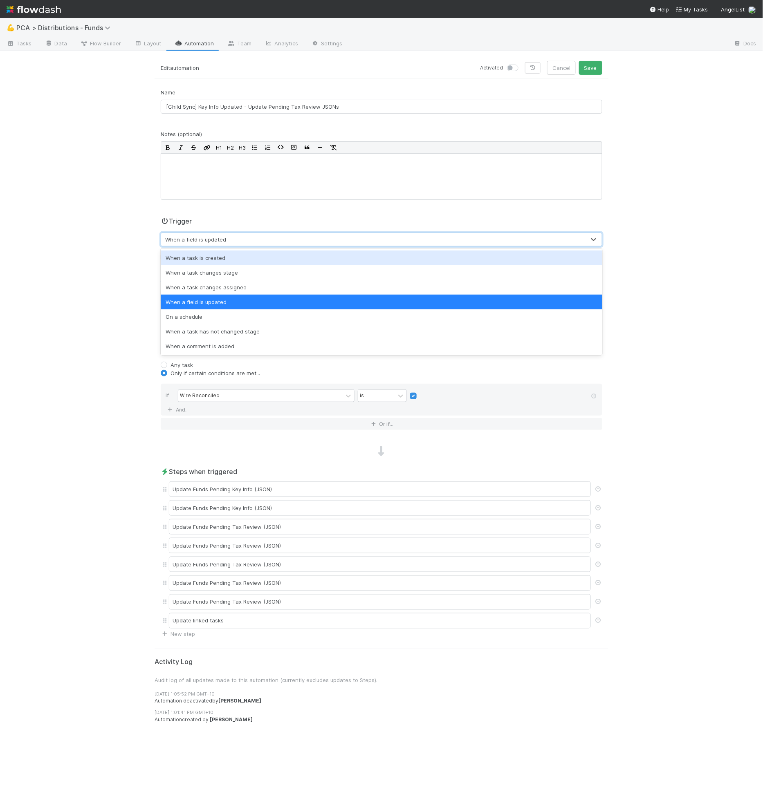
click at [220, 235] on div "When a field is updated" at bounding box center [195, 239] width 61 height 8
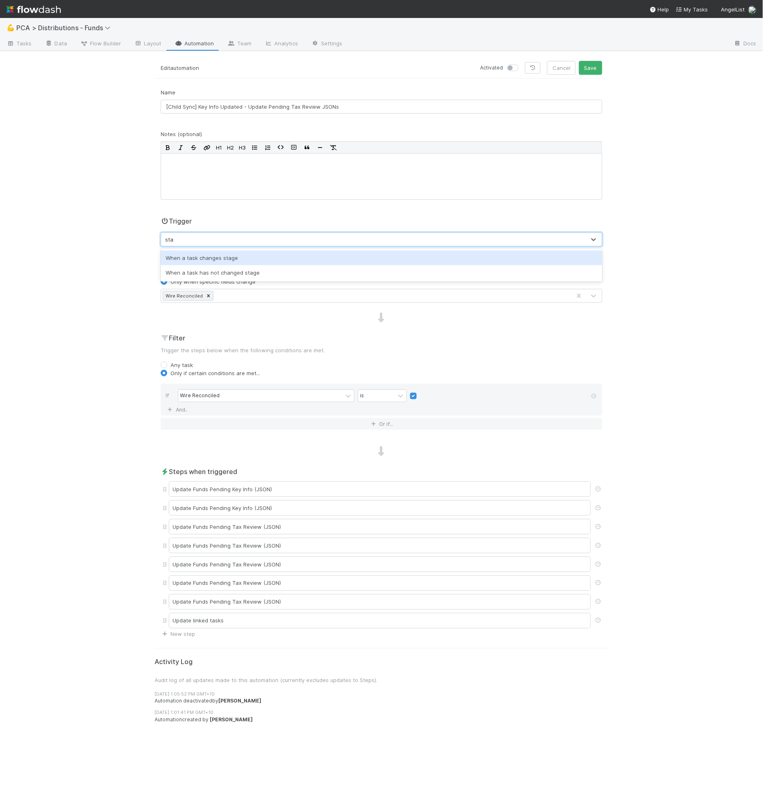
type input "stage"
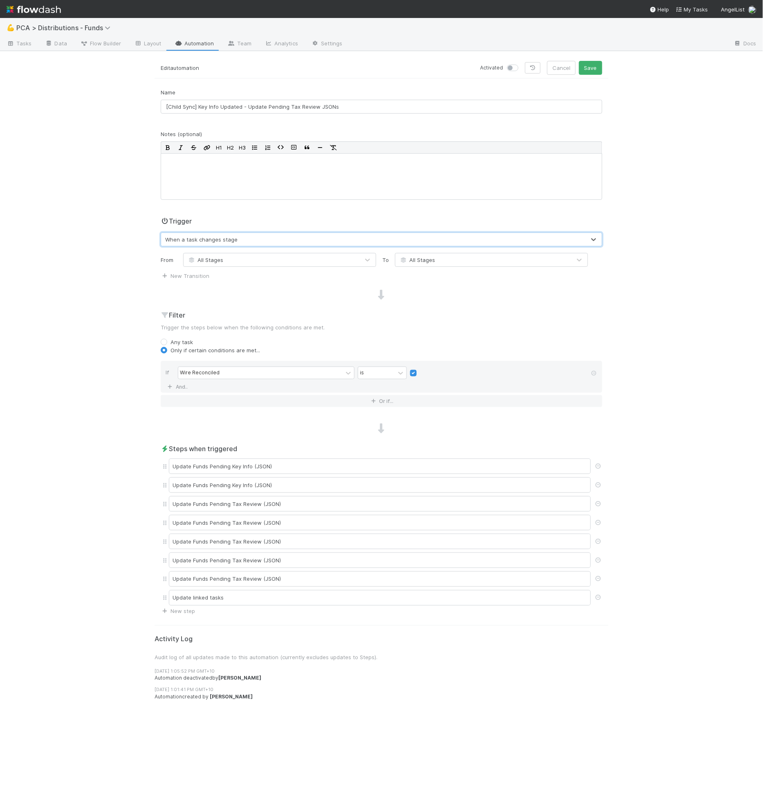
click at [475, 260] on div "All Stages" at bounding box center [483, 259] width 176 height 13
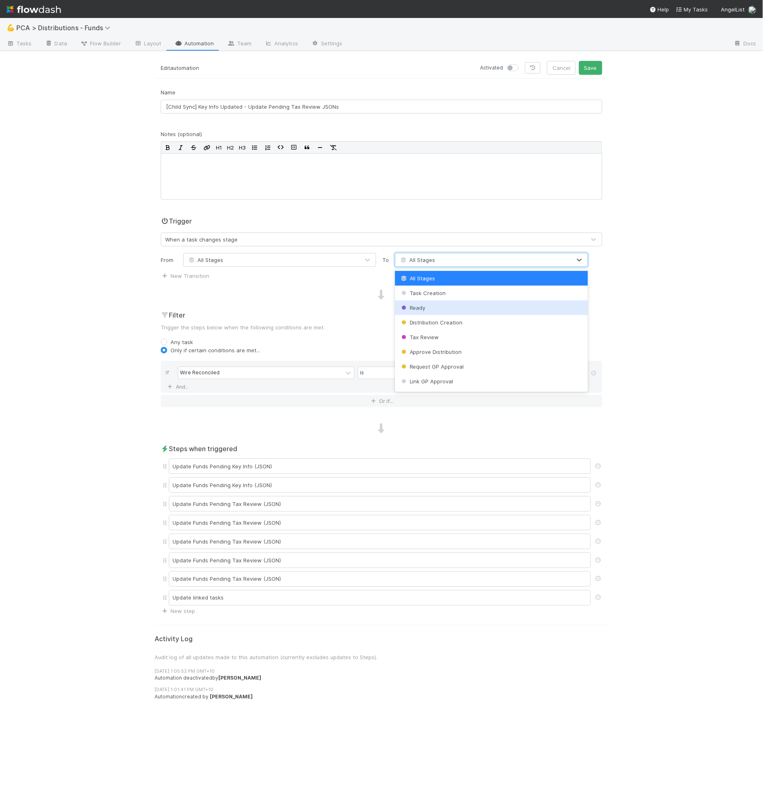
click at [459, 313] on div "Ready" at bounding box center [491, 307] width 193 height 15
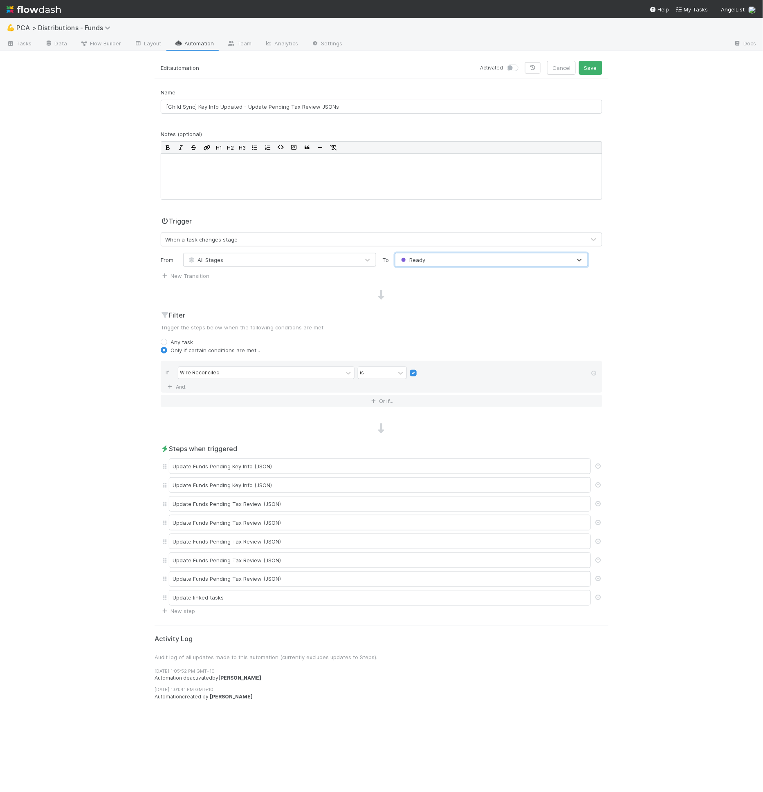
click at [188, 343] on label "Any task" at bounding box center [181, 342] width 22 height 8
click at [167, 343] on input "Any task" at bounding box center [164, 341] width 7 height 7
radio input "true"
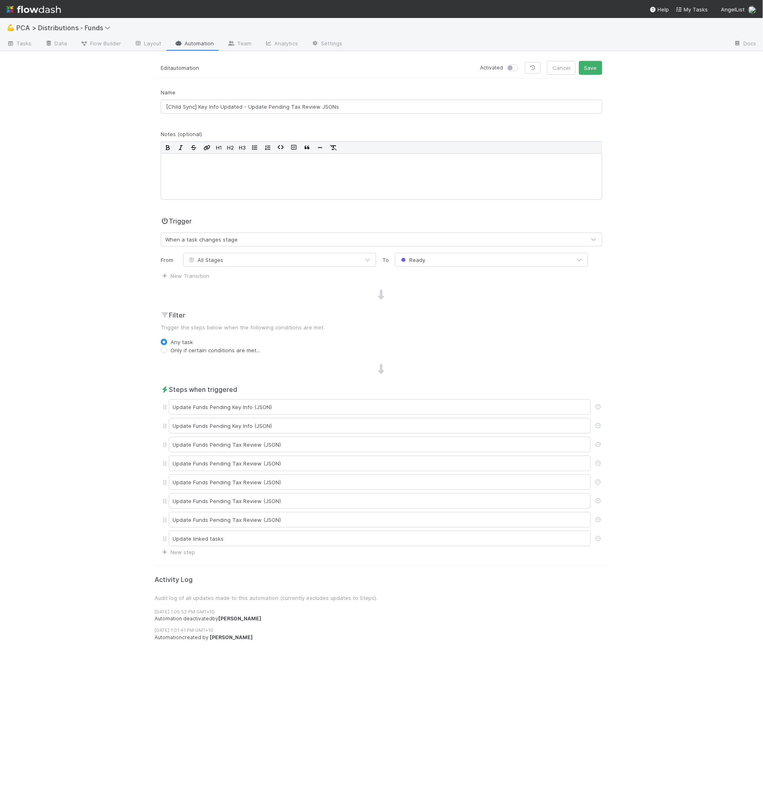
click at [199, 347] on label "Only if certain conditions are met..." at bounding box center [215, 350] width 90 height 8
click at [167, 347] on input "Only if certain conditions are met..." at bounding box center [164, 349] width 7 height 7
radio input "true"
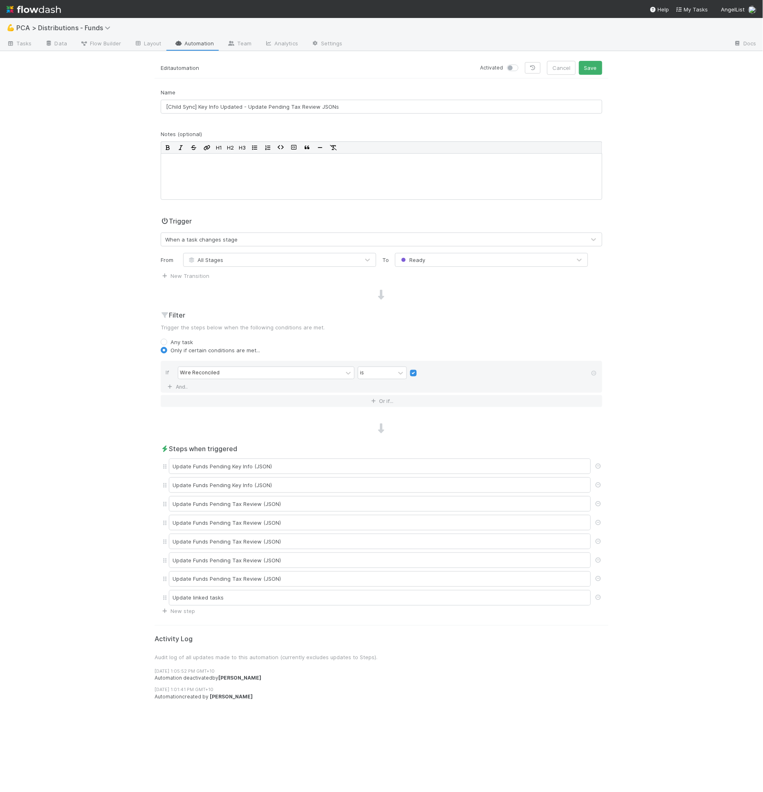
click at [230, 363] on div "If Wire Reconciled is And.." at bounding box center [381, 377] width 441 height 32
click at [233, 372] on div "Wire Reconciled" at bounding box center [260, 373] width 164 height 12
type input "trans"
click at [359, 368] on input "text" at bounding box center [359, 373] width 1 height 12
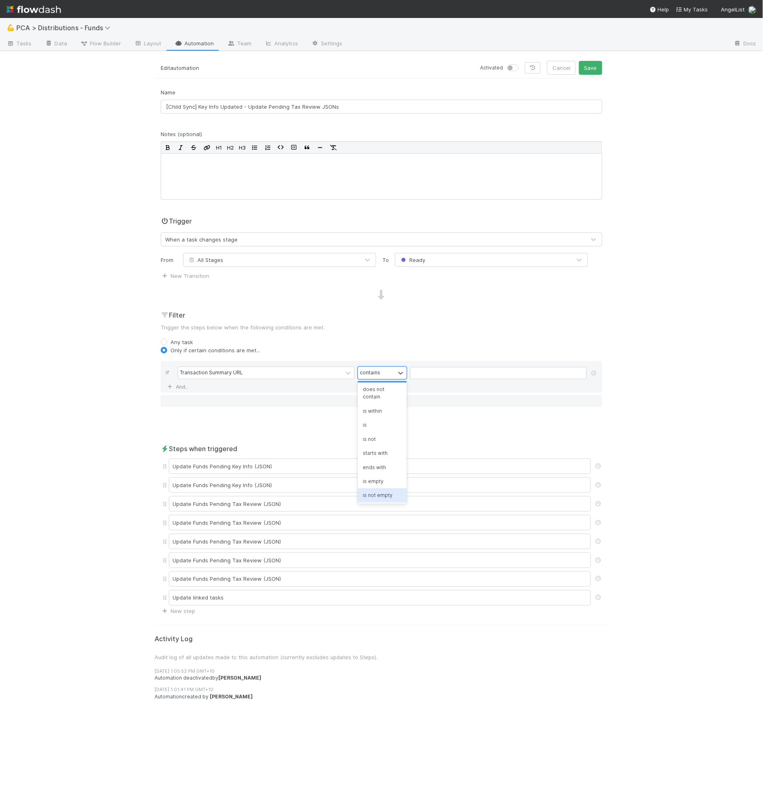
click at [380, 493] on div "is not empty" at bounding box center [382, 495] width 49 height 14
click at [184, 389] on link "And.." at bounding box center [179, 387] width 26 height 12
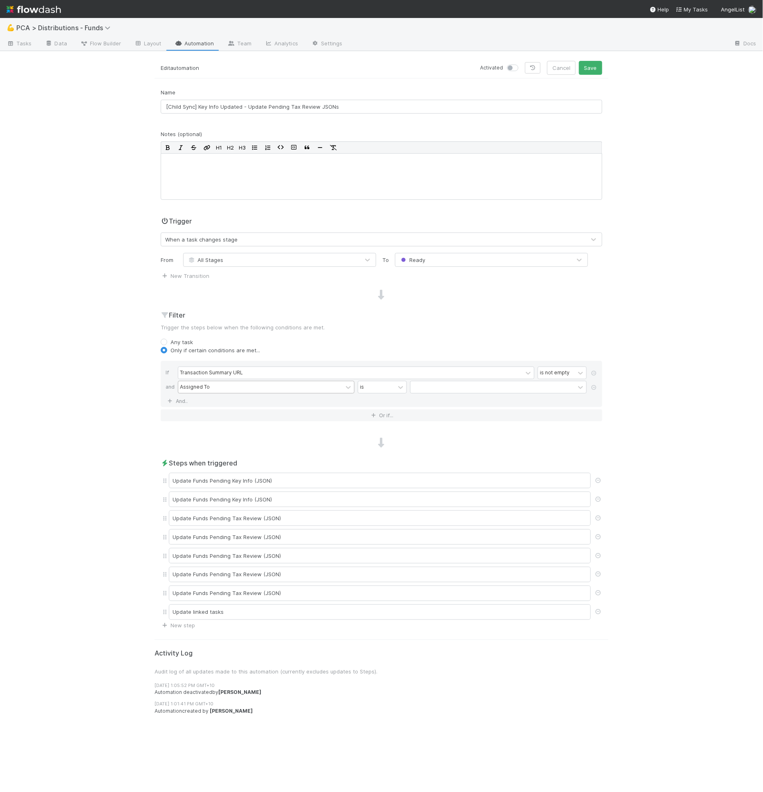
click at [192, 389] on div "Assigned To" at bounding box center [195, 386] width 30 height 7
type input "lead em"
click at [369, 393] on div "Lead Email contains" at bounding box center [384, 388] width 412 height 14
click at [374, 390] on div "contains" at bounding box center [376, 387] width 37 height 12
click at [388, 509] on div "is not empty" at bounding box center [382, 510] width 49 height 14
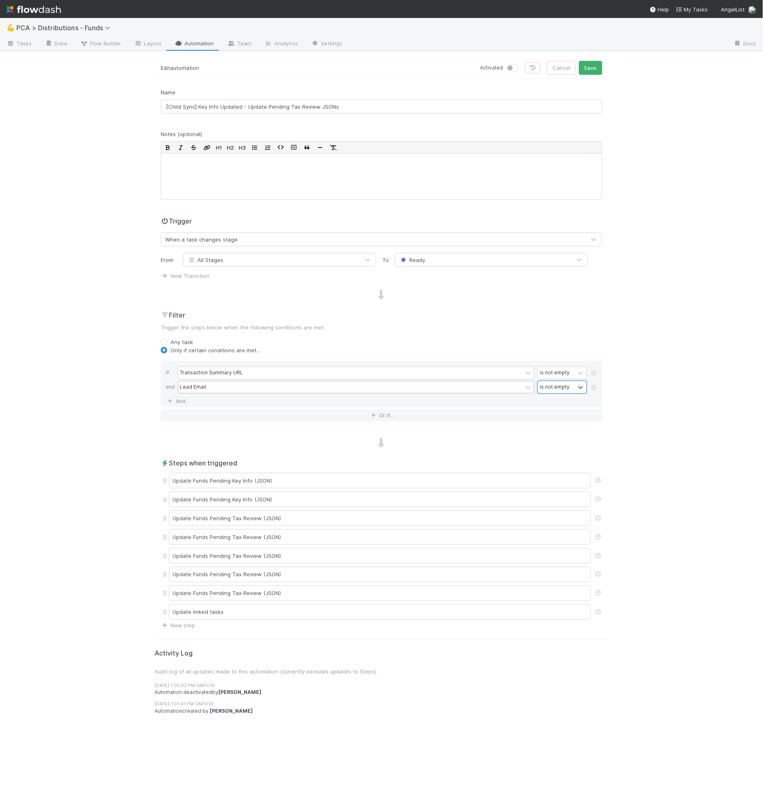
click at [541, 339] on div "Any task" at bounding box center [381, 342] width 441 height 8
click at [358, 455] on div "Name [Child Sync] Key Info Updated - Update Pending Tax Review JSONs Notes (opt…" at bounding box center [382, 359] width 454 height 542
click at [522, 64] on label at bounding box center [522, 64] width 0 height 0
click at [513, 69] on input "checkbox" at bounding box center [510, 67] width 7 height 7
checkbox input "true"
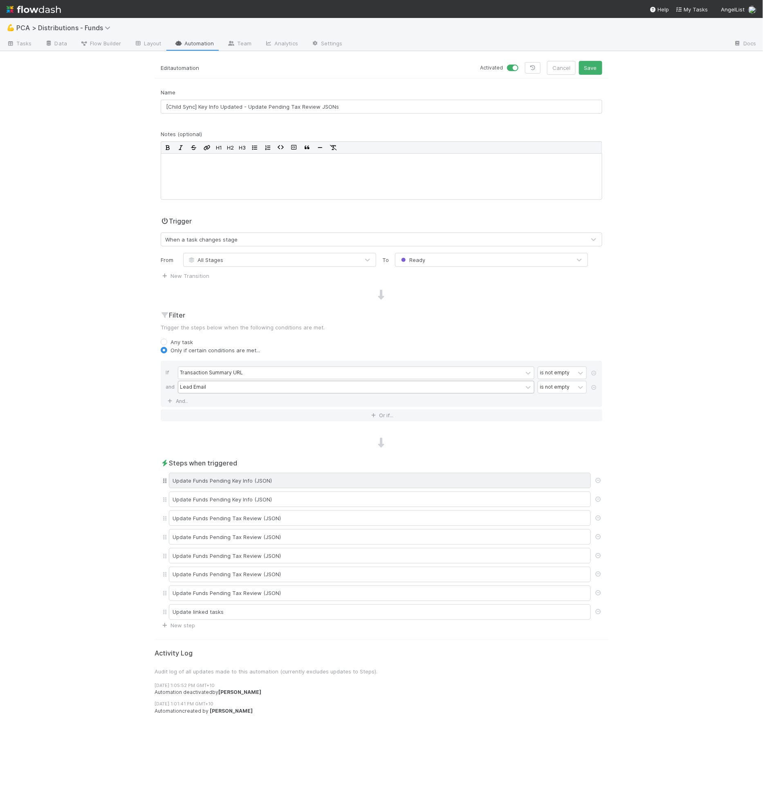
click at [276, 476] on div "Update Funds Pending Key Info (JSON)" at bounding box center [380, 481] width 422 height 16
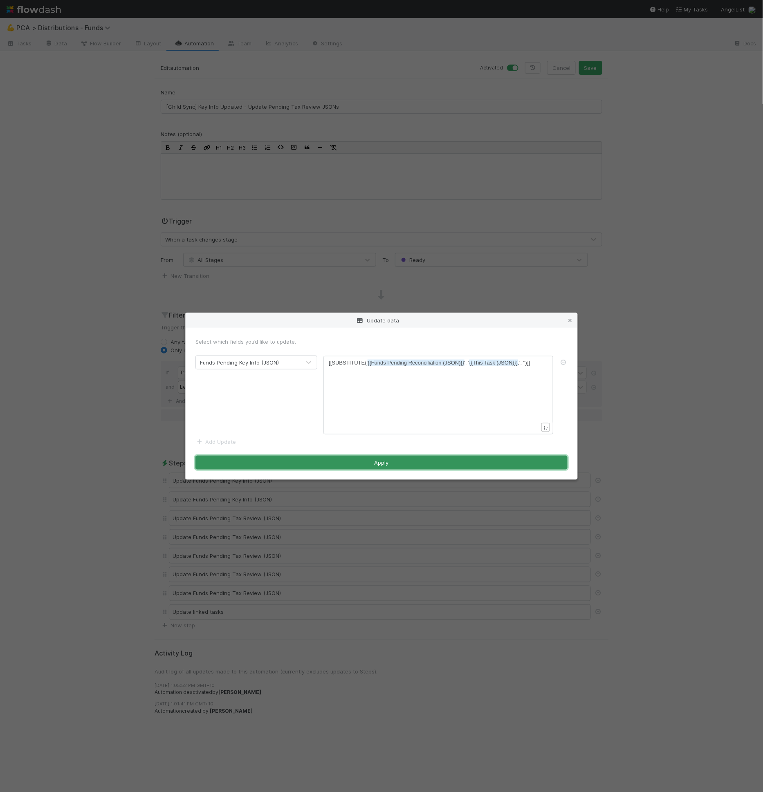
click at [464, 460] on button "Apply" at bounding box center [381, 463] width 372 height 14
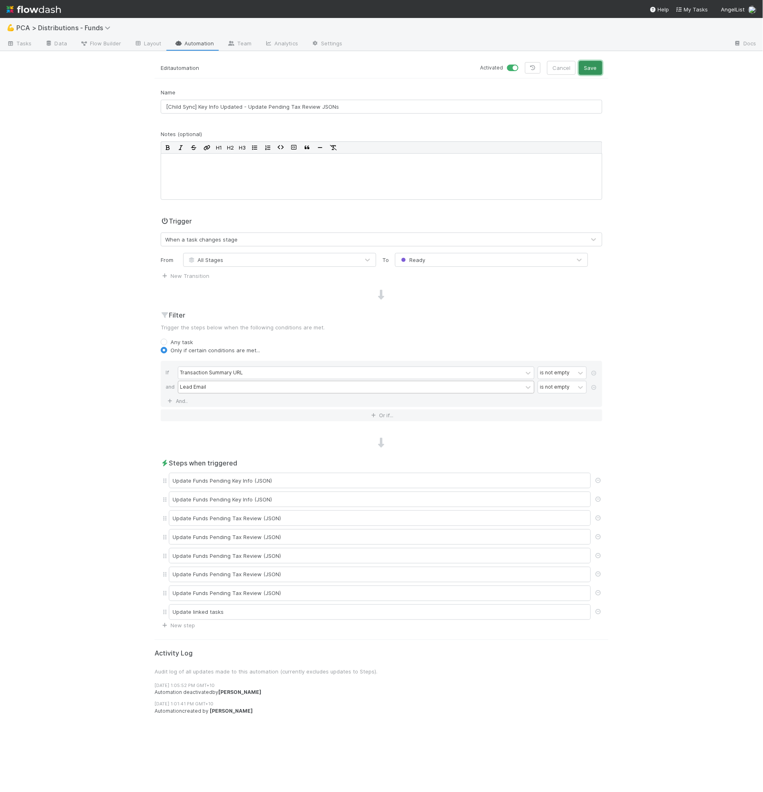
click at [599, 70] on button "Save" at bounding box center [590, 68] width 23 height 14
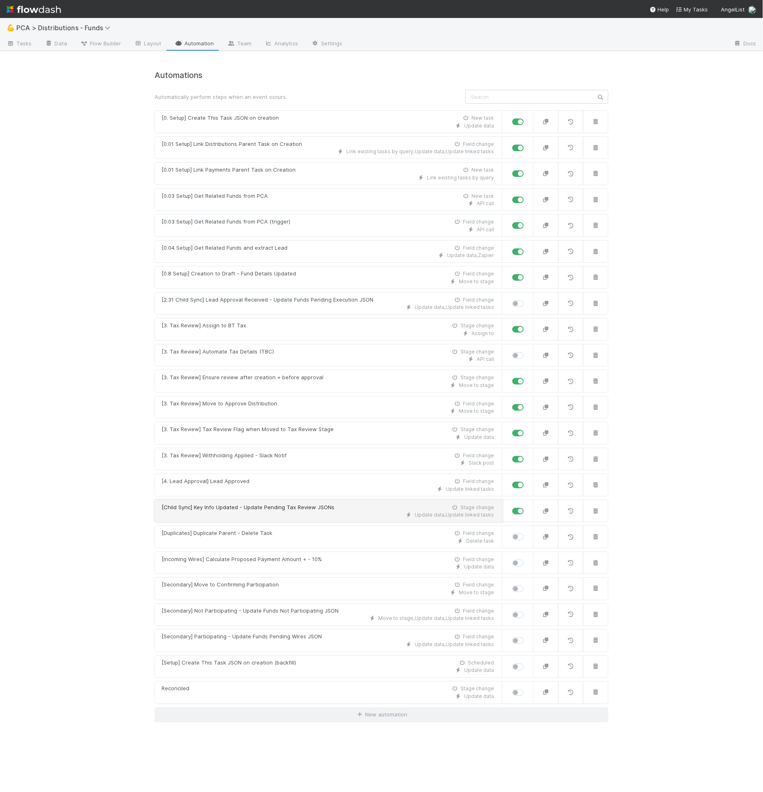
click at [253, 511] on div "Update data , Update linked tasks" at bounding box center [327, 514] width 332 height 7
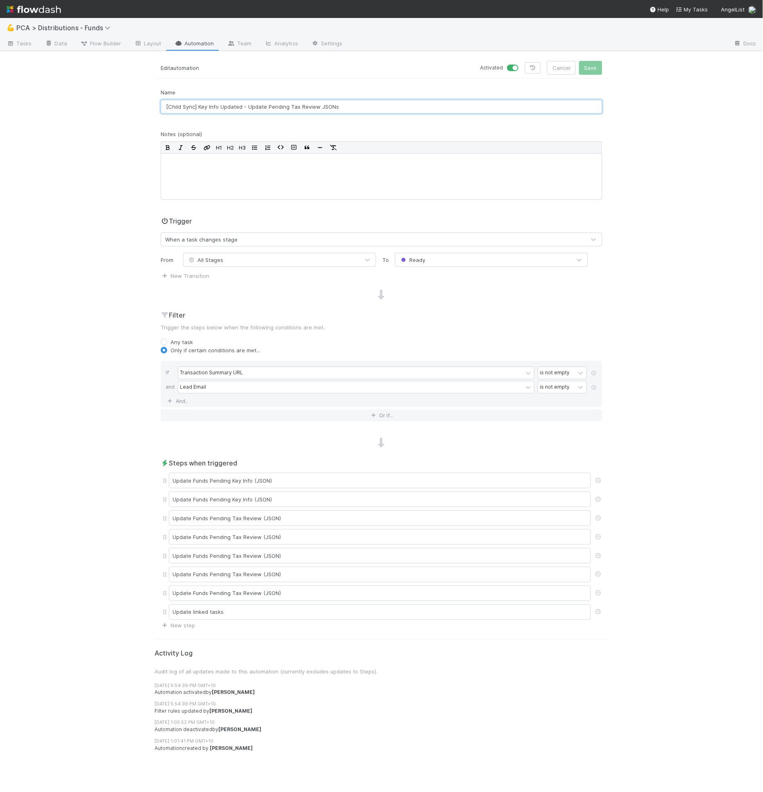
click at [168, 110] on input "[Child Sync] Key Info Updated - Update Pending Tax Review JSONs" at bounding box center [381, 107] width 441 height 14
click at [167, 110] on input "[Child Sync] Key Info Updated - Update Pending Tax Review JSONs" at bounding box center [381, 107] width 441 height 14
click at [169, 108] on input "[Child Sync] Key Info Updated - Update Pending Tax Review JSONs" at bounding box center [381, 107] width 441 height 14
type input "[2.1 Child Sync] Key Info Updated - Update Pending Tax Review JSONs"
click at [579, 61] on button "Save" at bounding box center [590, 68] width 23 height 14
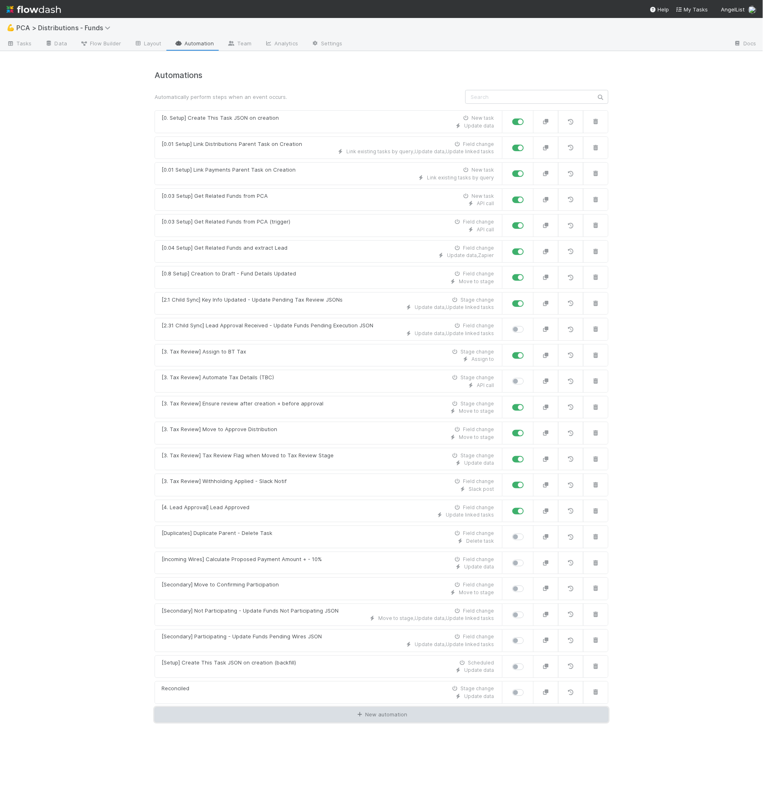
click at [255, 708] on link "New automation" at bounding box center [382, 716] width 454 height 16
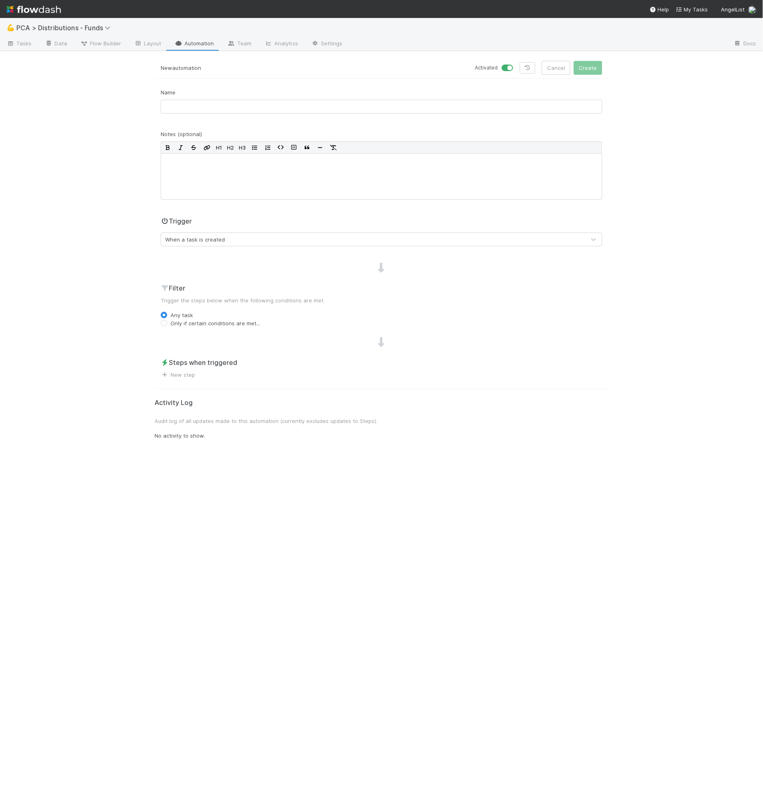
click at [205, 115] on div "Name" at bounding box center [382, 104] width 454 height 32
click at [205, 108] on input "text" at bounding box center [381, 107] width 441 height 14
type input "[2.0 Child Sync] All Funds = Pending Key Info on Creation"
click at [191, 243] on div "When a task is created" at bounding box center [373, 239] width 424 height 13
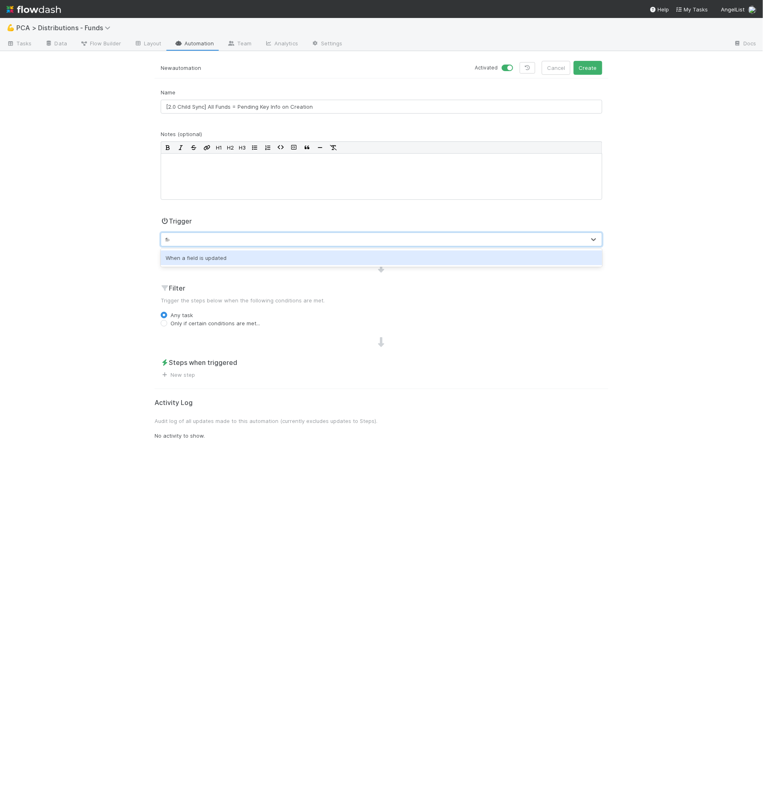
type input "field"
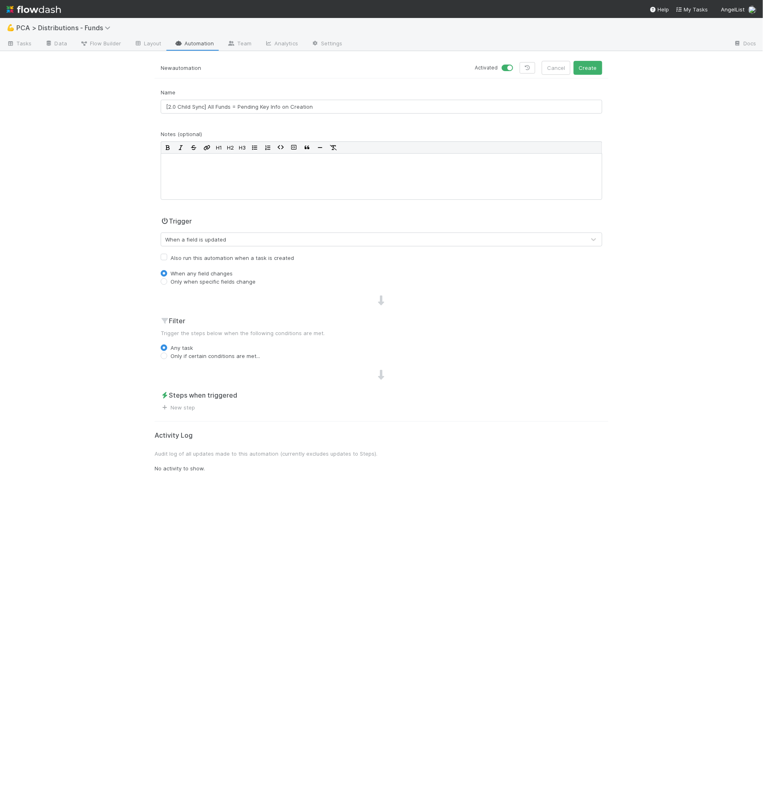
click at [181, 280] on label "Only when specific fields change" at bounding box center [212, 282] width 85 height 8
click at [167, 280] on input "Only when specific fields change" at bounding box center [164, 281] width 7 height 7
radio input "true"
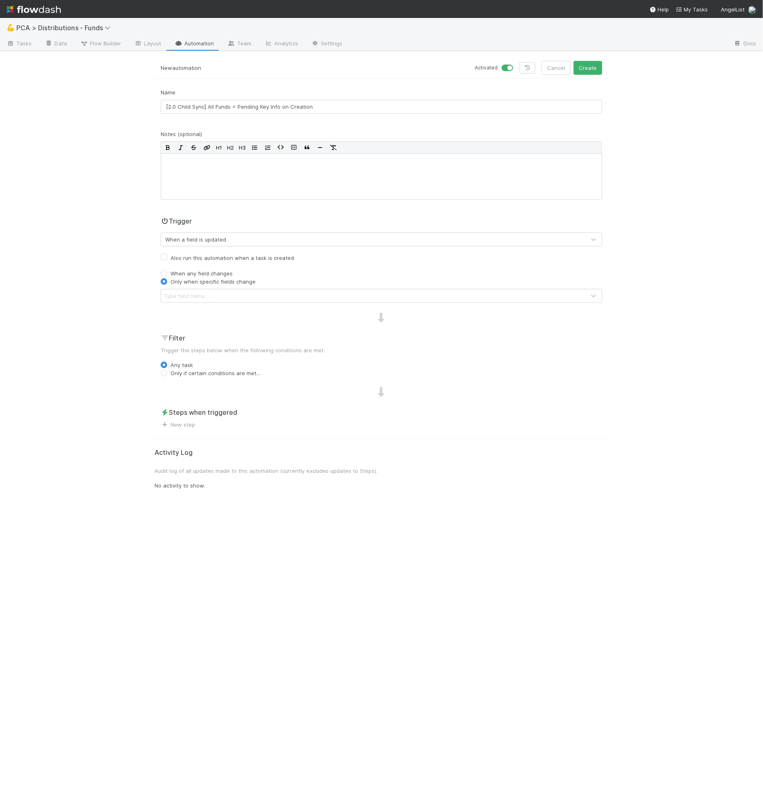
click at [181, 282] on label "Only when specific fields change" at bounding box center [212, 282] width 85 height 8
click at [167, 282] on input "Only when specific fields change" at bounding box center [164, 281] width 7 height 7
click at [181, 292] on div "Type field name..." at bounding box center [186, 296] width 45 height 8
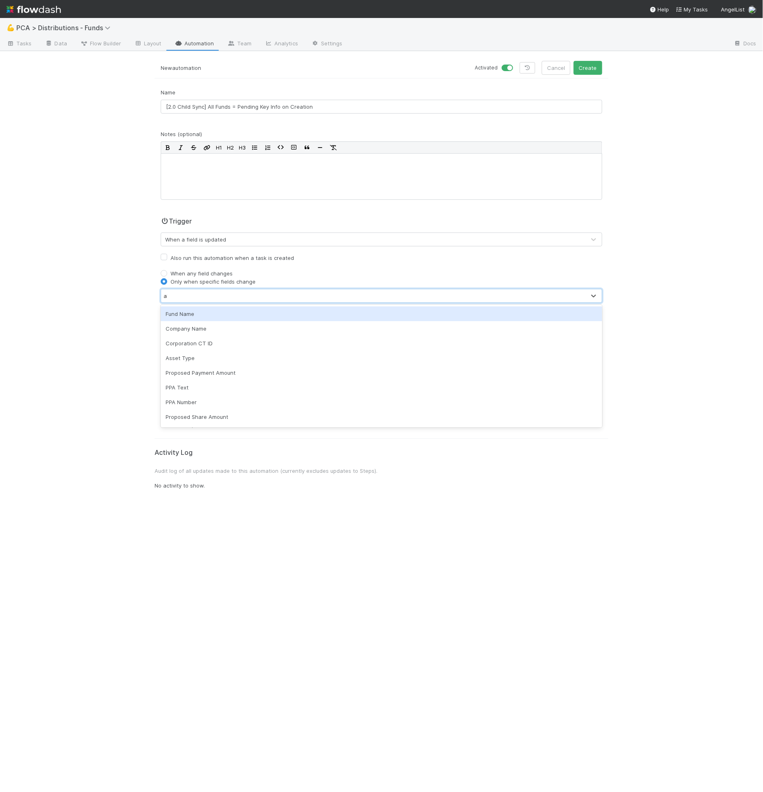
type input "all"
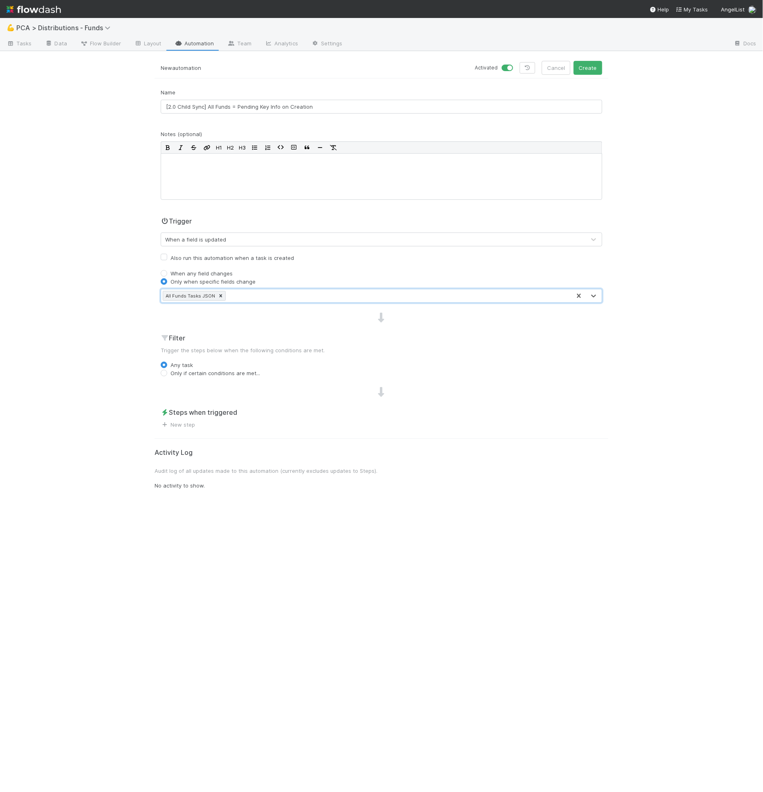
click at [213, 253] on label "Also run this automation when a task is created" at bounding box center [231, 258] width 123 height 10
click at [167, 253] on input "Also run this automation when a task is created" at bounding box center [164, 256] width 7 height 7
checkbox input "true"
click at [203, 372] on label "Only if certain conditions are met..." at bounding box center [215, 373] width 90 height 8
click at [167, 372] on input "Only if certain conditions are met..." at bounding box center [164, 372] width 7 height 7
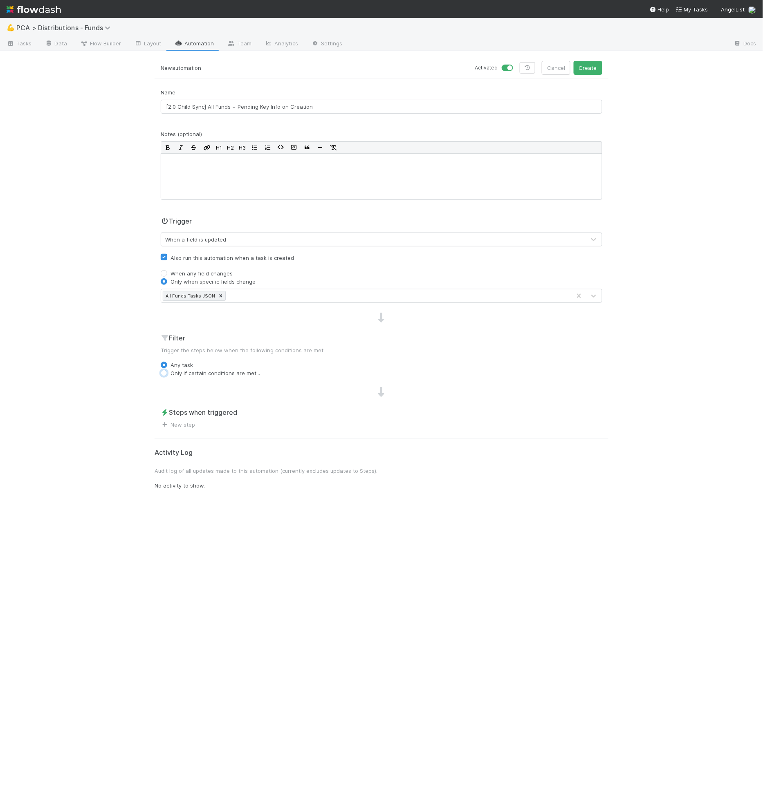
radio input "true"
click at [205, 381] on div "Filter Trigger the steps below when the following conditions are met. Any task …" at bounding box center [382, 367] width 454 height 69
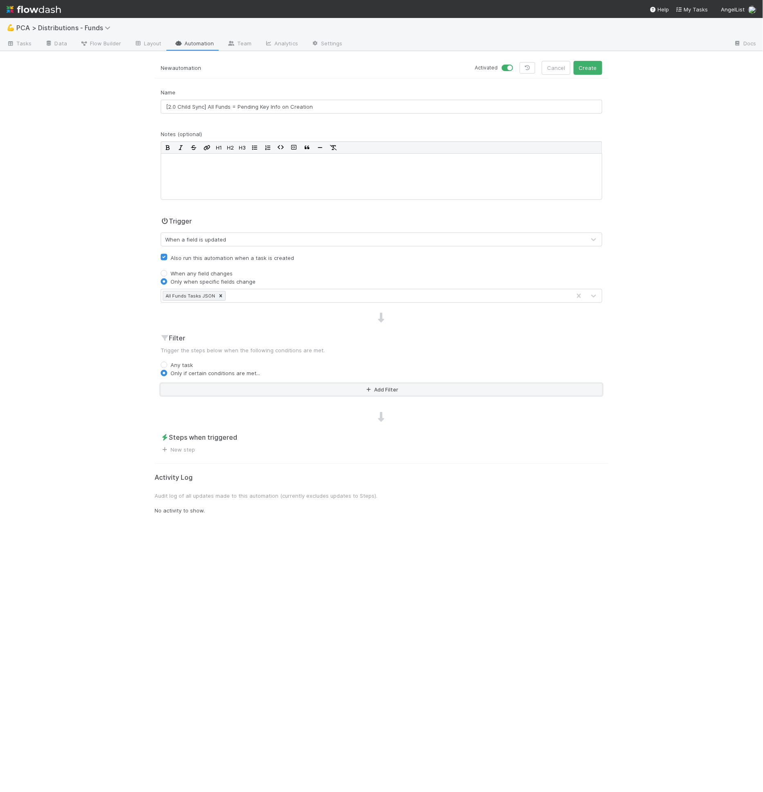
click at [205, 386] on button "Add Filter" at bounding box center [381, 390] width 441 height 12
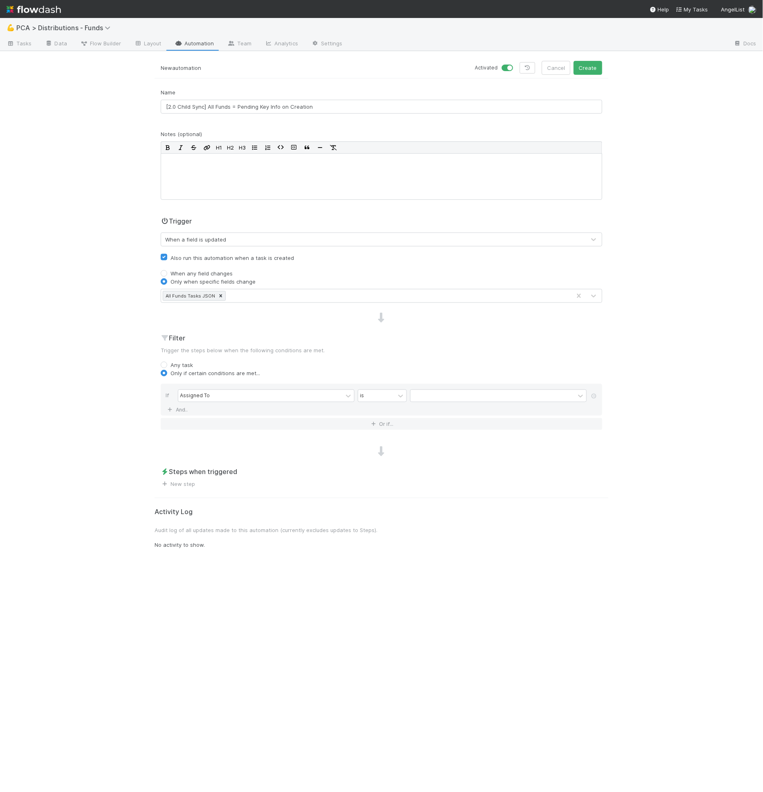
click at [200, 246] on div "Trigger When a field is updated Also run this automation when a task is created…" at bounding box center [382, 259] width 454 height 87
click at [201, 242] on div "When a field is updated" at bounding box center [373, 239] width 424 height 13
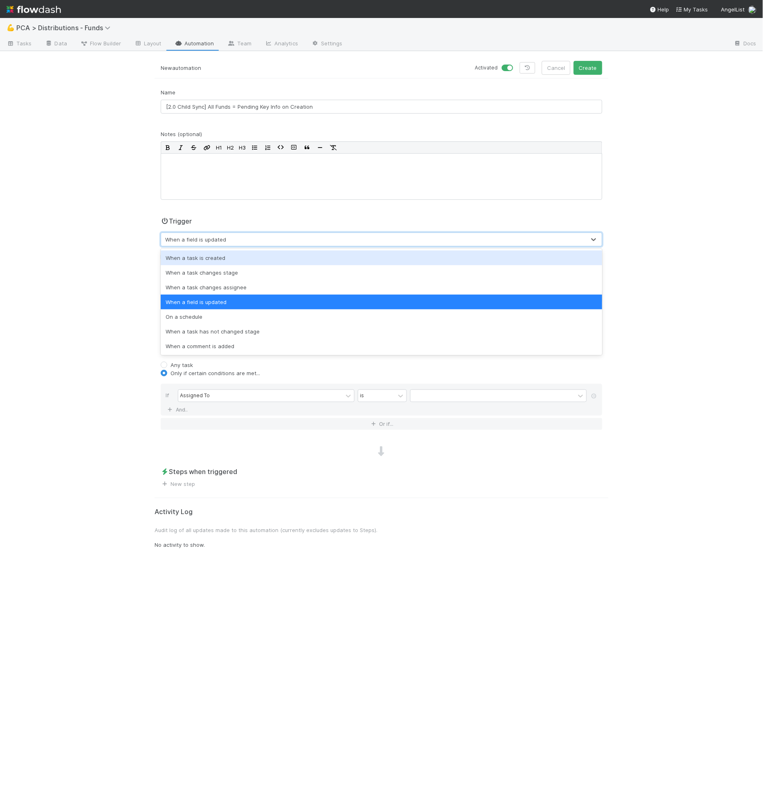
click at [208, 260] on div "When a task is created" at bounding box center [381, 258] width 441 height 15
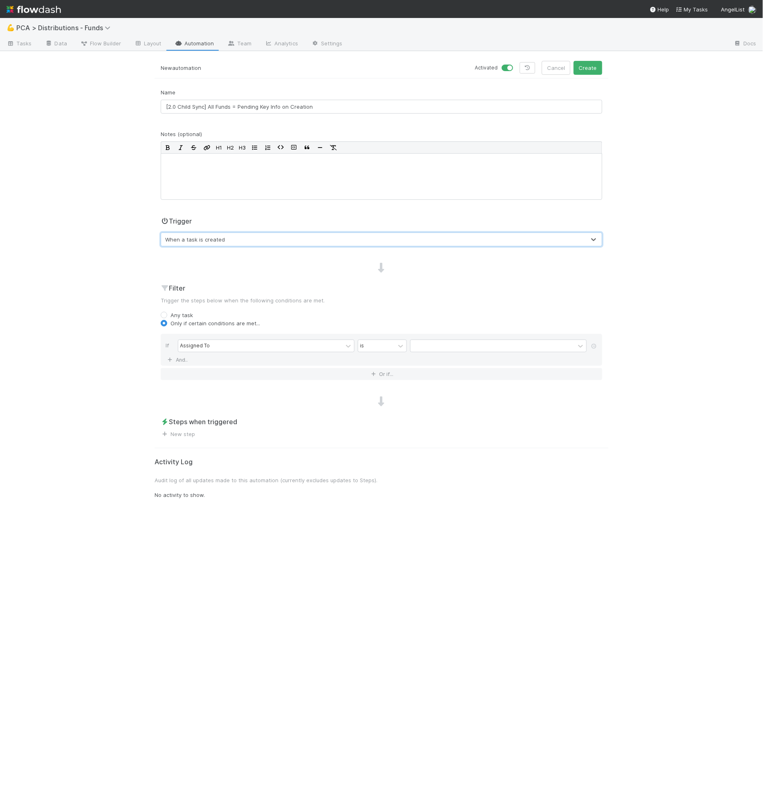
click at [219, 357] on div "If Assigned To is And.." at bounding box center [381, 350] width 441 height 32
click at [220, 349] on div "Assigned To" at bounding box center [260, 346] width 164 height 12
type input "all"
click at [403, 344] on icon at bounding box center [401, 346] width 8 height 8
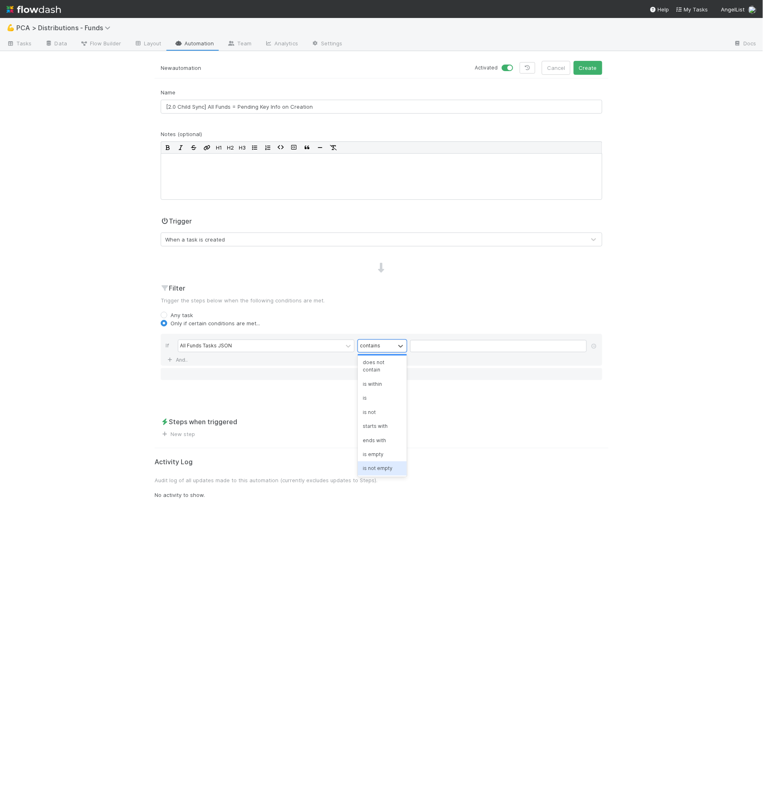
click at [385, 467] on div "is not empty" at bounding box center [382, 468] width 49 height 14
click at [203, 247] on div "Trigger When a task is created" at bounding box center [382, 234] width 454 height 37
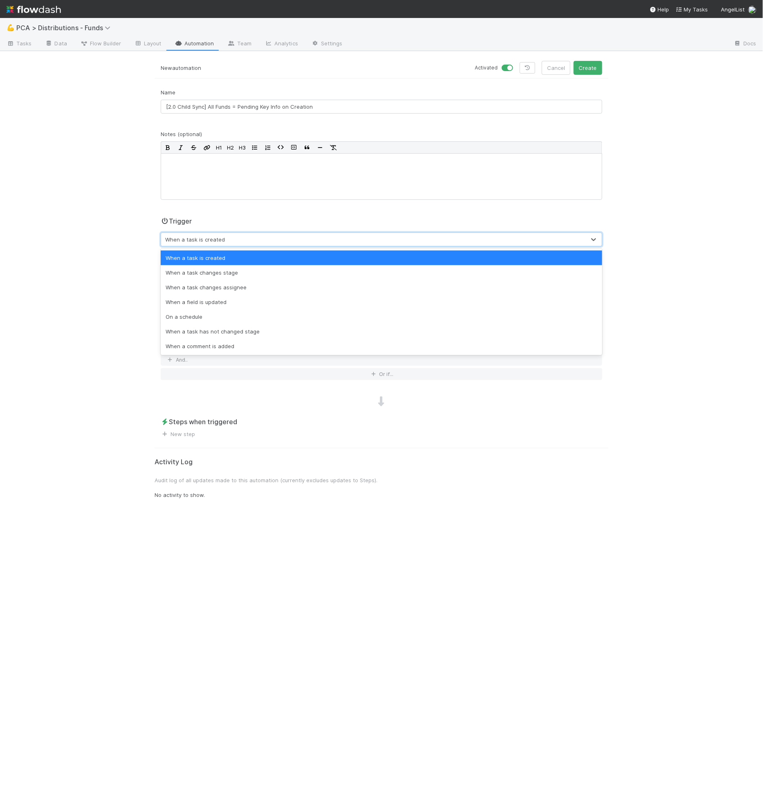
click at [204, 244] on div "When a task is created" at bounding box center [373, 239] width 424 height 13
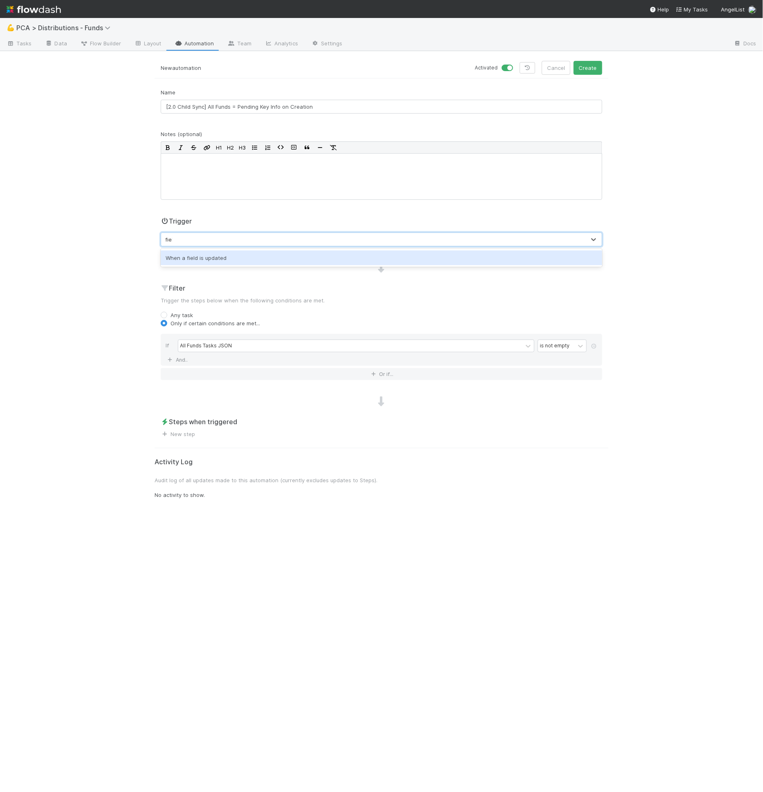
type input "field"
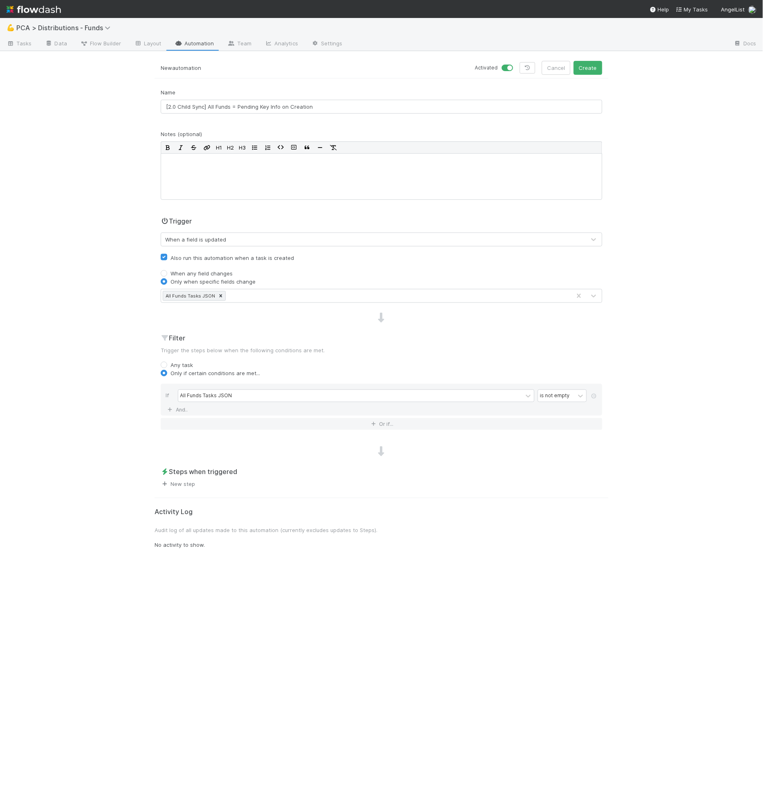
click at [178, 481] on link "New step" at bounding box center [178, 484] width 34 height 7
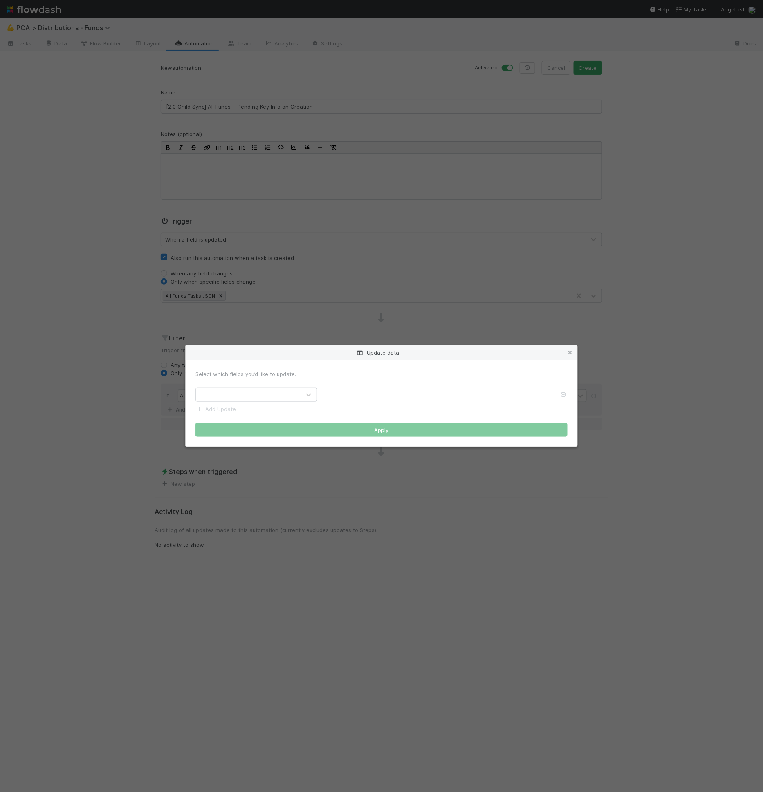
click at [240, 400] on div at bounding box center [248, 394] width 105 height 13
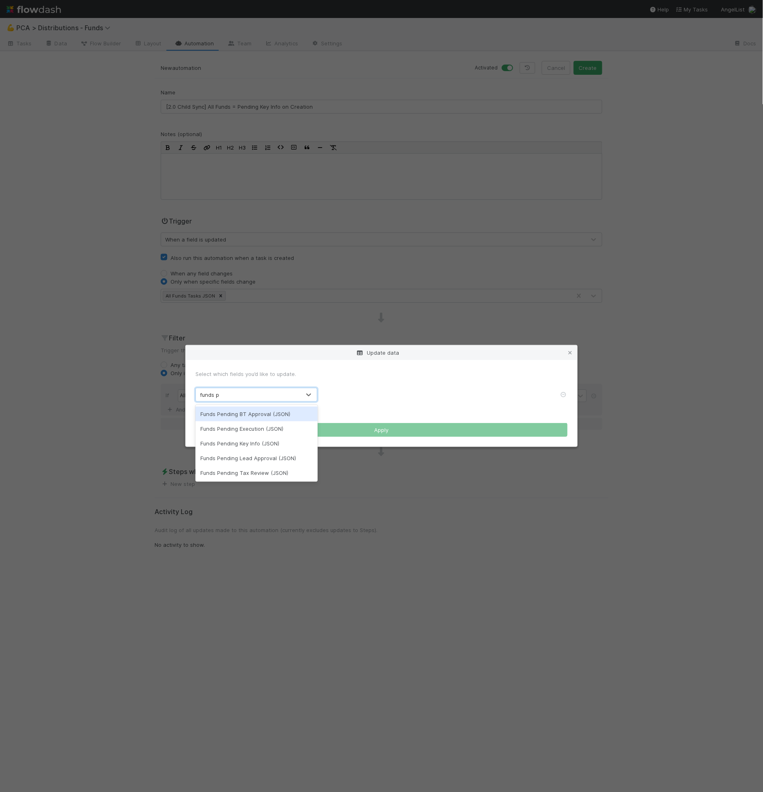
type input "funds pend"
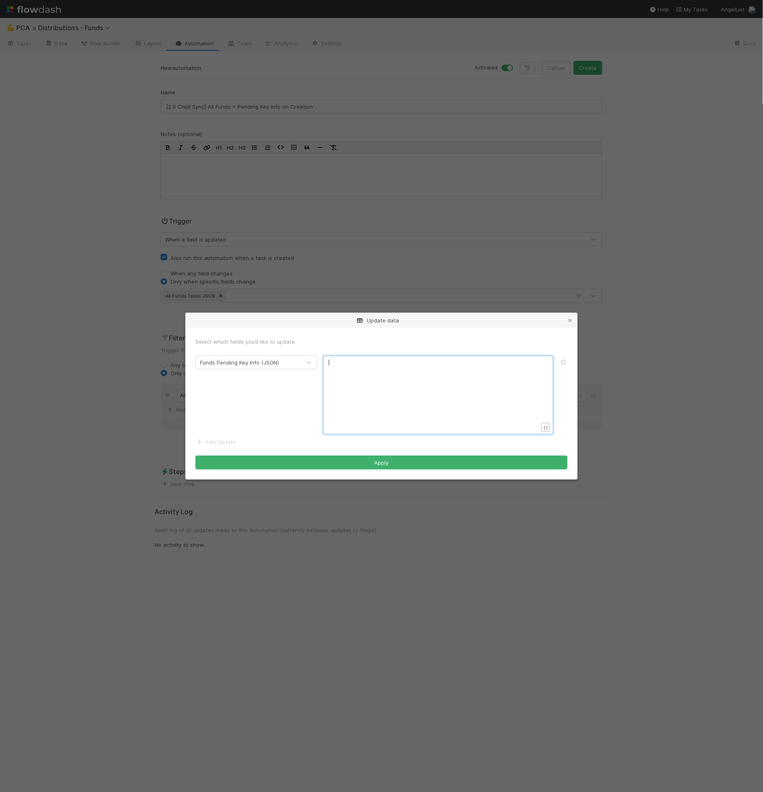
click at [361, 377] on div "xxxxxxxxxx ​" at bounding box center [444, 405] width 230 height 93
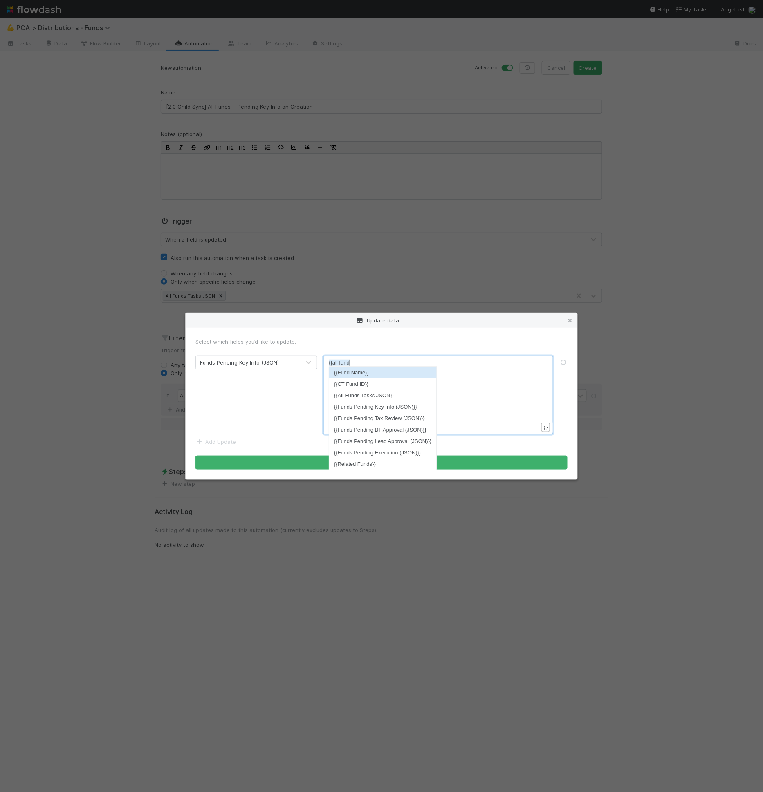
type textarea "{{all funds"
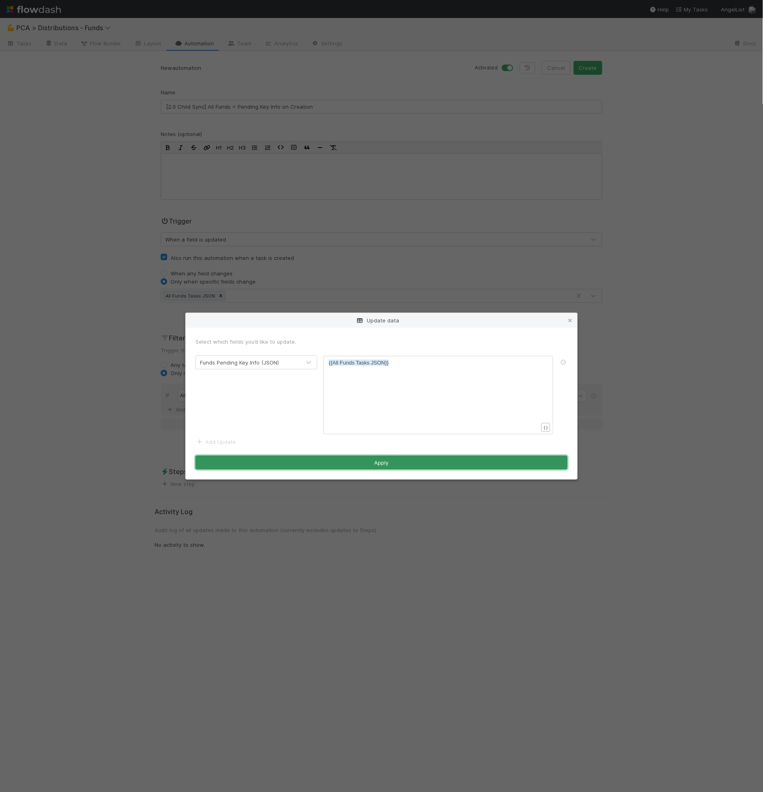
click at [352, 462] on button "Apply" at bounding box center [381, 463] width 372 height 14
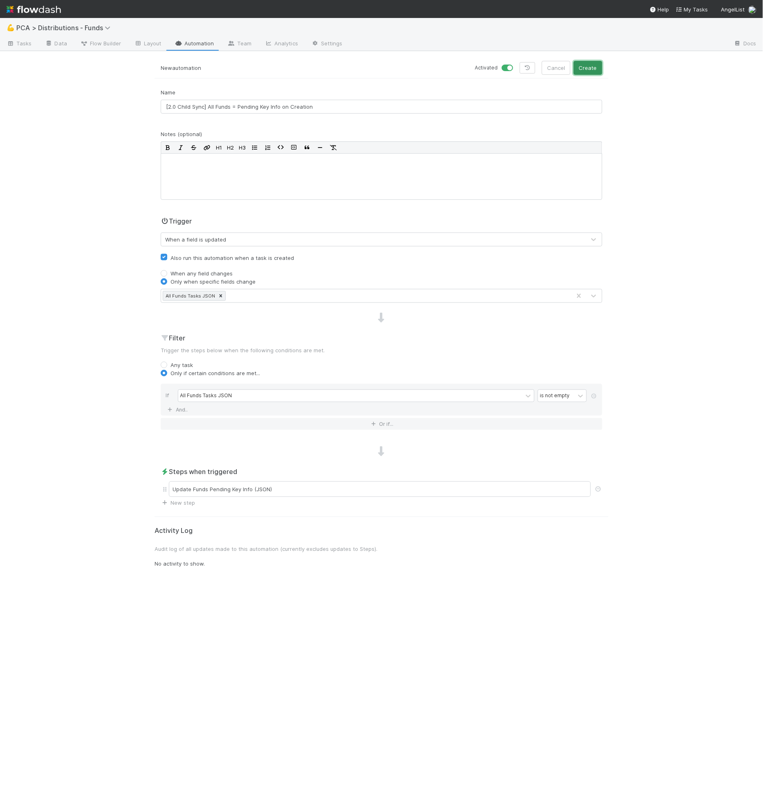
click at [589, 74] on button "Create" at bounding box center [587, 68] width 29 height 14
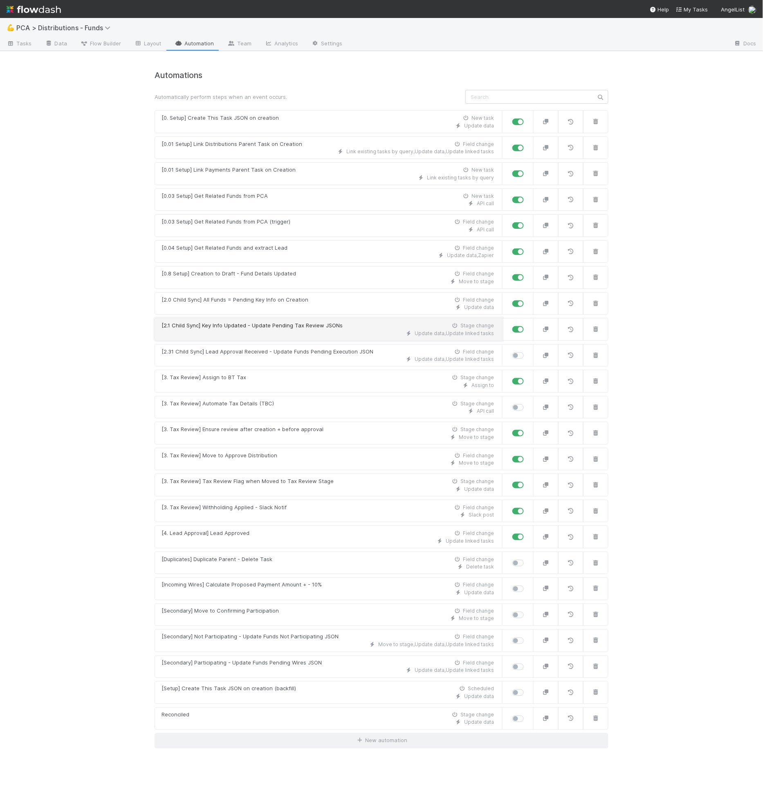
click at [267, 330] on div "Update data , Update linked tasks" at bounding box center [327, 333] width 332 height 7
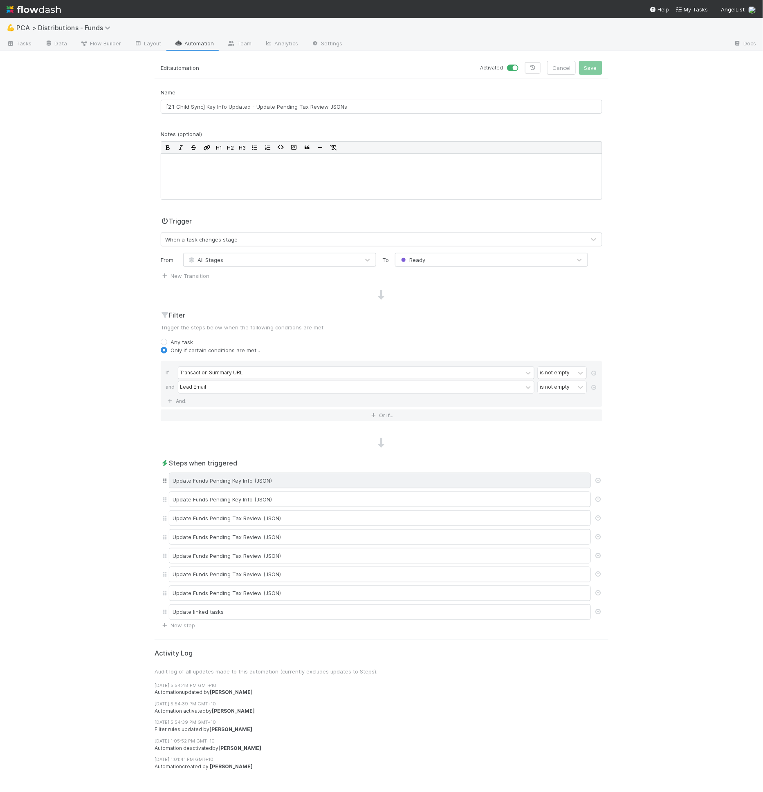
click at [276, 477] on div "Update Funds Pending Key Info (JSON)" at bounding box center [380, 481] width 422 height 16
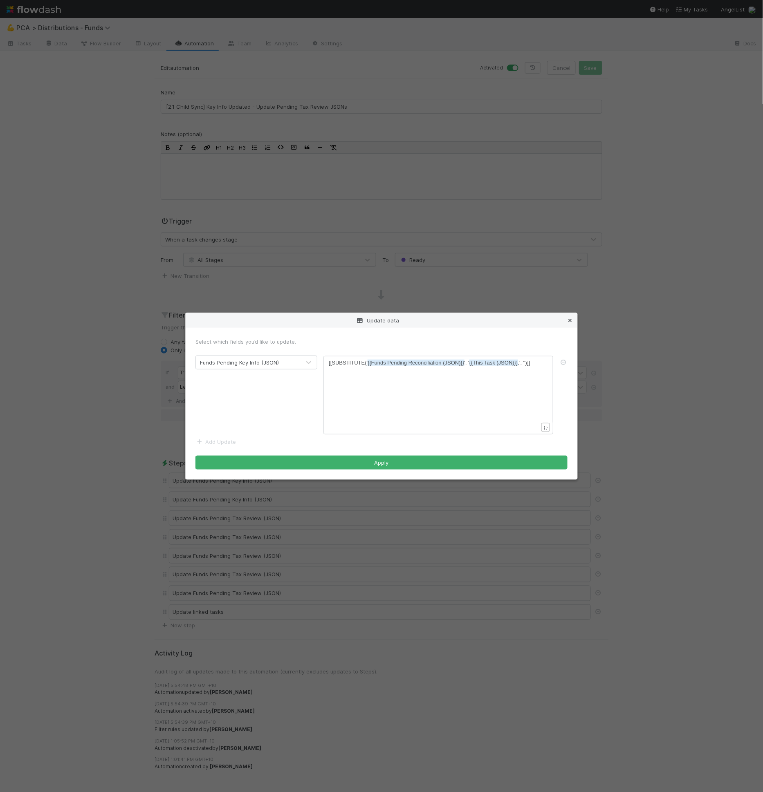
click at [572, 317] on link at bounding box center [570, 320] width 8 height 8
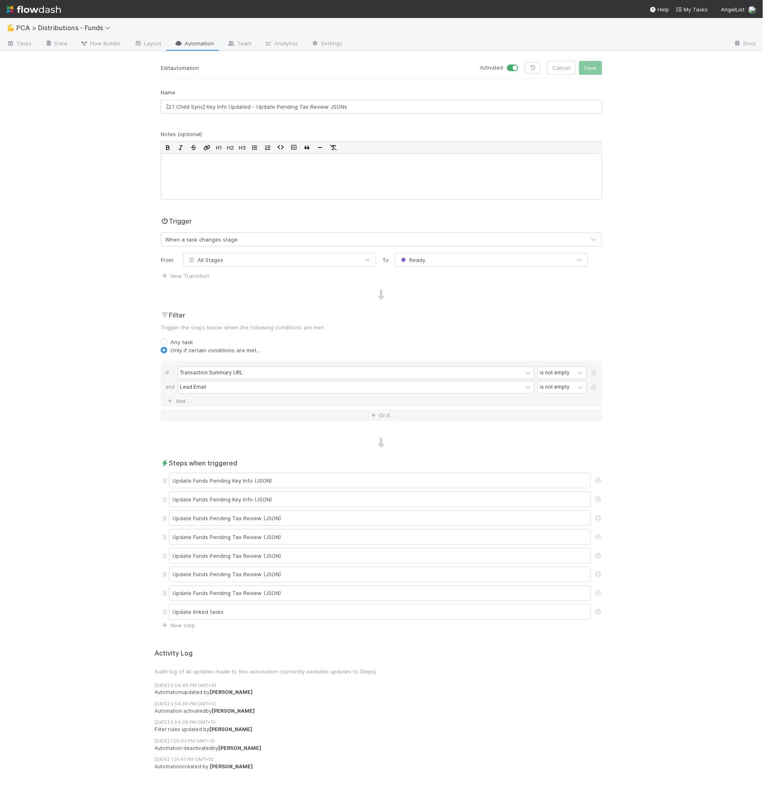
click at [359, 88] on div "Name [2.1 Child Sync] Key Info Updated - Update Pending Tax Review JSONs" at bounding box center [381, 100] width 441 height 25
click at [354, 105] on input "[2.1 Child Sync] Key Info Updated - Update Pending Tax Review JSONs" at bounding box center [381, 107] width 441 height 14
click at [273, 497] on div "Update Funds Pending Key Info (JSON)" at bounding box center [380, 500] width 422 height 16
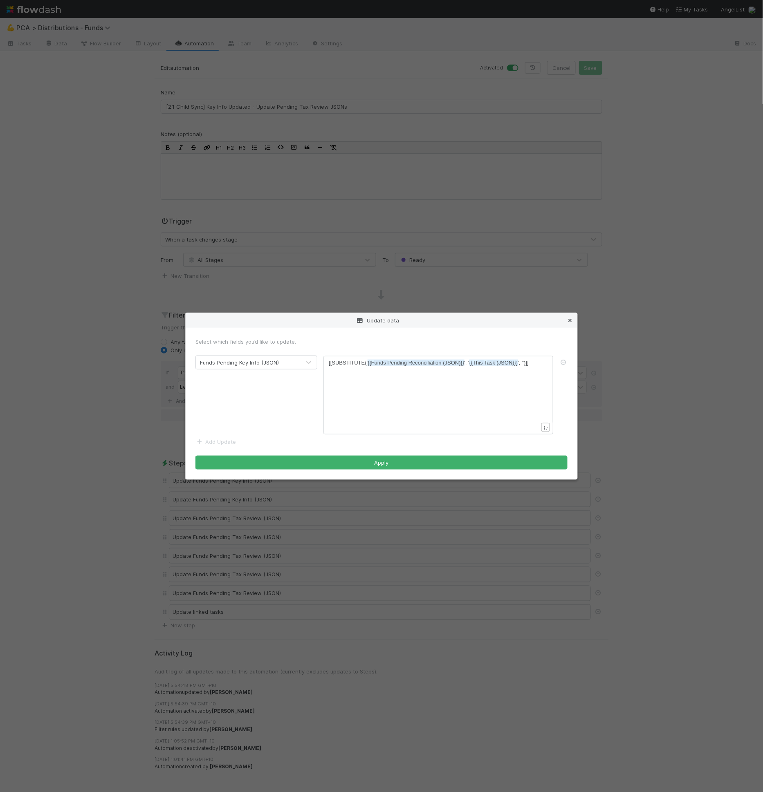
click at [571, 319] on icon at bounding box center [570, 320] width 8 height 5
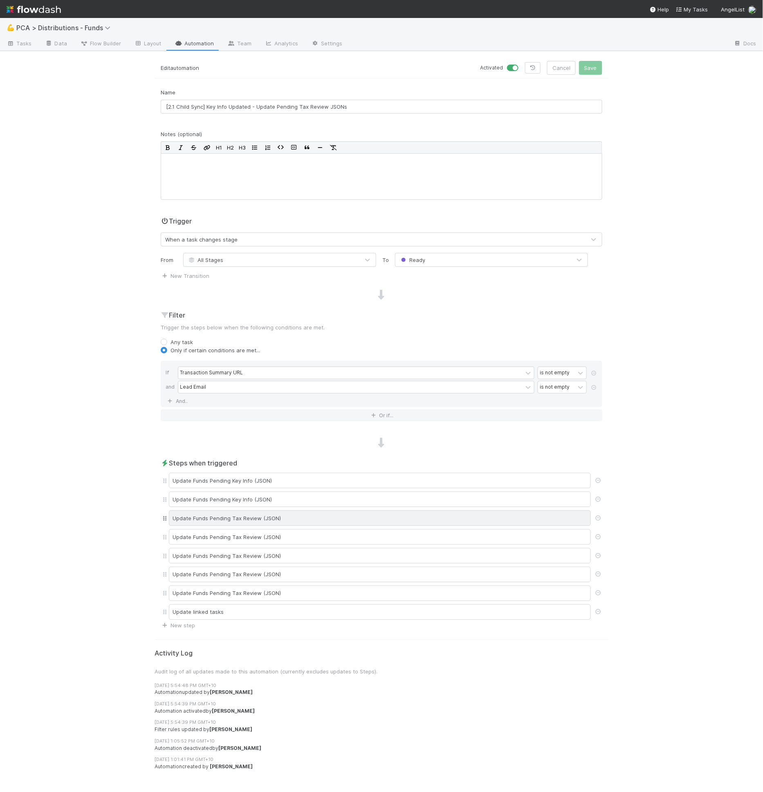
click at [283, 520] on div "Update Funds Pending Tax Review (JSON)" at bounding box center [380, 519] width 422 height 16
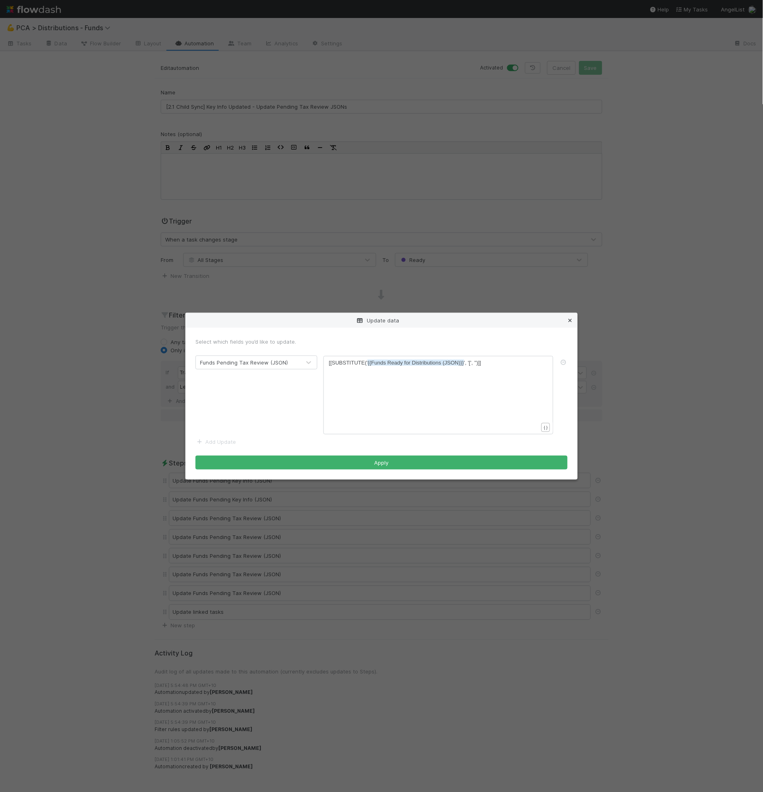
click at [570, 322] on icon at bounding box center [570, 320] width 8 height 5
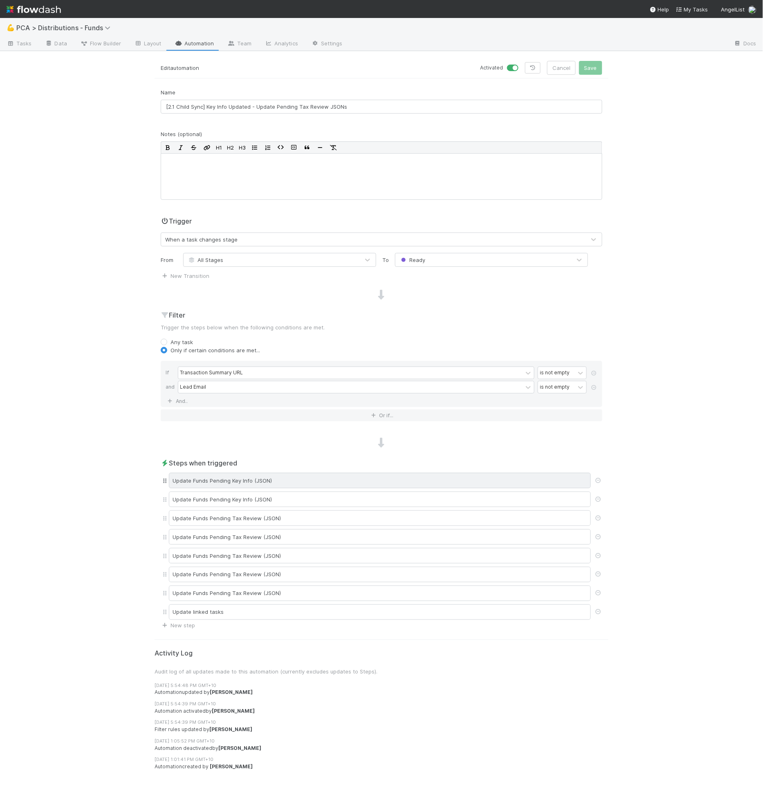
click at [283, 479] on div "Update Funds Pending Key Info (JSON)" at bounding box center [380, 481] width 422 height 16
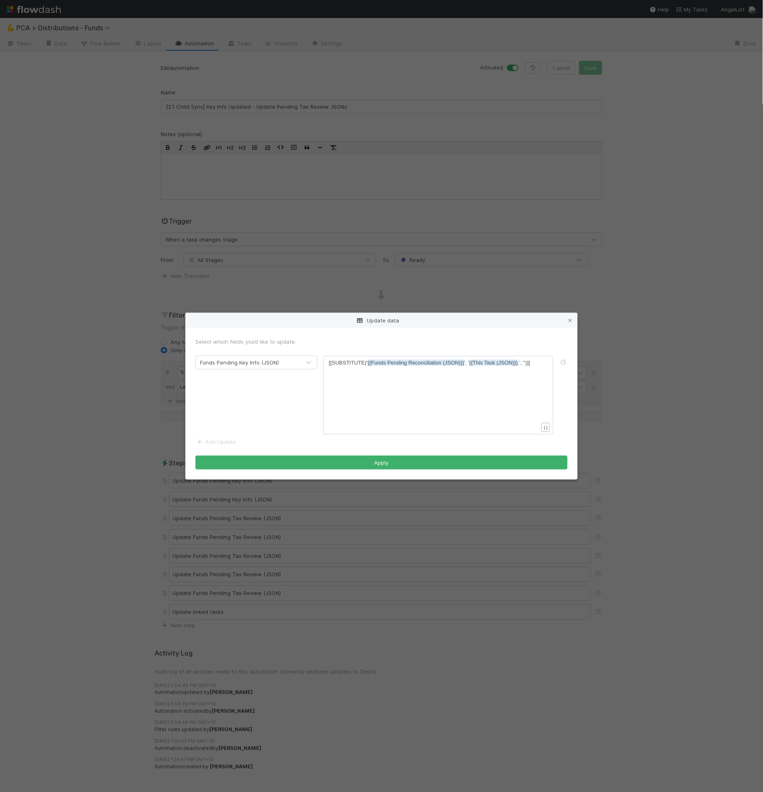
click at [422, 361] on span "{{Funds Pending Reconciliation (JSON)}}" at bounding box center [415, 363] width 96 height 6
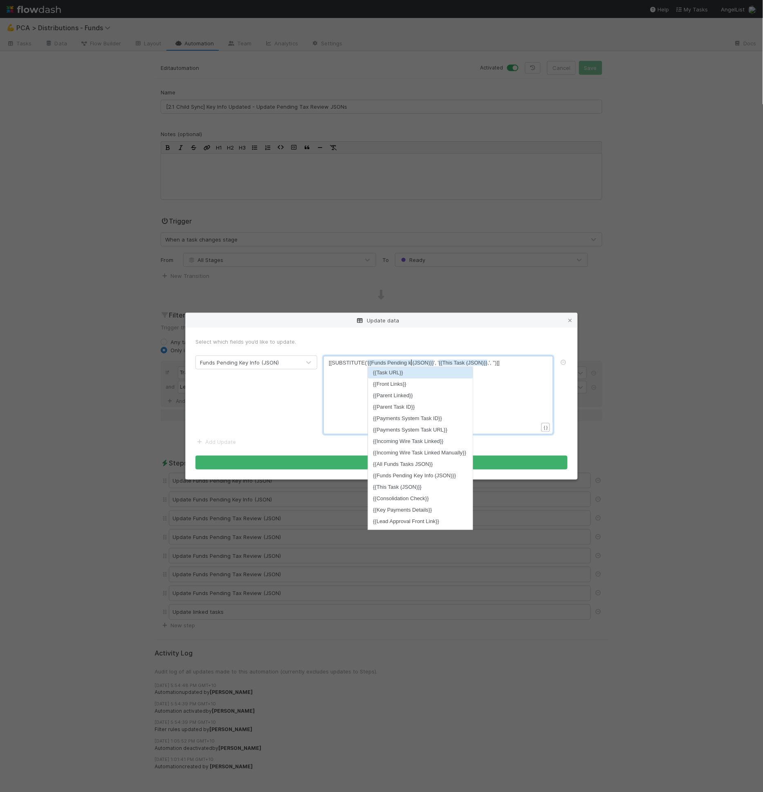
scroll to position [2, 5]
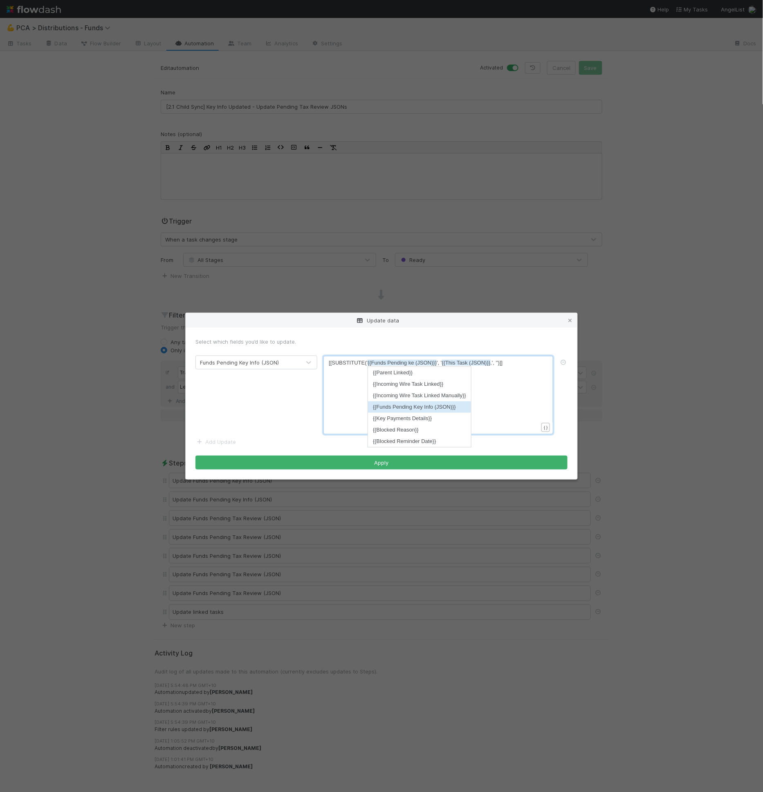
type textarea "ke"
click at [445, 402] on li "{{Funds Pending Key Info (JSON)}}" at bounding box center [419, 406] width 103 height 11
type textarea "(JSON)}}"
drag, startPoint x: 473, startPoint y: 364, endPoint x: 452, endPoint y: 363, distance: 20.9
click at [511, 363] on span "[[SUBSTITUTE(' {{Funds Pending Key Info (JSON)}} ', ' {{This Task (JSON)}} ,', …" at bounding box center [423, 363] width 188 height 6
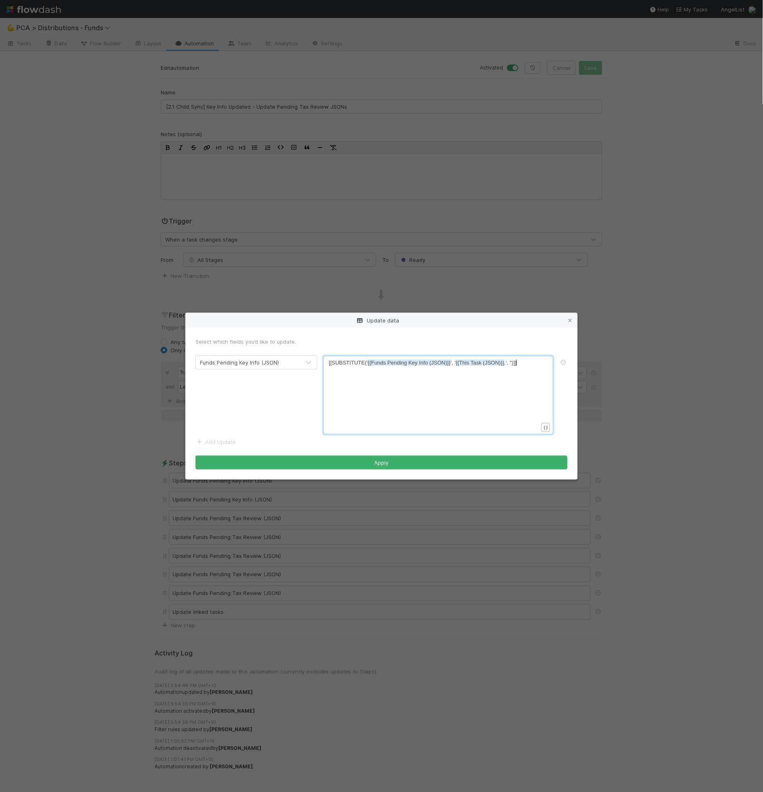
click at [488, 401] on div "x [[SUBSTITUTE(' {{Funds Pending Key Info (JSON)}} ', ' {{This Task (JSON)}} ,'…" at bounding box center [444, 405] width 230 height 93
type textarea "[[SUBSTITUTE('{{Funds Pending Key Info (JSON)}}', '{{This Task (JSON)}},', '')]]"
click at [488, 401] on div "x [[SUBSTITUTE(' {{Funds Pending Key Info (JSON)}} ', ' {{This Task (JSON)}} ,'…" at bounding box center [444, 405] width 230 height 93
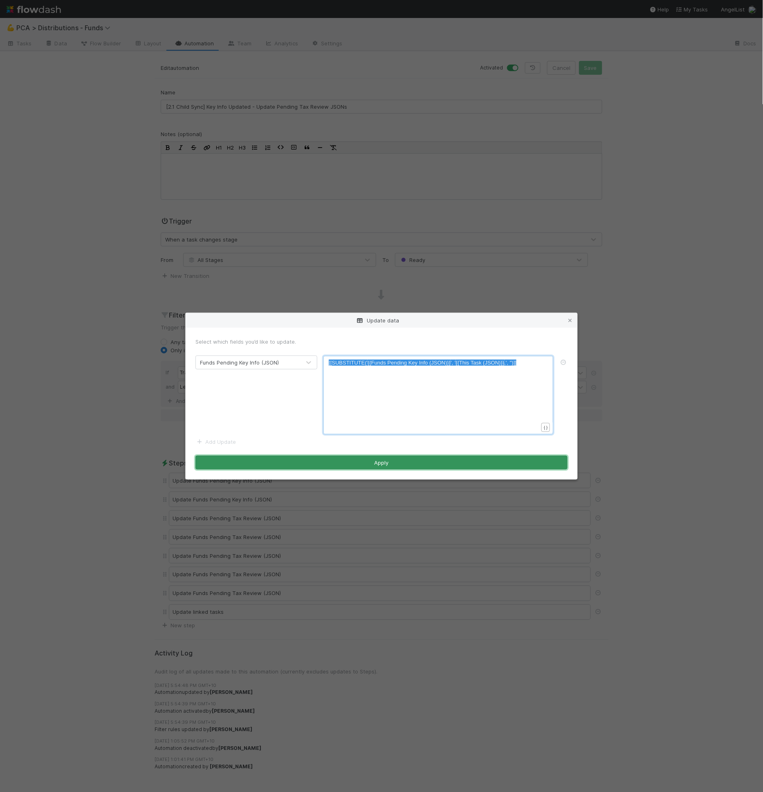
click at [466, 458] on button "Apply" at bounding box center [381, 463] width 372 height 14
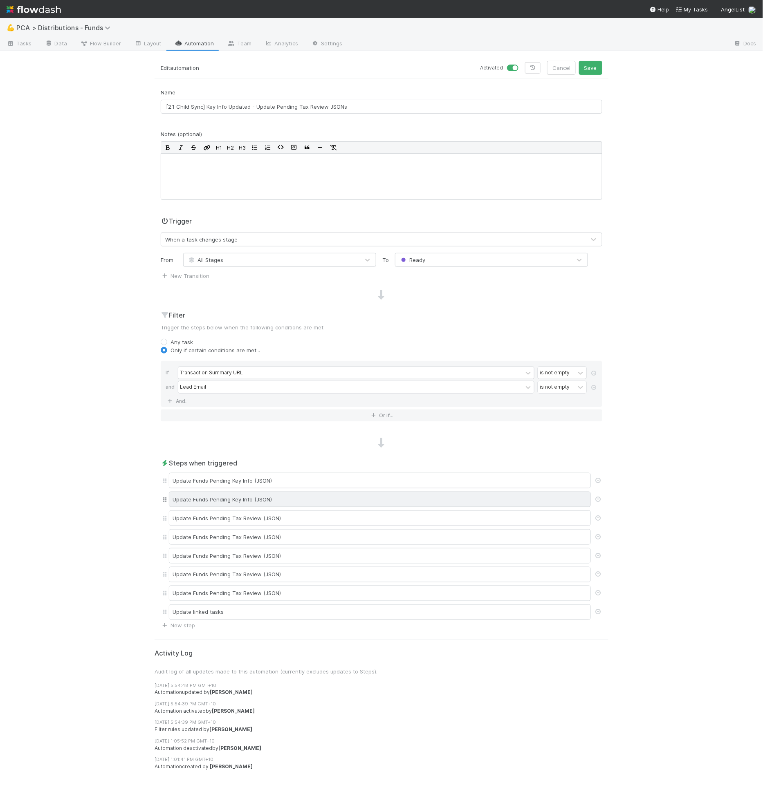
click at [331, 492] on div "Update Funds Pending Key Info (JSON)" at bounding box center [380, 500] width 422 height 16
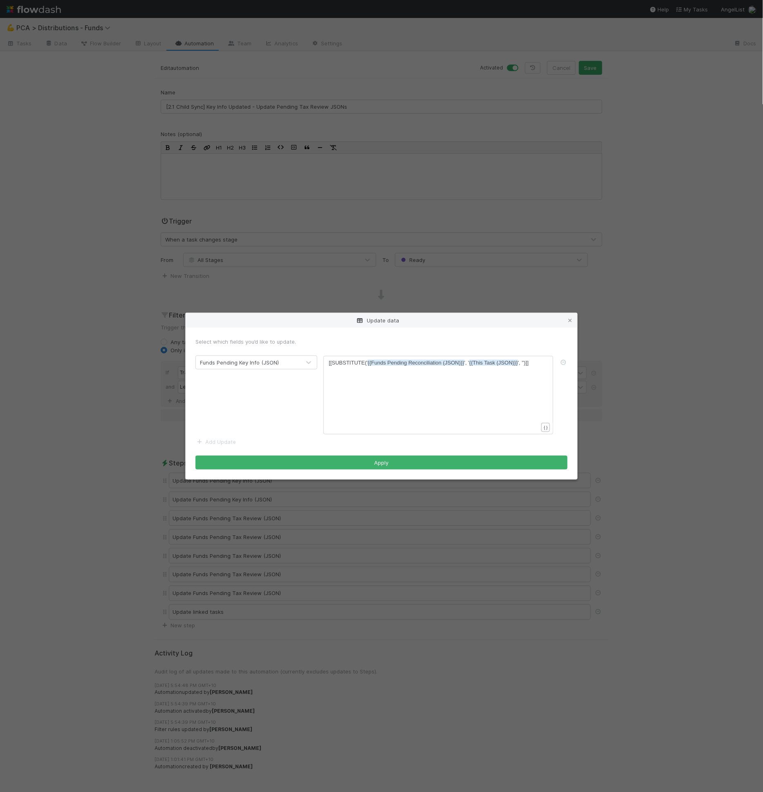
click at [390, 366] on pre "[[SUBSTITUTE(' {{Funds Pending Reconciliation (JSON)}} ', ' {{This Task (JSON)}…" at bounding box center [437, 363] width 216 height 8
click at [431, 364] on span "{{Funds Pending Reconciliation (JSON)}}" at bounding box center [415, 363] width 96 height 6
type textarea "Reconciliation"
click at [570, 321] on icon at bounding box center [570, 320] width 8 height 5
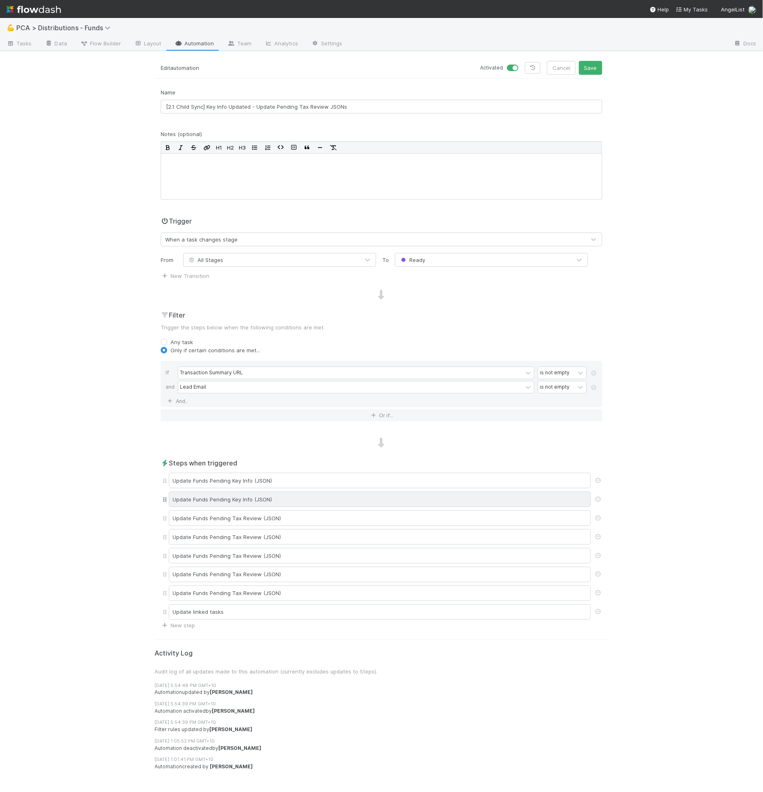
click at [278, 499] on div "Update Funds Pending Key Info (JSON)" at bounding box center [380, 500] width 422 height 16
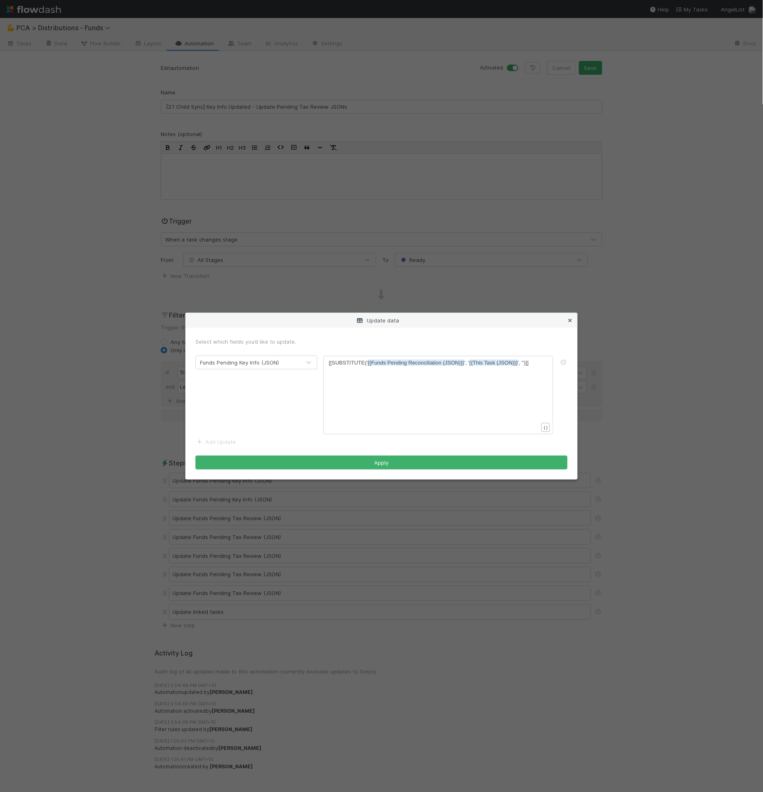
click at [570, 320] on icon at bounding box center [570, 320] width 8 height 5
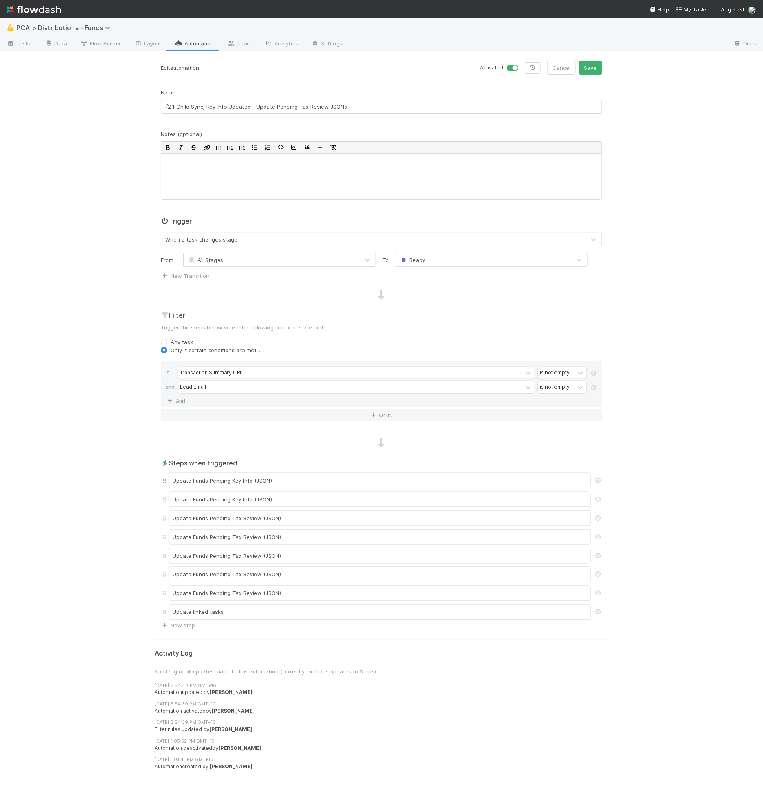
click at [354, 486] on div "Update Funds Pending Key Info (JSON)" at bounding box center [381, 480] width 441 height 19
click at [355, 476] on div "Update Funds Pending Key Info (JSON)" at bounding box center [380, 481] width 422 height 16
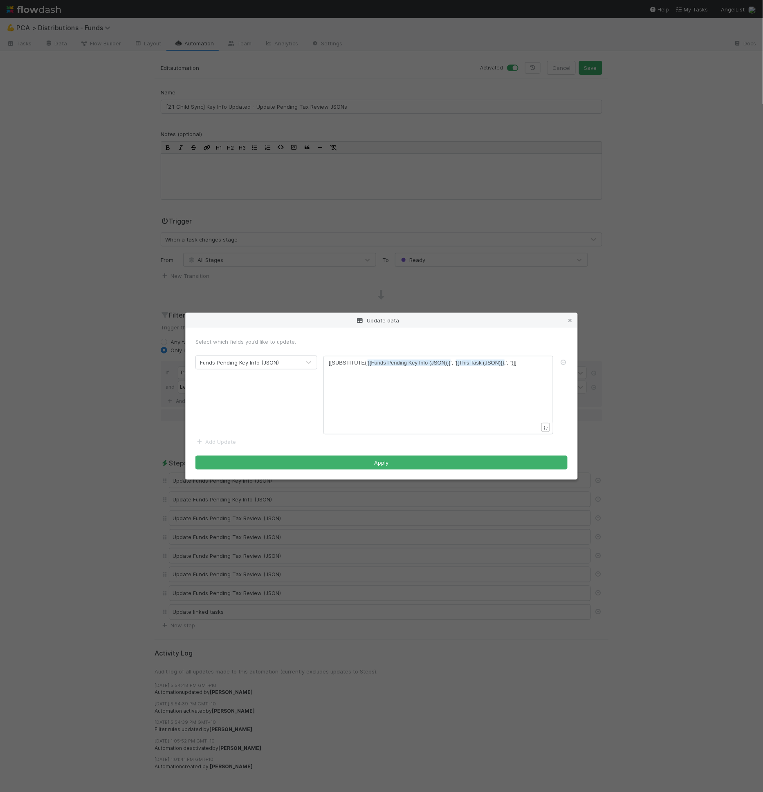
click at [526, 362] on pre "[[SUBSTITUTE(' {{Funds Pending Key Info (JSON)}} ', ' {{This Task (JSON)}} ,', …" at bounding box center [437, 363] width 216 height 8
type textarea "[[SUBSTITUTE('{{Funds Pending Key Info (JSON)}}', '{{This Task (JSON)}},', '')]]"
click at [569, 321] on icon at bounding box center [570, 320] width 8 height 5
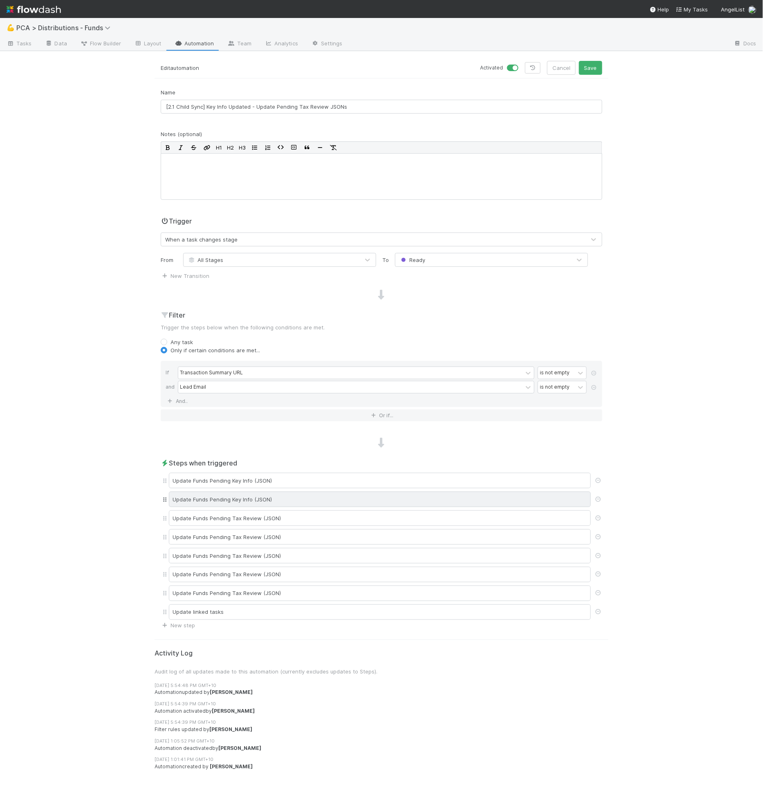
click at [392, 492] on div "Update Funds Pending Key Info (JSON)" at bounding box center [380, 500] width 422 height 16
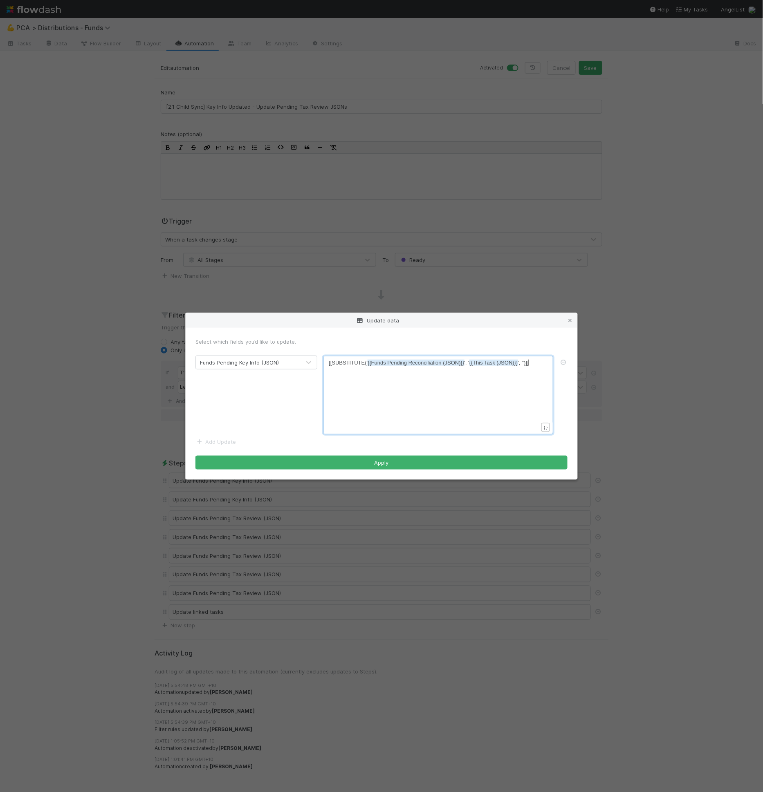
click at [443, 378] on div "xxxxxxxxxx [[SUBSTITUTE(' {{Funds Pending Reconciliation (JSON)}} ', ' {{This T…" at bounding box center [444, 405] width 230 height 93
click at [441, 362] on span "{{Funds Pending Reconciliation (JSON)}}" at bounding box center [415, 363] width 96 height 6
type textarea "[[SUBSTITUTE('{{Funds Pending Reconciliation (JSON)}}', '{{This Task (JSON)}}',…"
paste textarea
click at [505, 364] on span "[[SUBSTITUTE(' {{Funds Pending Key Info (JSON)}} ', ' {{This Task (JSON)}} ,', …" at bounding box center [423, 363] width 188 height 6
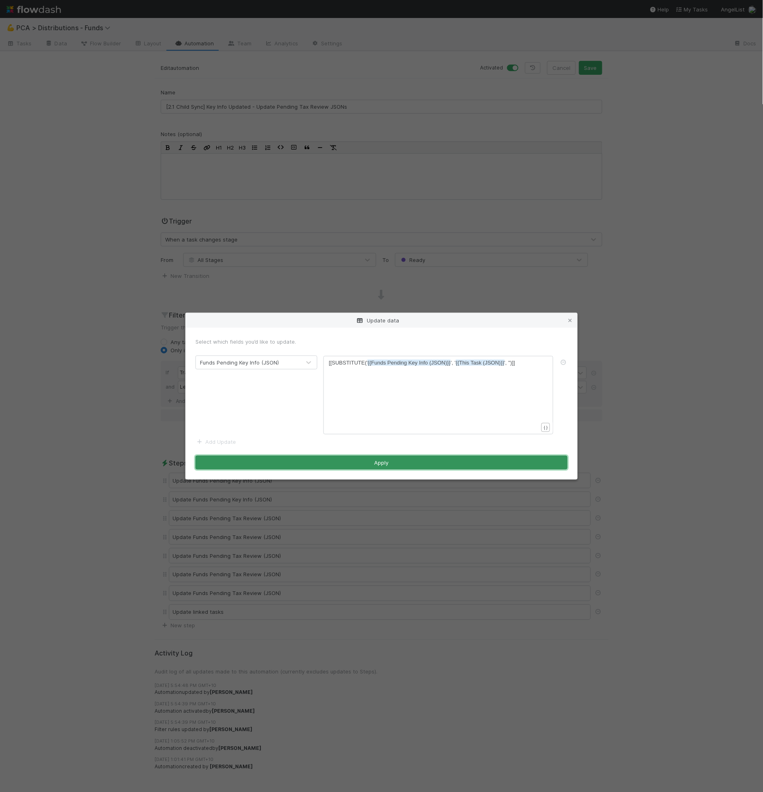
click at [453, 459] on button "Apply" at bounding box center [381, 463] width 372 height 14
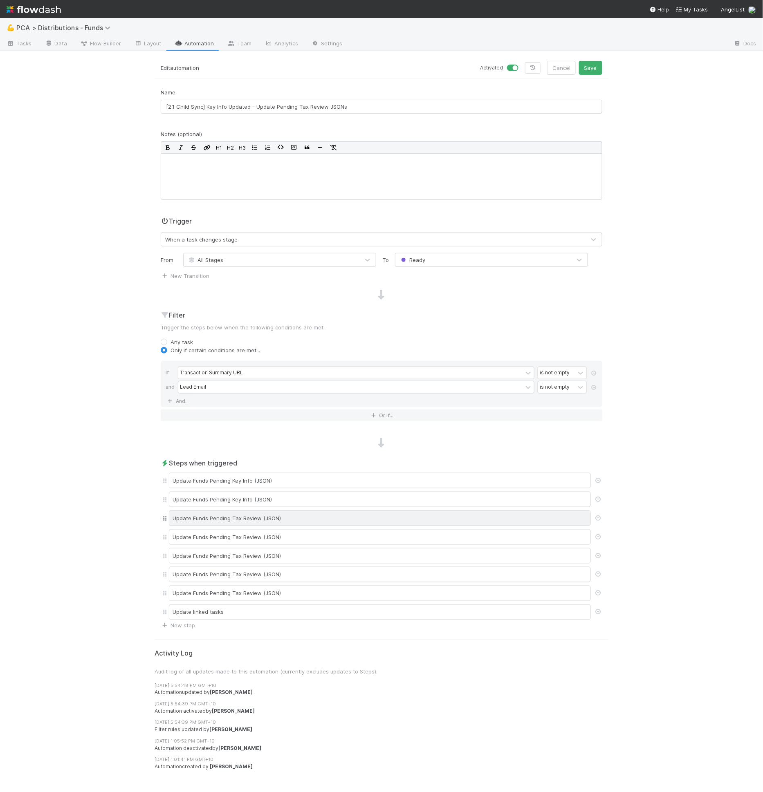
click at [324, 511] on div "Update Funds Pending Tax Review (JSON)" at bounding box center [380, 519] width 422 height 16
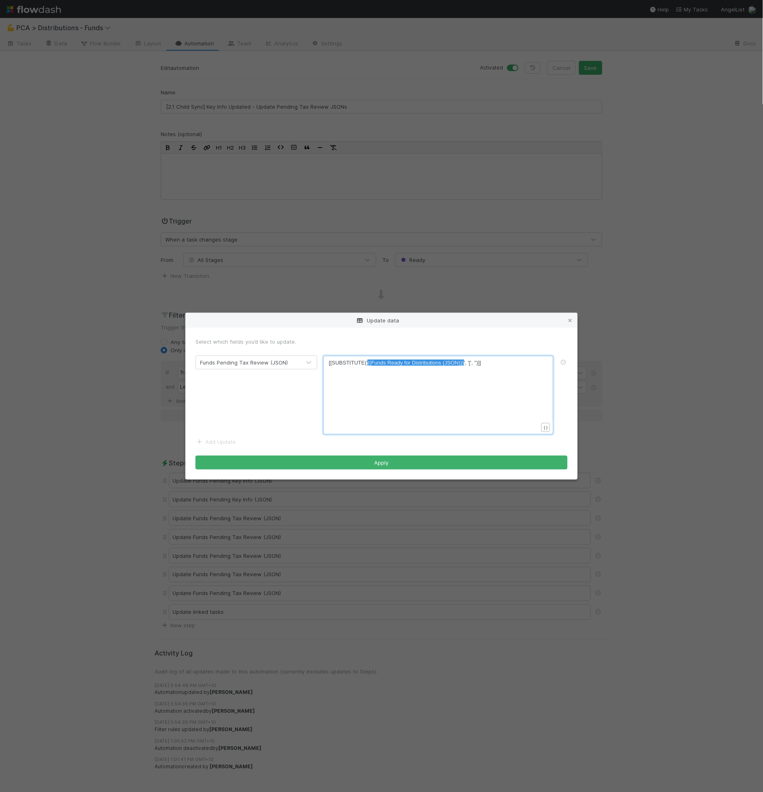
drag, startPoint x: 463, startPoint y: 364, endPoint x: 368, endPoint y: 366, distance: 94.8
type textarea "{{funds pendin"
click at [403, 379] on li "{{Funds Pending Tax Review (JSON)}}" at bounding box center [422, 384] width 108 height 11
type textarea "{{Funds Pending Tax Review (JSON)}}"
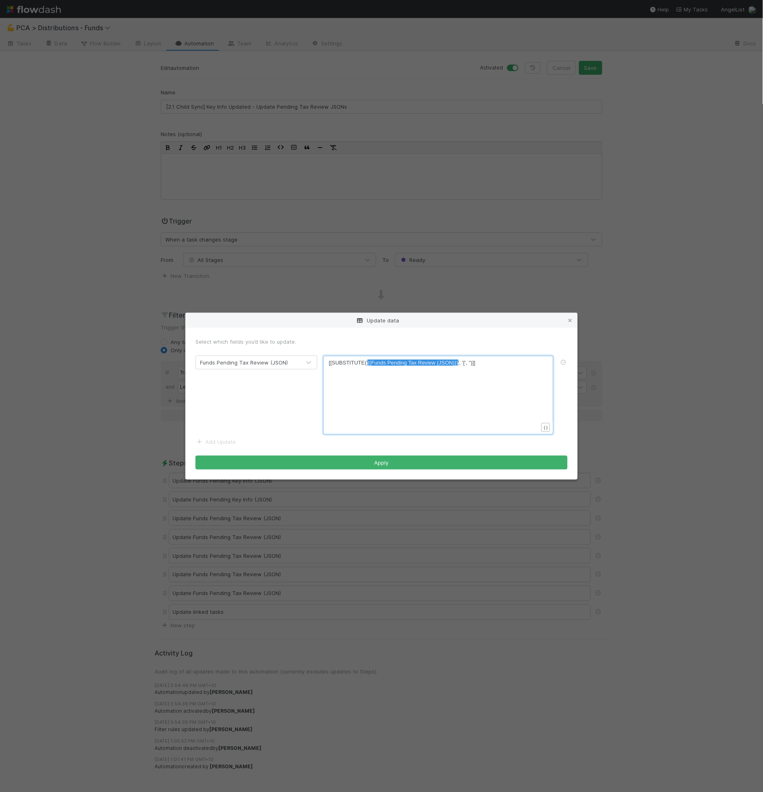
drag, startPoint x: 457, startPoint y: 364, endPoint x: 368, endPoint y: 366, distance: 89.5
click at [408, 459] on button "Apply" at bounding box center [381, 463] width 372 height 14
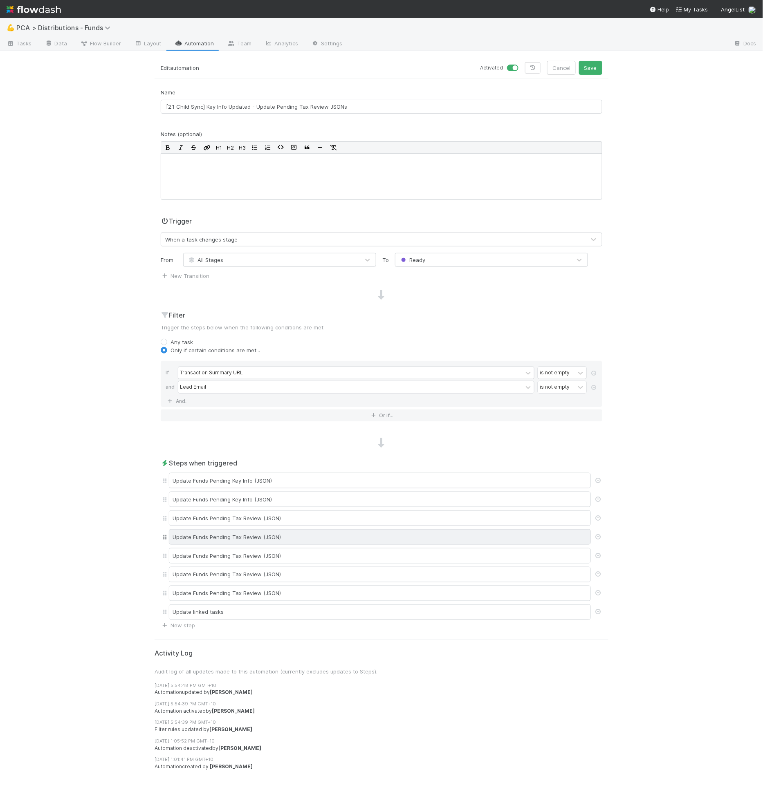
click at [322, 534] on div "Update Funds Pending Tax Review (JSON)" at bounding box center [380, 537] width 422 height 16
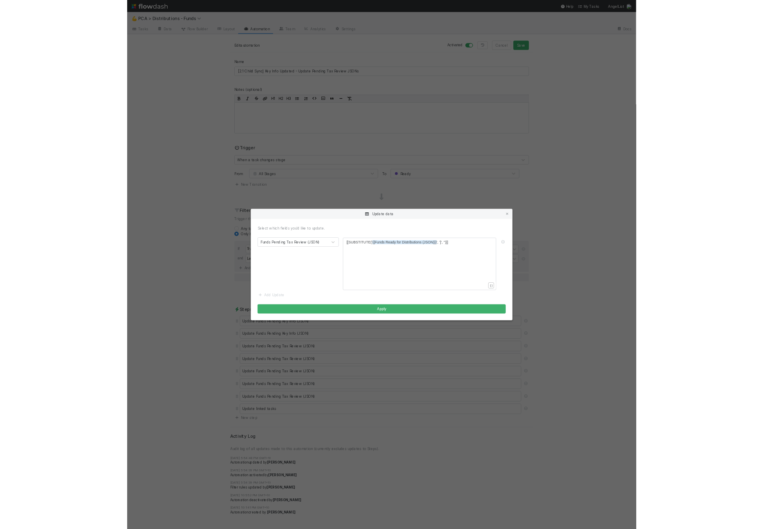
scroll to position [2, 0]
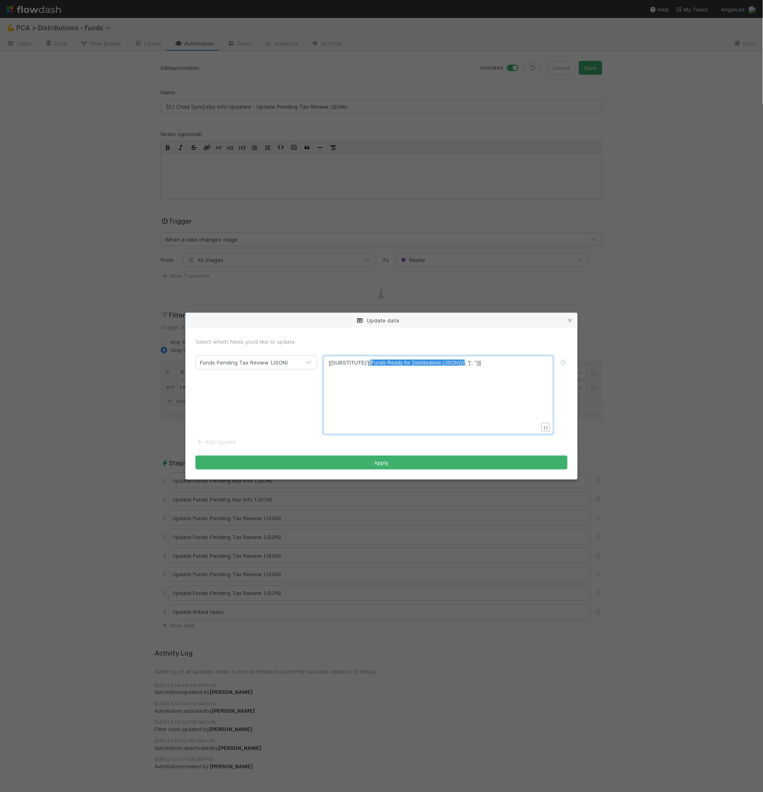
type textarea "{{Funds Ready for Distributions (JSON)}}'"
drag, startPoint x: 464, startPoint y: 362, endPoint x: 368, endPoint y: 367, distance: 95.8
click at [439, 367] on div "x [[SUBSTITUTE(' {{Funds Ready for Distributions (JSON)}} ' , ']', '')]]" at bounding box center [444, 405] width 230 height 93
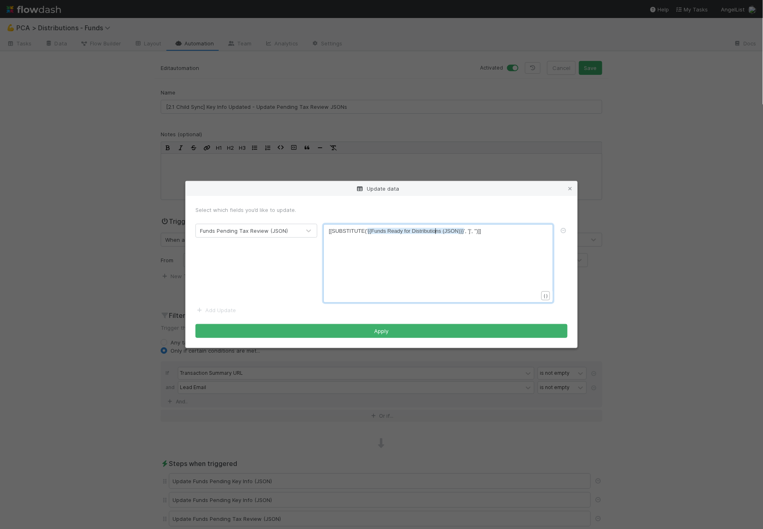
click at [437, 231] on span "{{Funds Ready for Distributions (JSON)}}" at bounding box center [415, 231] width 96 height 6
type textarea "{{Funds Ready for Distributions (JSON)}}"
drag, startPoint x: 464, startPoint y: 232, endPoint x: 370, endPoint y: 234, distance: 94.0
paste textarea
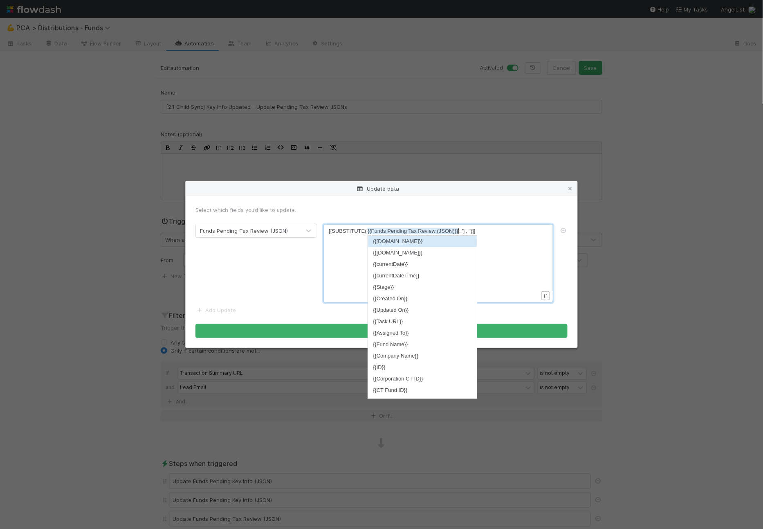
click at [506, 237] on div "xxxxxxxxxx [[SUBSTITUTE(' {{Funds Pending Tax Review (JSON)}} ', ']', '')]]" at bounding box center [444, 273] width 230 height 93
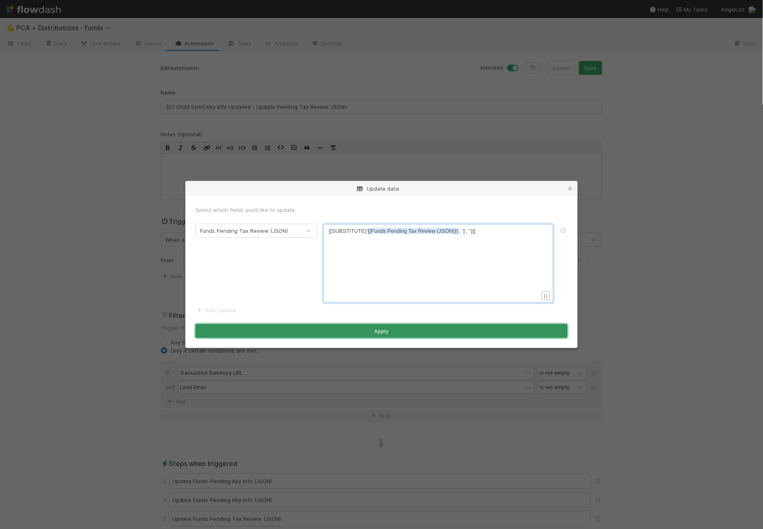
click at [467, 332] on button "Apply" at bounding box center [381, 331] width 372 height 14
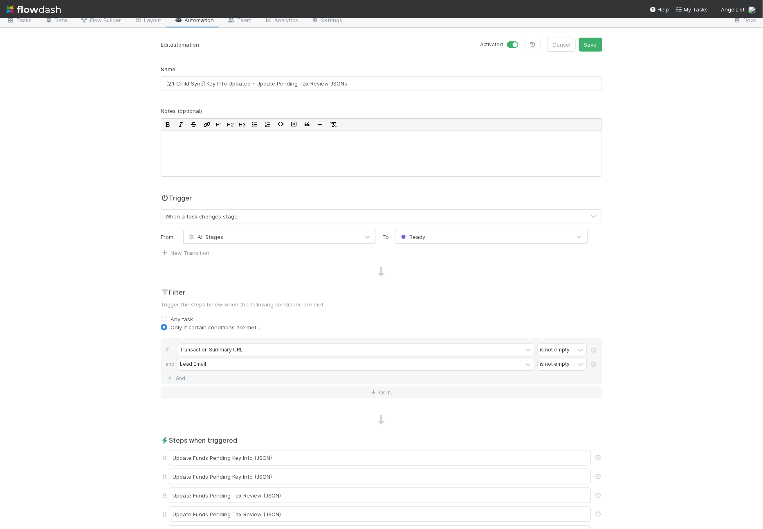
scroll to position [157, 0]
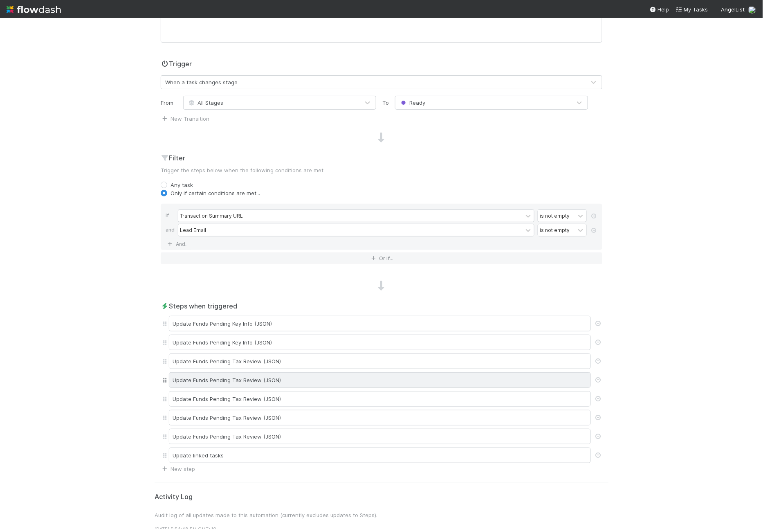
click at [268, 379] on div "Update Funds Pending Tax Review (JSON)" at bounding box center [380, 380] width 422 height 16
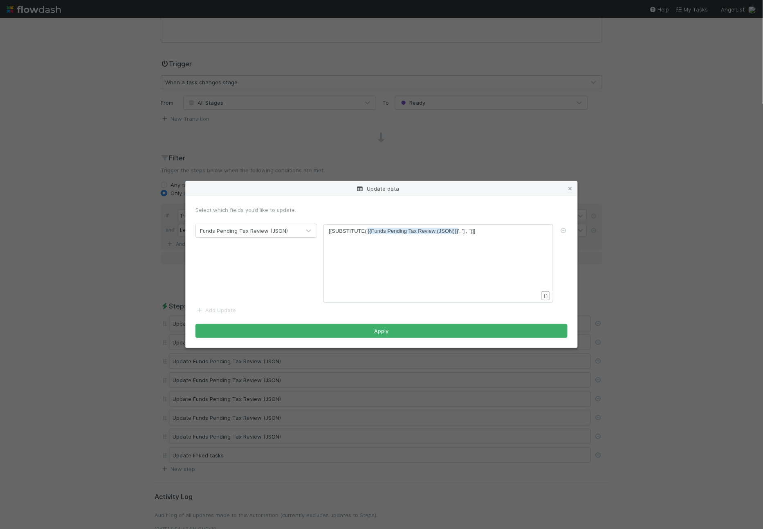
click at [277, 410] on div "Update data Select which fields you’d like to update. Funds Pending Tax Review …" at bounding box center [381, 264] width 763 height 529
click at [272, 390] on div "Update data Select which fields you’d like to update. Funds Pending Tax Review …" at bounding box center [381, 264] width 763 height 529
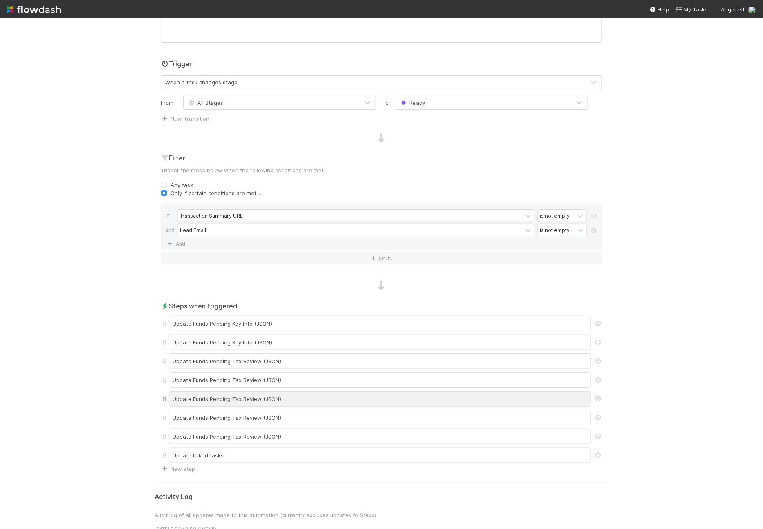
click at [272, 391] on div "Update Funds Pending Tax Review (JSON)" at bounding box center [380, 399] width 422 height 16
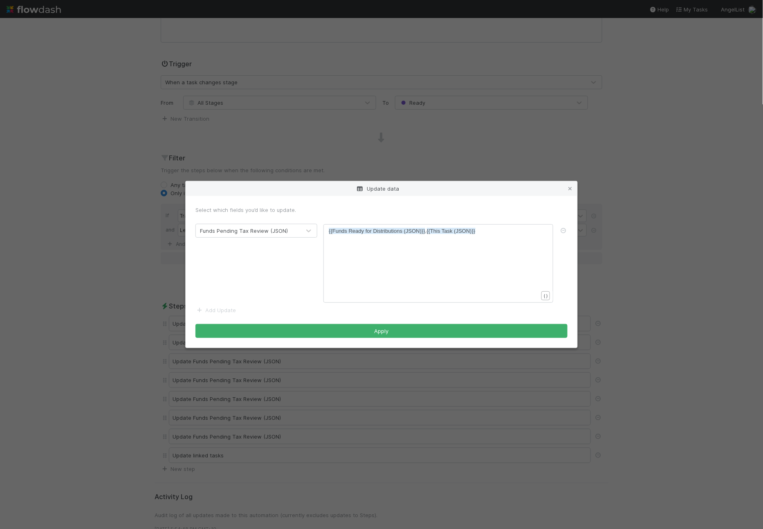
click at [410, 231] on span "{{Funds Ready for Distributions (JSON)}}" at bounding box center [377, 231] width 96 height 6
type textarea "{{Funds Ready for Distributions (JSON)}}"
drag, startPoint x: 425, startPoint y: 231, endPoint x: 272, endPoint y: 228, distance: 152.5
paste textarea
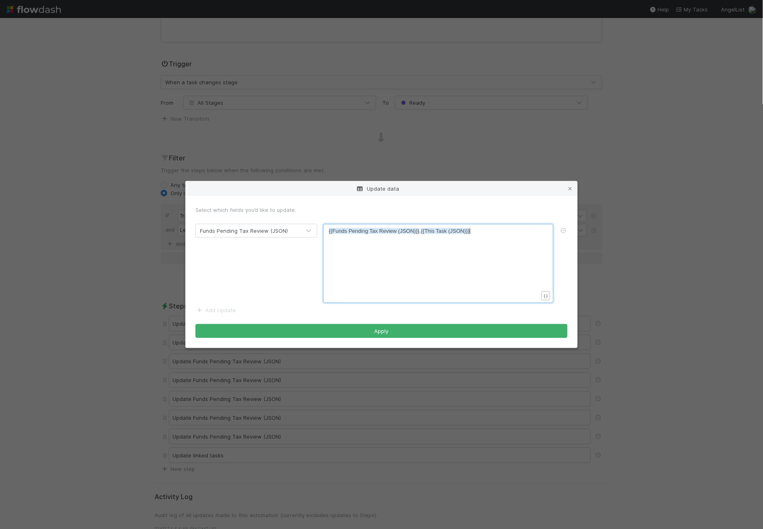
click at [484, 294] on div "x {{Funds Pending Tax Review (JSON)}} , {{This Task (JSON)}}" at bounding box center [444, 273] width 230 height 93
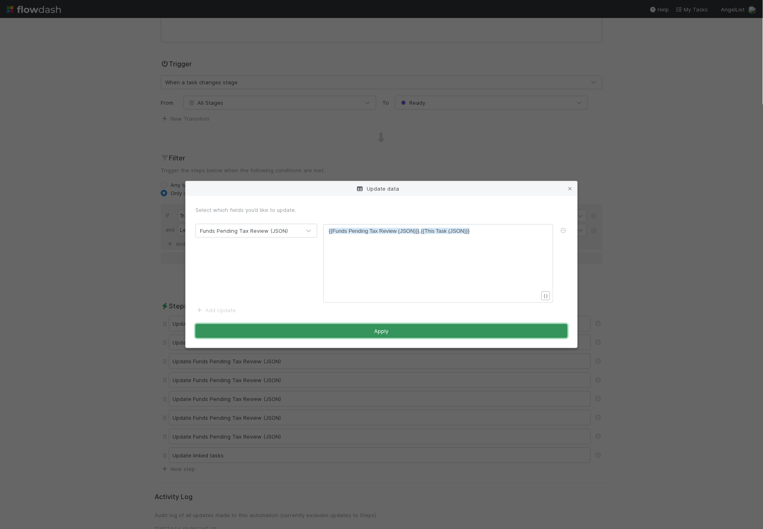
click at [464, 332] on button "Apply" at bounding box center [381, 331] width 372 height 14
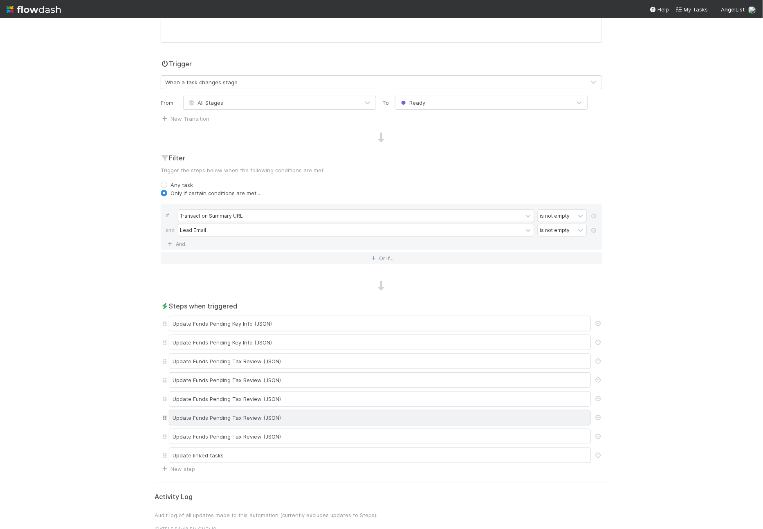
click at [303, 410] on div "Update Funds Pending Tax Review (JSON)" at bounding box center [380, 418] width 422 height 16
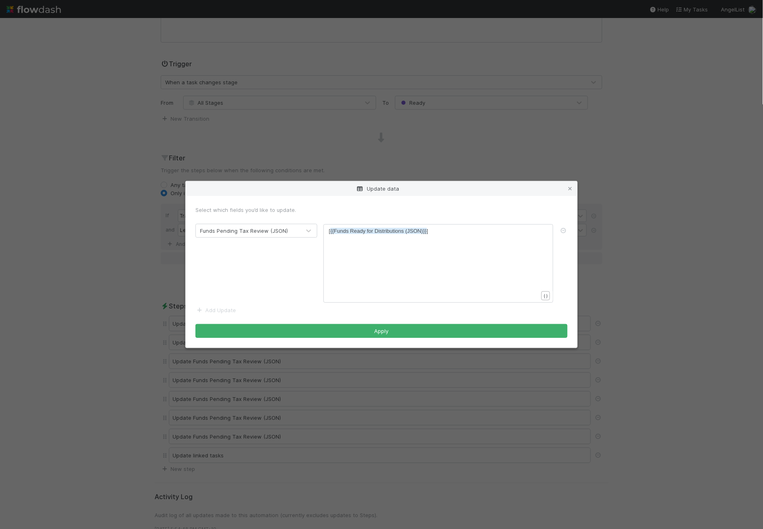
click at [367, 246] on div "xxxxxxxxxx [ {{Funds Ready for Distributions (JSON)}} ]" at bounding box center [444, 273] width 230 height 93
click at [368, 232] on span "{{Funds Ready for Distributions (JSON)}}" at bounding box center [378, 231] width 96 height 6
type textarea "[{{Funds Ready for Distributions (JSON)}}]"
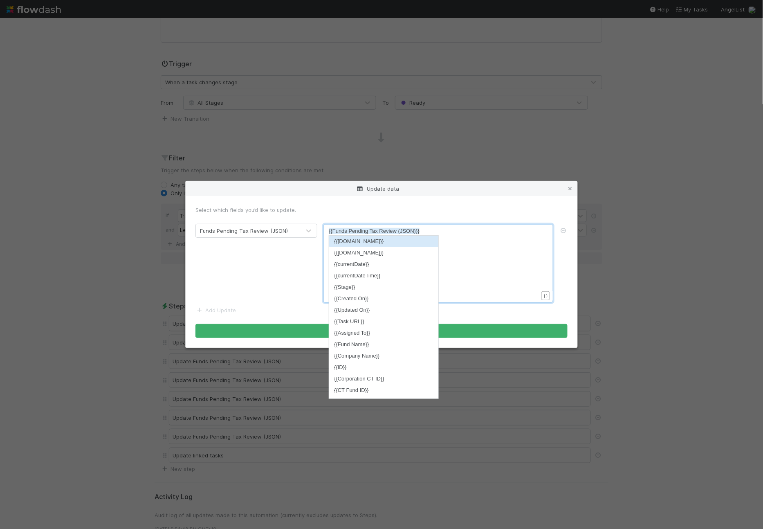
click at [497, 286] on div "x {{Funds Pending Tax Review (JSON)}}" at bounding box center [444, 273] width 230 height 93
click at [484, 310] on form "Select which fields you’d like to update. Funds Pending Tax Review (JSON) [{{Fu…" at bounding box center [381, 272] width 372 height 132
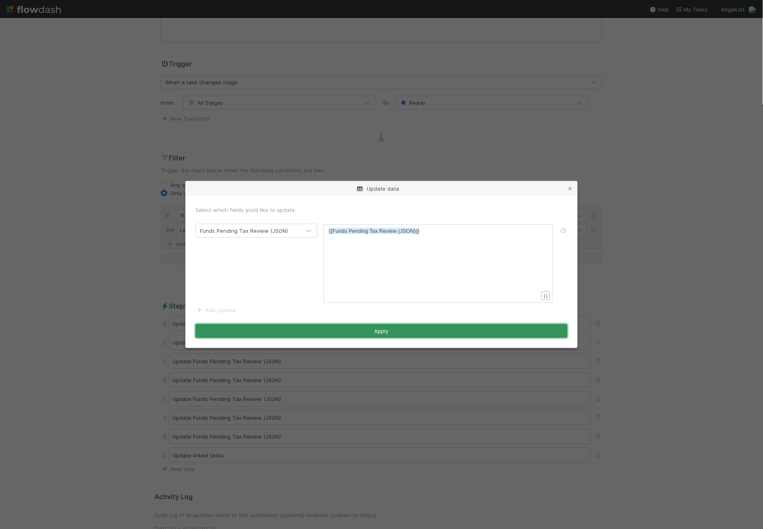
click at [472, 331] on button "Apply" at bounding box center [381, 331] width 372 height 14
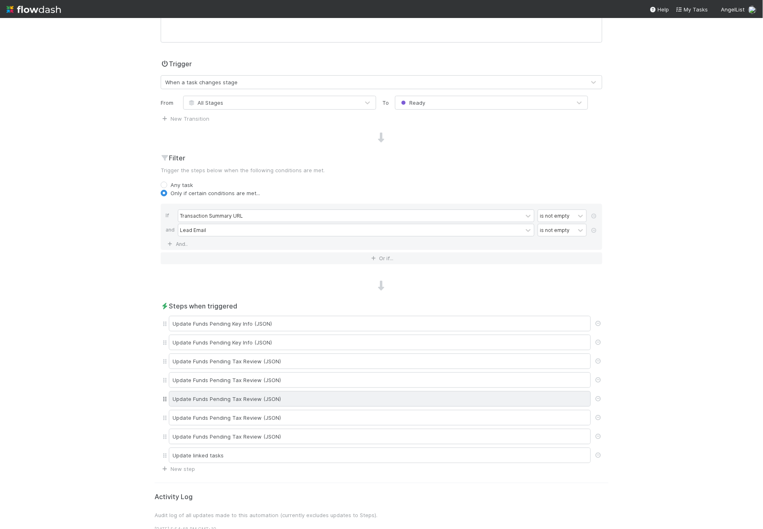
click at [289, 391] on div "Update Funds Pending Tax Review (JSON)" at bounding box center [380, 399] width 422 height 16
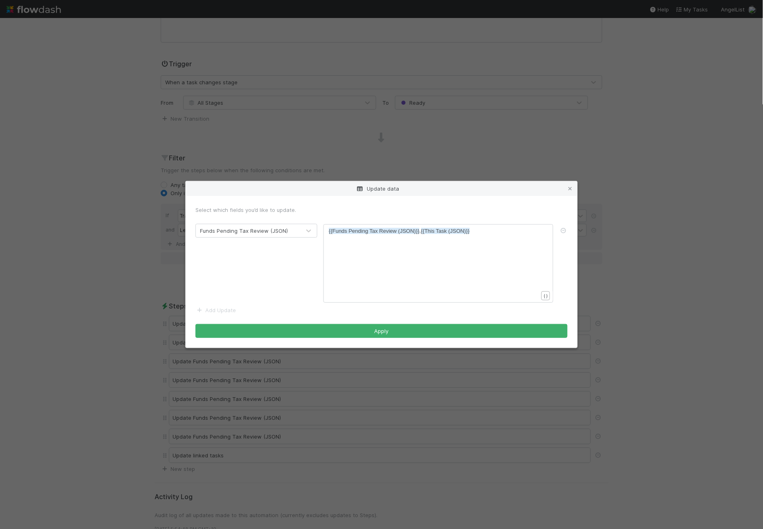
click at [293, 405] on div "Update data Select which fields you’d like to update. Funds Pending Tax Review …" at bounding box center [381, 264] width 763 height 529
click at [292, 408] on div "Update data Select which fields you’d like to update. Funds Pending Tax Review …" at bounding box center [381, 264] width 763 height 529
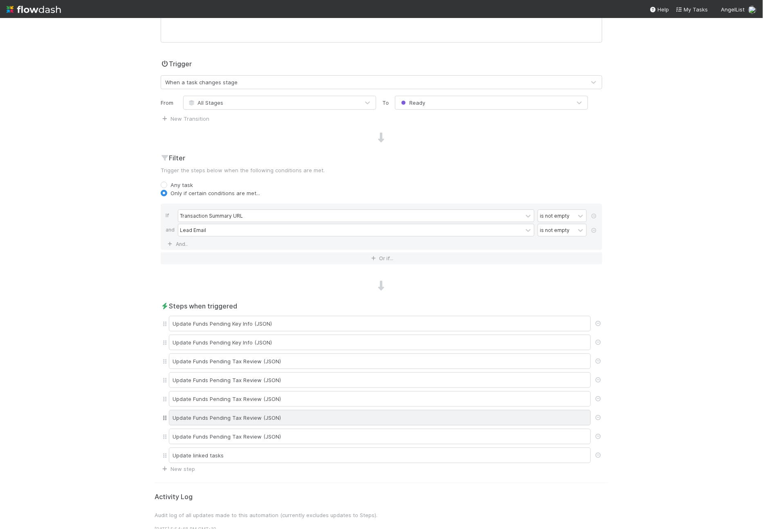
click at [292, 410] on div "Update Funds Pending Tax Review (JSON)" at bounding box center [380, 418] width 422 height 16
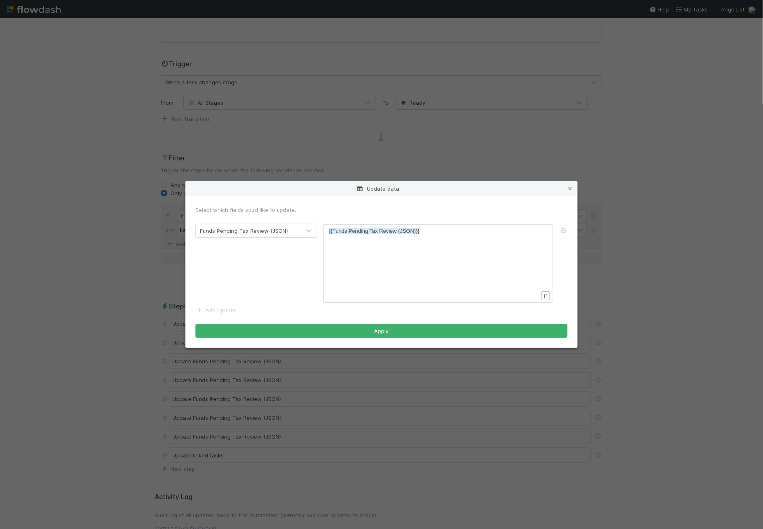
click at [381, 281] on div "xxxxxxxxxx {{Funds Pending Tax Review (JSON)}}" at bounding box center [444, 273] width 230 height 93
drag, startPoint x: 321, startPoint y: 240, endPoint x: 328, endPoint y: 233, distance: 9.8
click at [321, 240] on div "xxxxxxxxxx {{Funds Pending Tax Review (JSON)}} { }" at bounding box center [438, 263] width 242 height 78
click at [328, 232] on div "xxxxxxxxxx {{Funds Pending Tax Review (JSON)}}" at bounding box center [438, 263] width 230 height 78
click at [328, 231] on div "xxxxxxxxxx {{Funds Pending Tax Review (JSON)}}" at bounding box center [438, 263] width 230 height 78
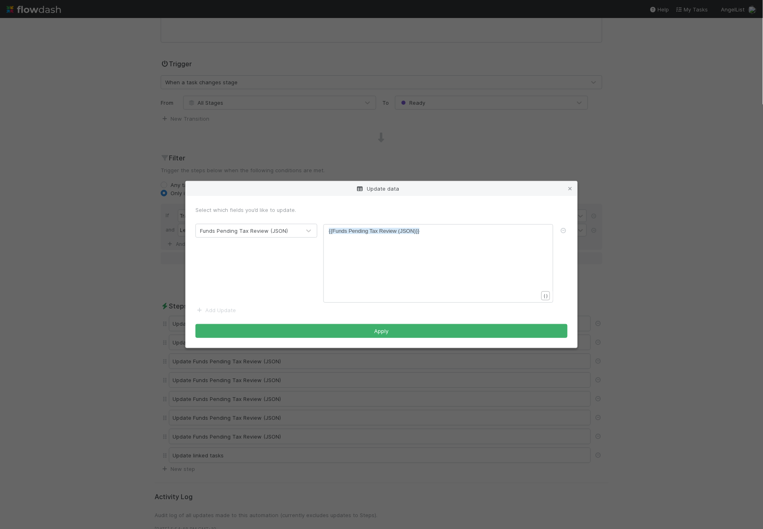
click at [329, 232] on span "{{Funds Pending Tax Review (JSON)}}" at bounding box center [374, 231] width 91 height 6
type textarea "["
click at [425, 222] on form "Select which fields you’d like to update. Funds Pending Tax Review (JSON) [ xxx…" at bounding box center [381, 272] width 372 height 132
click at [437, 238] on div "xxxxxxxxxx [ {{Funds Pending Tax Review (JSON)}}" at bounding box center [444, 273] width 230 height 93
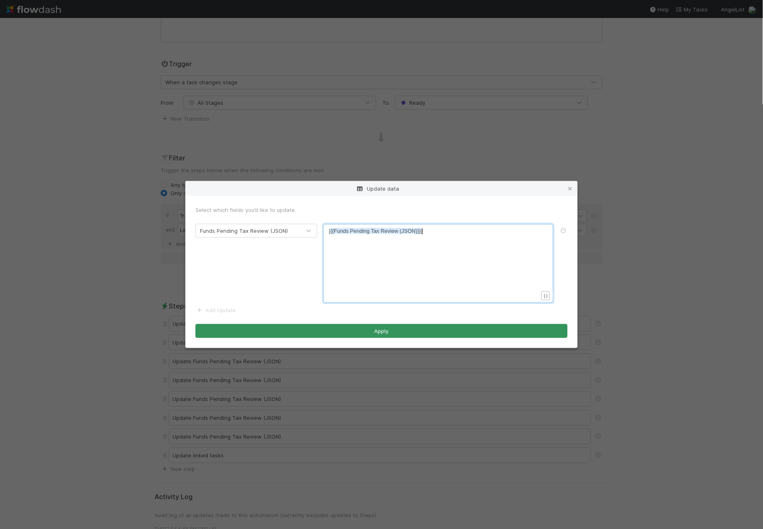
type textarea "]"
click at [432, 328] on button "Apply" at bounding box center [381, 331] width 372 height 14
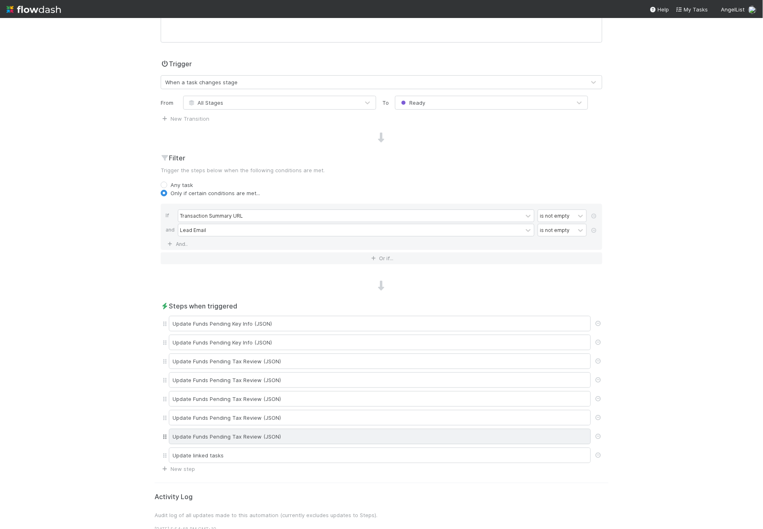
click at [279, 430] on div "Update Funds Pending Tax Review (JSON)" at bounding box center [380, 436] width 422 height 16
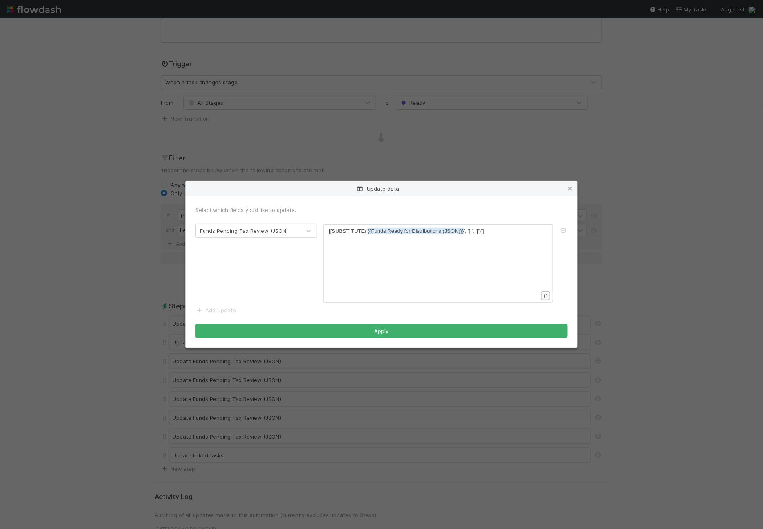
scroll to position [2, 0]
type textarea "{{Funds Ready for Distributions (JSON)}}"
drag, startPoint x: 464, startPoint y: 232, endPoint x: 367, endPoint y: 232, distance: 96.1
paste textarea
click at [484, 233] on pre "[[SUBSTITUTE(' {{Funds Pending Tax Review (JSON)}} ', '[,', '[')]]" at bounding box center [437, 231] width 216 height 8
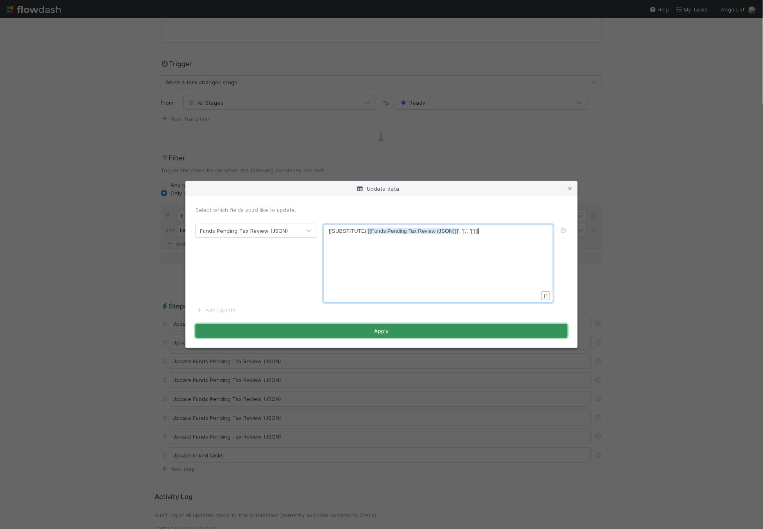
click at [392, 332] on button "Apply" at bounding box center [381, 331] width 372 height 14
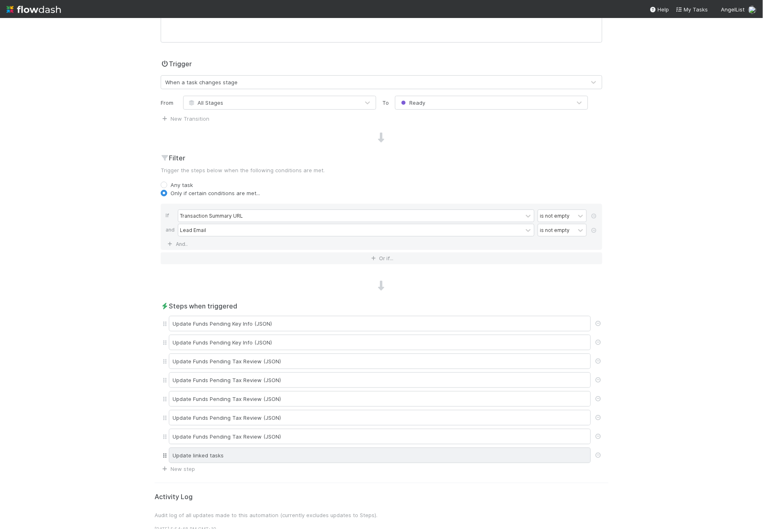
click at [312, 448] on div "Update linked tasks" at bounding box center [380, 455] width 422 height 16
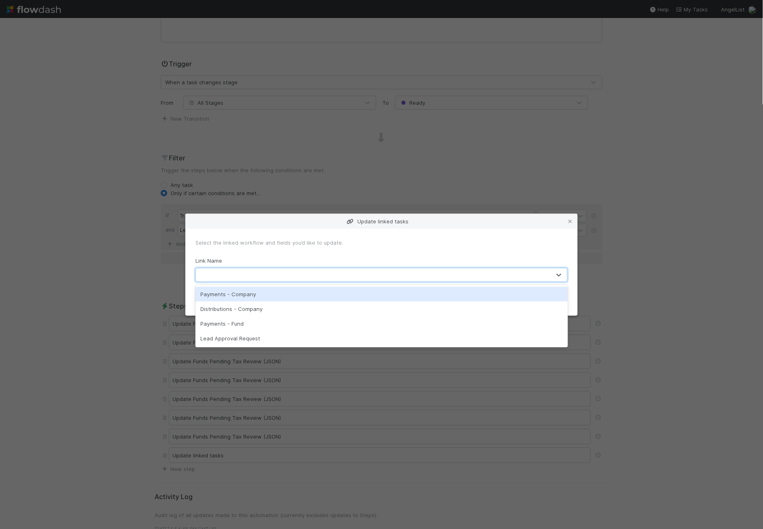
click at [345, 273] on div at bounding box center [373, 274] width 355 height 13
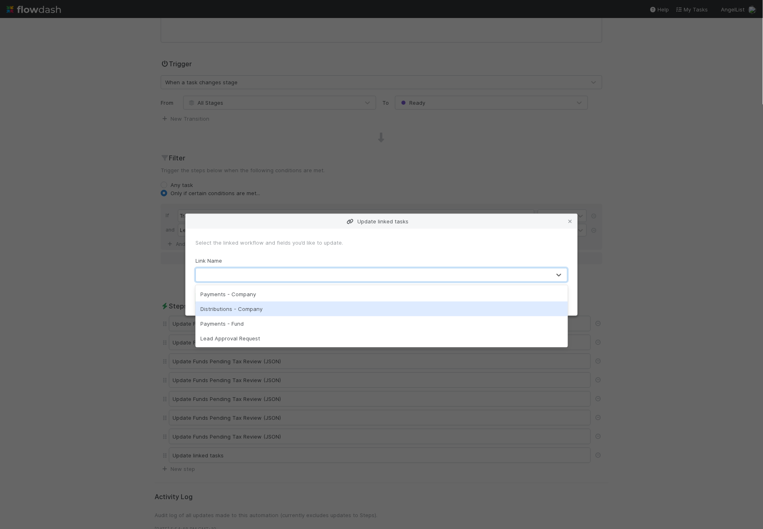
click at [301, 312] on div "Distributions - Company" at bounding box center [381, 308] width 372 height 15
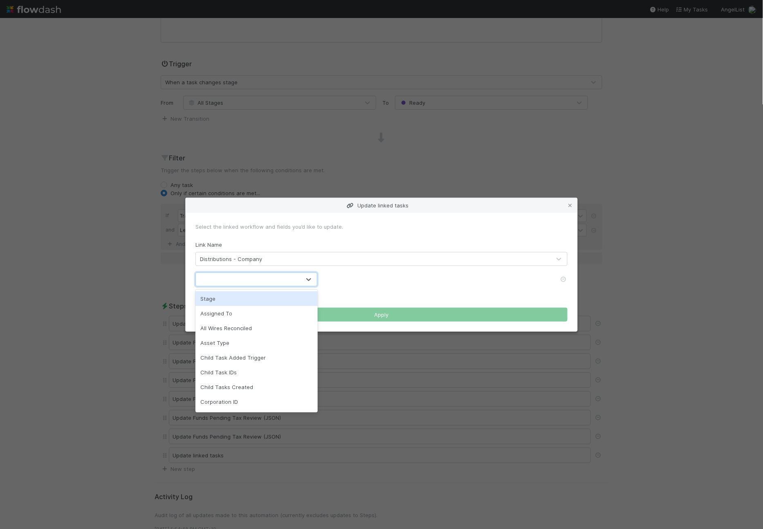
click at [271, 276] on div at bounding box center [248, 279] width 105 height 13
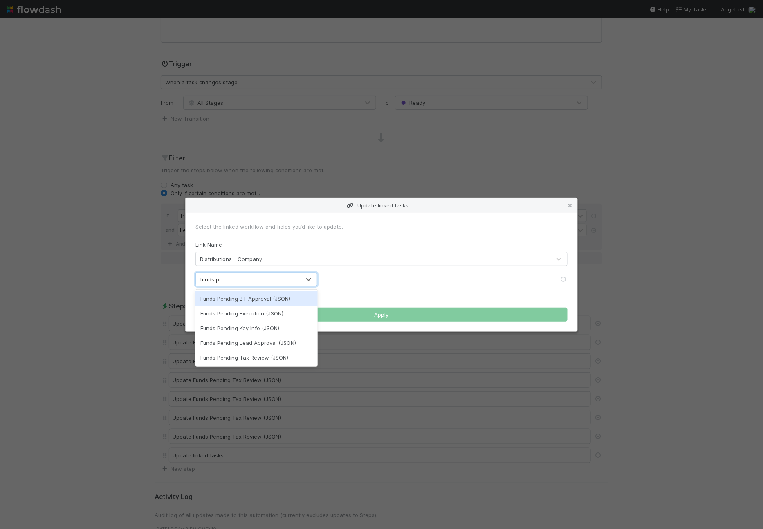
type input "funds pen"
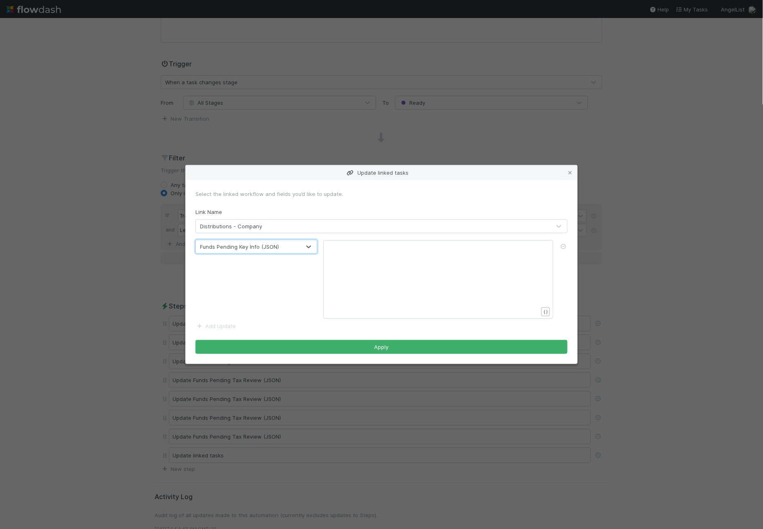
click at [363, 267] on div "xxxxxxxxxx ​" at bounding box center [444, 289] width 230 height 93
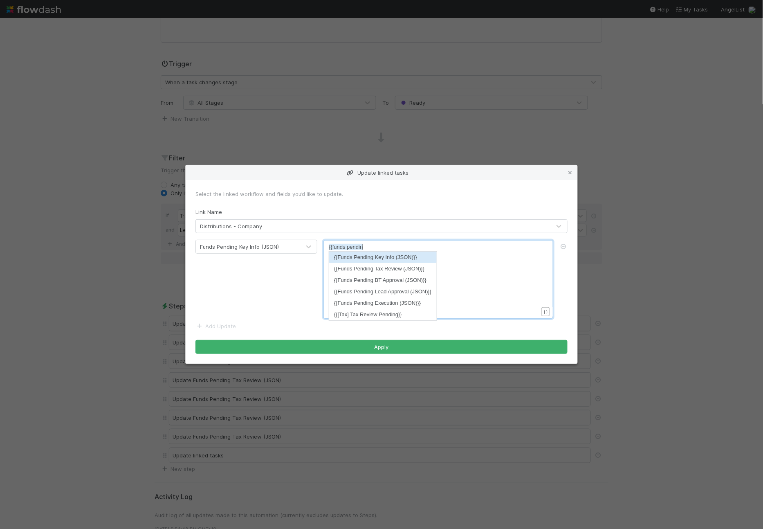
scroll to position [2, 33]
type textarea "{{funds pendin"
click at [385, 260] on li "{{Funds Pending Key Info (JSON)}}" at bounding box center [383, 256] width 108 height 11
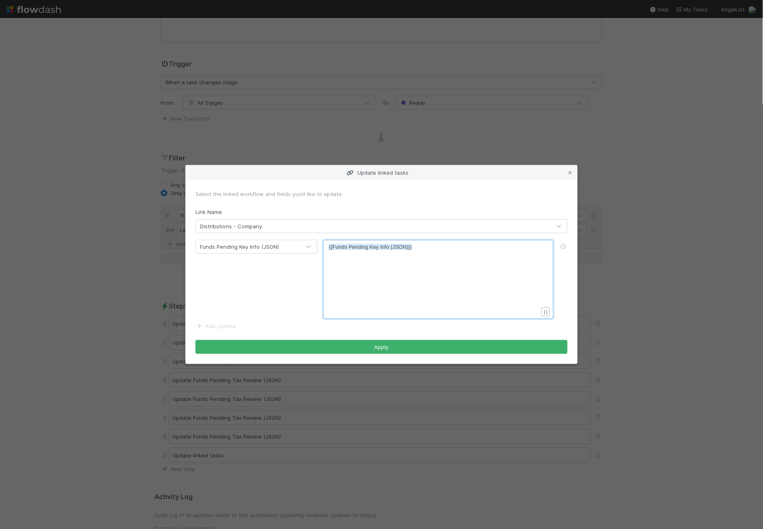
click at [227, 329] on form "Select the linked workflow and fields you’d like to update. Link Name Distribut…" at bounding box center [381, 272] width 372 height 164
click at [230, 327] on link "Add Update" at bounding box center [215, 326] width 40 height 7
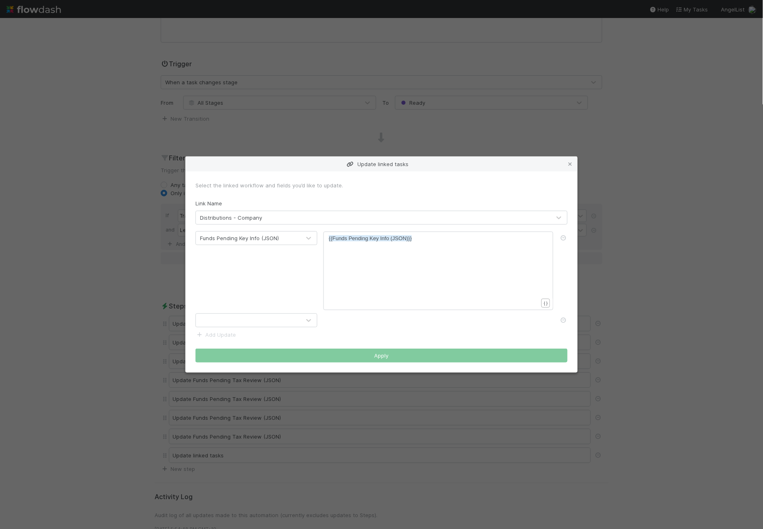
click at [233, 324] on div at bounding box center [248, 320] width 105 height 13
type input "funds pending tax"
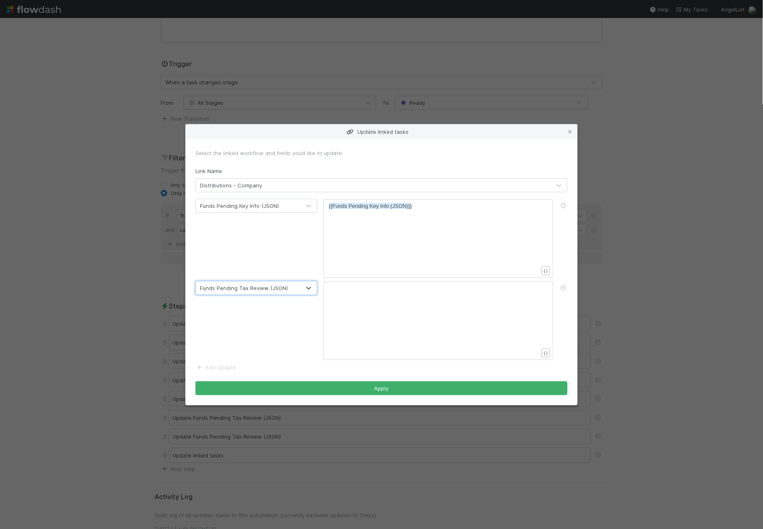
scroll to position [2, 0]
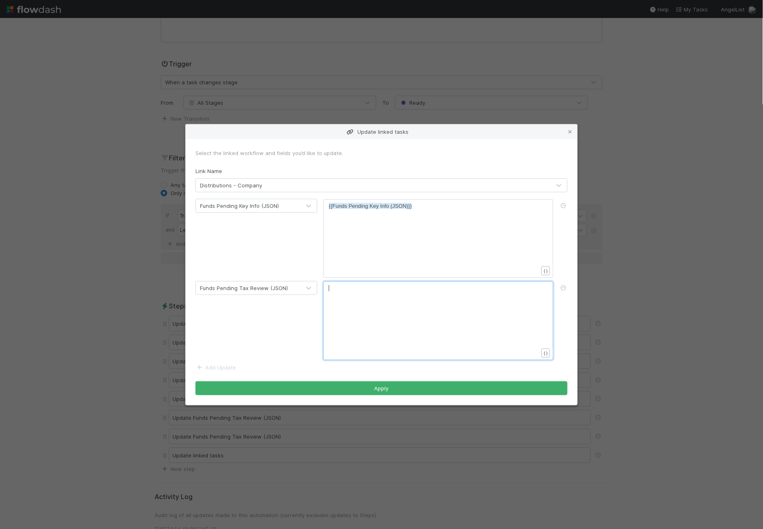
click at [354, 318] on div "xxxxxxxxxx ​" at bounding box center [444, 330] width 230 height 93
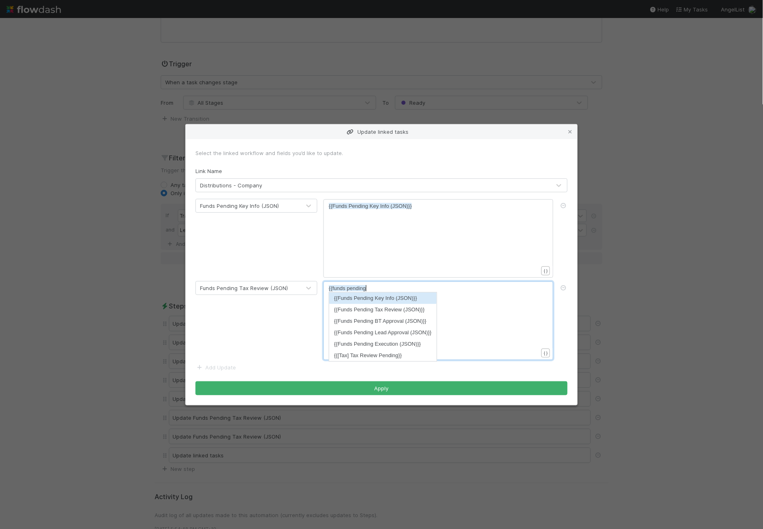
scroll to position [2, 36]
type textarea "{{funds pending"
click at [370, 304] on li "{{Funds Pending Tax Review (JSON)}}" at bounding box center [383, 309] width 108 height 11
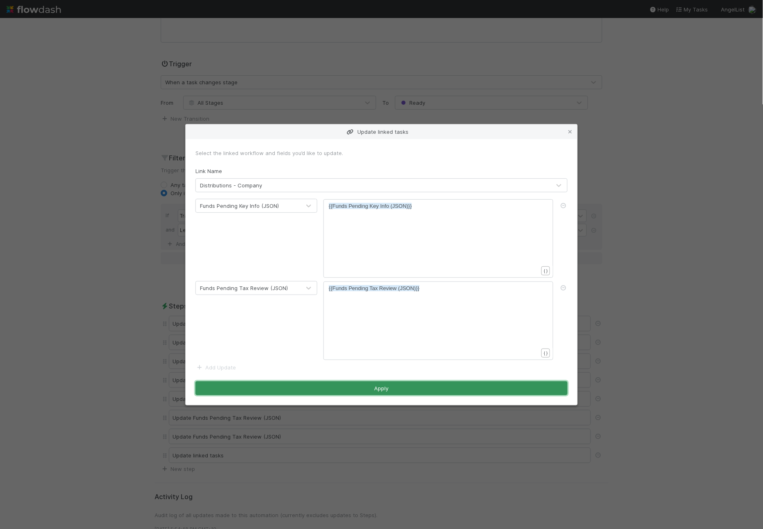
click at [412, 392] on button "Apply" at bounding box center [381, 388] width 372 height 14
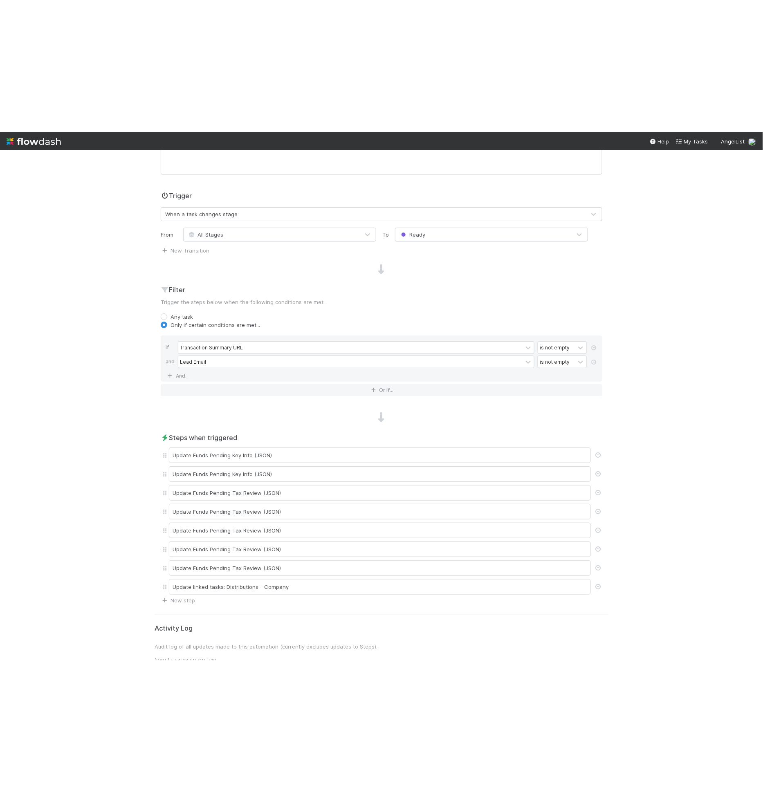
scroll to position [0, 0]
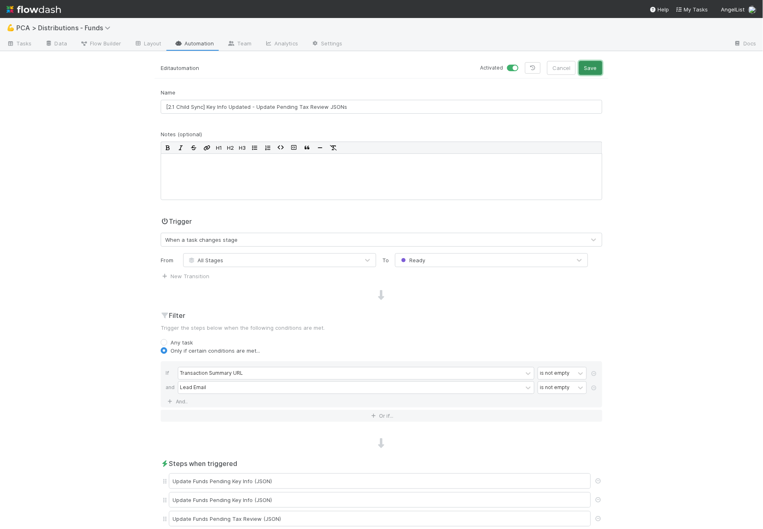
click at [589, 72] on button "Save" at bounding box center [590, 68] width 23 height 14
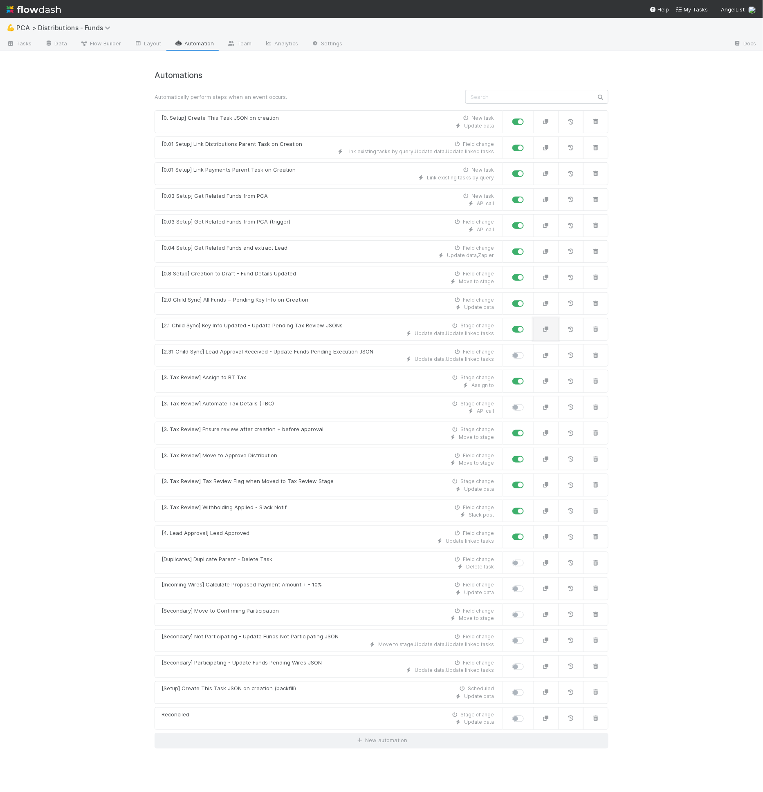
click at [544, 327] on icon "button" at bounding box center [546, 329] width 8 height 5
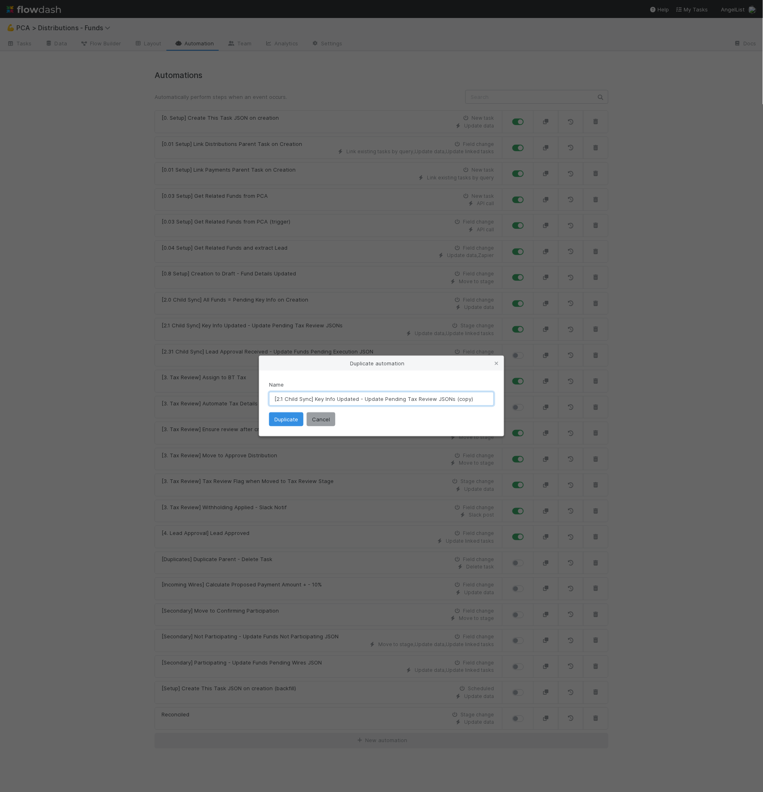
click at [315, 397] on input "[2.1 Child Sync] Key Info Updated - Update Pending Tax Review JSONs (copy)" at bounding box center [381, 399] width 225 height 14
drag, startPoint x: 315, startPoint y: 400, endPoint x: 357, endPoint y: 400, distance: 42.1
click at [357, 400] on input "[2.1 Child Sync] Key Info Updated - Update Pending Tax Review JSONs (copy)" at bounding box center [381, 399] width 225 height 14
click at [402, 401] on input "[2.1 Child Sync] Tax Review Complete - Update Pending Tax Review JSONs (copy)" at bounding box center [381, 399] width 225 height 14
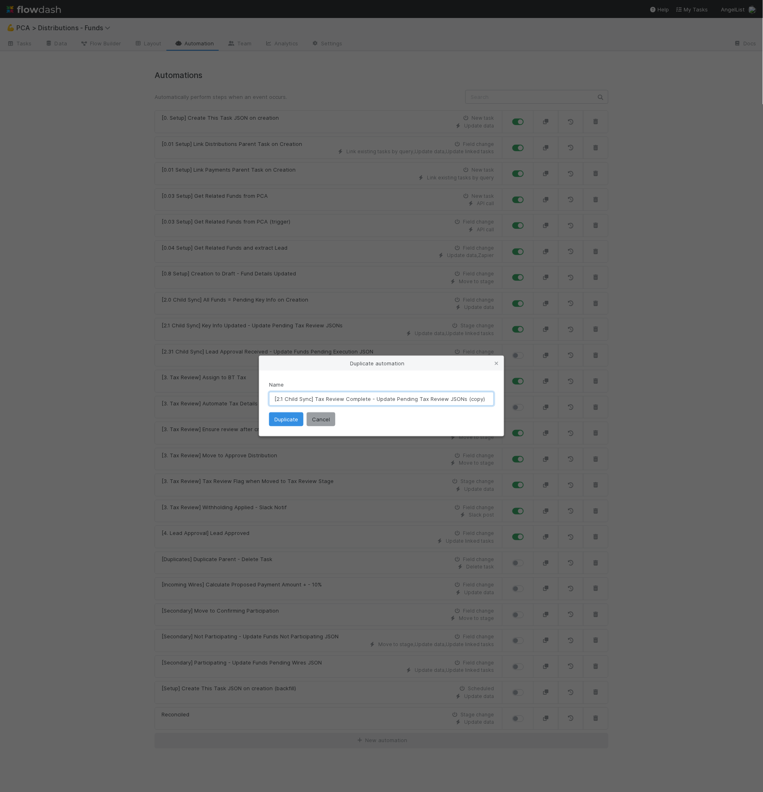
click at [419, 399] on input "[2.1 Child Sync] Tax Review Complete - Update Pending Tax Review JSONs (copy)" at bounding box center [381, 399] width 225 height 14
click at [417, 400] on input "[2.1 Child Sync] Tax Review Complete - Update Pending Tax Review JSONs (copy)" at bounding box center [381, 399] width 225 height 14
drag, startPoint x: 415, startPoint y: 399, endPoint x: 490, endPoint y: 402, distance: 74.9
click at [490, 402] on input "[2.1 Child Sync] Tax Review Complete - Update Pending Tax Review JSONs (copy)" at bounding box center [381, 399] width 225 height 14
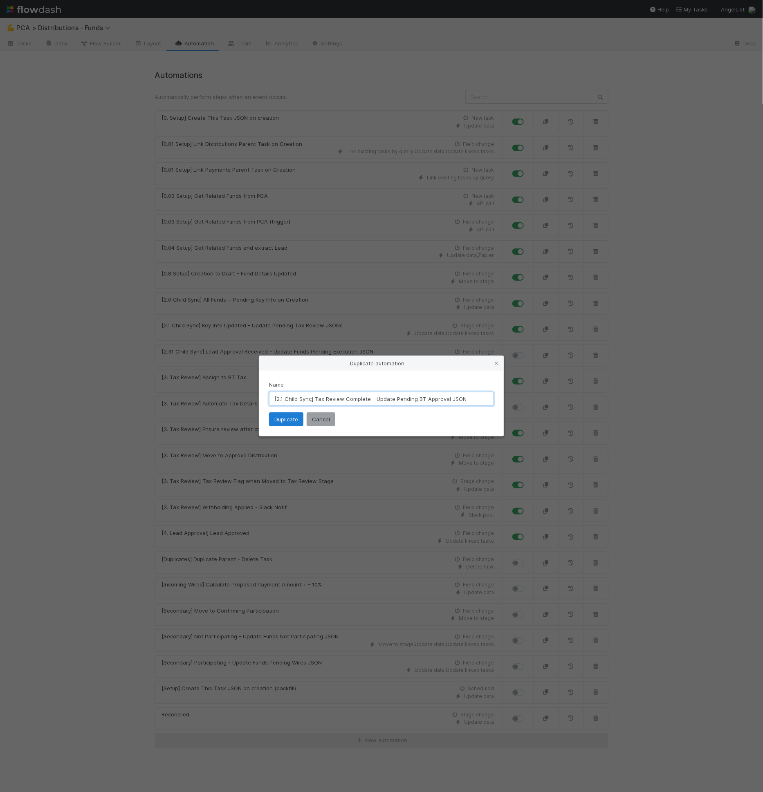
type input "[2.1 Child Sync] Tax Review Complete - Update Pending BT Approval JSON"
click at [289, 422] on button "Duplicate" at bounding box center [286, 419] width 34 height 14
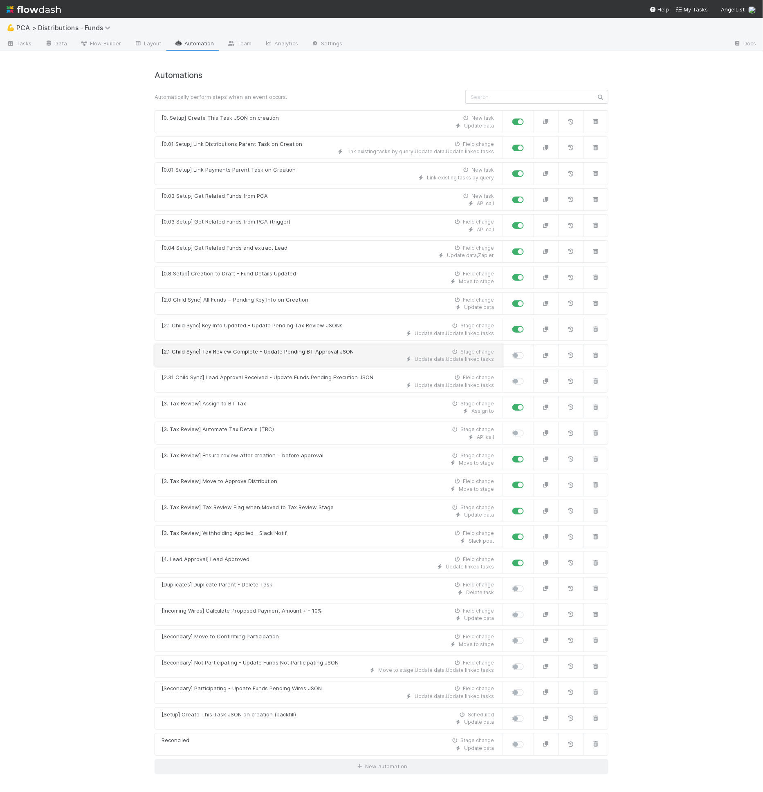
click at [297, 348] on div "[2.1 Child Sync] Tax Review Complete - Update Pending BT Approval JSON" at bounding box center [257, 352] width 192 height 8
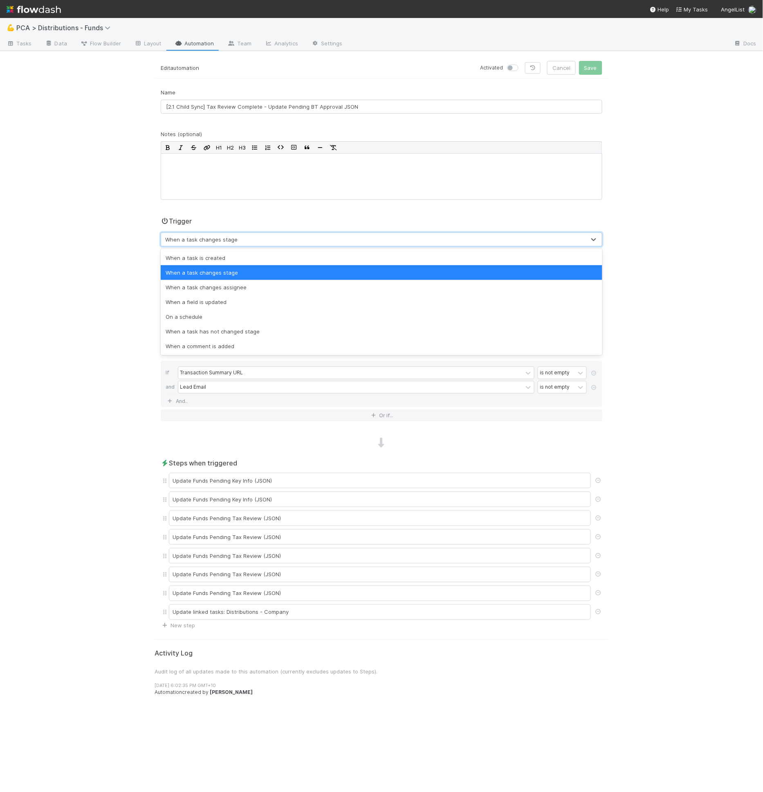
click at [229, 244] on div "When a task changes stage" at bounding box center [373, 239] width 424 height 13
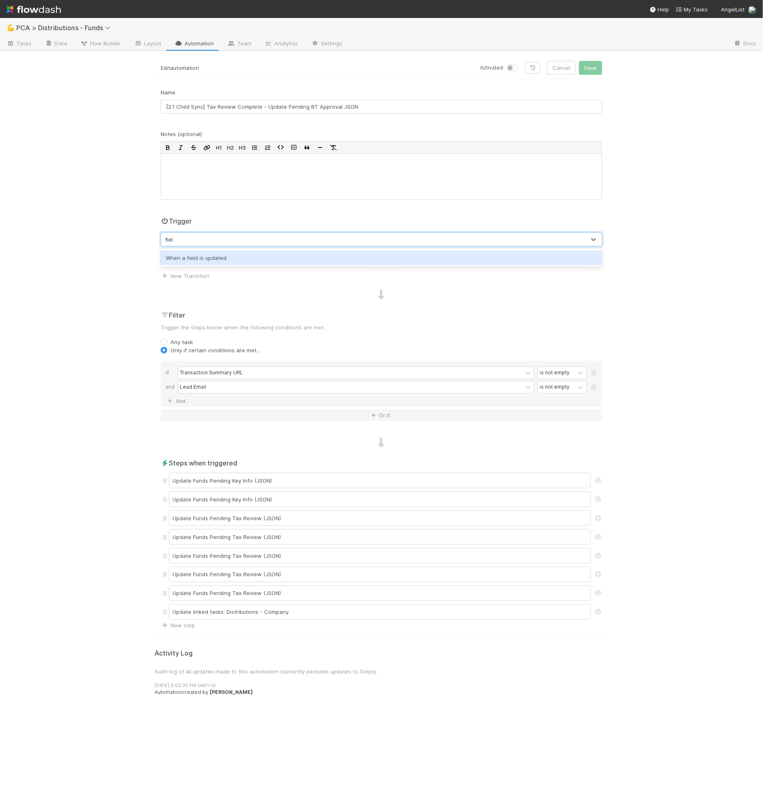
type input "field"
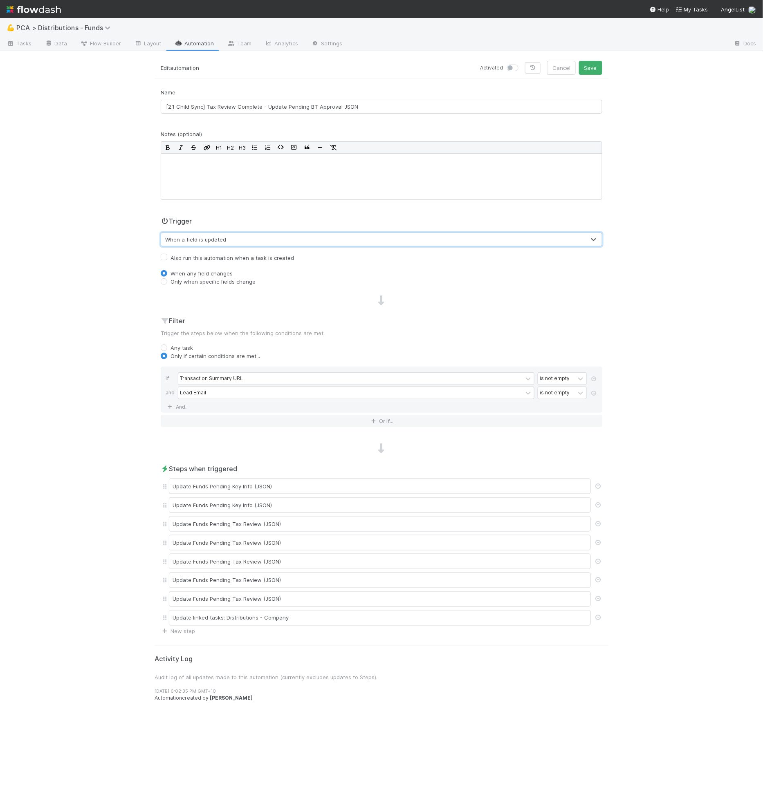
click at [211, 282] on label "Only when specific fields change" at bounding box center [212, 282] width 85 height 8
click at [167, 282] on input "Only when specific fields change" at bounding box center [164, 281] width 7 height 7
radio input "true"
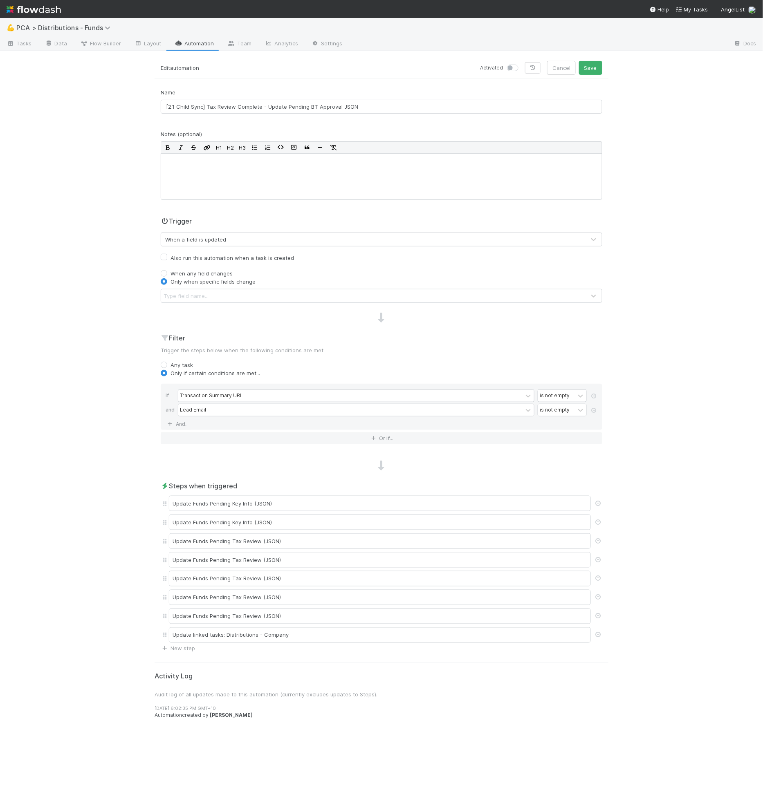
click at [211, 290] on div "Type field name..." at bounding box center [373, 295] width 424 height 13
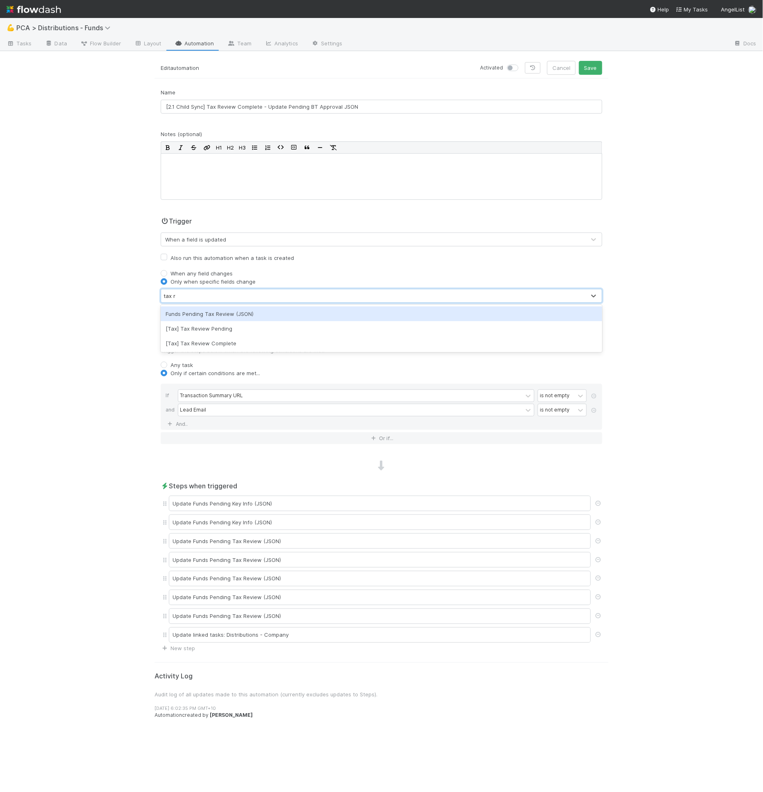
type input "tax re"
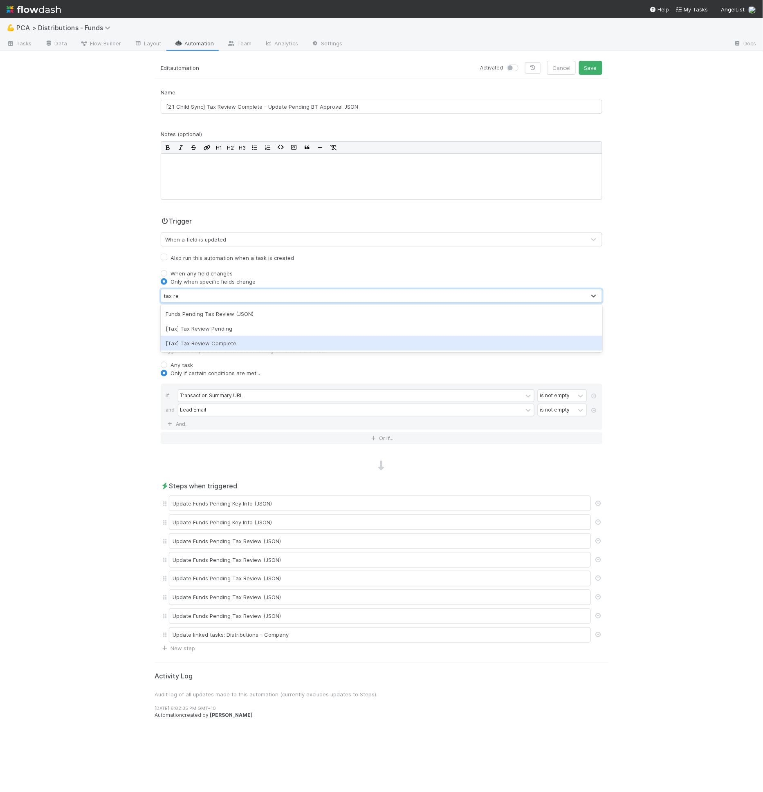
click at [213, 339] on div "[Tax] Tax Review Complete" at bounding box center [381, 343] width 441 height 15
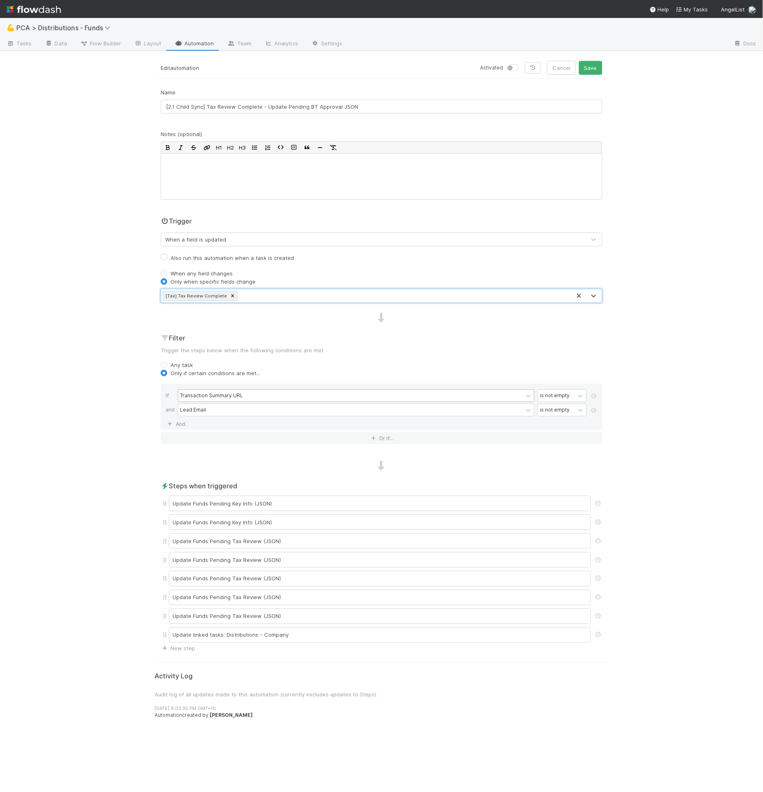
click at [209, 395] on div "Transaction Summary URL" at bounding box center [211, 395] width 63 height 7
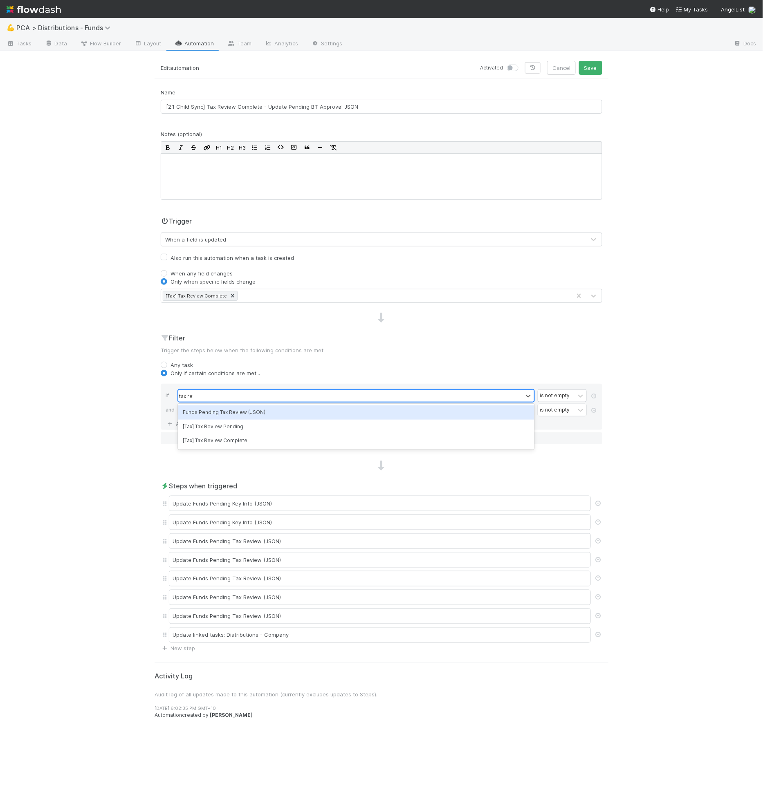
type input "tax revi"
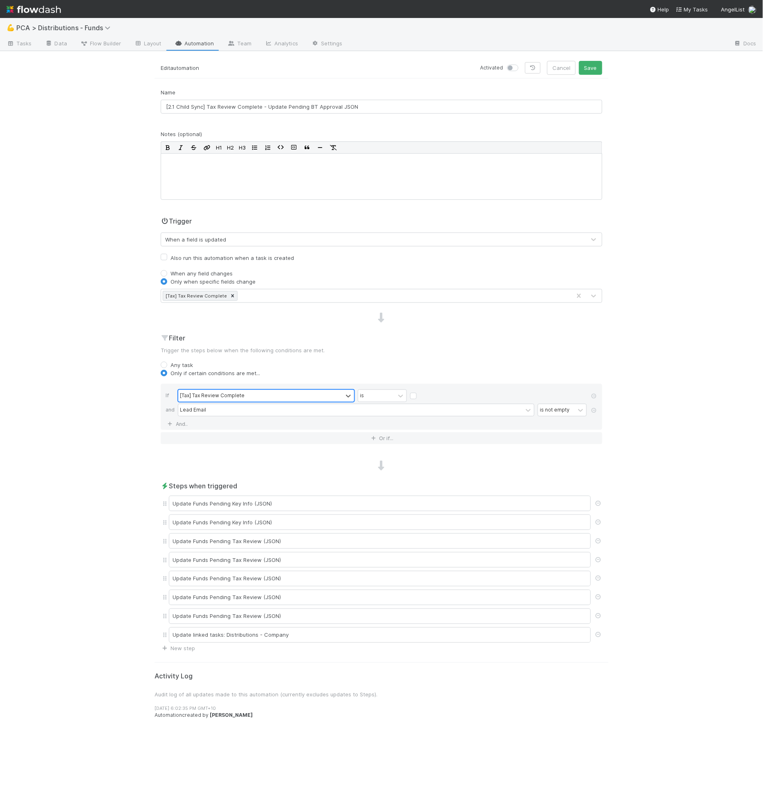
click at [420, 392] on label at bounding box center [420, 392] width 0 height 0
click at [415, 392] on input "checkbox" at bounding box center [413, 398] width 7 height 12
checkbox input "true"
click at [597, 411] on icon at bounding box center [594, 410] width 8 height 5
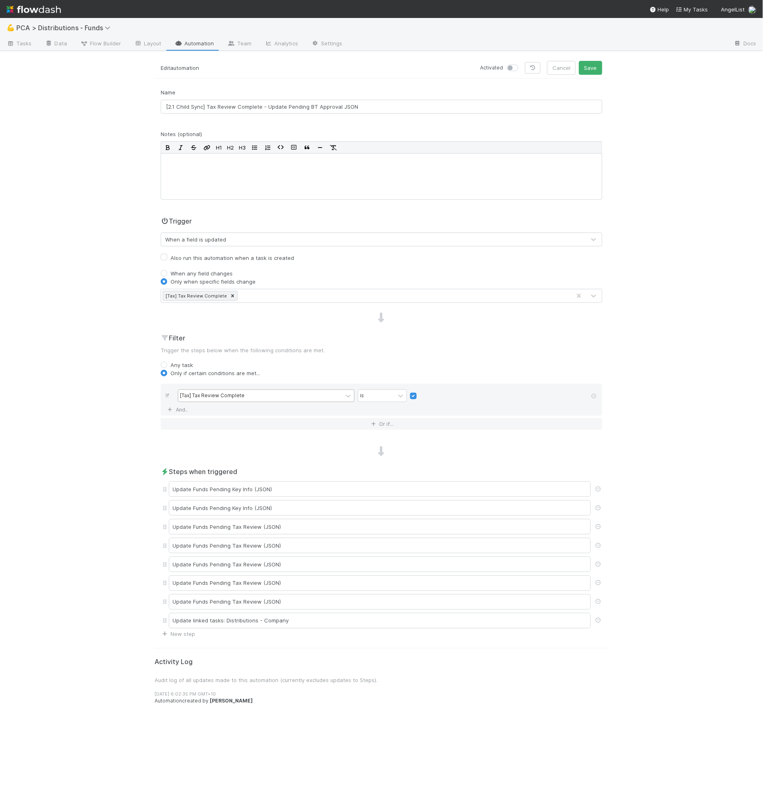
click at [390, 473] on h2 "Steps when triggered" at bounding box center [381, 472] width 441 height 10
click at [371, 484] on div "Update Funds Pending Key Info (JSON)" at bounding box center [380, 490] width 422 height 16
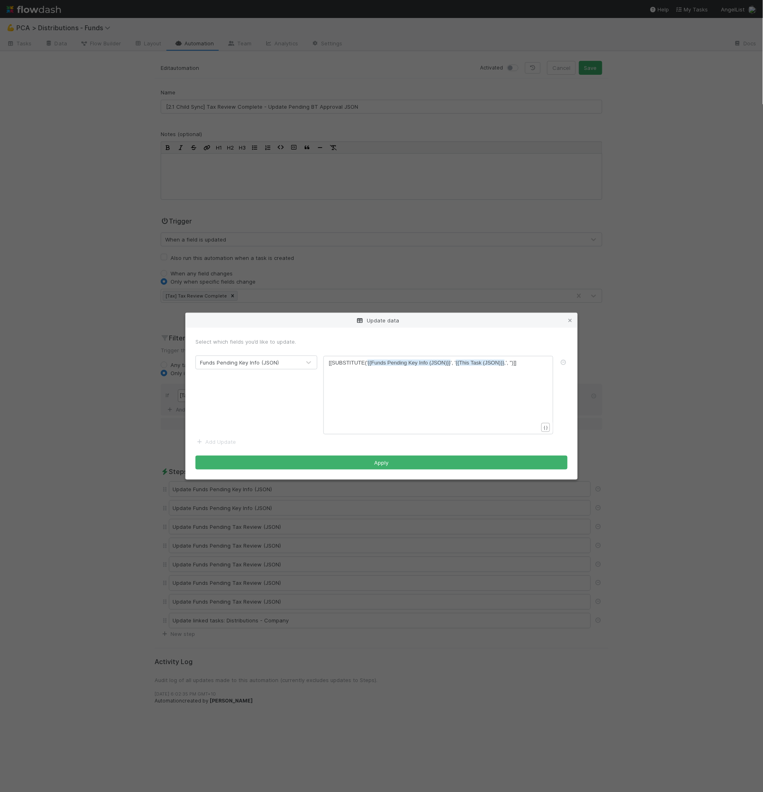
click at [225, 438] on form "Select which fields you’d like to update. Funds Pending Key Info (JSON) xxxxxxx…" at bounding box center [381, 404] width 372 height 132
click at [228, 443] on link "Add Update" at bounding box center [215, 442] width 40 height 7
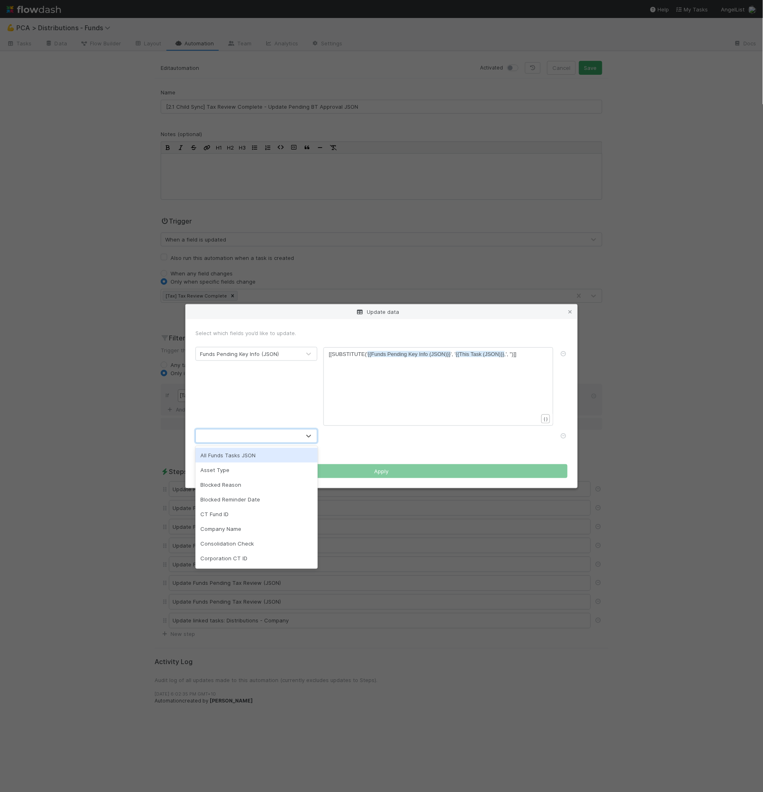
click at [229, 442] on div at bounding box center [248, 436] width 105 height 13
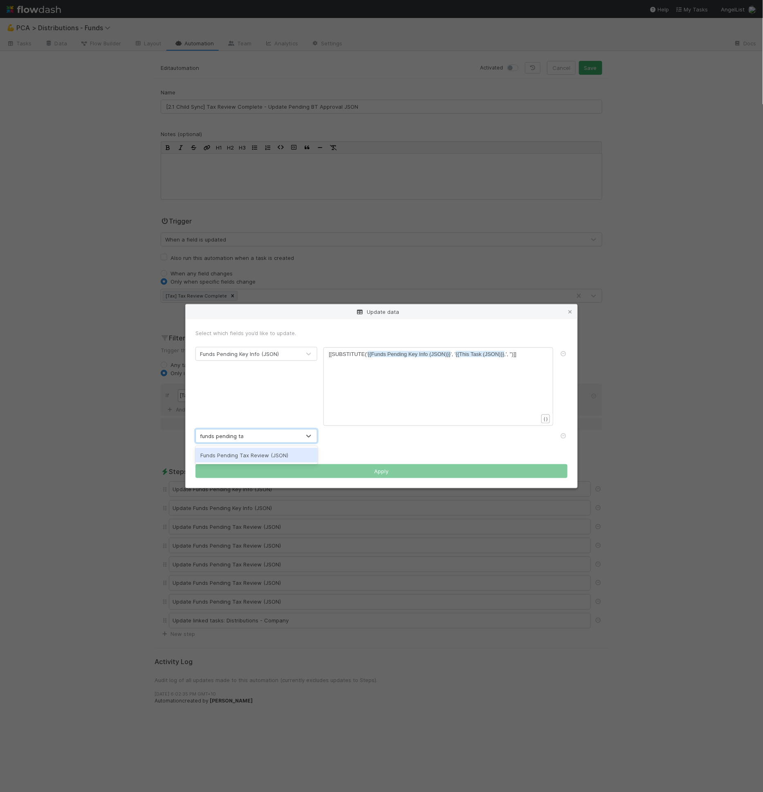
type input "funds pending tax"
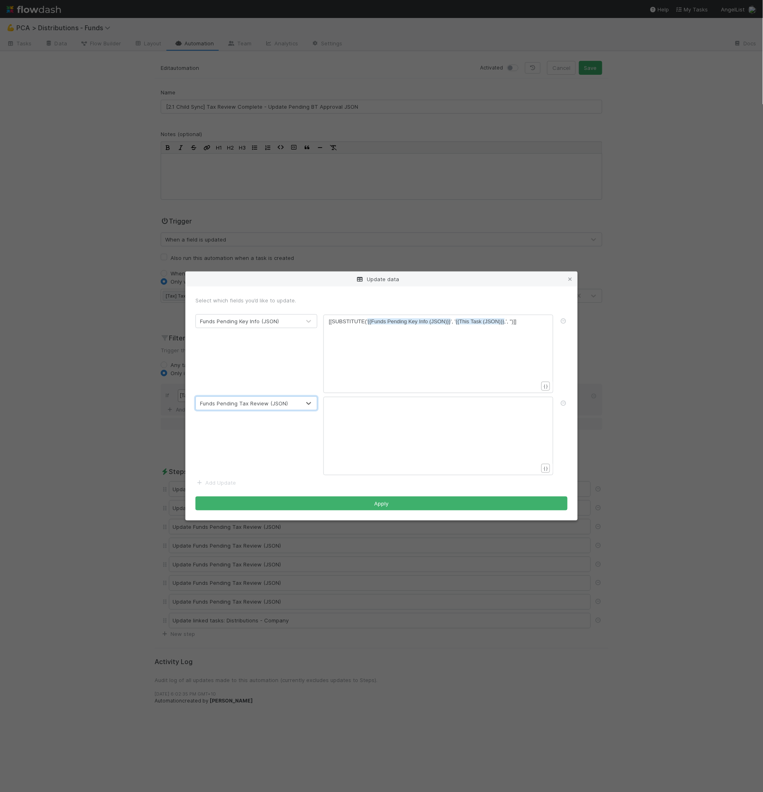
click at [404, 341] on div "xxxxxxxxxx [[SUBSTITUTE(' {{Funds Pending Key Info (JSON)}} ', ' {{This Task (J…" at bounding box center [444, 364] width 230 height 93
click at [408, 325] on pre "[[SUBSTITUTE(' {{Funds Pending Key Info (JSON)}} ', ' {{This Task (JSON)}} ,', …" at bounding box center [437, 322] width 216 height 8
type textarea "[[SUBSTITUTE('{{Funds Pending Key Info (JSON)}}', '{{This Task (JSON)}},', '')]]"
click at [369, 426] on div "xxxxxxxxxx ​" at bounding box center [444, 446] width 230 height 93
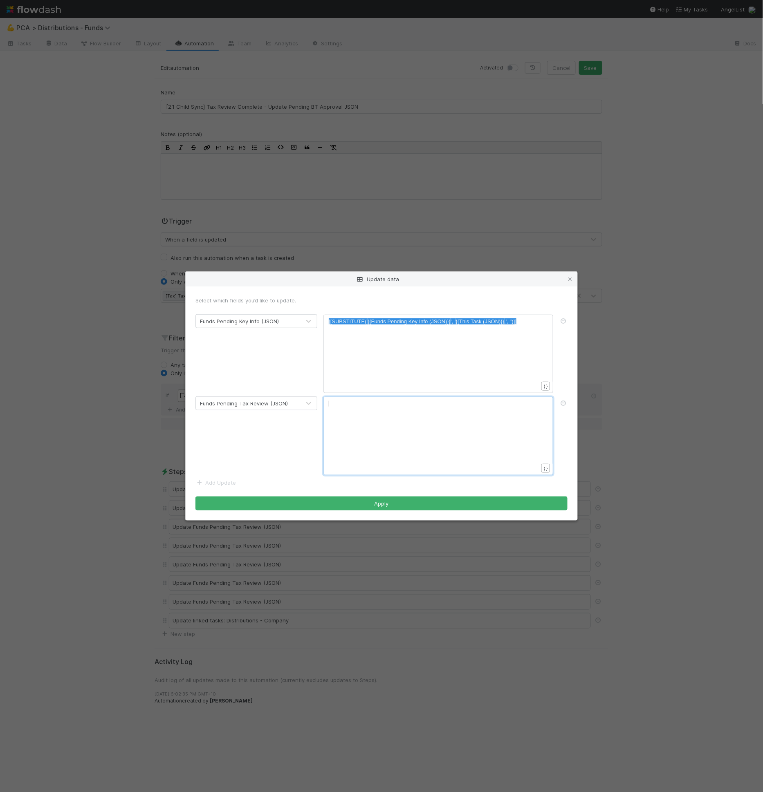
paste textarea "o"
click at [426, 408] on div "xxxxxxxxxx [[SUBSTITUTE(' {{Funds Pending Key Info (JSON)}} ', ' {{This Task (J…" at bounding box center [444, 446] width 230 height 93
drag, startPoint x: 428, startPoint y: 403, endPoint x: 410, endPoint y: 405, distance: 17.7
type textarea "Tax Review"
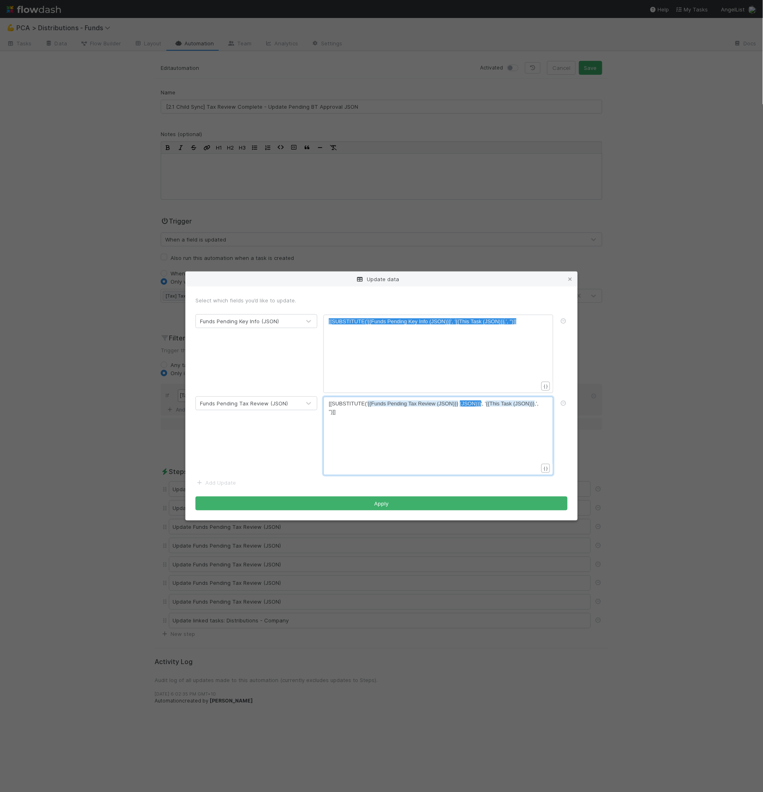
type textarea "(JSON)}}"
drag, startPoint x: 481, startPoint y: 404, endPoint x: 459, endPoint y: 408, distance: 22.3
type textarea "N)}}'"
type textarea "{{Funds Pending Tax Review (JSON)}}"
drag, startPoint x: 458, startPoint y: 405, endPoint x: 368, endPoint y: 406, distance: 89.9
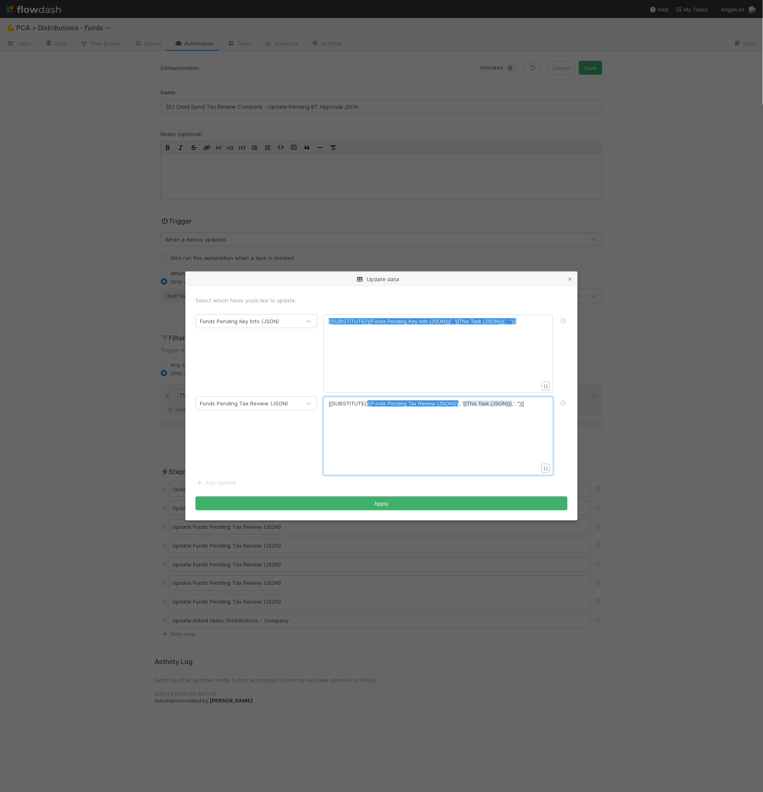
click at [541, 407] on div "x [[SUBSTITUTE(' {{Funds Pending Tax Review (JSON)}} ', ' {{This Task (JSON)}} …" at bounding box center [444, 404] width 230 height 8
type textarea "[[SUBSTITUTE('{{Funds Pending Tax Review (JSON)}}', '{{This Task (JSON)}},', ''…"
click at [565, 320] on icon at bounding box center [563, 320] width 8 height 5
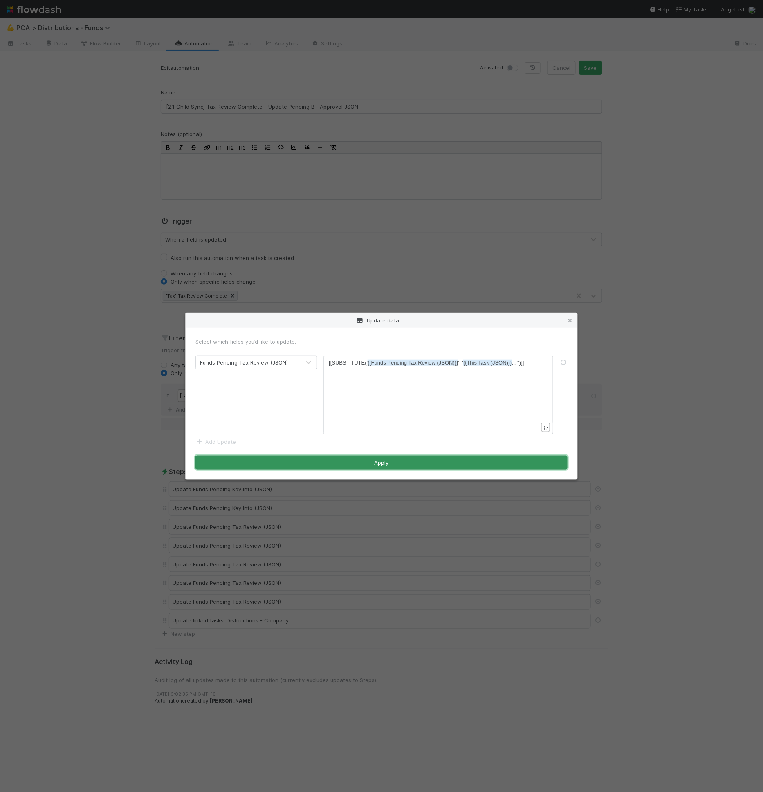
click at [480, 463] on button "Apply" at bounding box center [381, 463] width 372 height 14
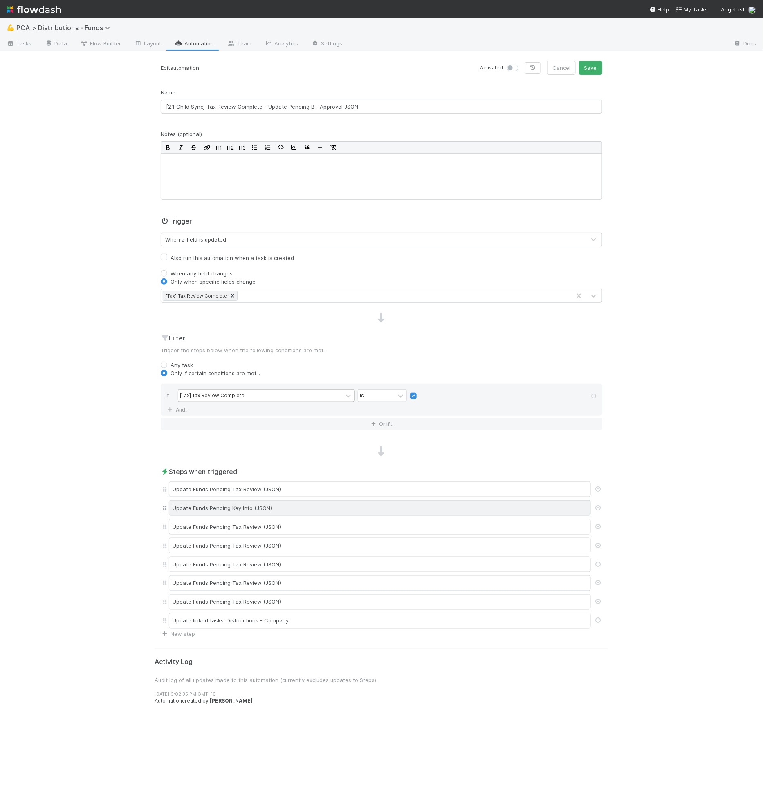
click at [288, 500] on div "Update Funds Pending Key Info (JSON)" at bounding box center [380, 508] width 422 height 16
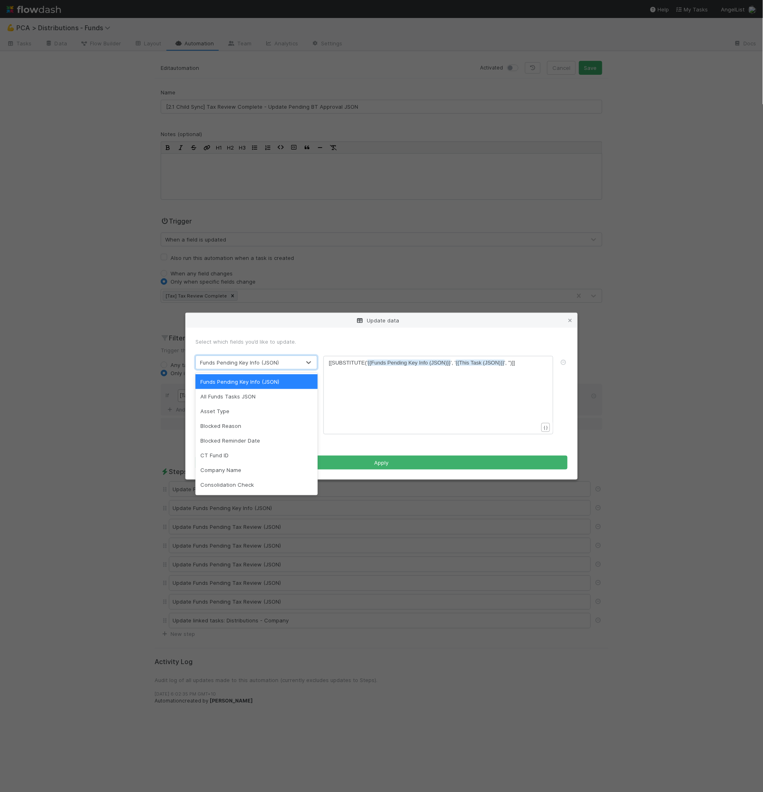
click at [293, 368] on div "Funds Pending Key Info (JSON)" at bounding box center [248, 362] width 105 height 13
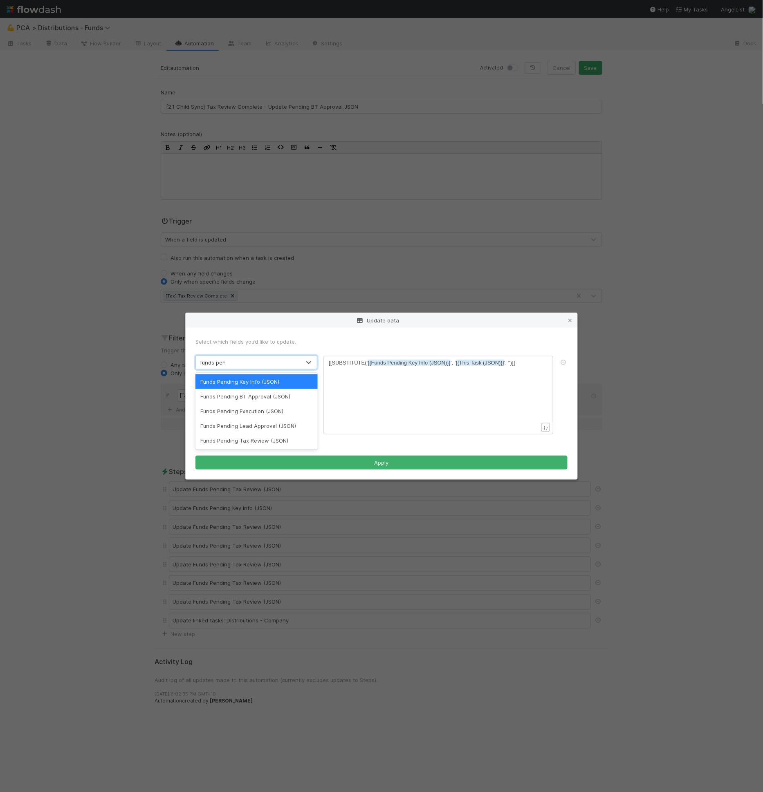
type input "funds pend"
click at [257, 439] on div "Funds Pending Tax Review (JSON)" at bounding box center [256, 440] width 122 height 15
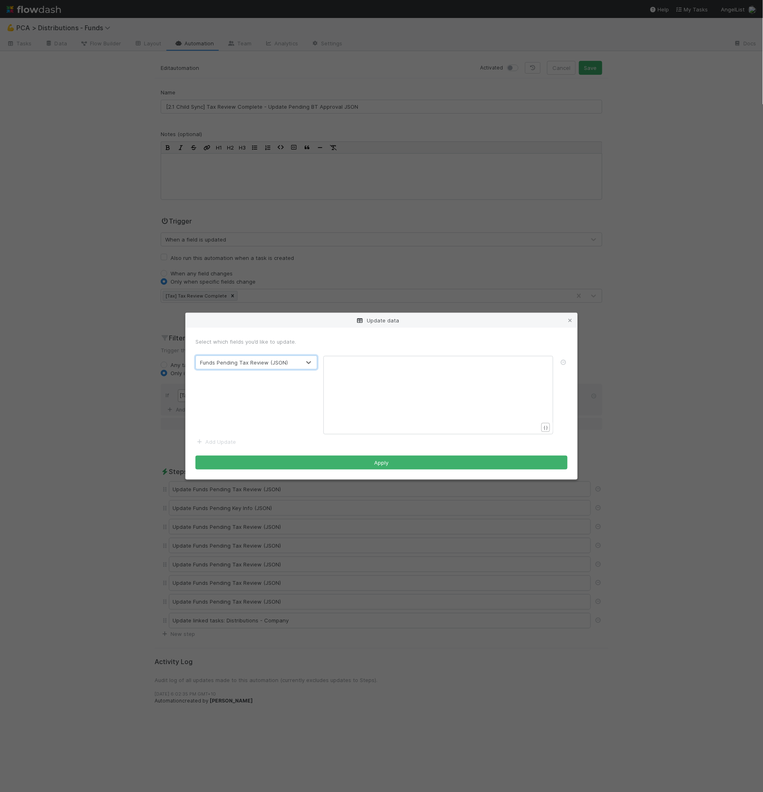
click at [356, 387] on div "xxxxxxxxxx ​" at bounding box center [444, 405] width 230 height 93
click at [405, 363] on span "{{Funds Pending Tax Review (JSON)}}" at bounding box center [412, 363] width 91 height 6
click at [513, 364] on span "[[SUBSTITUTE(' {{Funds Pending Tax Review (JSON)}} ', ' {{This Task (JSON)}} ,'…" at bounding box center [426, 363] width 195 height 6
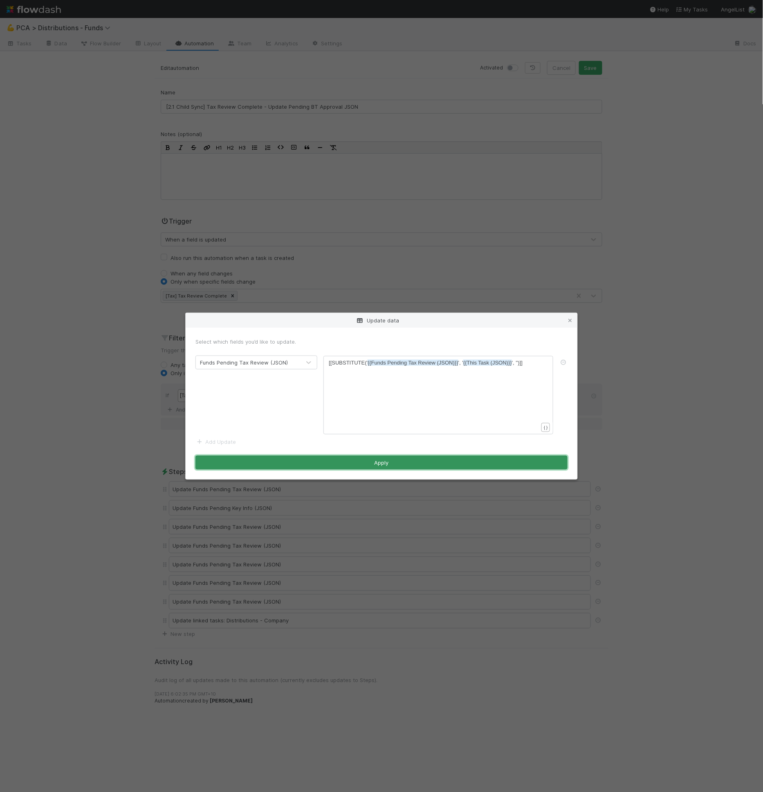
click at [497, 466] on button "Apply" at bounding box center [381, 463] width 372 height 14
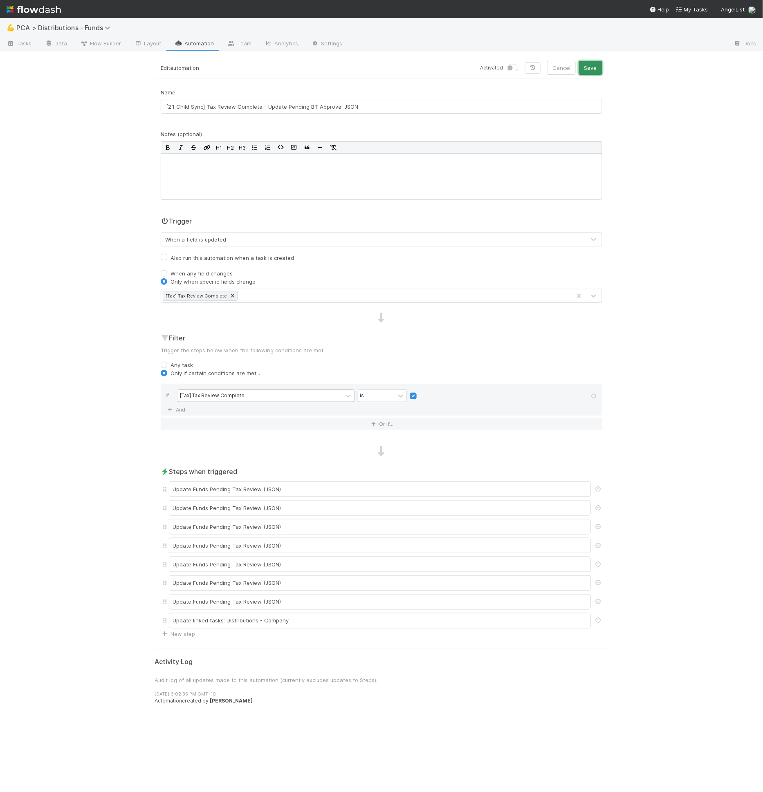
click at [590, 66] on button "Save" at bounding box center [590, 68] width 23 height 14
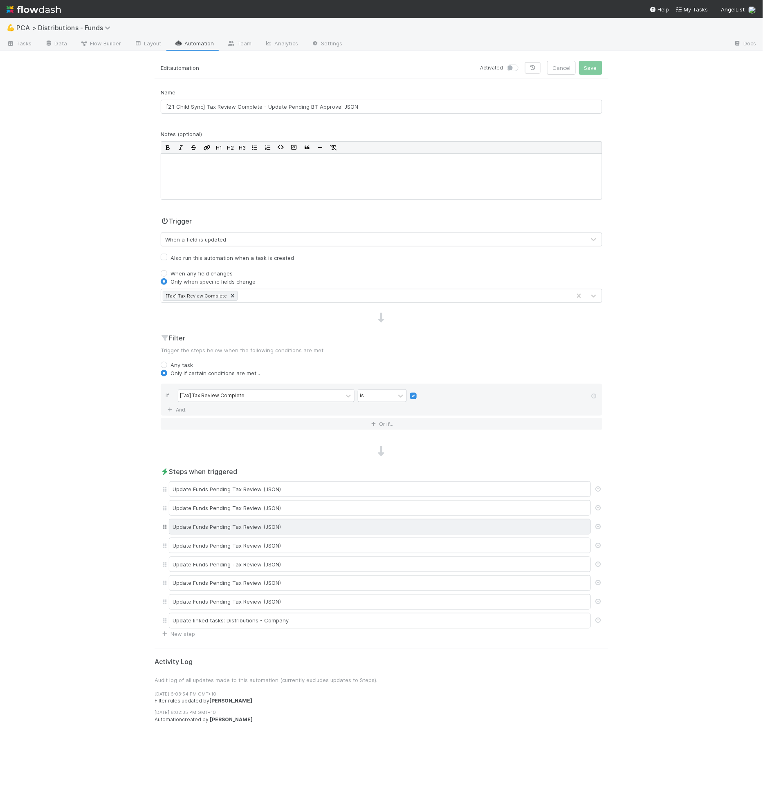
click at [242, 522] on div "Update Funds Pending Tax Review (JSON)" at bounding box center [380, 527] width 422 height 16
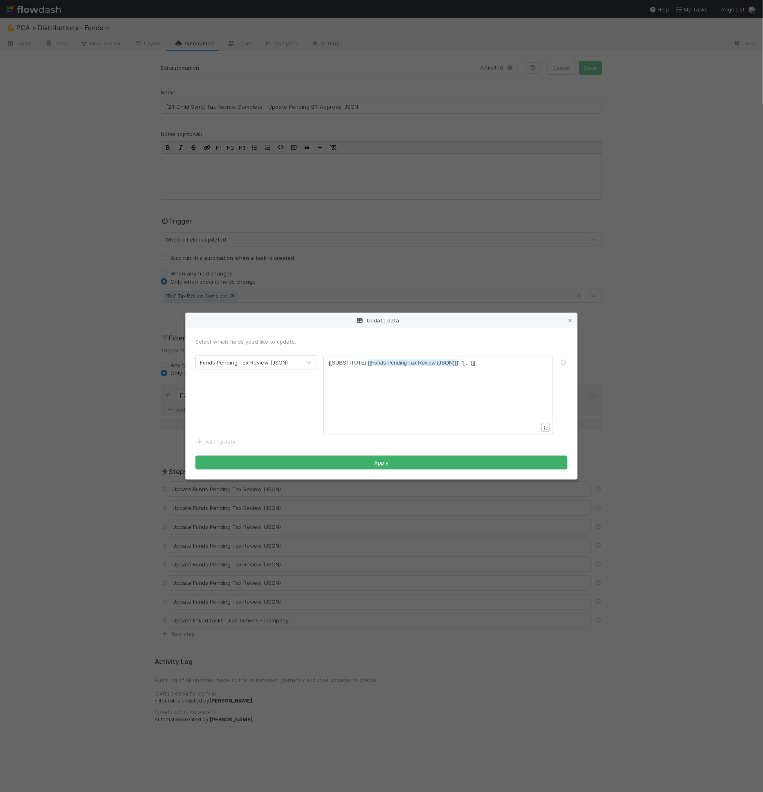
click at [281, 368] on div "Funds Pending Tax Review (JSON)" at bounding box center [248, 362] width 105 height 13
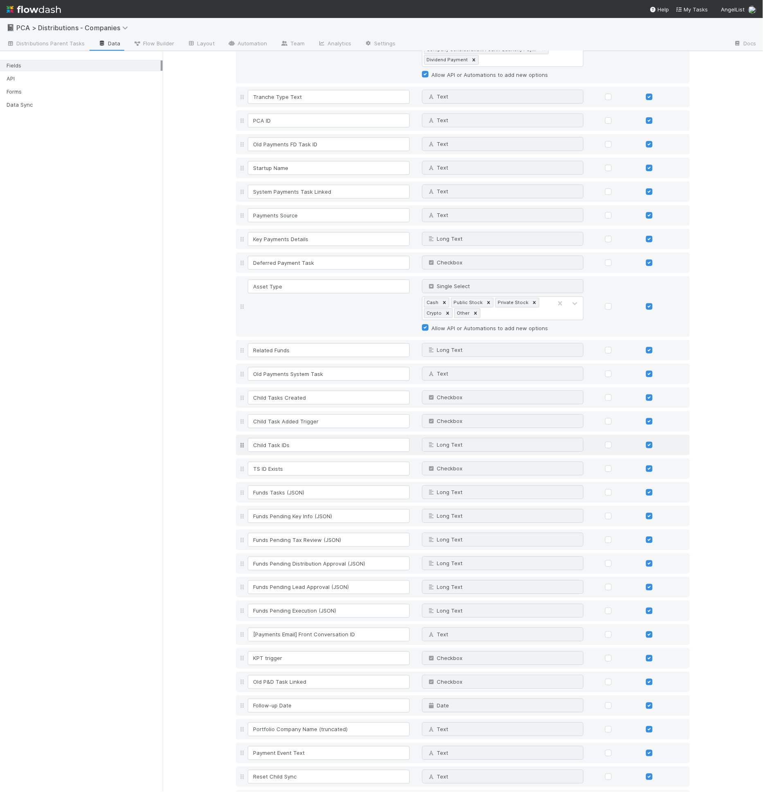
scroll to position [728, 0]
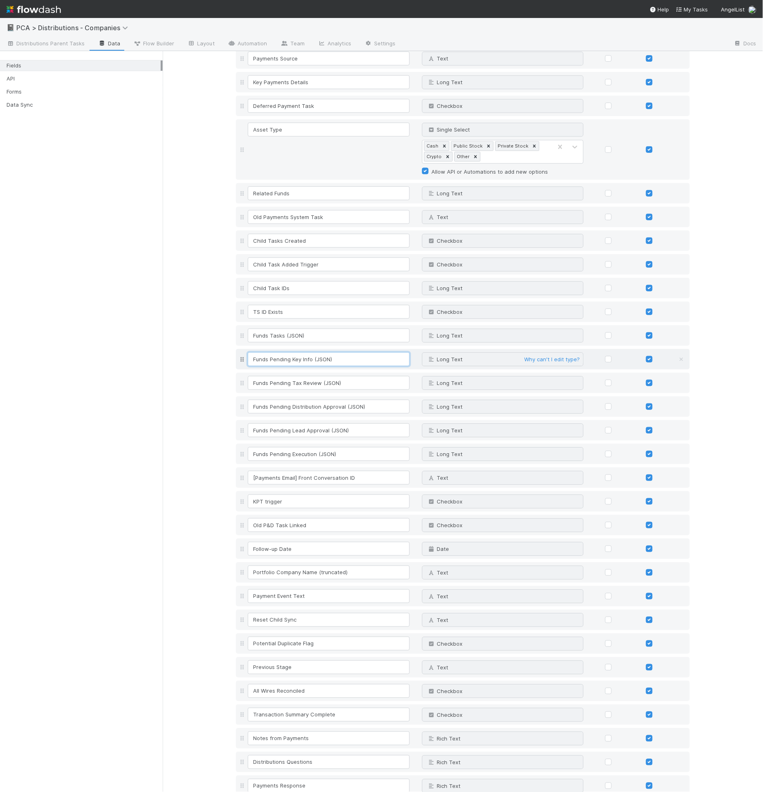
click at [313, 352] on input "Funds Pending Key Info (JSON)" at bounding box center [329, 359] width 162 height 14
click at [301, 447] on input "Funds Pending Execution (JSON)" at bounding box center [329, 454] width 162 height 14
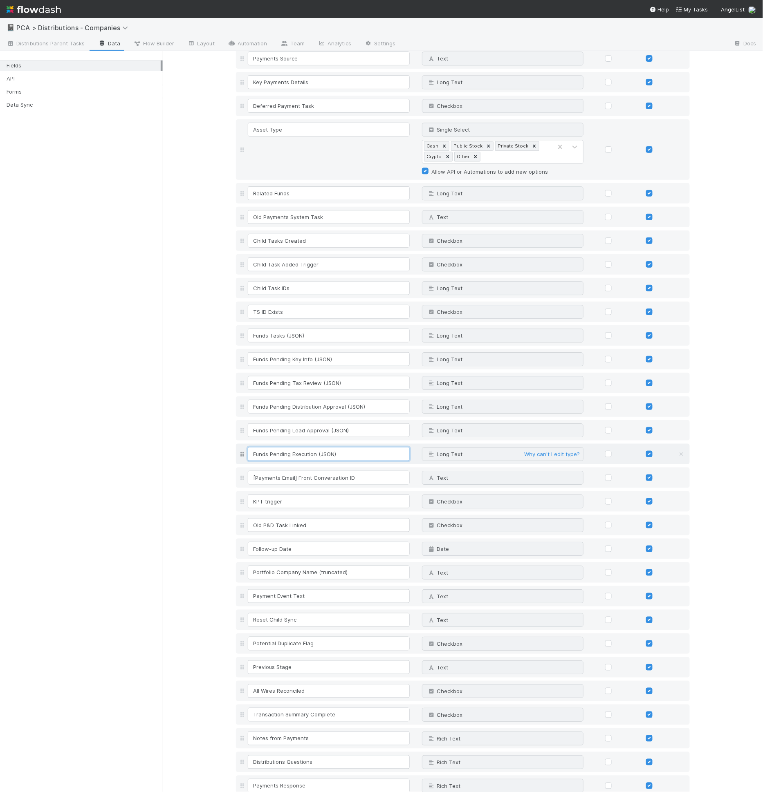
click at [301, 447] on input "Funds Pending Execution (JSON)" at bounding box center [329, 454] width 162 height 14
click at [307, 400] on input "Funds Pending Distribution Approval (JSON)" at bounding box center [329, 407] width 162 height 14
click at [298, 376] on input "Funds Pending Tax Review (JSON)" at bounding box center [329, 383] width 162 height 14
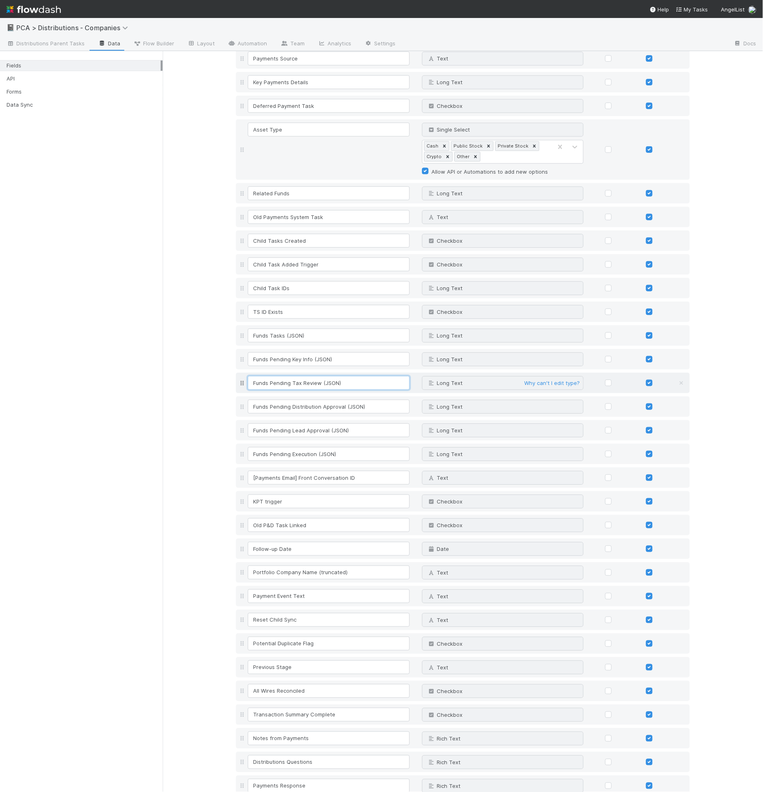
click at [298, 376] on input "Funds Pending Tax Review (JSON)" at bounding box center [329, 383] width 162 height 14
click at [287, 400] on input "Funds Pending Distribution Approval (JSON)" at bounding box center [329, 407] width 162 height 14
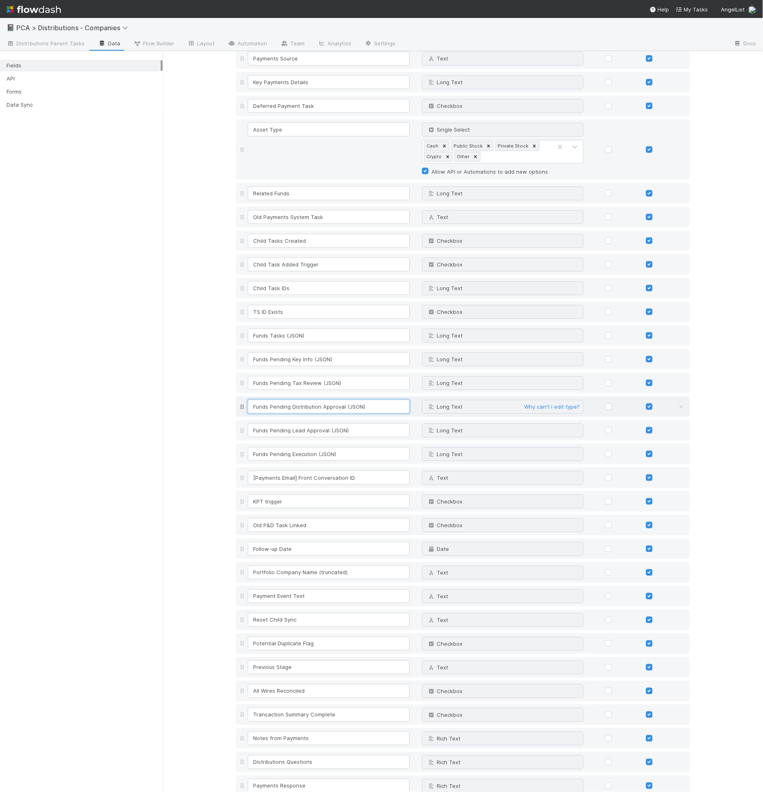
click at [314, 400] on input "Funds Pending Distribution Approval (JSON)" at bounding box center [329, 407] width 162 height 14
drag, startPoint x: 316, startPoint y: 385, endPoint x: 316, endPoint y: 390, distance: 5.4
click at [316, 400] on input "Funds Pending Distribution Approval (JSON)" at bounding box center [329, 407] width 162 height 14
click at [307, 400] on input "Funds Pending Distributions Approval (JSON)" at bounding box center [329, 407] width 162 height 14
drag, startPoint x: 307, startPoint y: 385, endPoint x: 310, endPoint y: 390, distance: 5.1
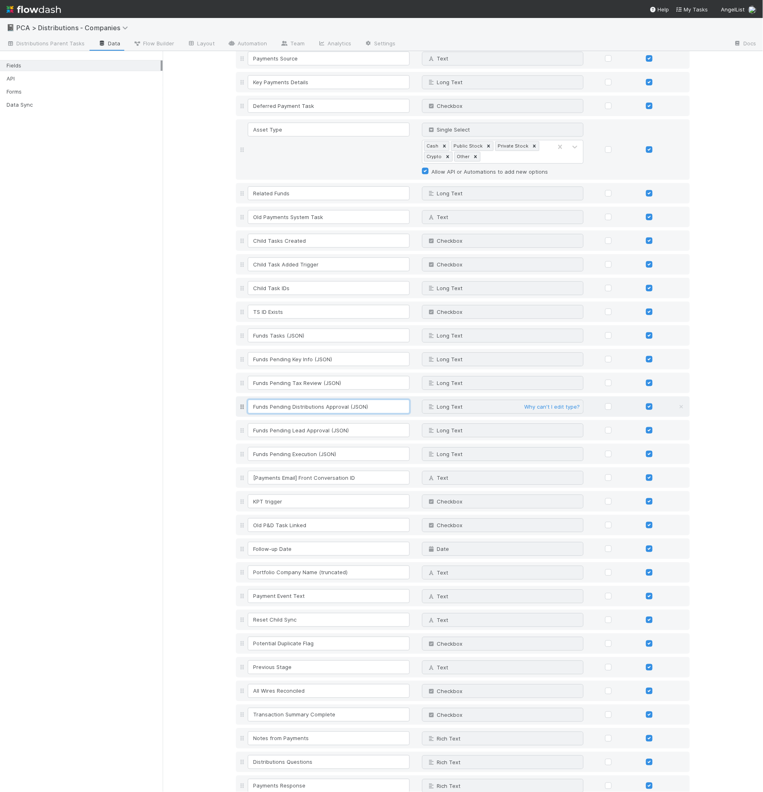
click at [308, 400] on input "Funds Pending Distributions Approval (JSON)" at bounding box center [329, 407] width 162 height 14
type input "Funds Pending BT Approval (JSON)"
click at [319, 423] on input "Funds Pending Lead Approval (JSON)" at bounding box center [329, 430] width 162 height 14
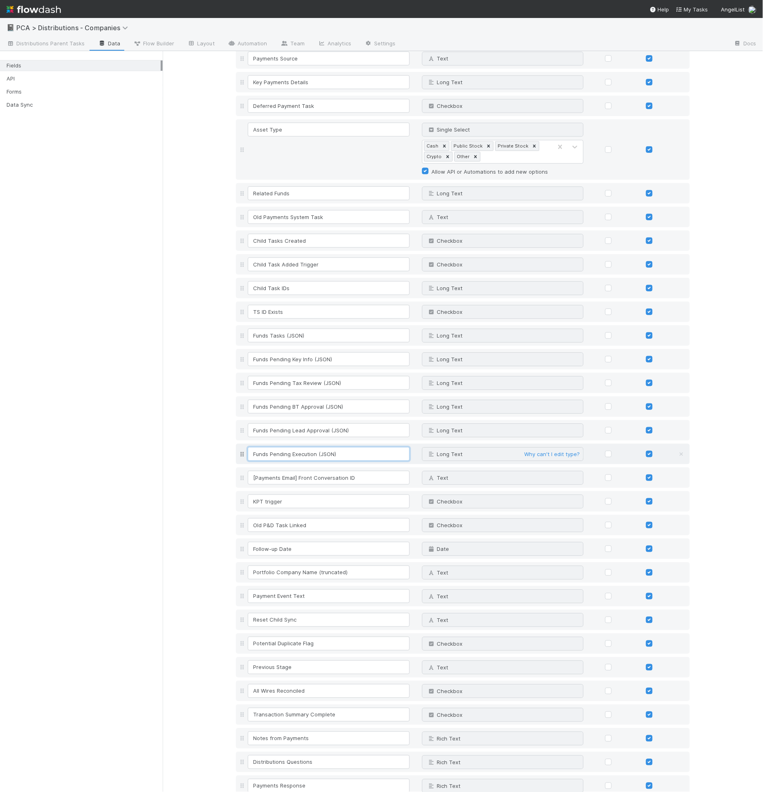
click at [311, 447] on input "Funds Pending Execution (JSON)" at bounding box center [329, 454] width 162 height 14
click at [305, 423] on input "Funds Pending Lead Approval (JSON)" at bounding box center [329, 430] width 162 height 14
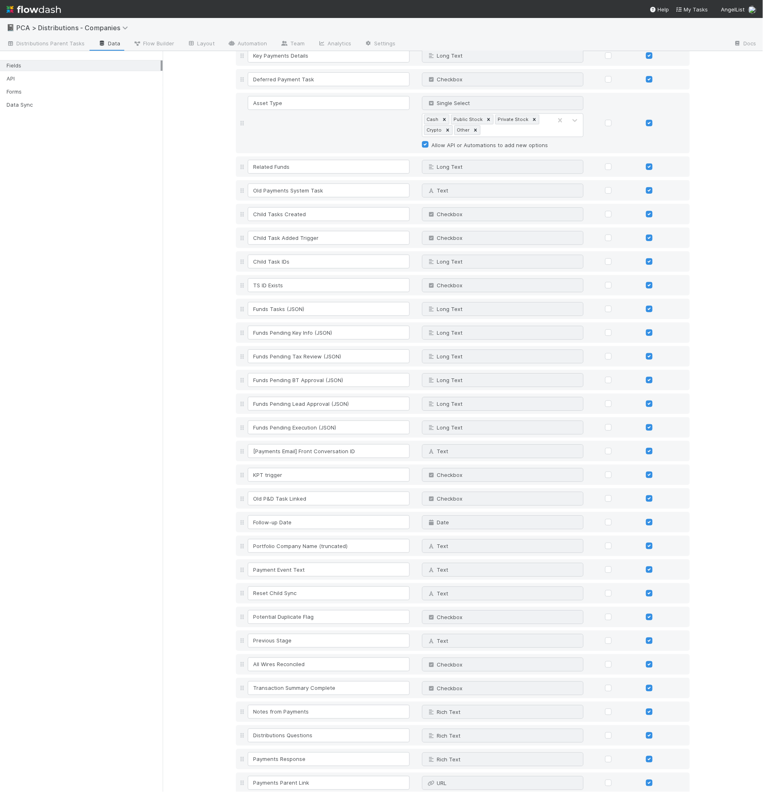
scroll to position [774, 0]
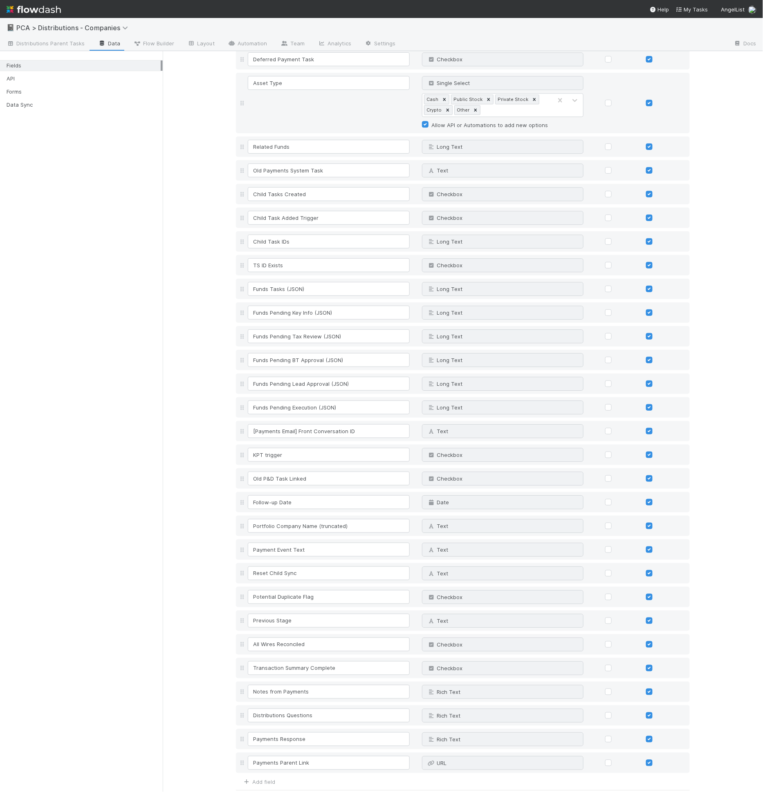
click at [247, 792] on button "Save Changes" at bounding box center [260, 802] width 48 height 14
click at [286, 306] on input "Funds Pending Key Info (JSON)" at bounding box center [329, 313] width 162 height 14
click at [287, 306] on input "Funds Pending Key Info (JSON)" at bounding box center [329, 313] width 162 height 14
drag, startPoint x: 289, startPoint y: 291, endPoint x: 308, endPoint y: 292, distance: 19.7
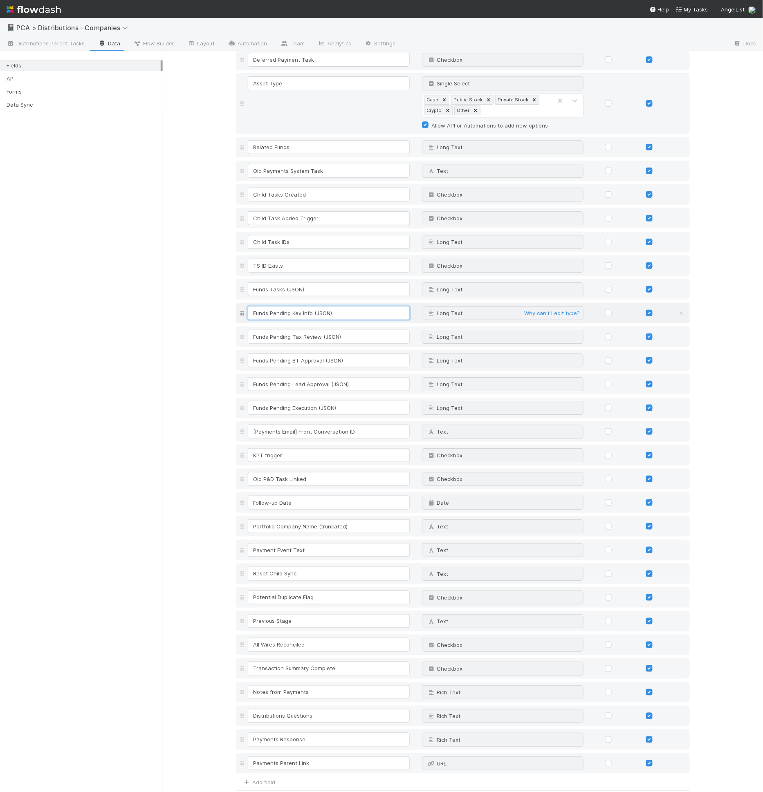
click at [308, 306] on input "Funds Pending Key Info (JSON)" at bounding box center [329, 313] width 162 height 14
click at [310, 330] on input "Funds Pending Tax Review (JSON)" at bounding box center [329, 337] width 162 height 14
click at [302, 401] on input "Funds Pending Execution (JSON)" at bounding box center [329, 408] width 162 height 14
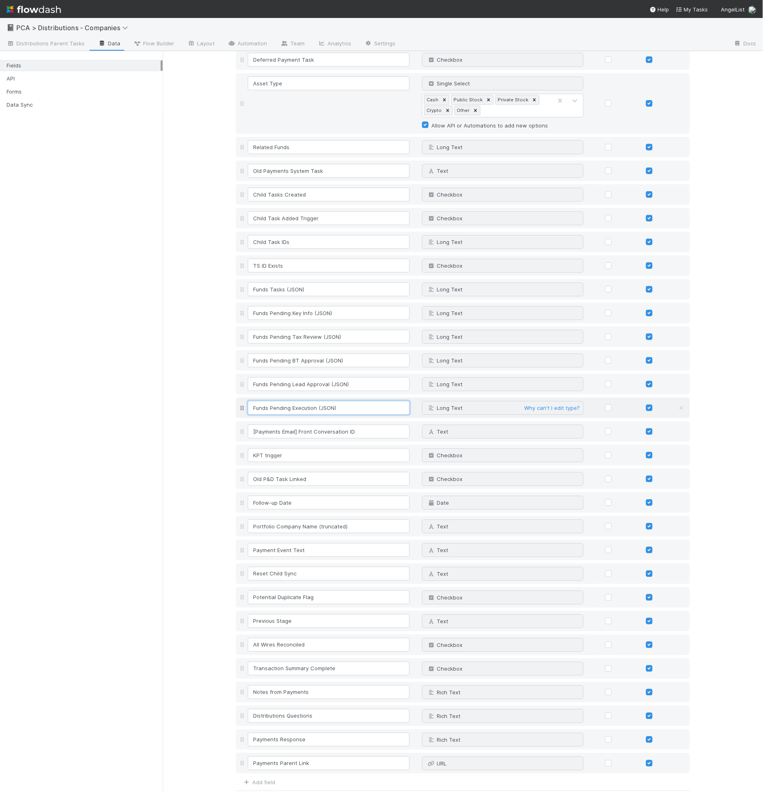
click at [314, 401] on input "Funds Pending Execution (JSON)" at bounding box center [329, 408] width 162 height 14
click at [303, 401] on input "Funds Pending Execution (JSON)" at bounding box center [329, 408] width 162 height 14
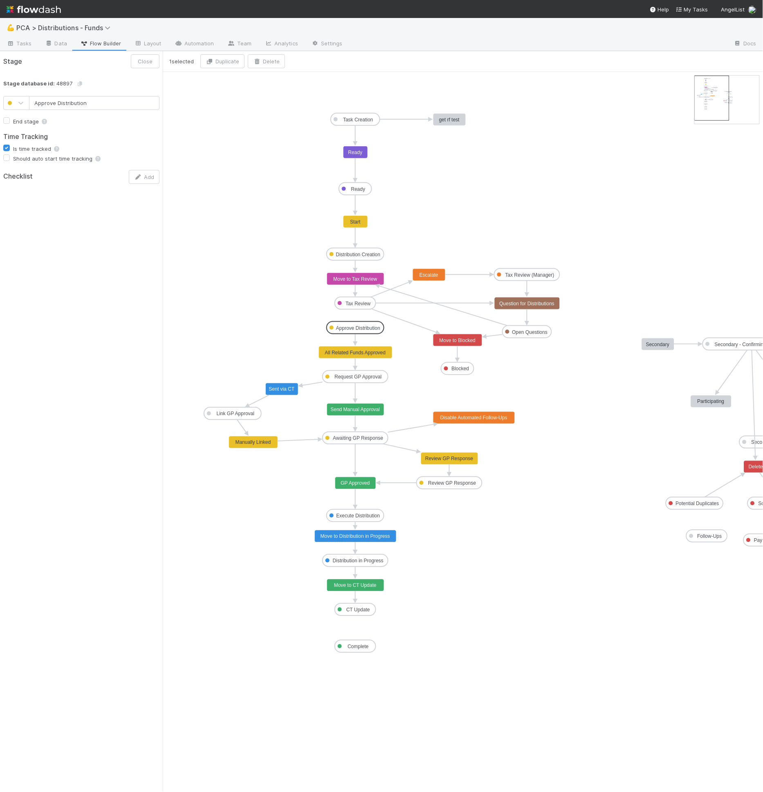
click at [356, 323] on rect at bounding box center [355, 328] width 57 height 12
click at [47, 105] on input "Approve Distribution" at bounding box center [94, 103] width 130 height 14
click at [56, 103] on input "Approve Distribution" at bounding box center [94, 103] width 130 height 14
click at [30, 101] on input "Approve Distribution" at bounding box center [94, 103] width 130 height 14
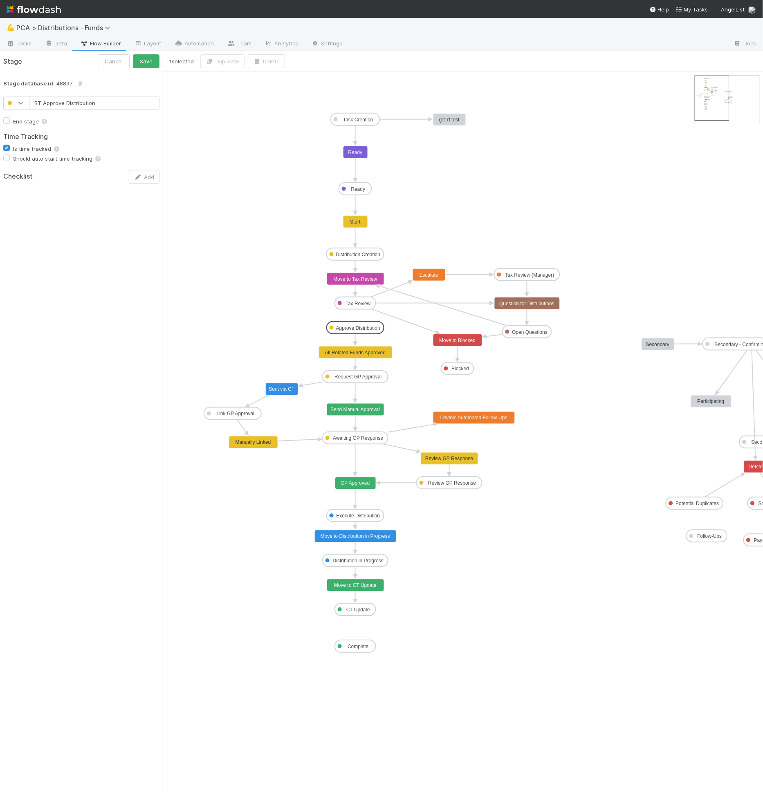
drag, startPoint x: 41, startPoint y: 102, endPoint x: 22, endPoint y: 105, distance: 19.8
click at [22, 105] on div "BT Approve Distribution" at bounding box center [81, 103] width 156 height 14
click at [41, 96] on input "BT Approve Distribution" at bounding box center [94, 103] width 130 height 14
drag, startPoint x: 35, startPoint y: 105, endPoint x: 24, endPoint y: 105, distance: 11.0
click at [24, 105] on div "BT Approve Distribution" at bounding box center [81, 103] width 156 height 14
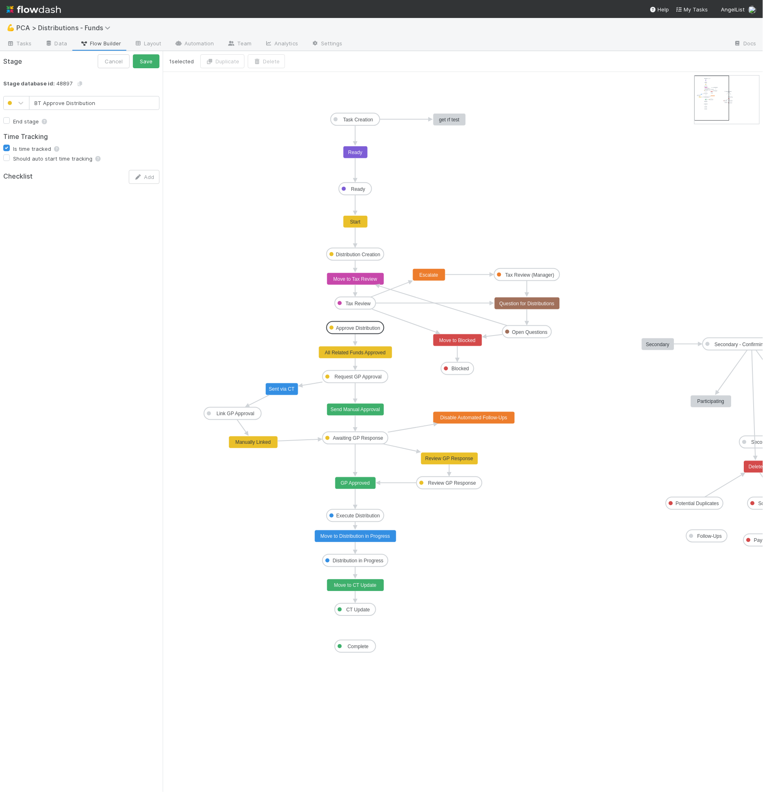
type input "Approve Distribution"
click at [137, 59] on button "Close" at bounding box center [145, 61] width 29 height 14
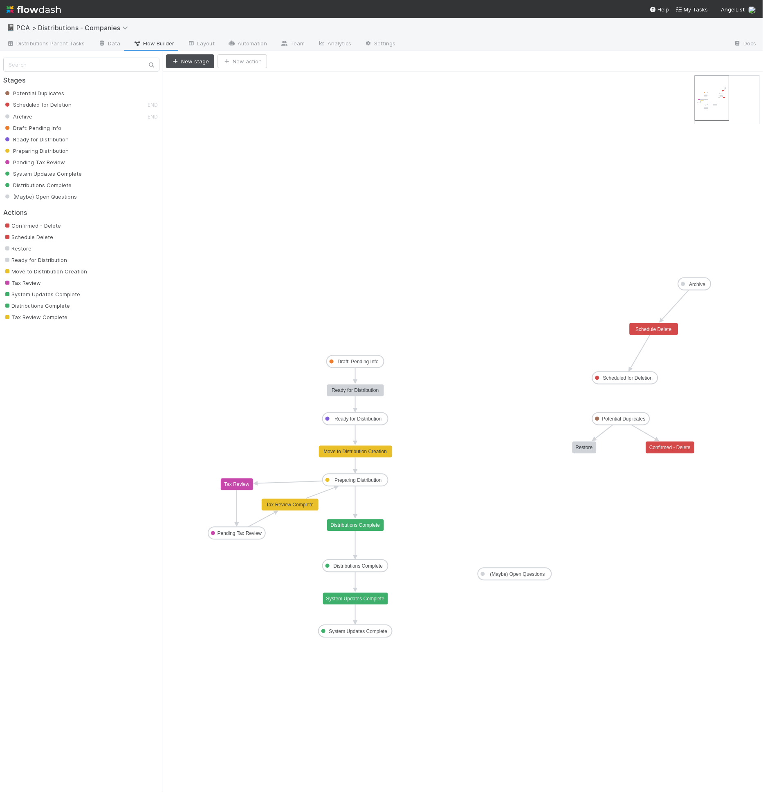
click at [249, 75] on icon "Potential Duplicates Scheduled for Deletion Archive Draft: Pending Info Ready f…" at bounding box center [463, 432] width 600 height 720
click at [179, 60] on button "New stage" at bounding box center [190, 61] width 48 height 14
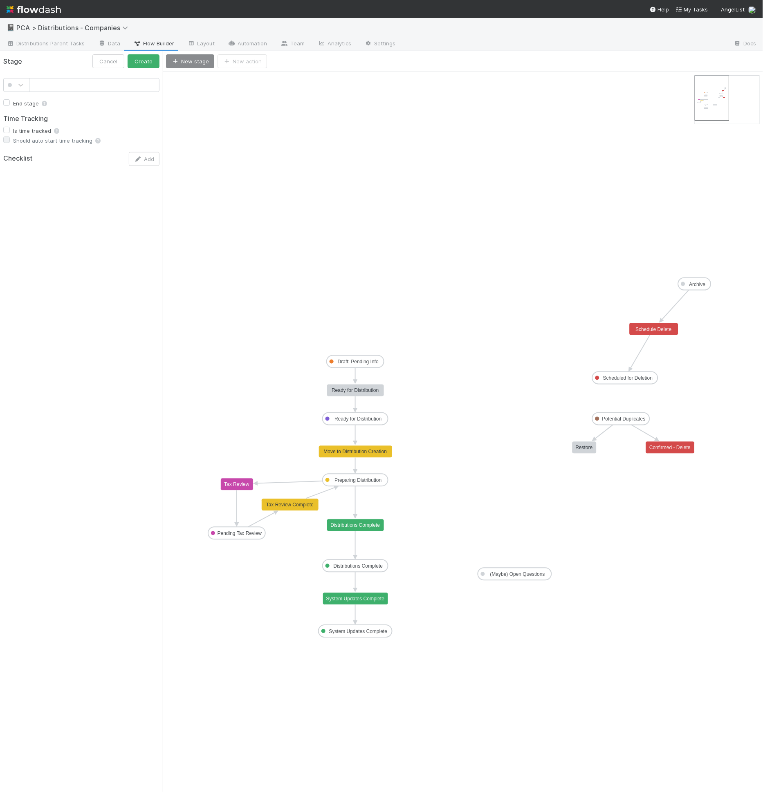
click at [116, 81] on input "text" at bounding box center [94, 85] width 130 height 14
click at [115, 85] on input "text" at bounding box center [94, 85] width 130 height 14
type input "Pending Lead Approvals"
click at [16, 86] on div at bounding box center [20, 85] width 15 height 8
click at [112, 61] on button "Cancel" at bounding box center [108, 61] width 32 height 14
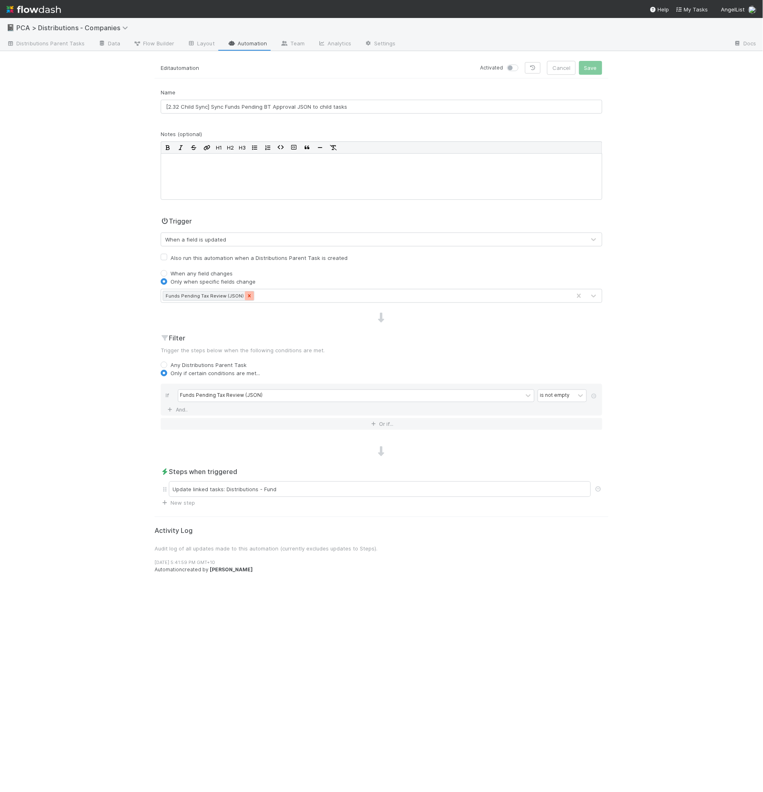
click at [249, 295] on div at bounding box center [249, 295] width 9 height 9
click at [249, 297] on div "Type field name..." at bounding box center [373, 295] width 424 height 13
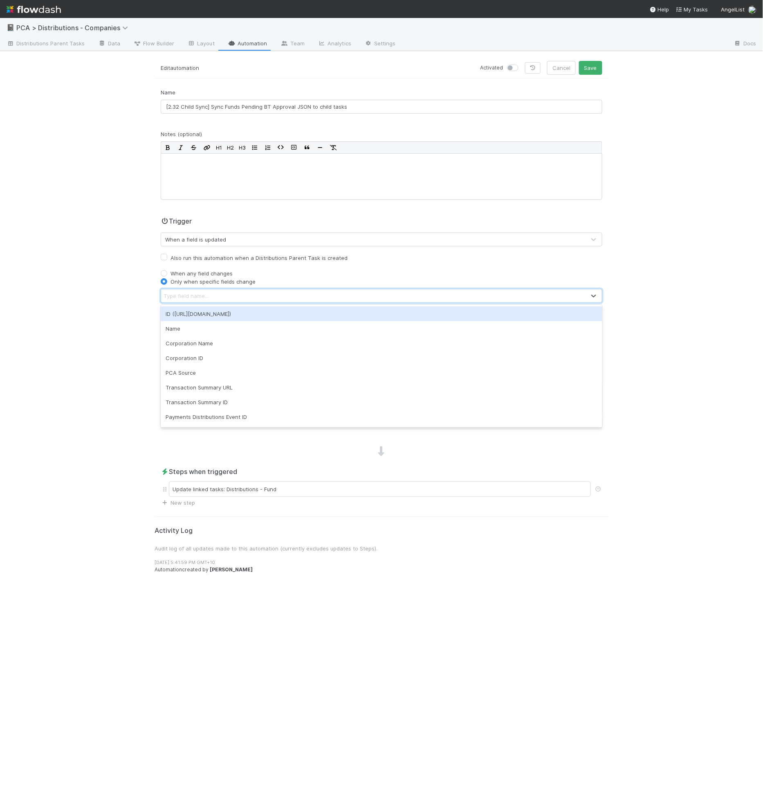
click at [249, 296] on div "Type field name..." at bounding box center [373, 295] width 424 height 13
type input "bt app"
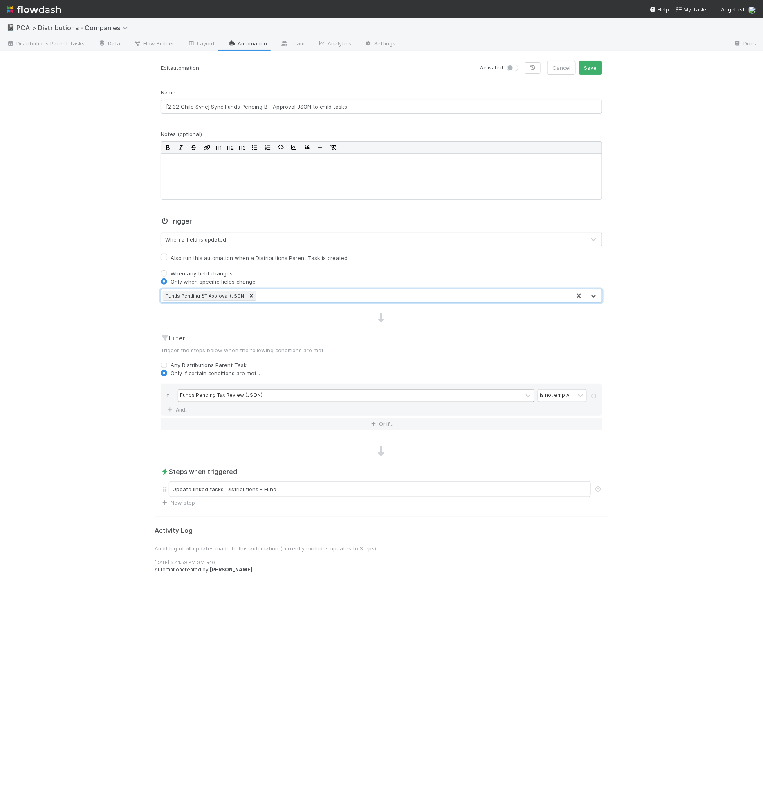
click at [292, 393] on div "Funds Pending Tax Review (JSON)" at bounding box center [350, 396] width 344 height 12
type input "f"
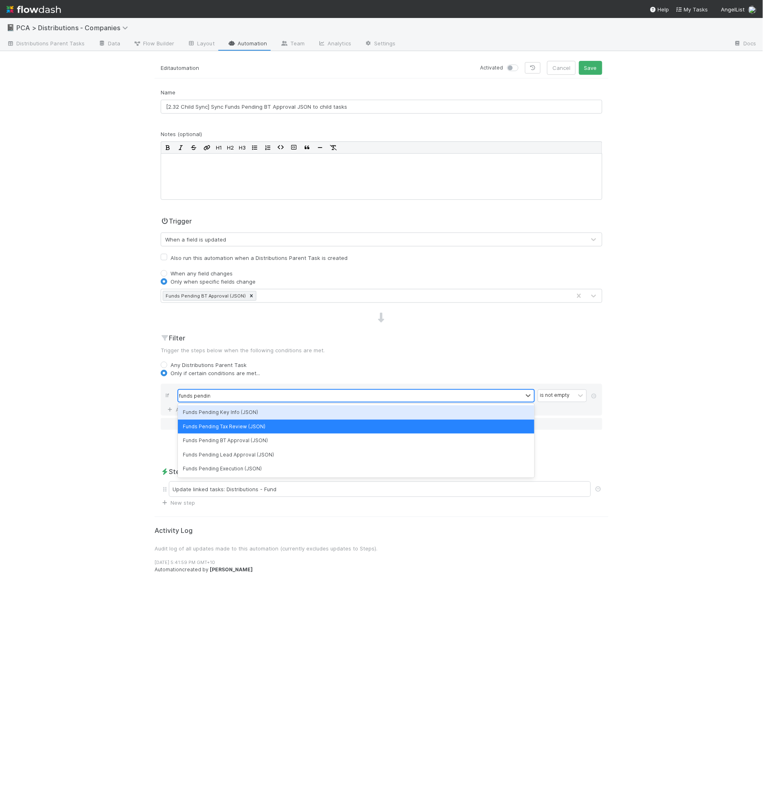
type input "funds pending"
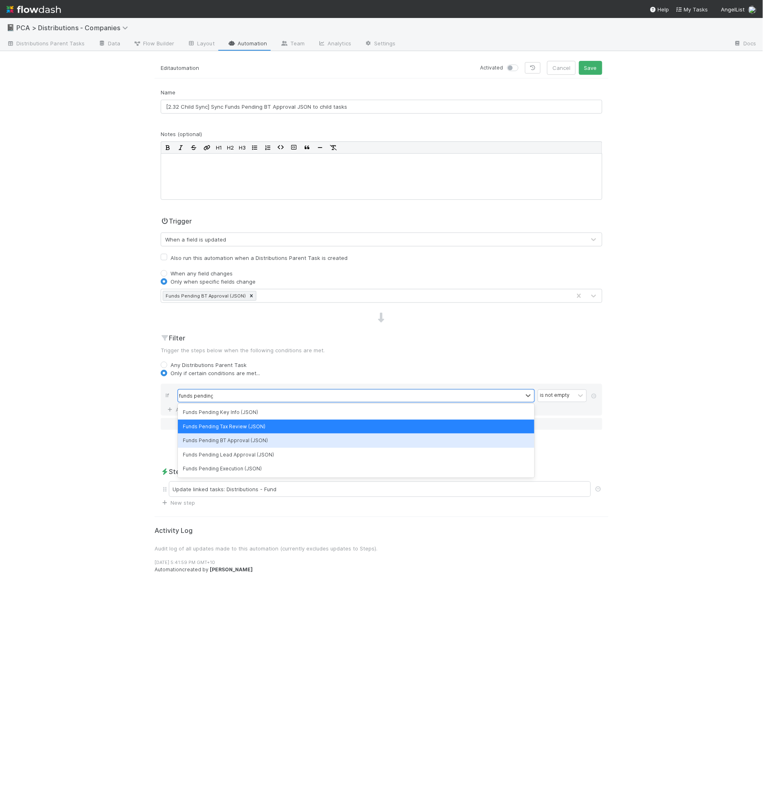
click at [280, 437] on div "Funds Pending BT Approval (JSON)" at bounding box center [356, 441] width 356 height 14
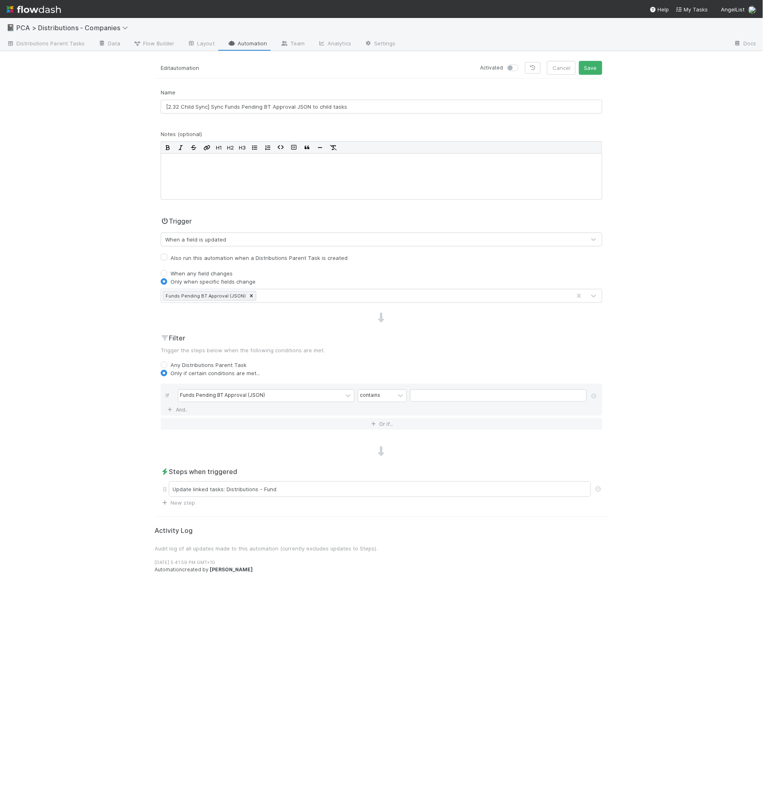
click at [392, 401] on div "Funds Pending BT Approval (JSON) contains" at bounding box center [384, 397] width 412 height 14
click at [392, 391] on div "contains" at bounding box center [376, 396] width 37 height 12
click at [383, 519] on div "is not empty" at bounding box center [382, 518] width 49 height 14
click at [328, 491] on div "Update linked tasks: Distributions - Fund" at bounding box center [380, 490] width 422 height 16
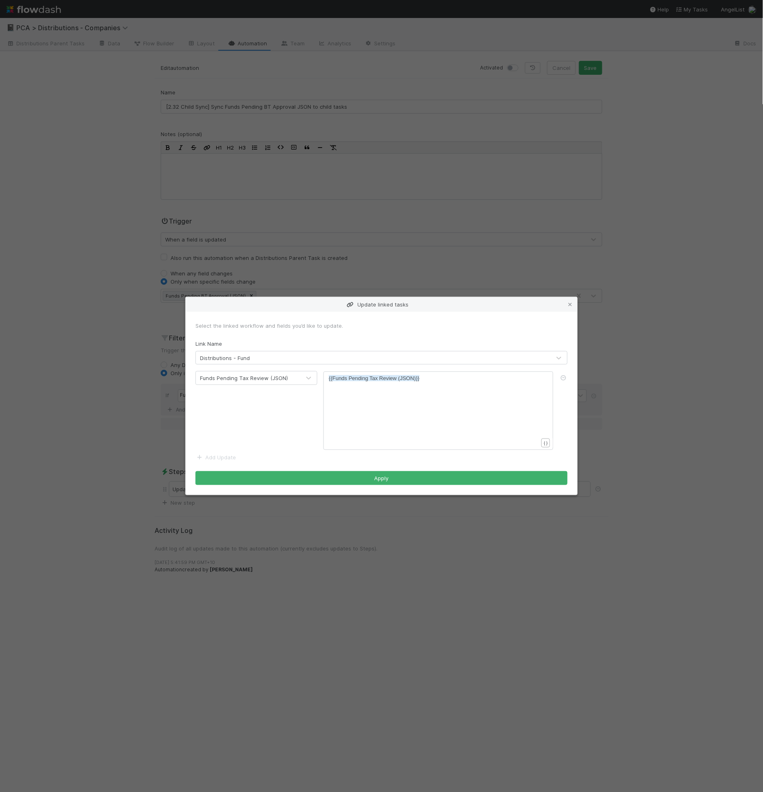
click at [299, 383] on div "Funds Pending Tax Review (JSON)" at bounding box center [248, 378] width 105 height 13
type input "bt app"
click at [378, 397] on div "​ x ​" at bounding box center [444, 420] width 230 height 93
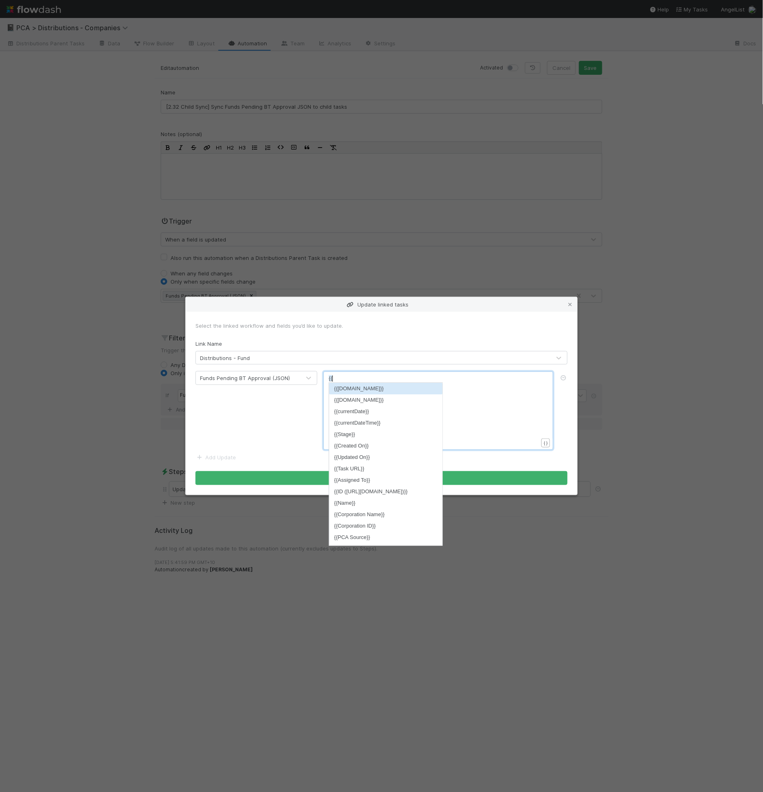
type textarea "{{{"
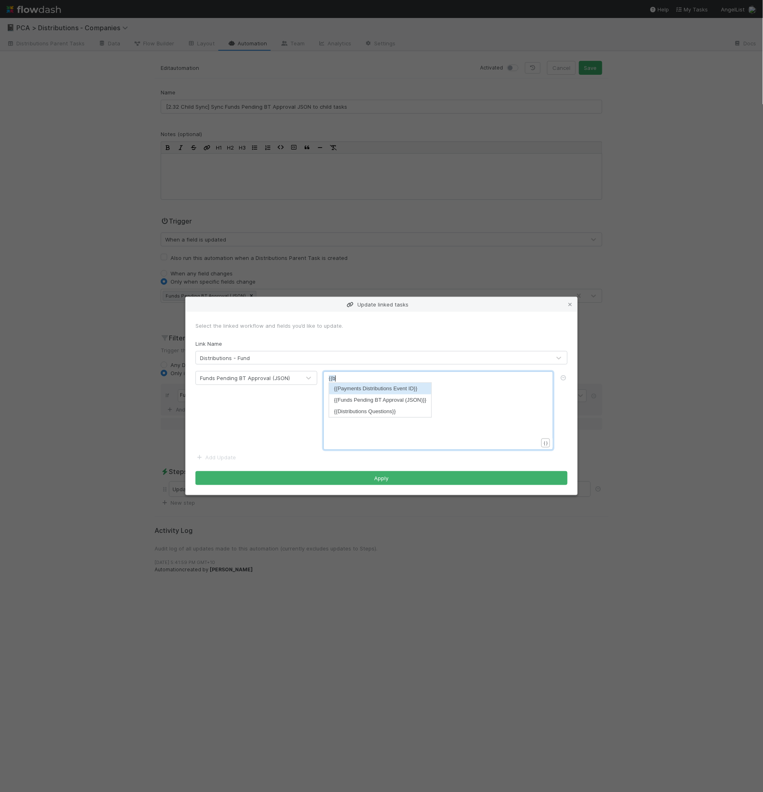
type textarea "bt"
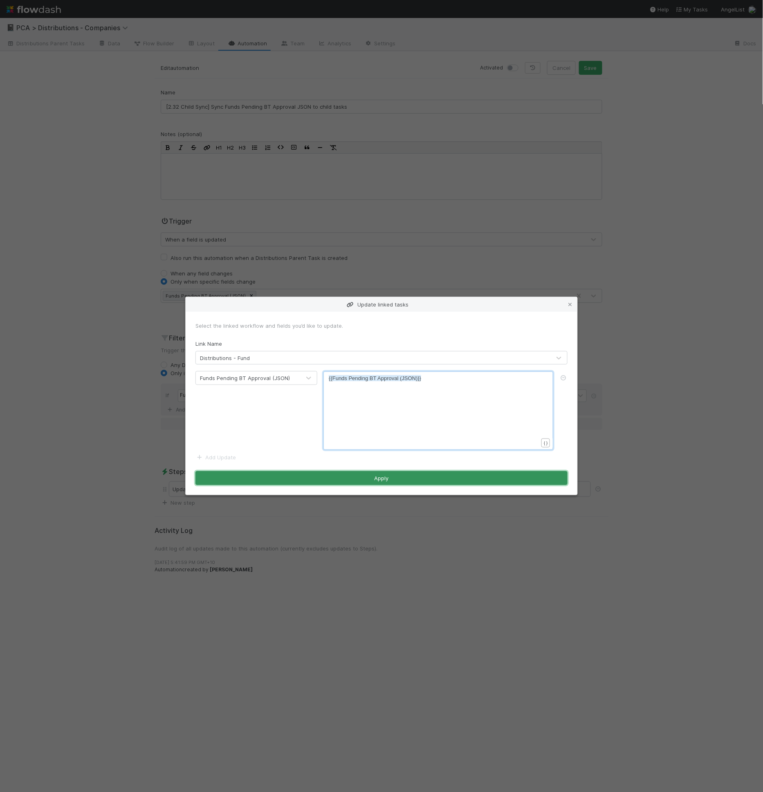
click at [378, 475] on button "Apply" at bounding box center [381, 478] width 372 height 14
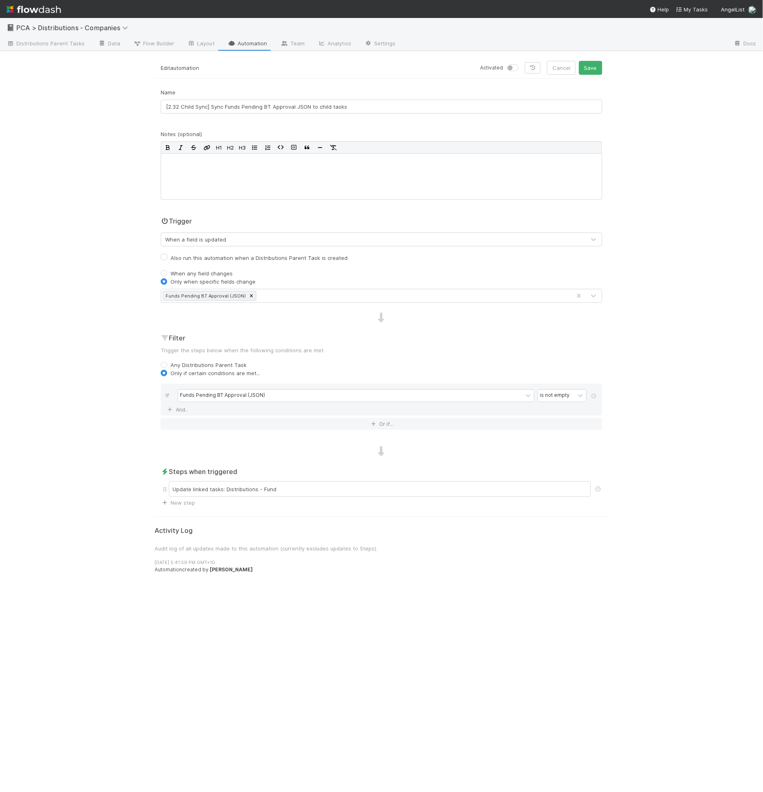
click at [522, 64] on label at bounding box center [522, 64] width 0 height 0
click at [513, 67] on input "checkbox" at bounding box center [510, 67] width 7 height 7
checkbox input "true"
click at [596, 74] on div "Edit automation Activated Cancel Save" at bounding box center [382, 70] width 454 height 18
click at [596, 65] on button "Save" at bounding box center [590, 68] width 23 height 14
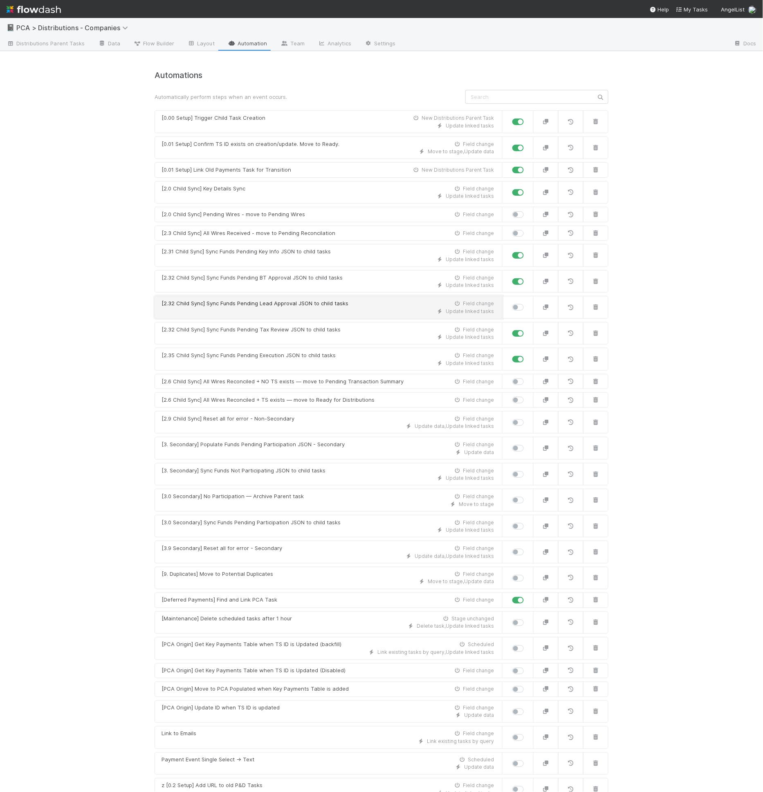
click at [302, 308] on div "Update linked tasks" at bounding box center [327, 311] width 332 height 7
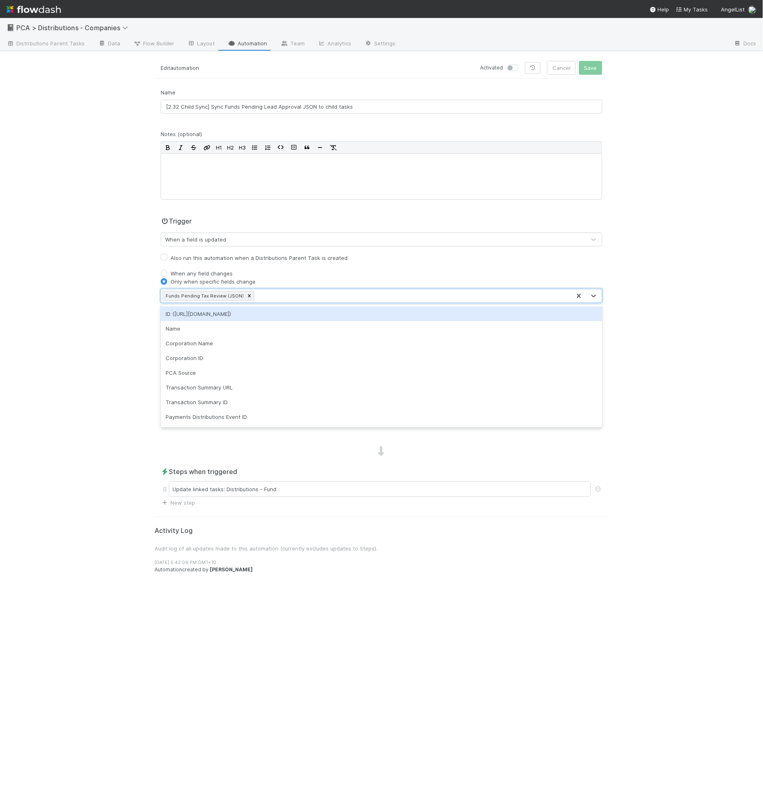
click at [239, 291] on div "Funds Pending Tax Review (JSON)" at bounding box center [204, 295] width 82 height 9
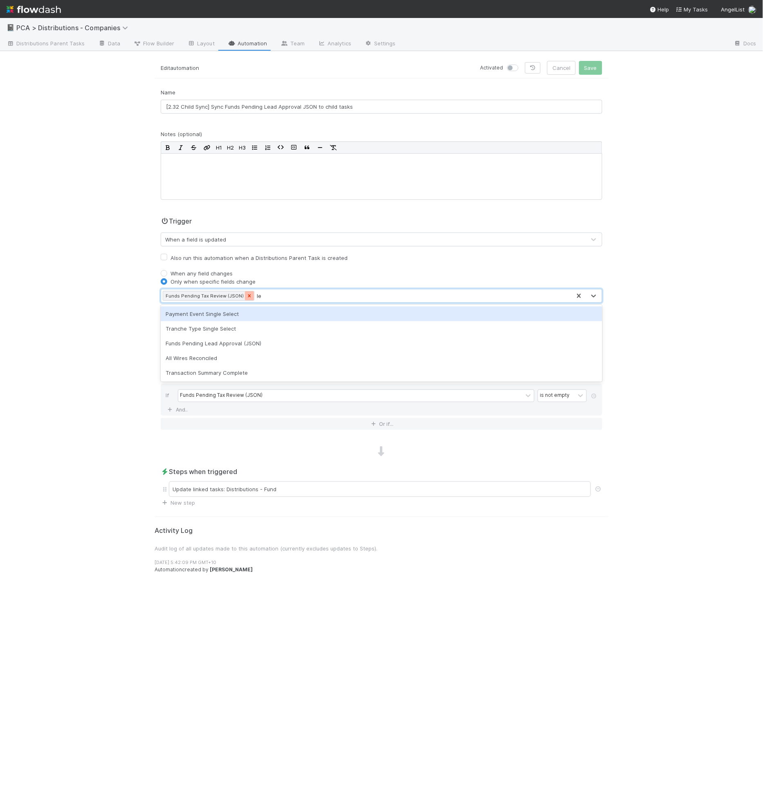
click at [245, 291] on div at bounding box center [249, 295] width 9 height 9
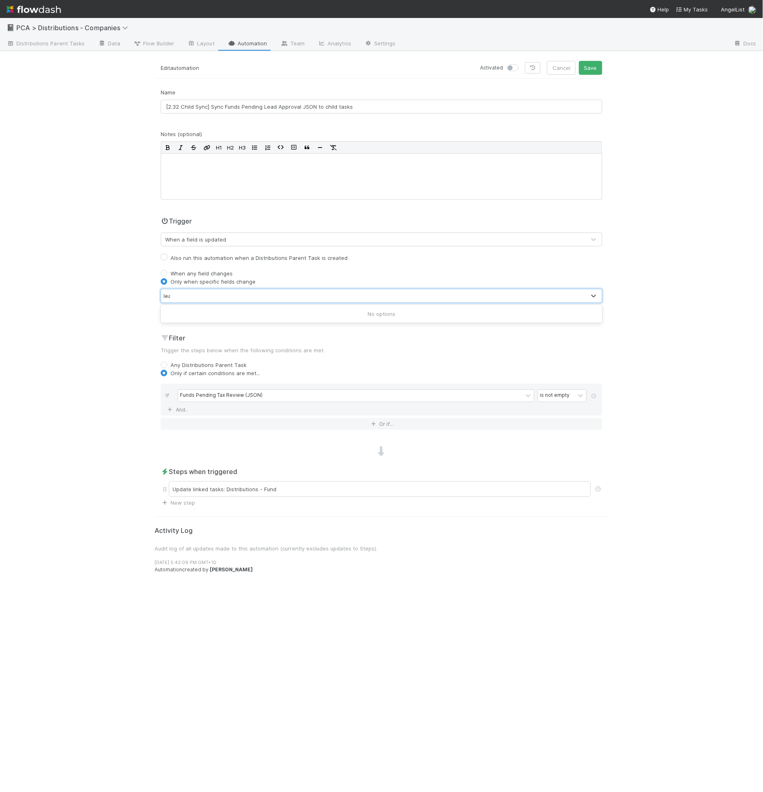
type input "lead"
click at [231, 394] on div "Funds Pending Tax Review (JSON)" at bounding box center [221, 395] width 83 height 7
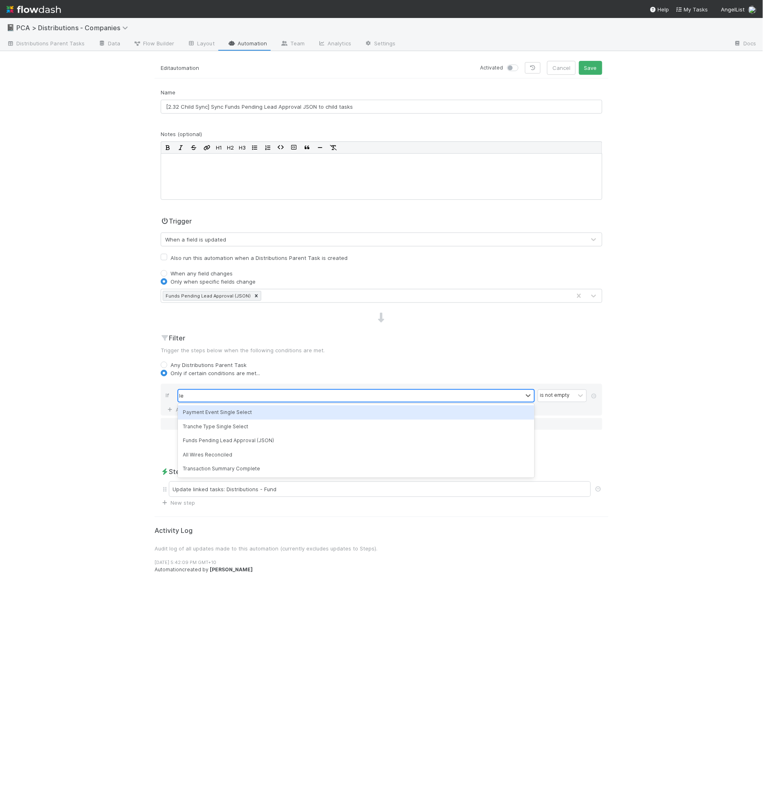
type input "lead"
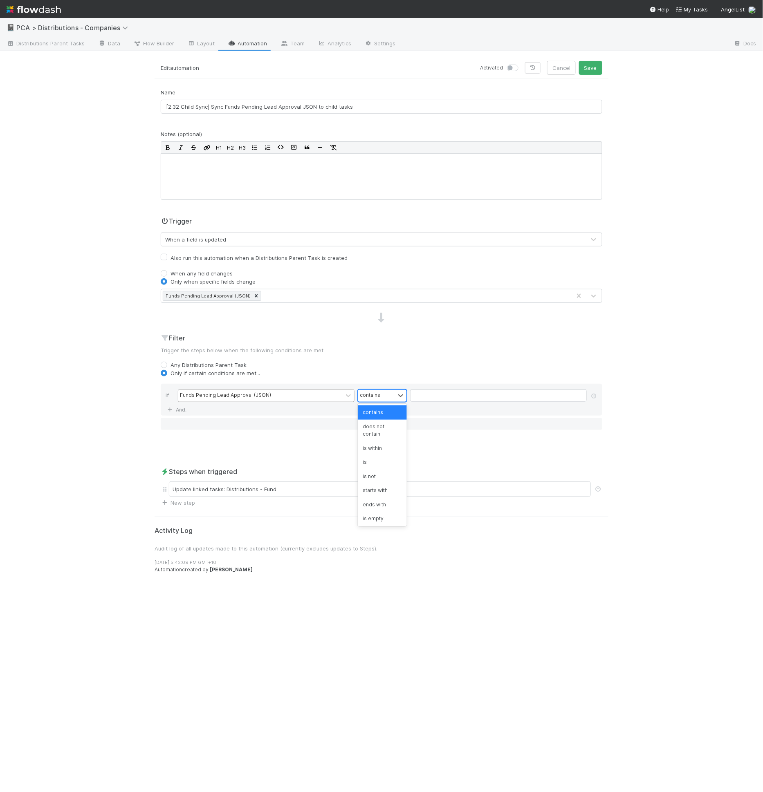
click at [385, 398] on div "contains" at bounding box center [376, 396] width 37 height 12
type input "emp"
click at [378, 420] on div "is not empty" at bounding box center [382, 427] width 49 height 14
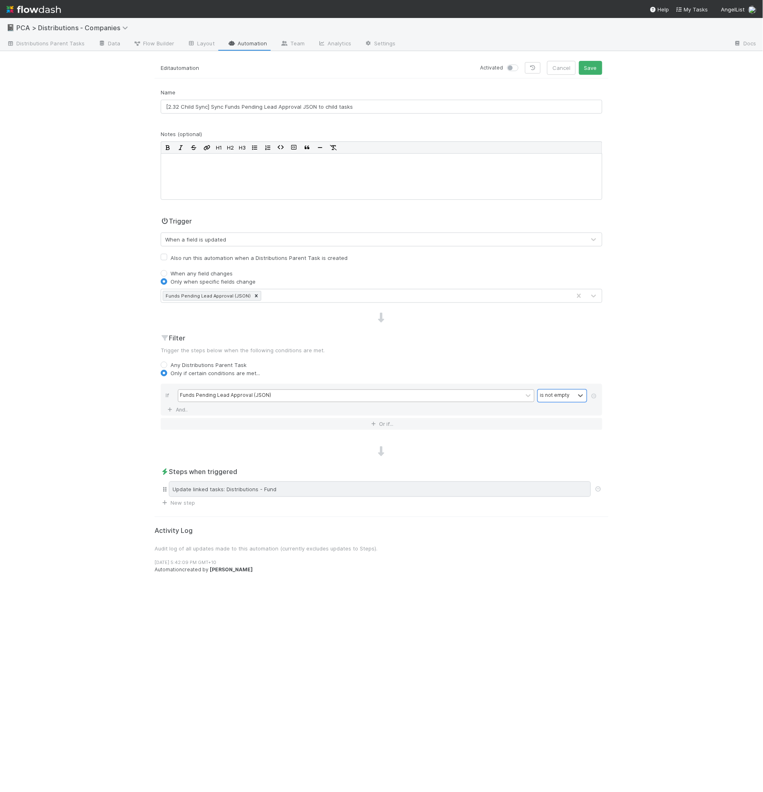
click at [272, 488] on div "Update linked tasks: Distributions - Fund" at bounding box center [380, 490] width 422 height 16
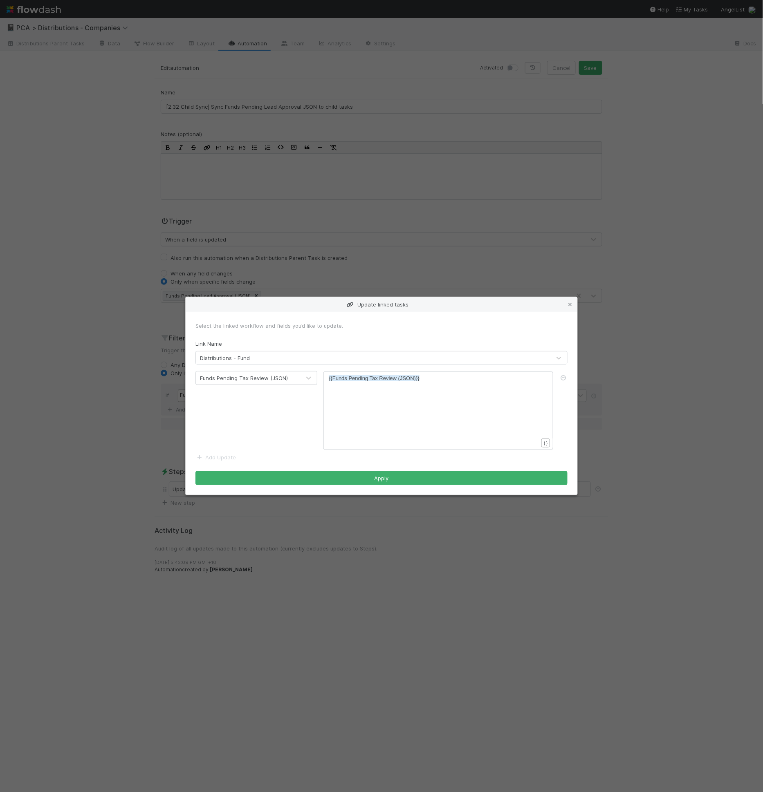
click at [263, 376] on div "Funds Pending Tax Review (JSON)" at bounding box center [244, 378] width 88 height 8
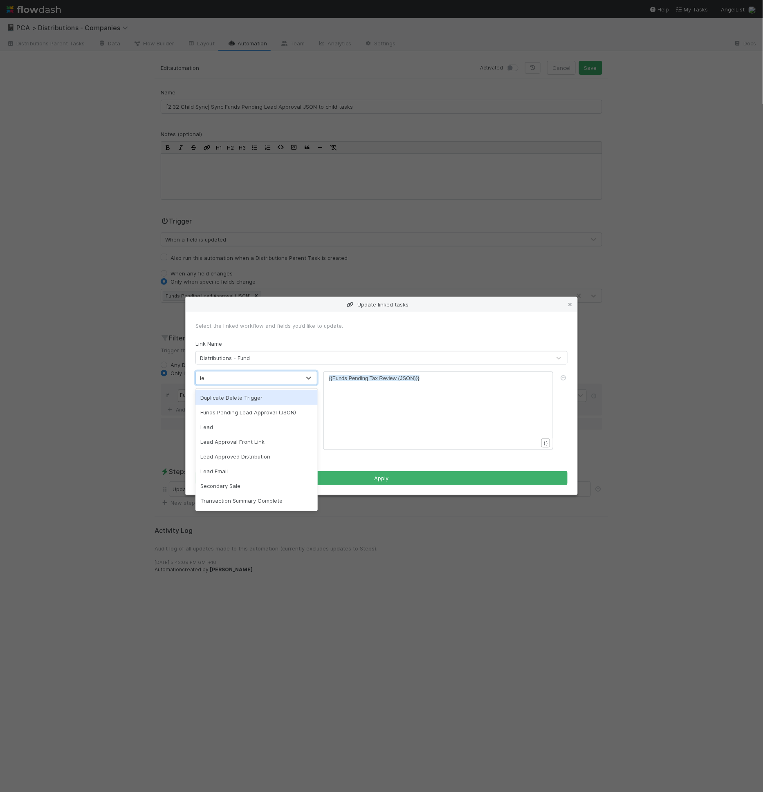
type input "lead"
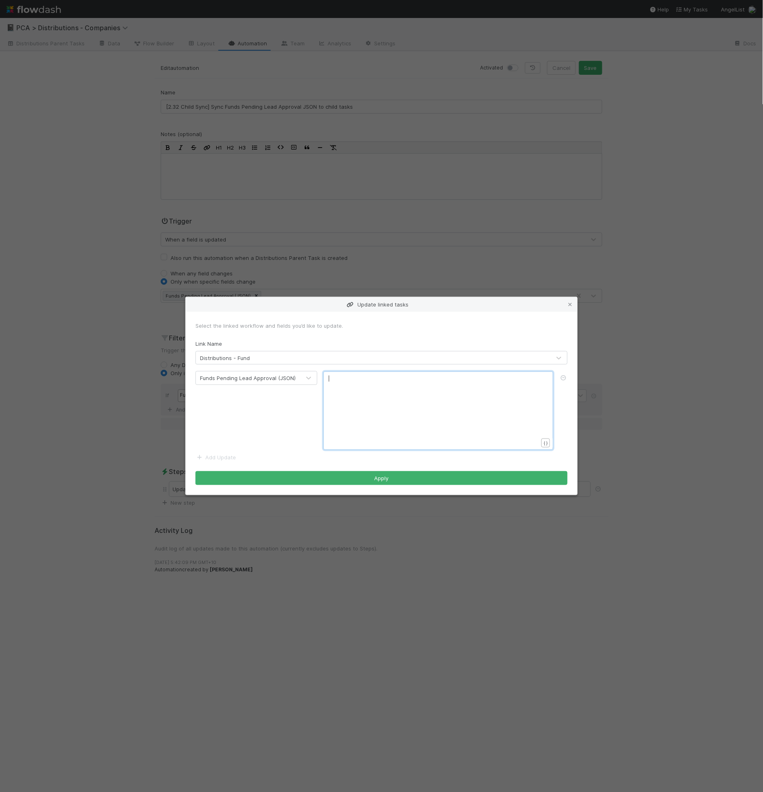
click at [440, 410] on div "xxxxxxxxxx ​" at bounding box center [444, 420] width 230 height 93
type textarea "{{lead"
click at [454, 476] on button "Apply" at bounding box center [381, 478] width 372 height 14
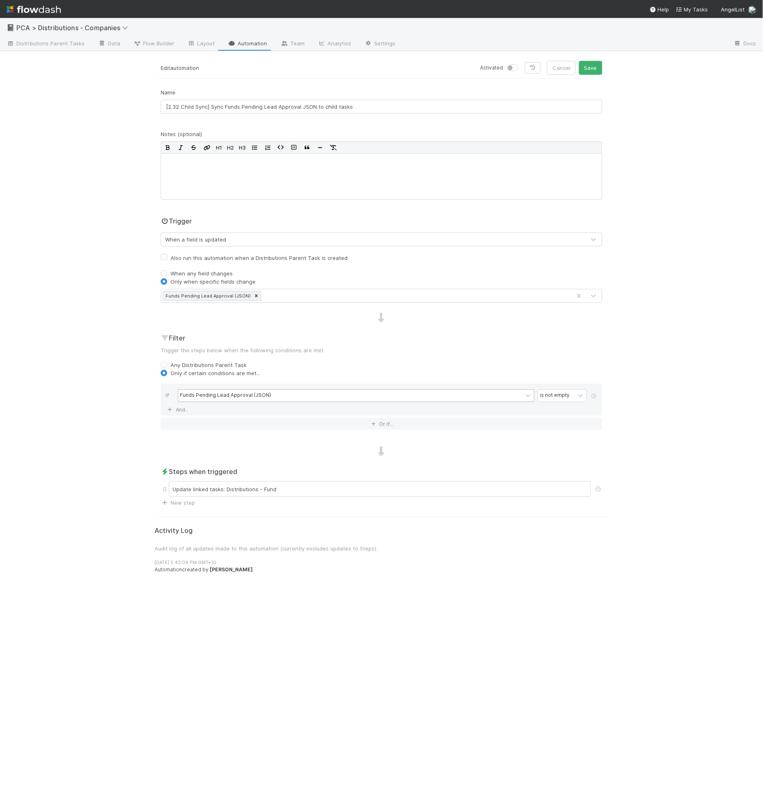
click at [522, 64] on label at bounding box center [522, 64] width 0 height 0
click at [513, 67] on input "checkbox" at bounding box center [510, 67] width 7 height 7
checkbox input "true"
drag, startPoint x: 180, startPoint y: 105, endPoint x: 172, endPoint y: 156, distance: 51.2
click at [180, 108] on input "[2.32 Child Sync] Sync Funds Pending Lead Approval JSON to child tasks" at bounding box center [381, 107] width 441 height 14
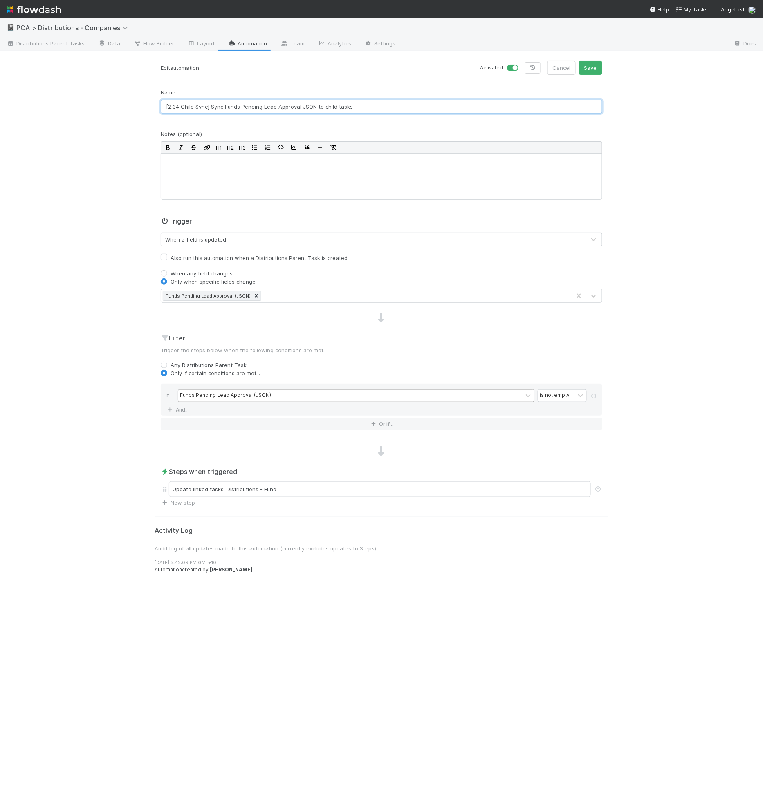
type input "[2.34 Child Sync] Sync Funds Pending Lead Approval JSON to child tasks"
click at [579, 61] on button "Save" at bounding box center [590, 68] width 23 height 14
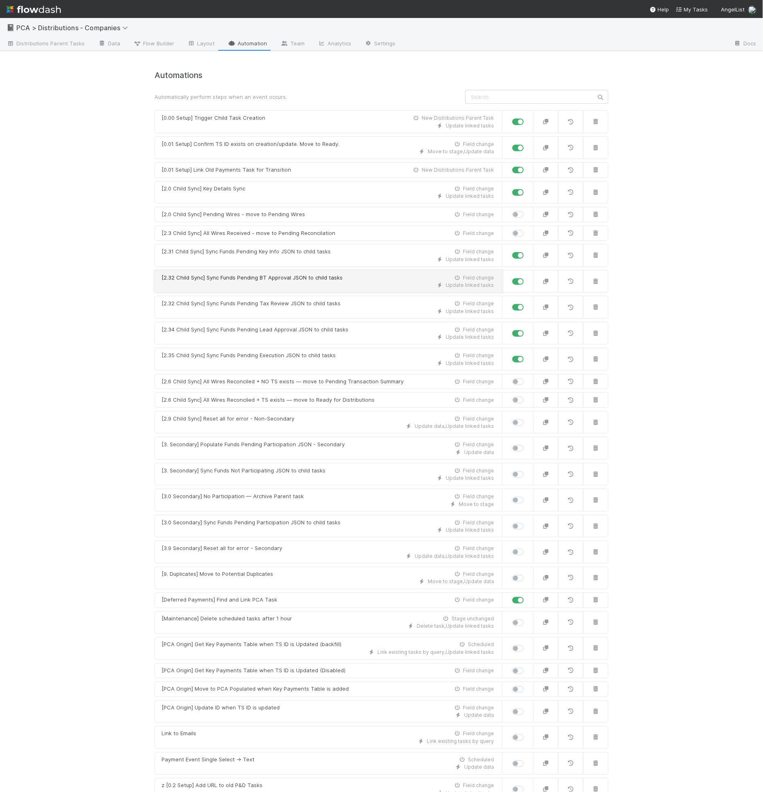
click at [238, 286] on div "Update linked tasks" at bounding box center [327, 285] width 332 height 7
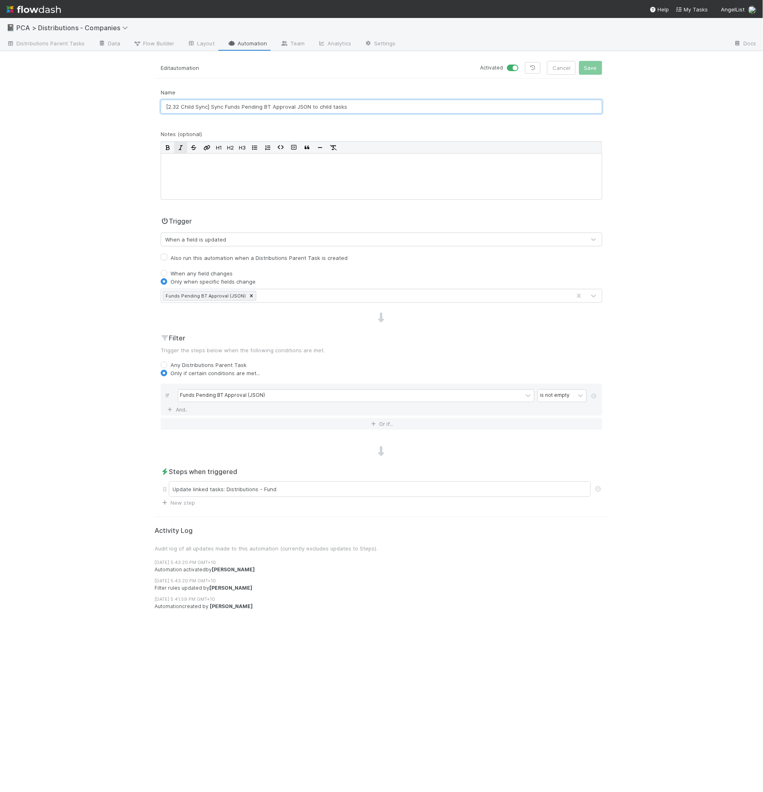
drag, startPoint x: 179, startPoint y: 106, endPoint x: 183, endPoint y: 141, distance: 35.8
click at [179, 108] on input "[2.32 Child Sync] Sync Funds Pending BT Approval JSON to child tasks" at bounding box center [381, 107] width 441 height 14
type input "[2.33 Child Sync] Sync Funds Pending BT Approval JSON to child tasks"
click at [579, 61] on button "Save" at bounding box center [590, 68] width 23 height 14
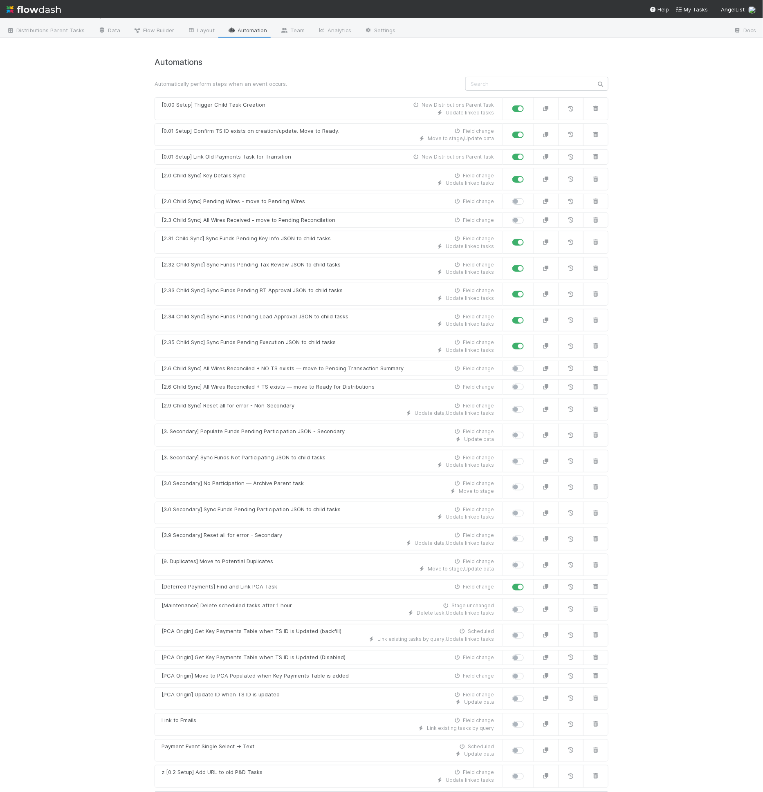
scroll to position [16, 0]
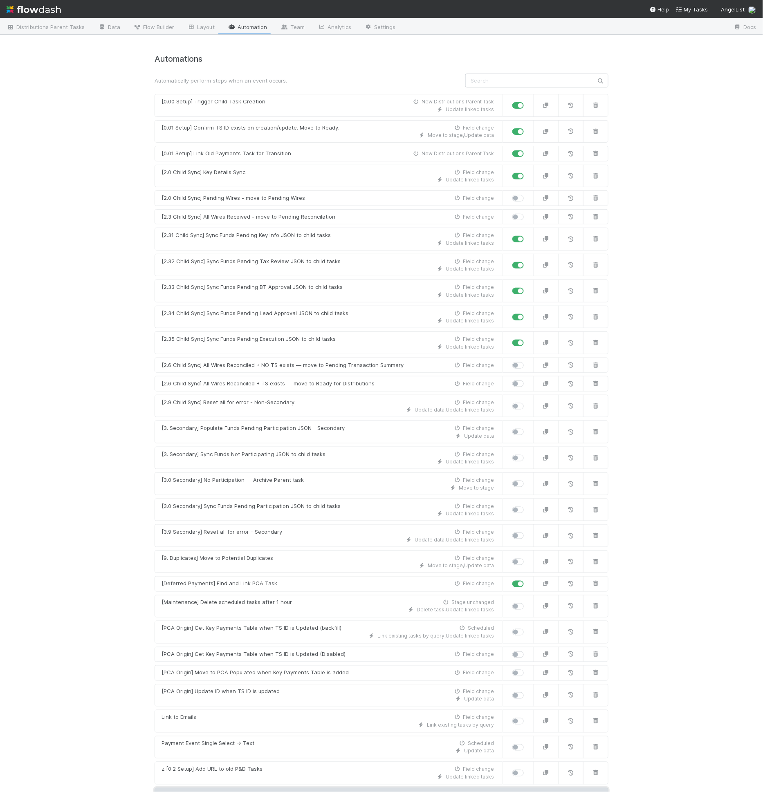
click at [393, 790] on link "New automation" at bounding box center [382, 796] width 454 height 16
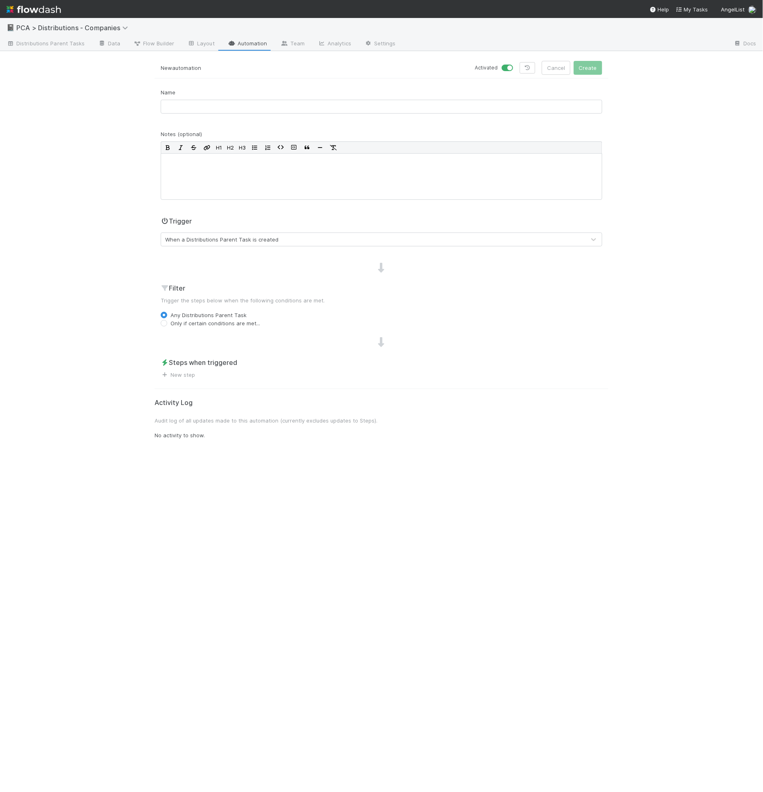
click at [244, 112] on div "Name" at bounding box center [382, 104] width 454 height 32
click at [245, 106] on input "text" at bounding box center [381, 107] width 441 height 14
type input "0.09 Setup] All Funds = Funds Pending Key Info"
click at [187, 322] on label "Only if certain conditions are met..." at bounding box center [215, 323] width 90 height 8
click at [167, 322] on input "Only if certain conditions are met..." at bounding box center [164, 322] width 7 height 7
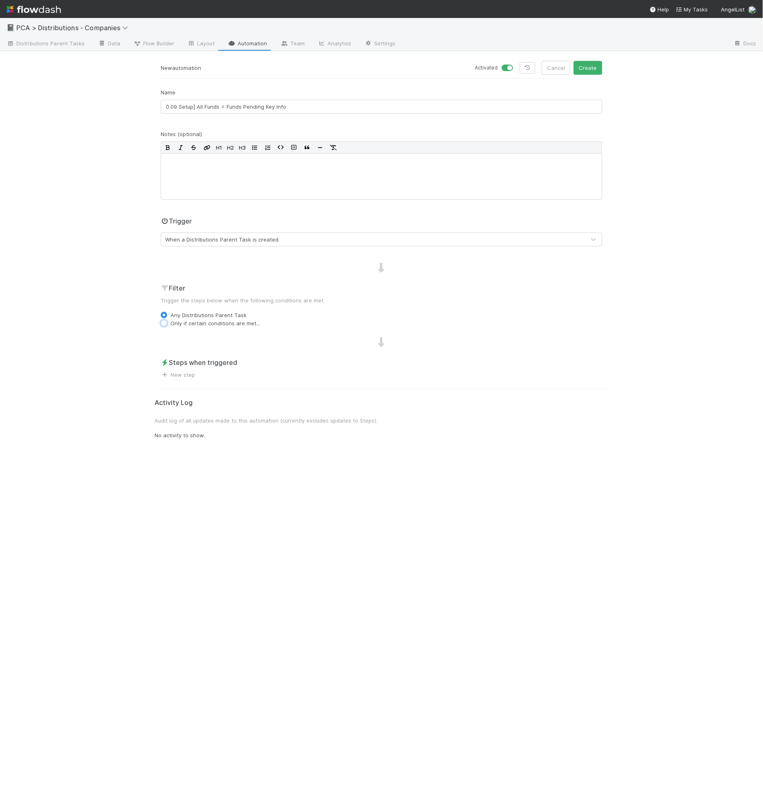
radio input "true"
click at [194, 333] on div "Filter Trigger the steps below when the following conditions are met. Any Distr…" at bounding box center [382, 317] width 454 height 69
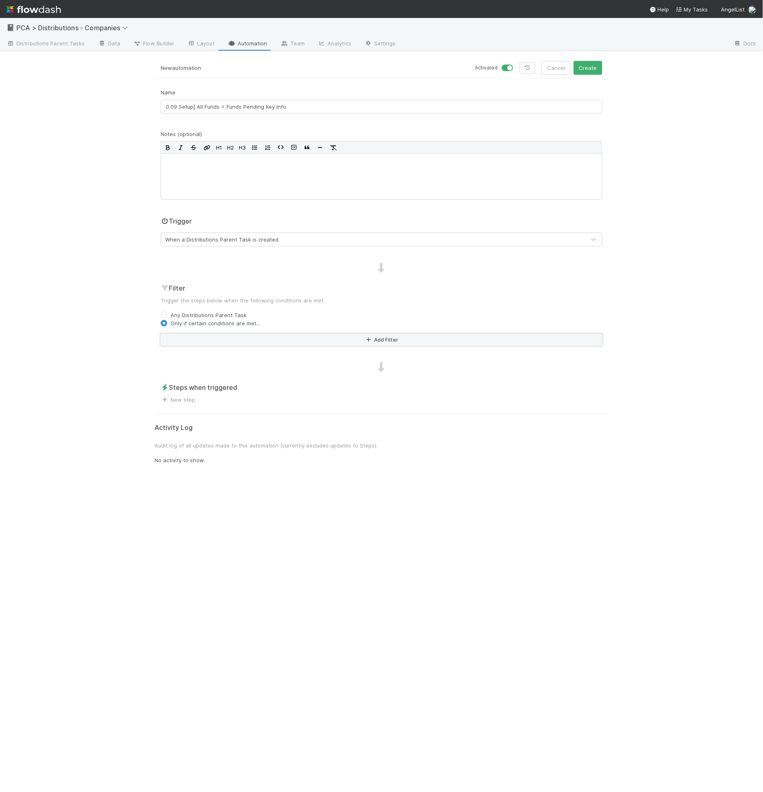
click at [200, 337] on button "Add Filter" at bounding box center [381, 340] width 441 height 12
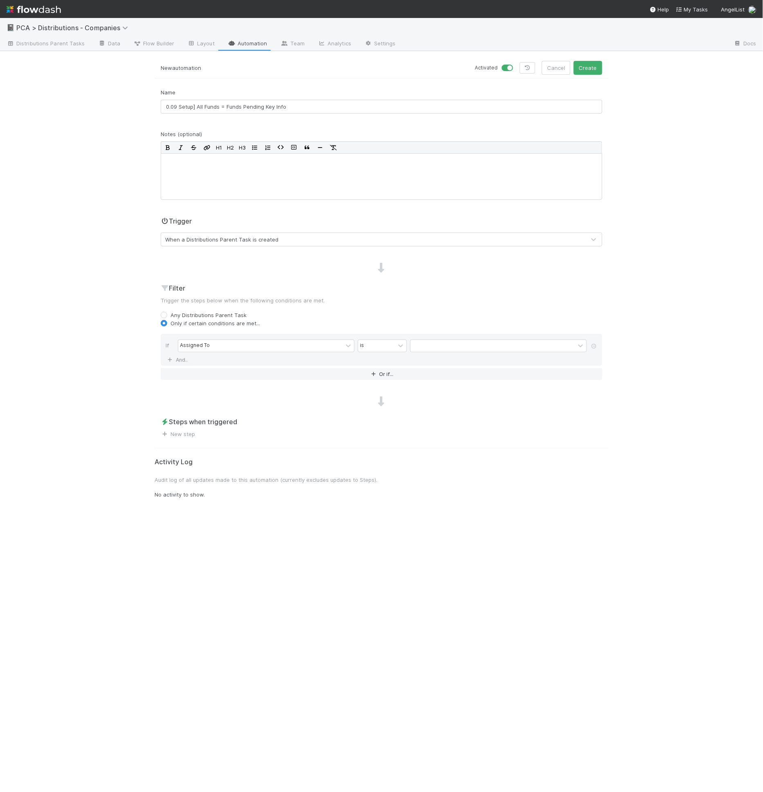
click at [200, 337] on div "If Assigned To is And.." at bounding box center [381, 350] width 441 height 32
click at [200, 346] on div "Assigned To" at bounding box center [195, 345] width 30 height 7
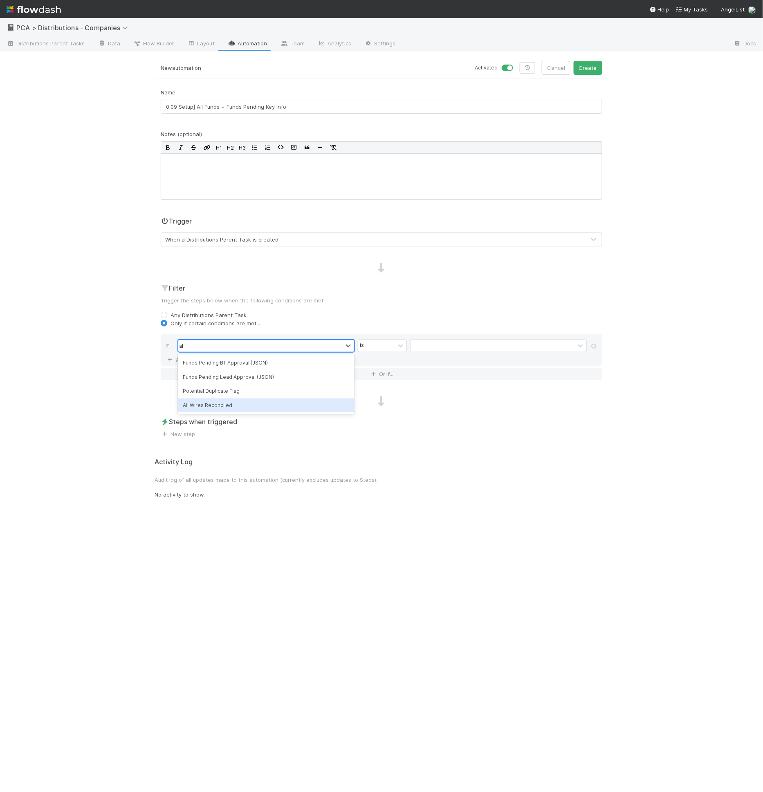
type input "a"
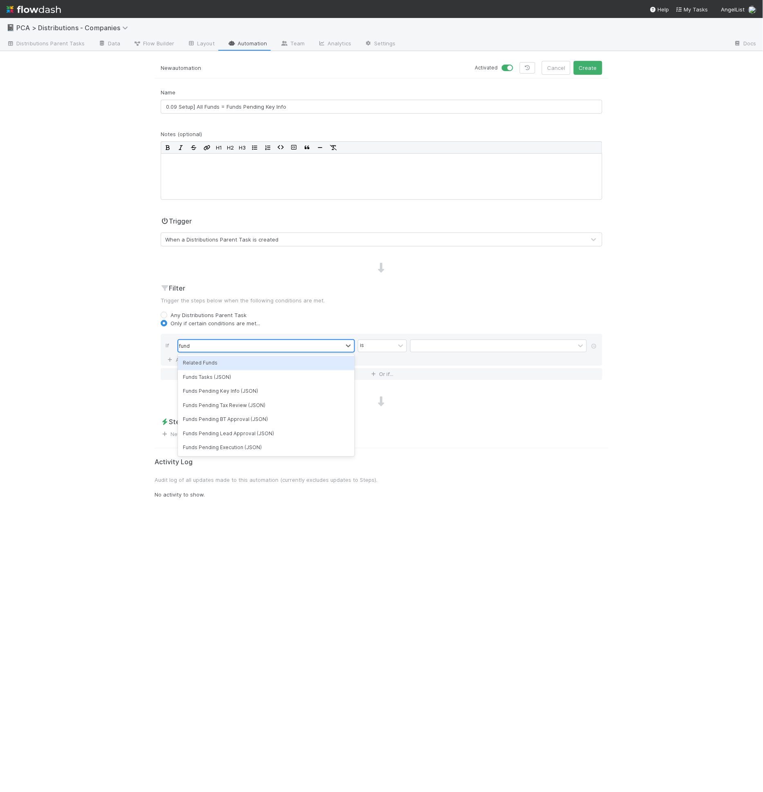
type input "funds"
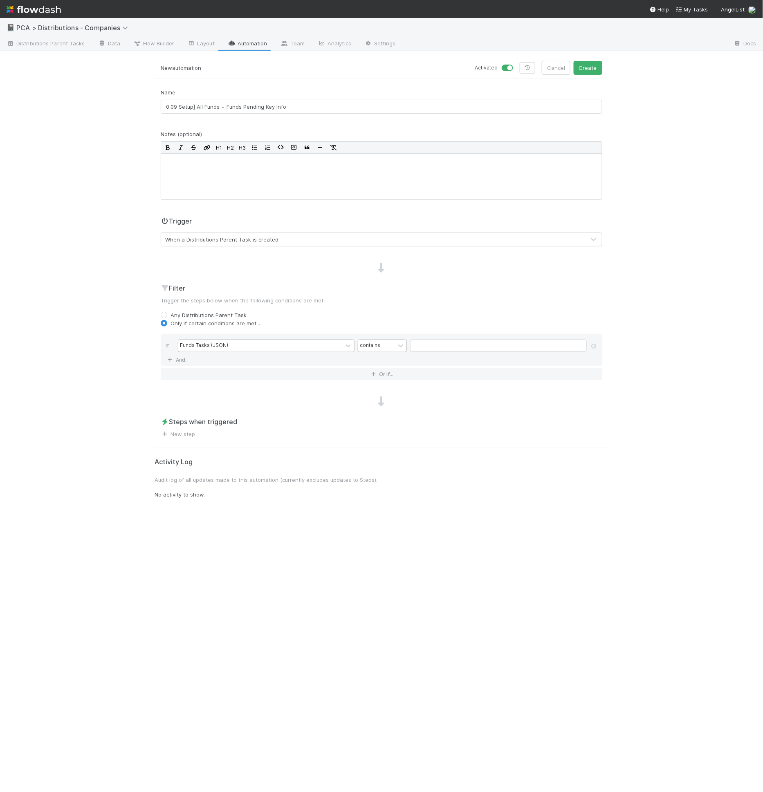
click at [406, 340] on div "Funds Tasks (JSON) contains" at bounding box center [384, 347] width 412 height 14
click at [404, 344] on icon at bounding box center [401, 346] width 8 height 8
click at [384, 463] on div "is not empty" at bounding box center [382, 468] width 49 height 14
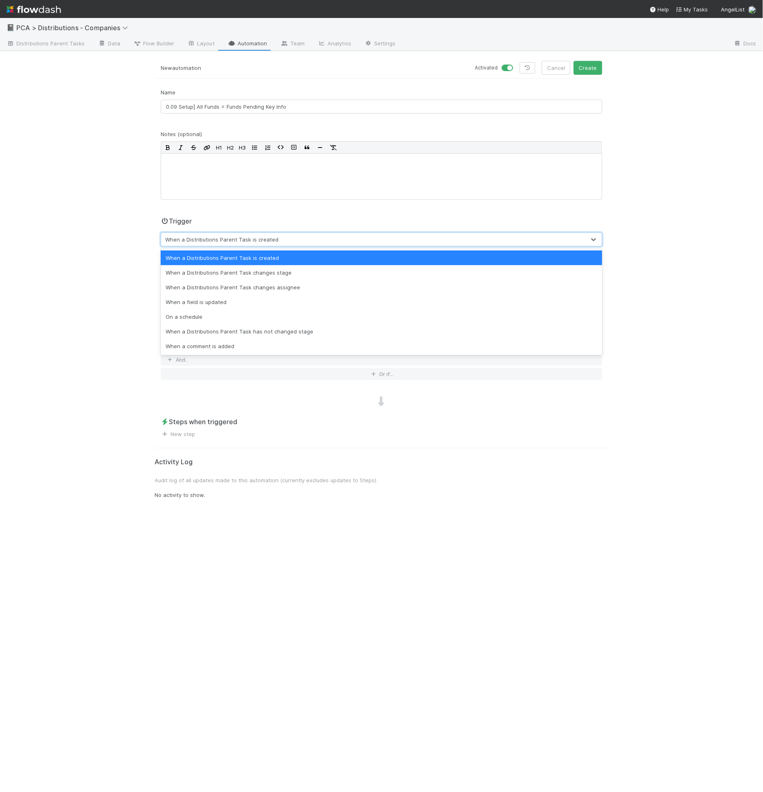
click at [222, 245] on div "When a Distributions Parent Task is created" at bounding box center [373, 239] width 424 height 13
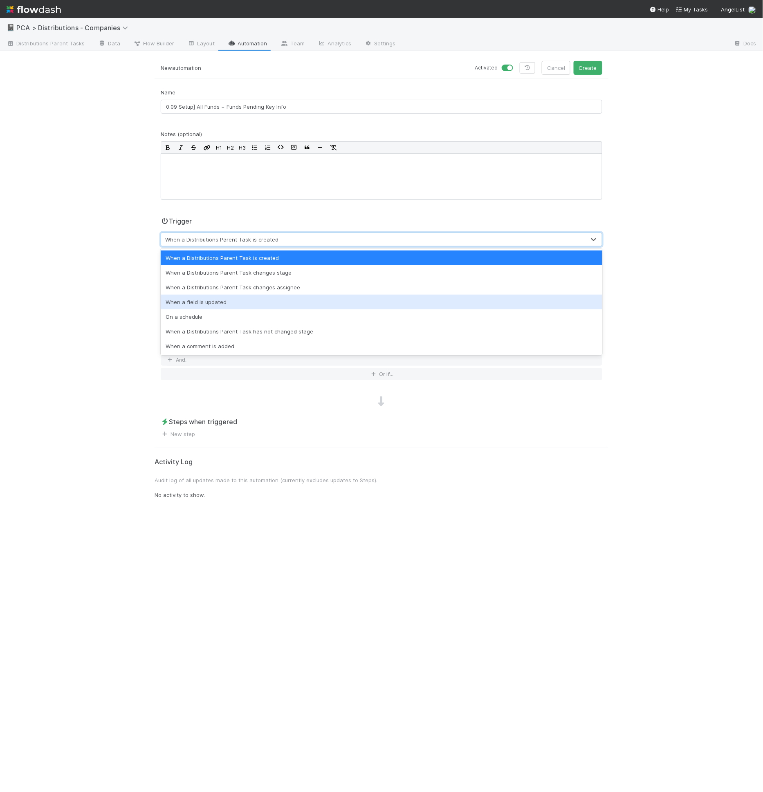
click at [226, 297] on div "When a field is updated" at bounding box center [381, 302] width 441 height 15
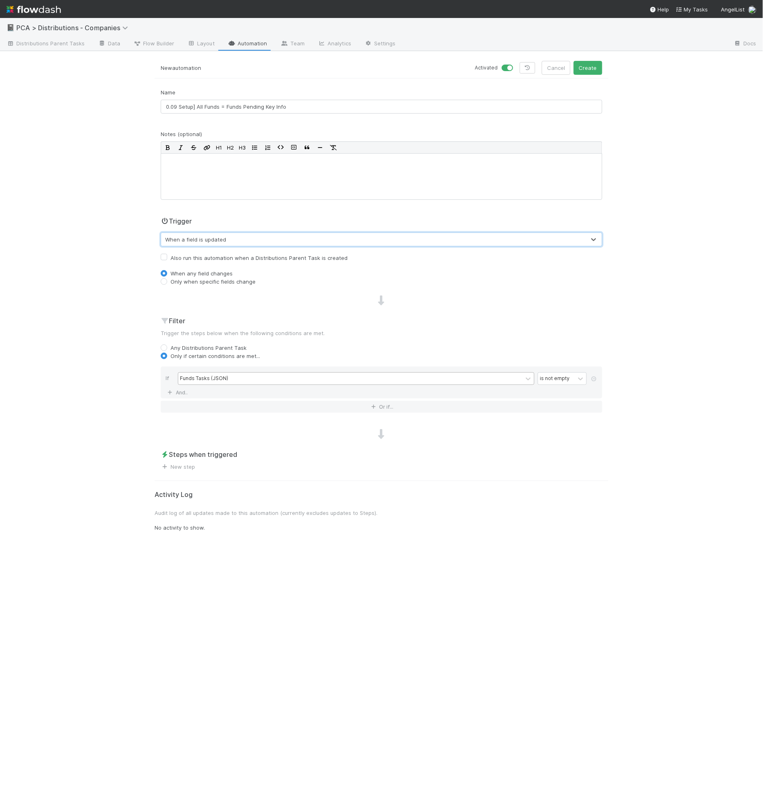
click at [213, 279] on label "Only when specific fields change" at bounding box center [212, 282] width 85 height 8
click at [167, 279] on input "Only when specific fields change" at bounding box center [164, 281] width 7 height 7
radio input "true"
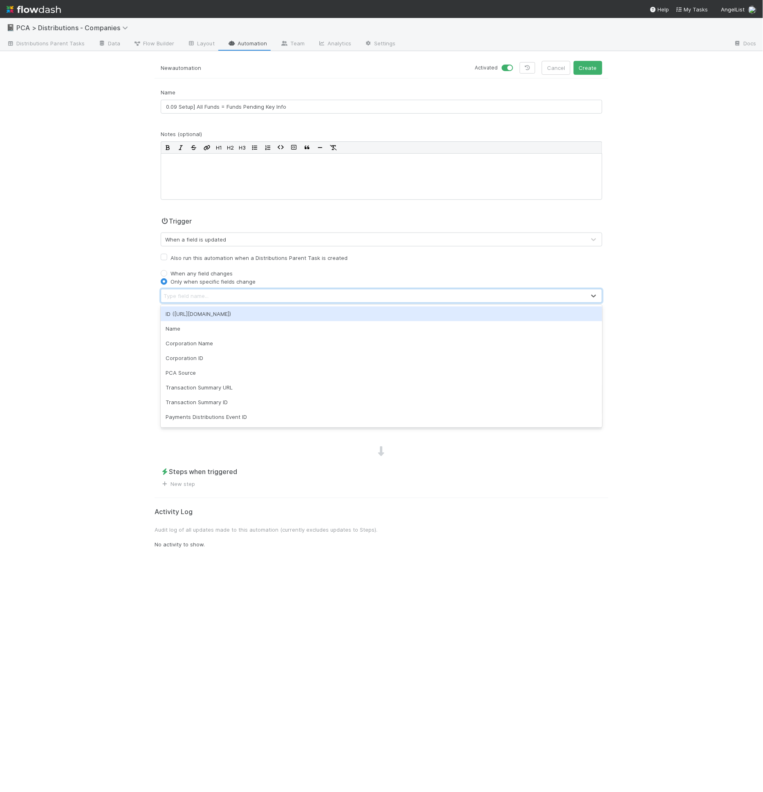
click at [217, 289] on div "Type field name..." at bounding box center [373, 295] width 424 height 13
type input "funds"
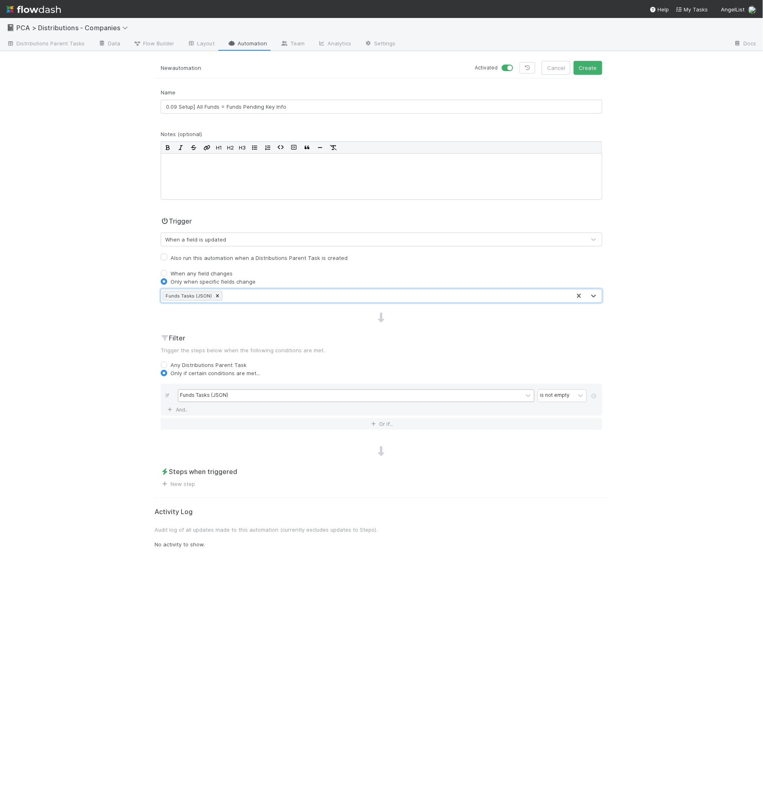
click at [246, 253] on label "Also run this automation when a Distributions Parent Task is created" at bounding box center [258, 258] width 177 height 10
click at [167, 253] on input "Also run this automation when a Distributions Parent Task is created" at bounding box center [164, 256] width 7 height 7
checkbox input "true"
click at [179, 481] on link "New step" at bounding box center [178, 484] width 34 height 7
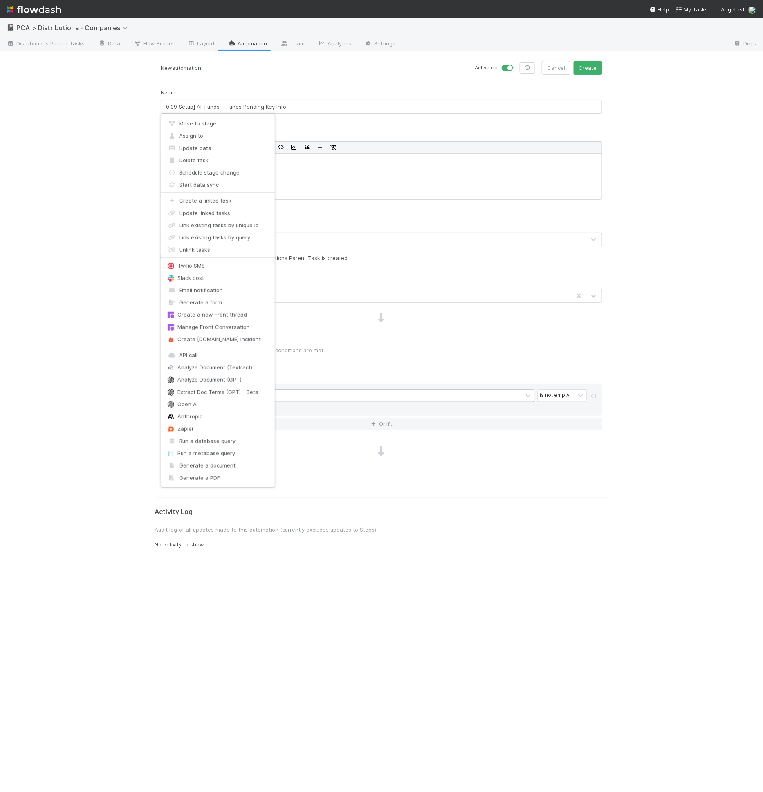
click at [184, 484] on div "Move to stage Assign to Update data Delete task Schedule stage change Start dat…" at bounding box center [381, 396] width 763 height 792
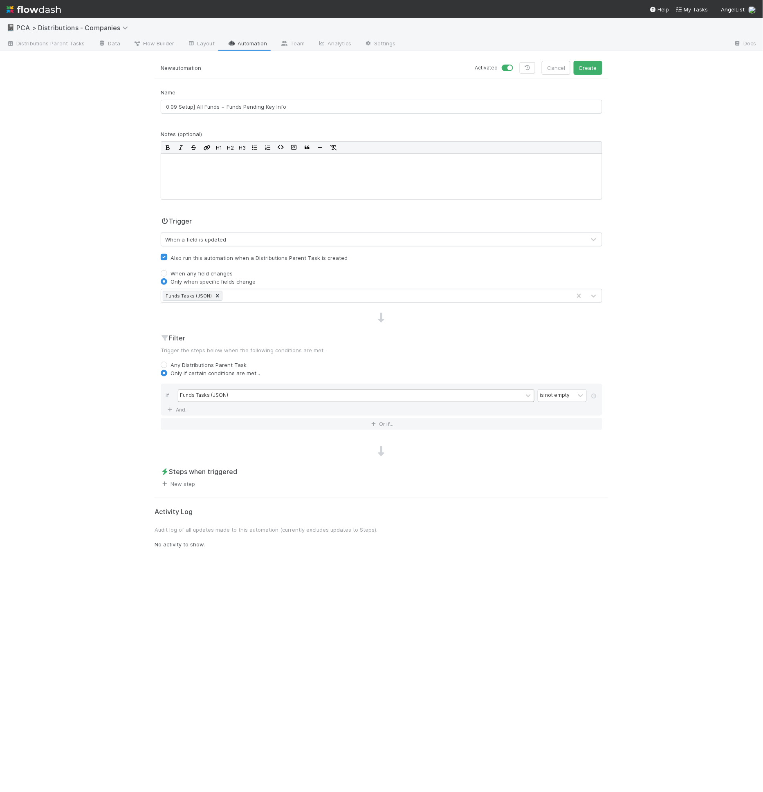
click at [184, 484] on link "New step" at bounding box center [178, 484] width 34 height 7
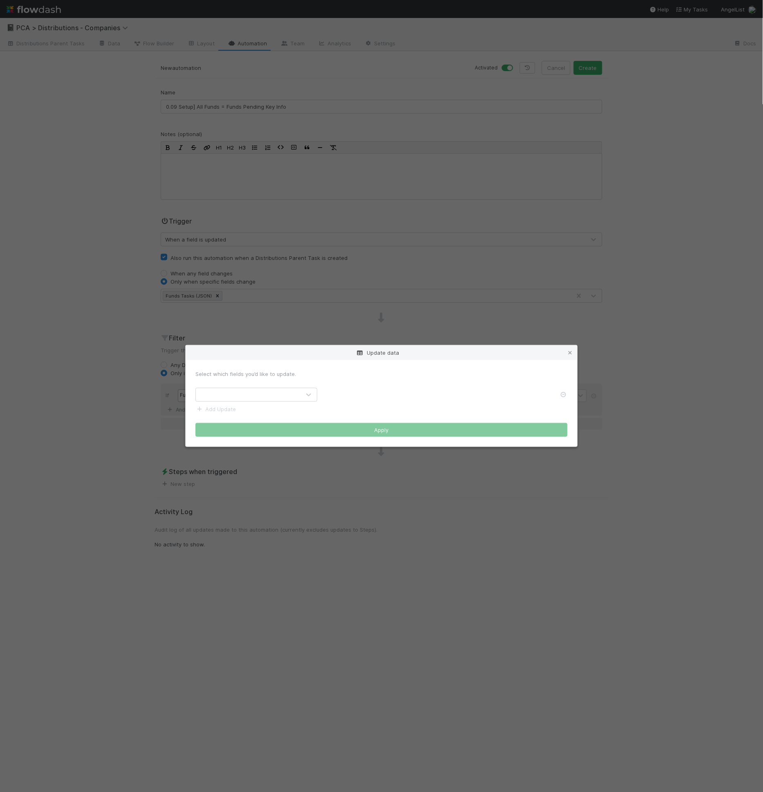
click at [265, 395] on div at bounding box center [248, 394] width 105 height 13
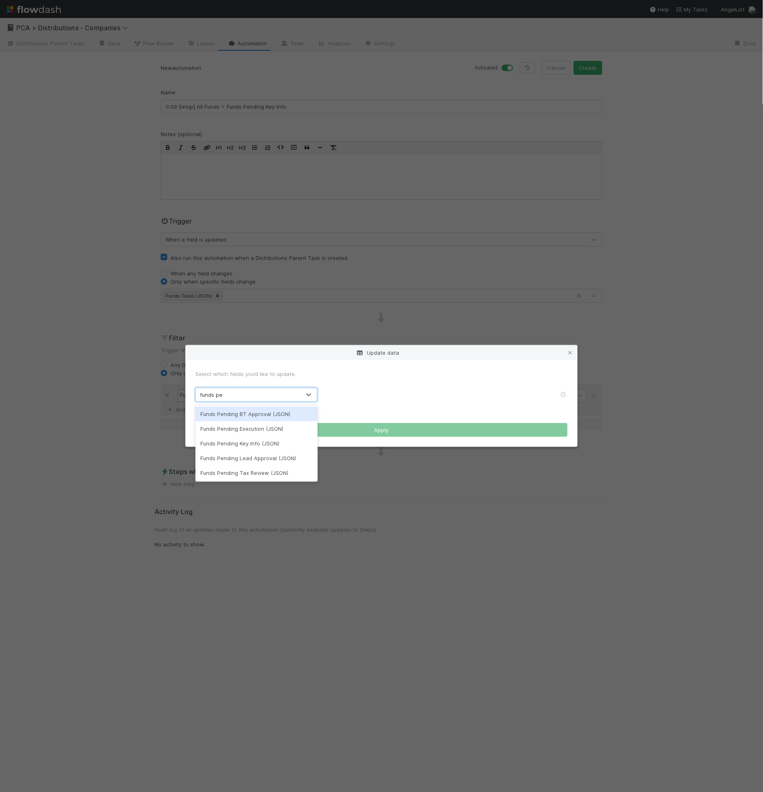
type input "funds pend"
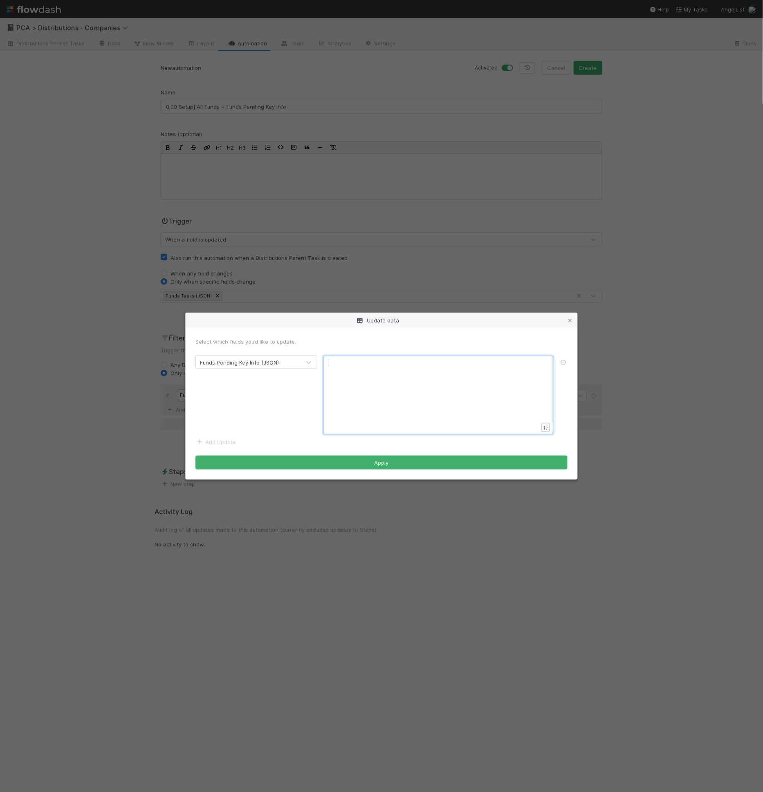
drag, startPoint x: 370, startPoint y: 360, endPoint x: 381, endPoint y: 384, distance: 26.6
click at [370, 360] on pre "​" at bounding box center [437, 363] width 216 height 8
click at [381, 384] on div "xxxxxxxxxx ​" at bounding box center [444, 405] width 230 height 93
type textarea "{{funds"
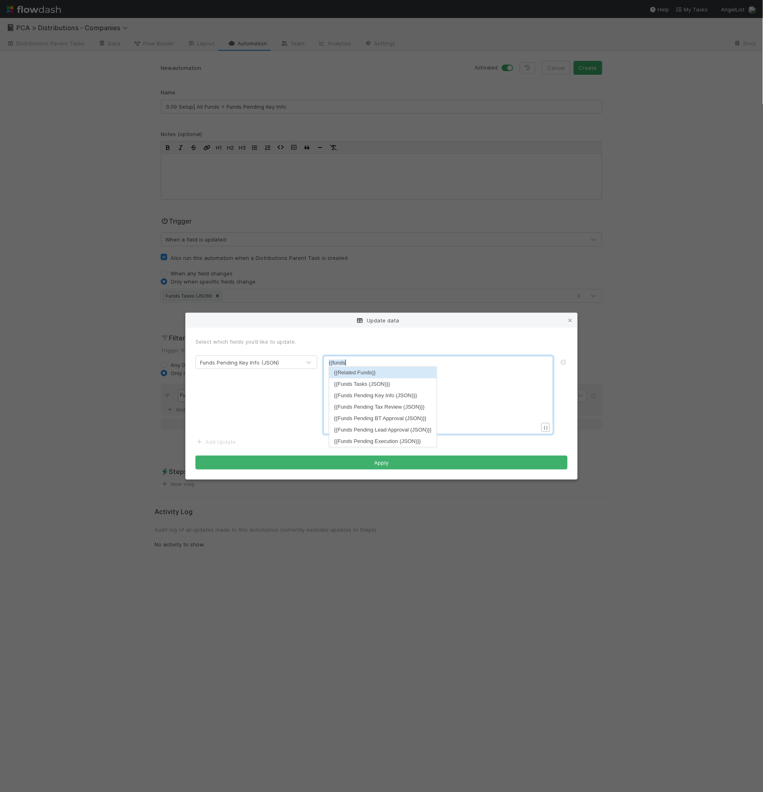
scroll to position [2, 16]
click at [372, 387] on div "xxxxxxxxxx {{Related Funds}}" at bounding box center [444, 405] width 230 height 93
click at [372, 387] on div "x {{Related Funds }}" at bounding box center [444, 405] width 230 height 93
type textarea "{{funds"
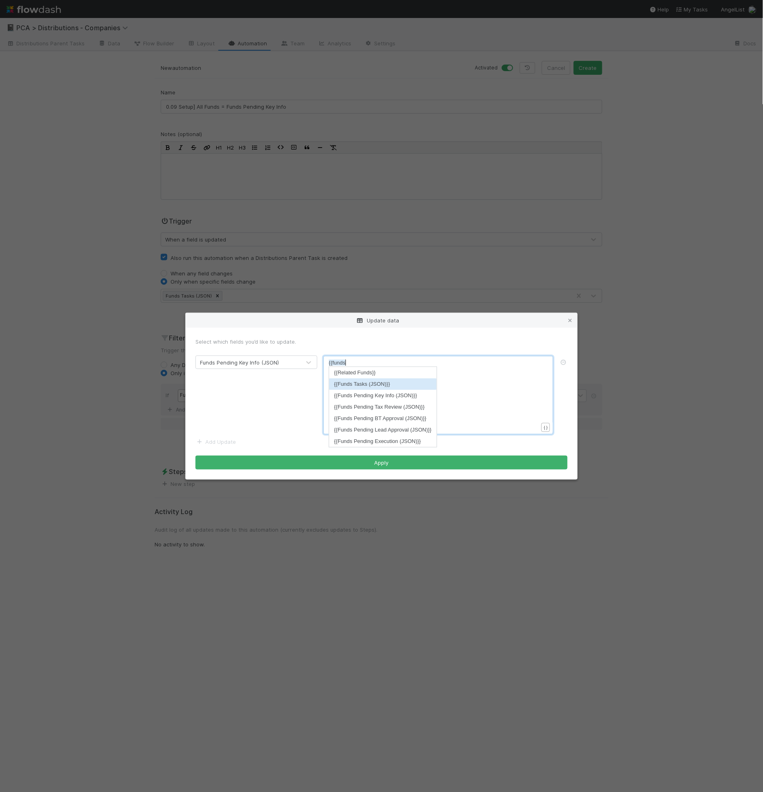
click at [385, 383] on li "{{Funds Tasks (JSON)}}" at bounding box center [383, 384] width 108 height 11
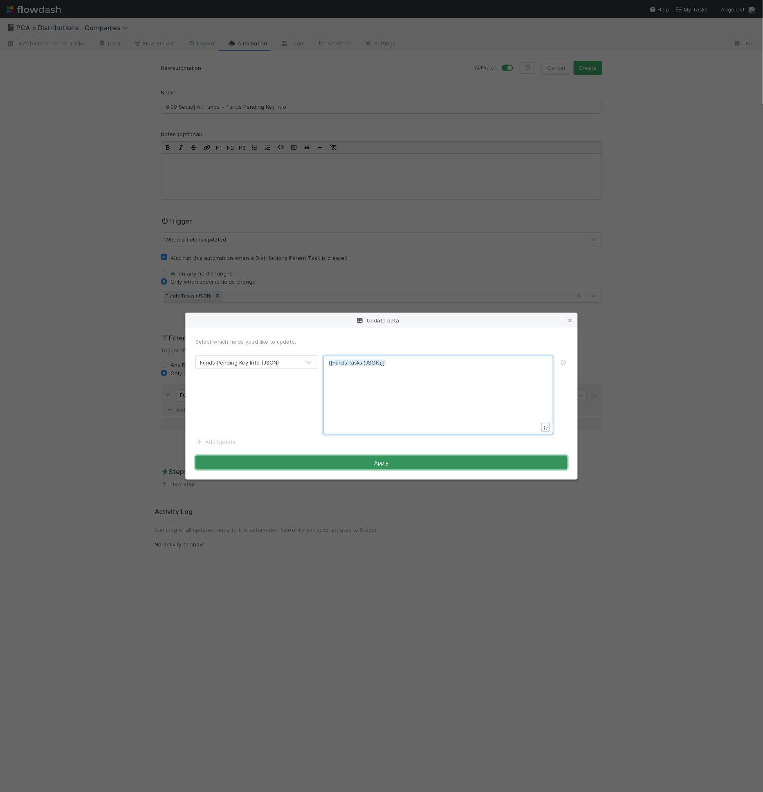
click at [428, 460] on button "Apply" at bounding box center [381, 463] width 372 height 14
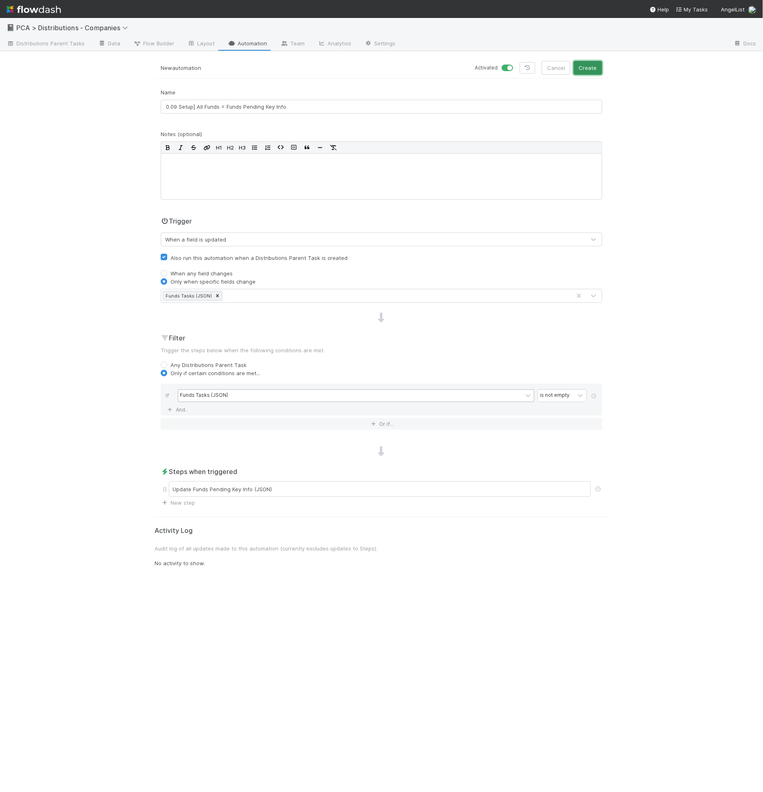
click at [590, 67] on button "Create" at bounding box center [587, 68] width 29 height 14
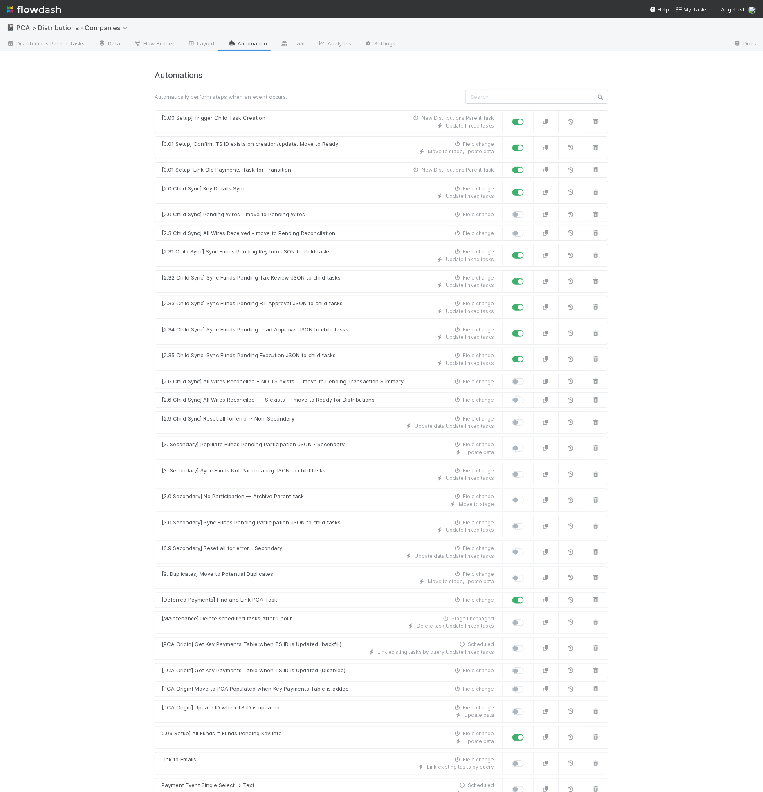
click at [490, 81] on div "Automations Automatically perform steps when an event occurs. [0.00 Setup] Trig…" at bounding box center [382, 458] width 454 height 775
click at [116, 44] on link "Data" at bounding box center [109, 44] width 35 height 13
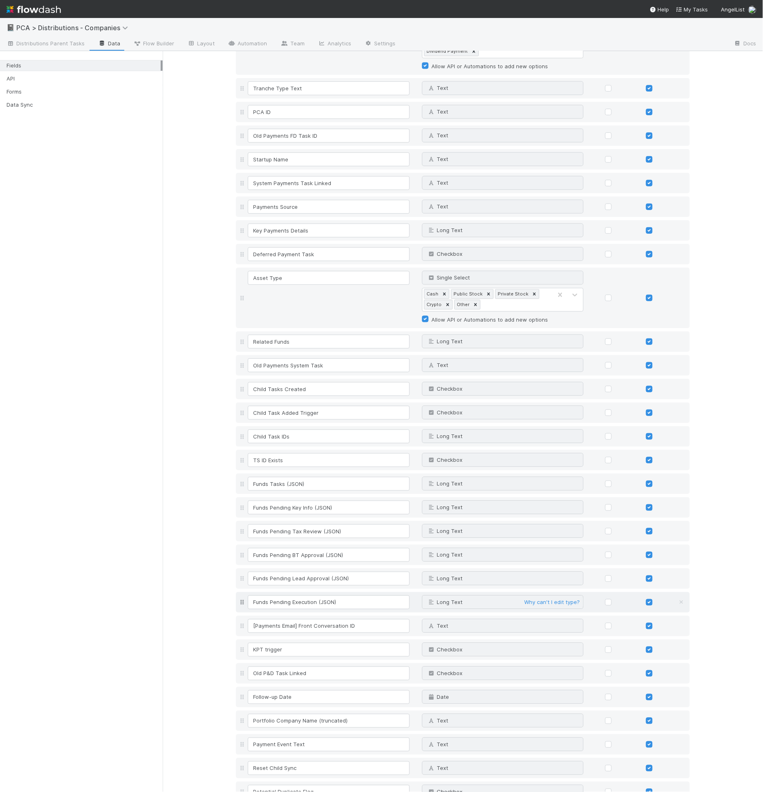
scroll to position [670, 0]
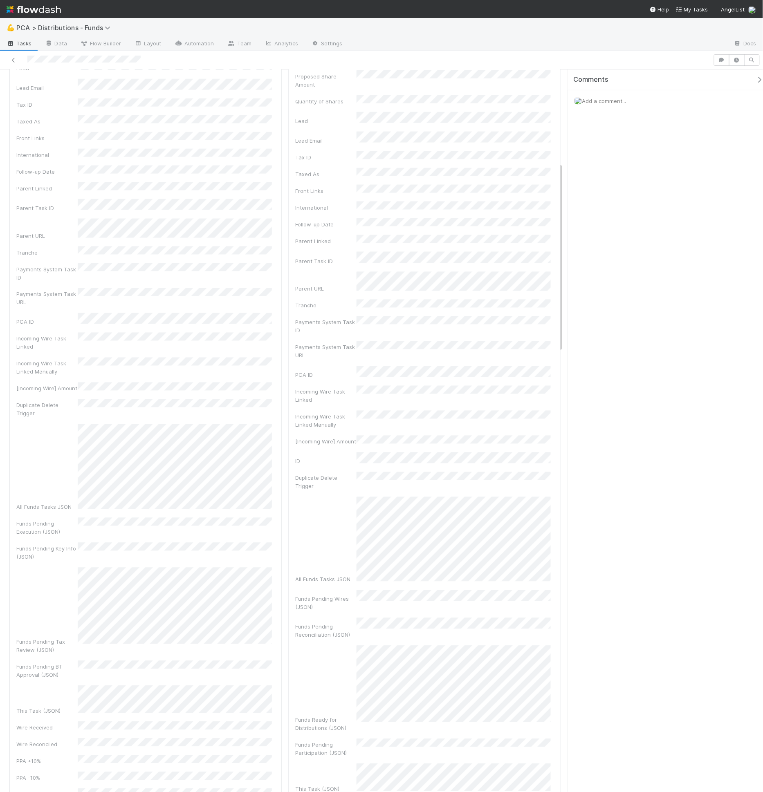
scroll to position [356, 0]
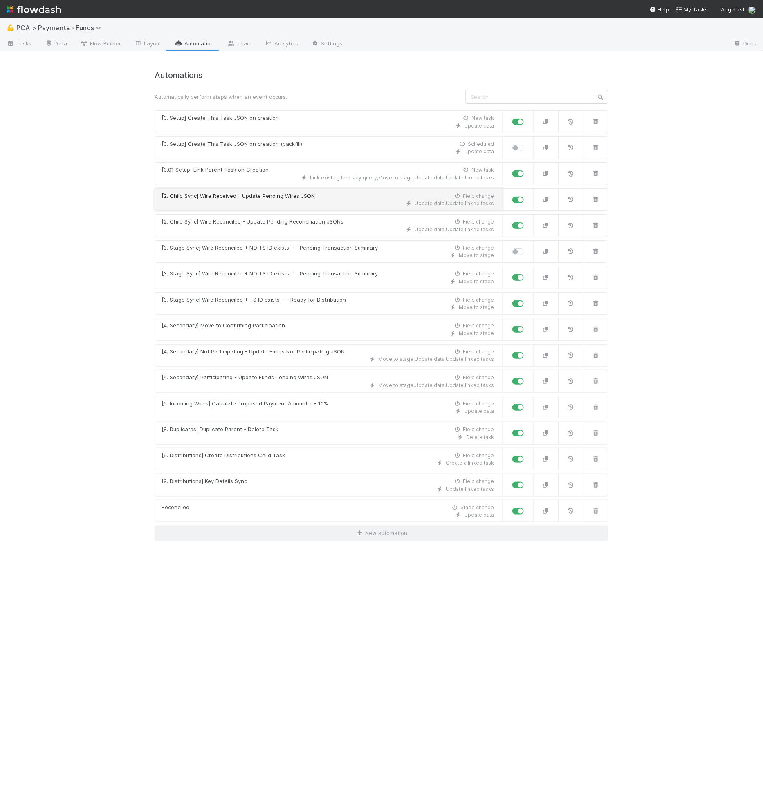
click at [284, 200] on div "Update data , Update linked tasks" at bounding box center [327, 203] width 332 height 7
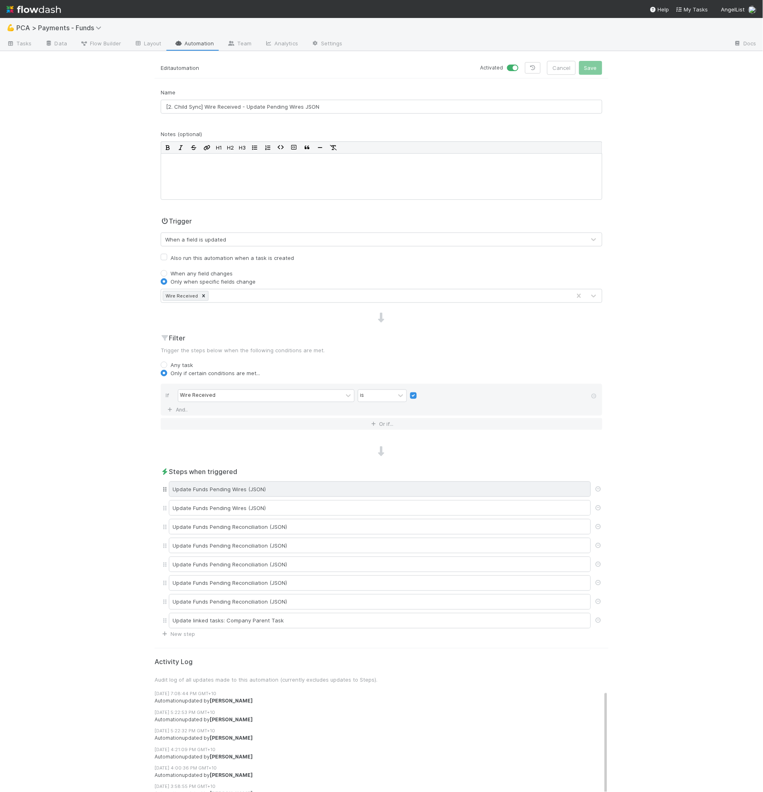
click at [308, 488] on div "Update Funds Pending Wires (JSON)" at bounding box center [380, 490] width 422 height 16
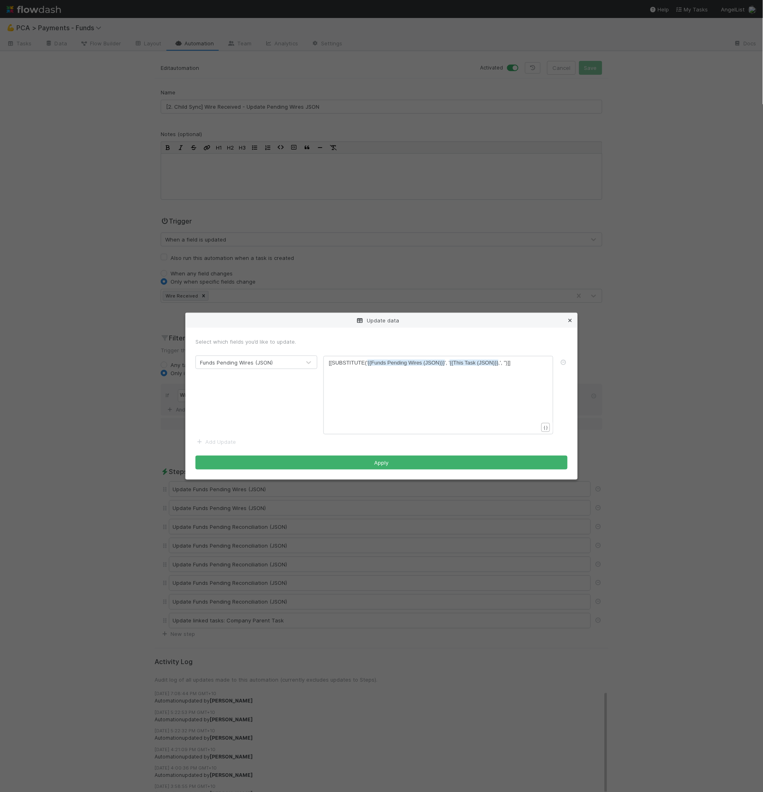
click at [574, 318] on icon at bounding box center [570, 320] width 8 height 5
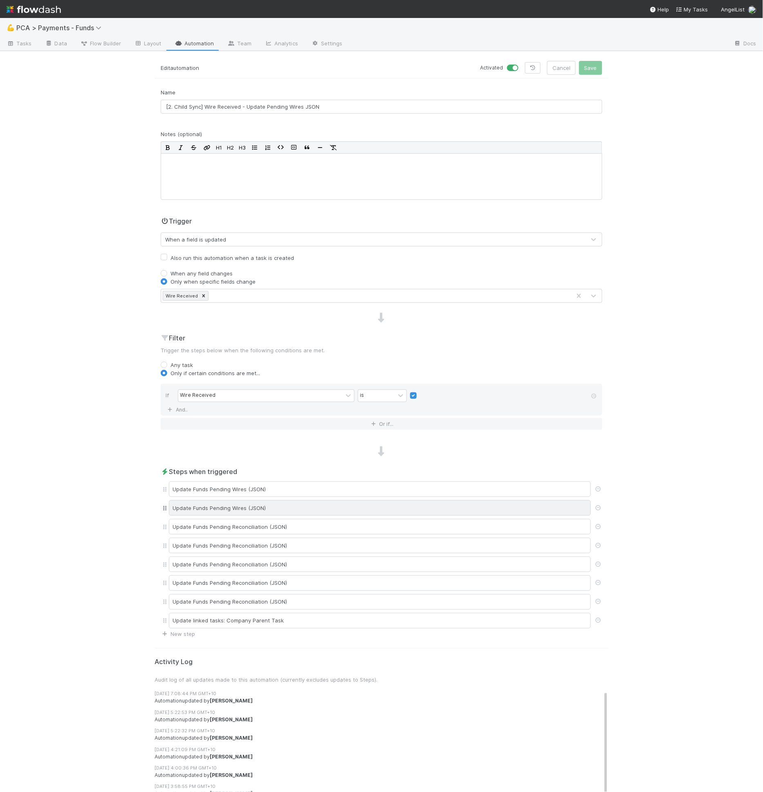
click at [349, 505] on div "Update Funds Pending Wires (JSON)" at bounding box center [380, 508] width 422 height 16
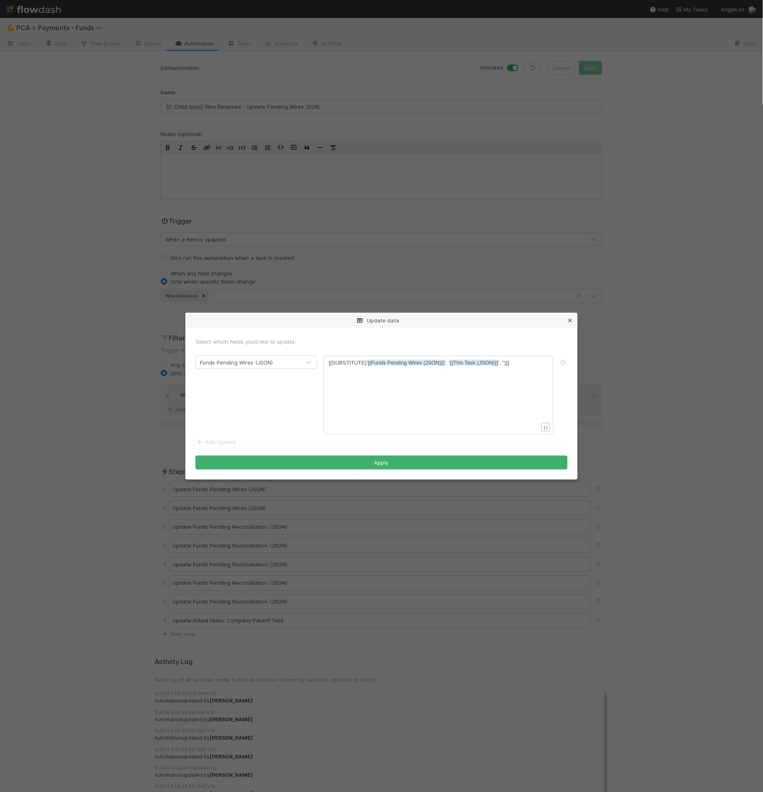
click at [570, 321] on icon at bounding box center [570, 320] width 8 height 5
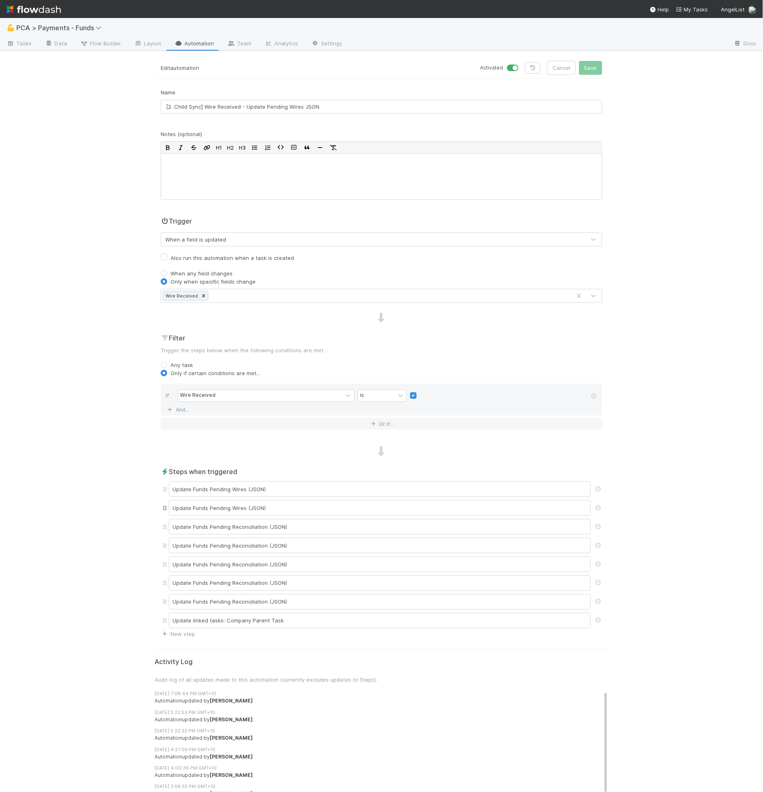
click at [379, 499] on div "Update Funds Pending Wires (JSON)" at bounding box center [381, 508] width 441 height 19
click at [382, 485] on div "Update Funds Pending Wires (JSON)" at bounding box center [380, 490] width 422 height 16
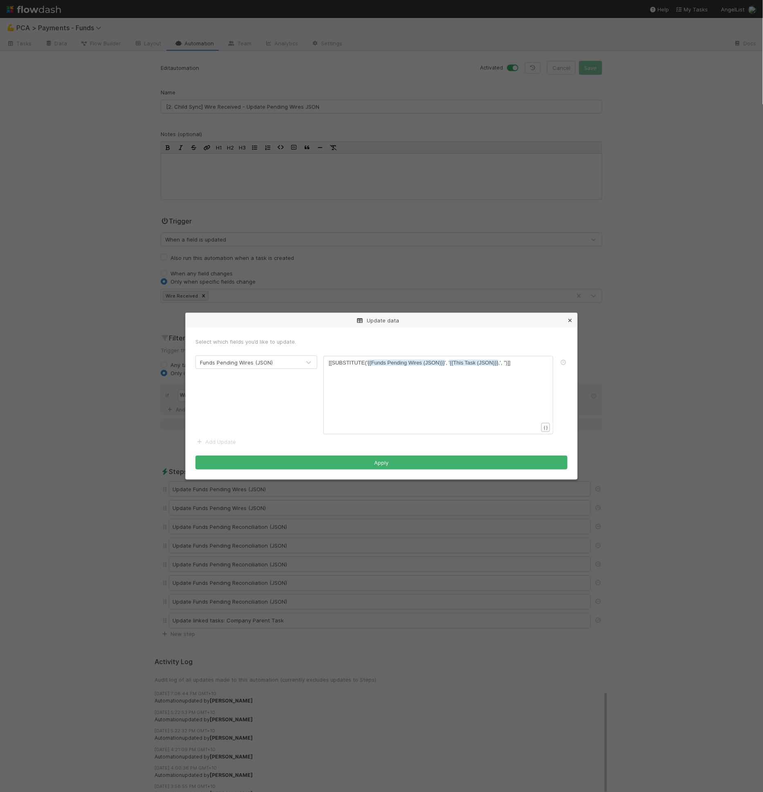
click at [569, 320] on icon at bounding box center [570, 320] width 8 height 5
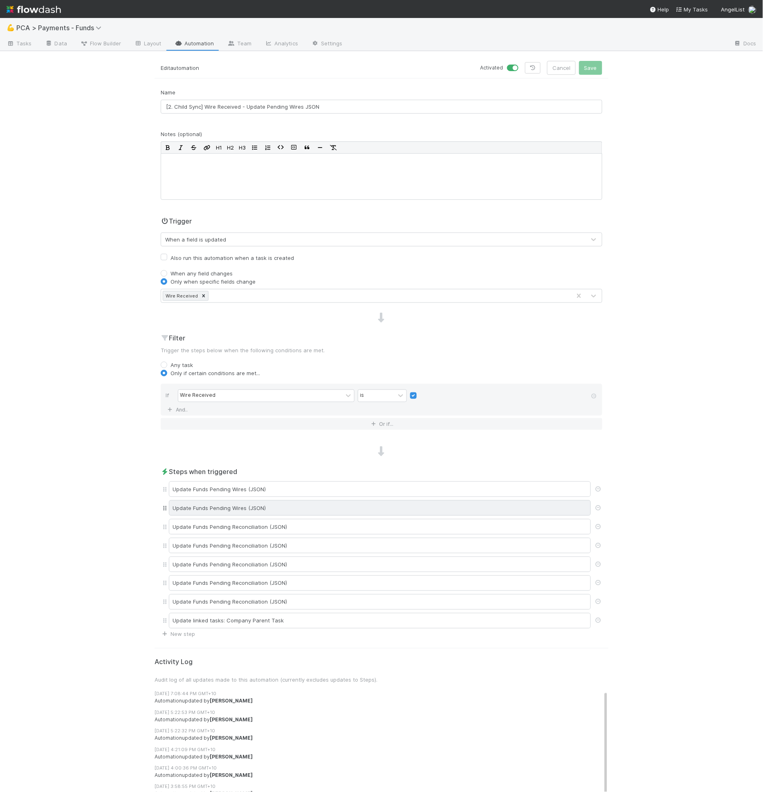
click at [442, 500] on div "Update Funds Pending Wires (JSON)" at bounding box center [380, 508] width 422 height 16
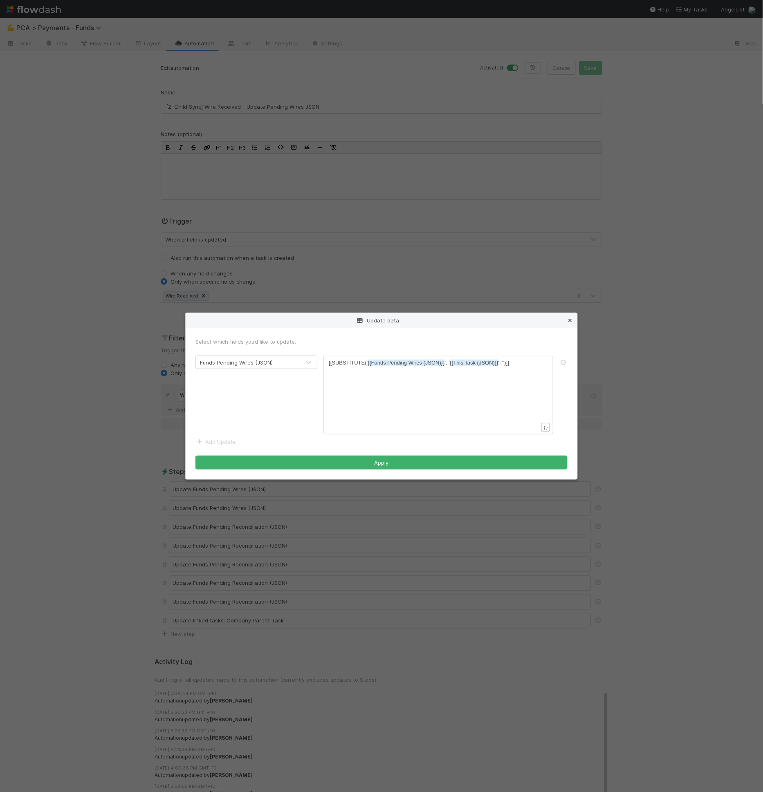
click at [571, 322] on icon at bounding box center [570, 320] width 8 height 5
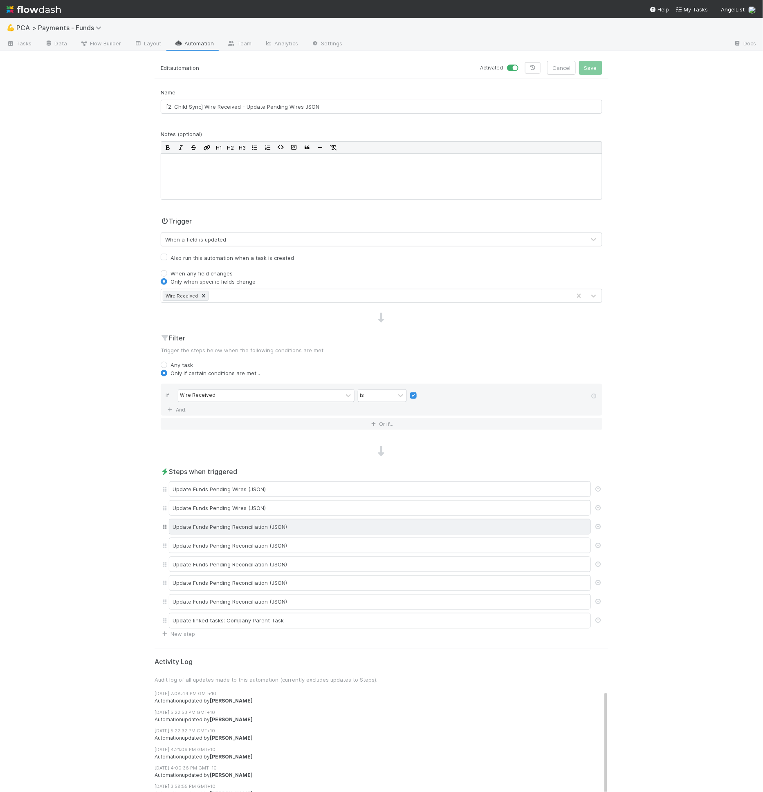
click at [330, 524] on div "Update Funds Pending Reconciliation (JSON)" at bounding box center [380, 527] width 422 height 16
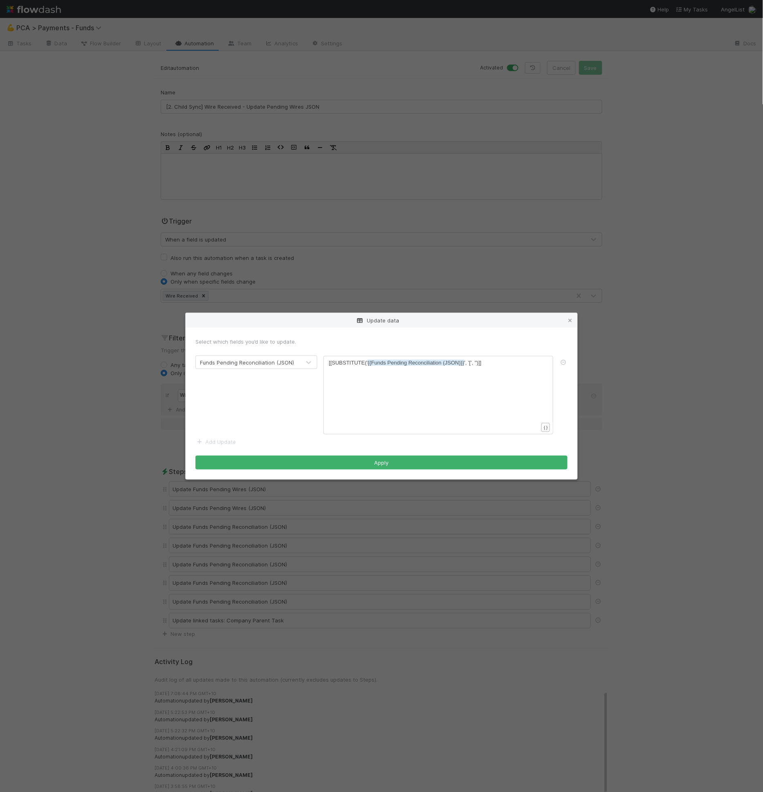
click at [274, 580] on div "Update data Select which fields you’d like to update. Funds Pending Reconciliat…" at bounding box center [381, 396] width 763 height 792
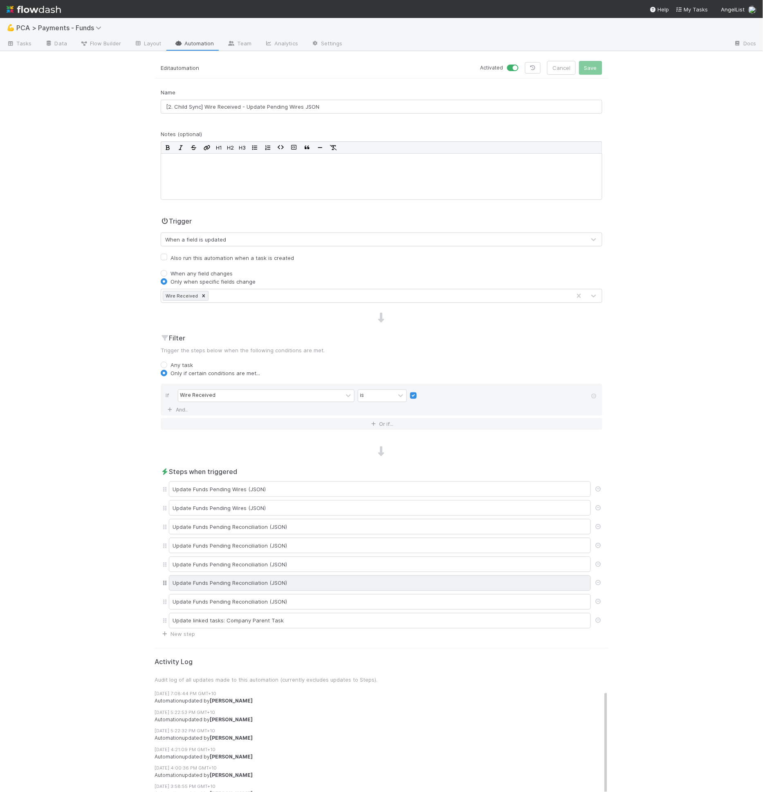
click at [274, 580] on div "Update Funds Pending Reconciliation (JSON)" at bounding box center [380, 584] width 422 height 16
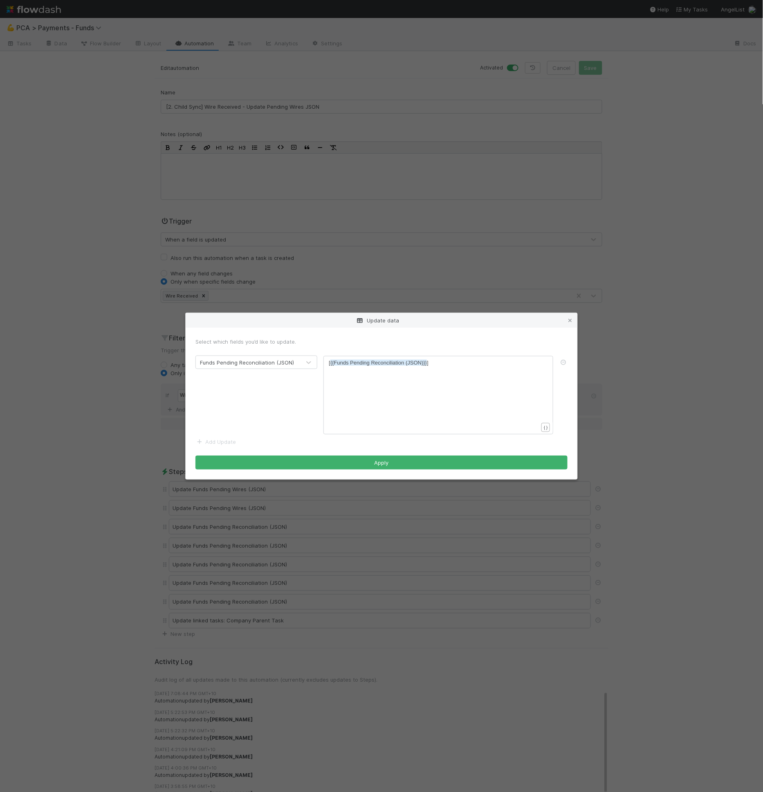
click at [265, 609] on div "Update data Select which fields you’d like to update. Funds Pending Reconciliat…" at bounding box center [381, 396] width 763 height 792
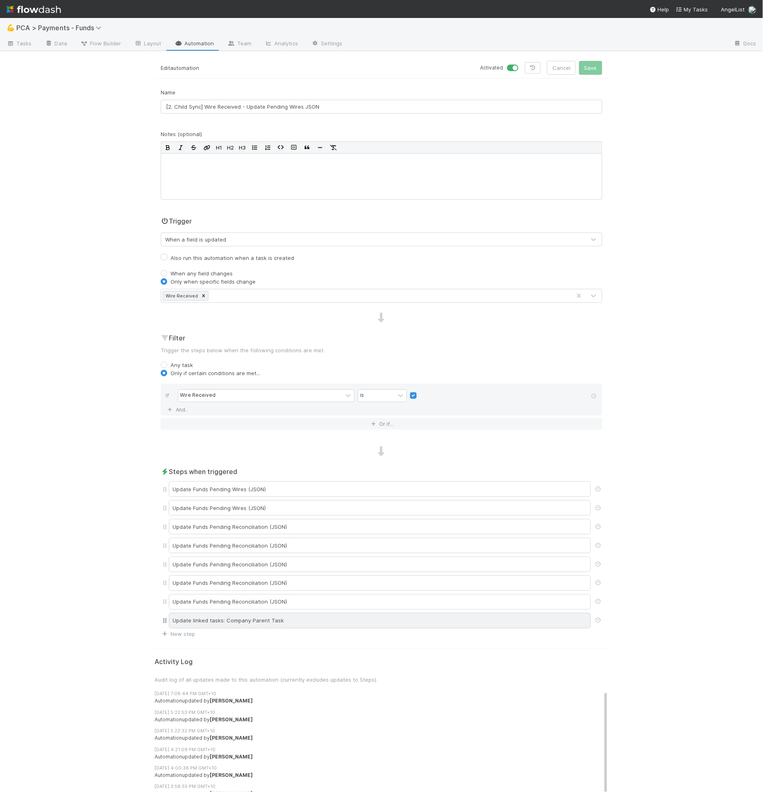
click at [267, 621] on div "Update linked tasks: Company Parent Task" at bounding box center [380, 621] width 422 height 16
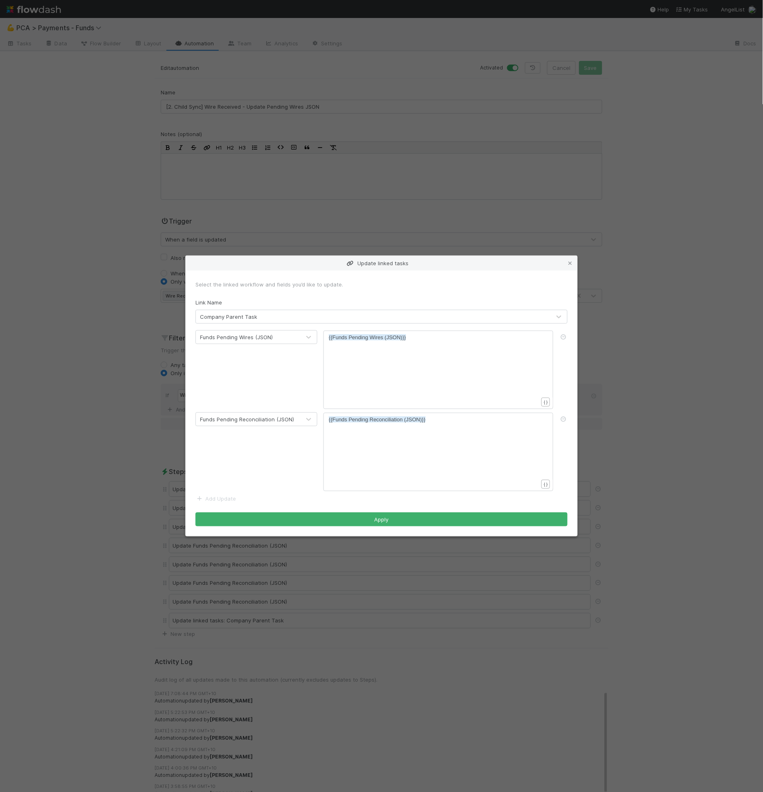
click at [397, 86] on div "Update linked tasks Select the linked workflow and fields you’d like to update.…" at bounding box center [381, 396] width 763 height 792
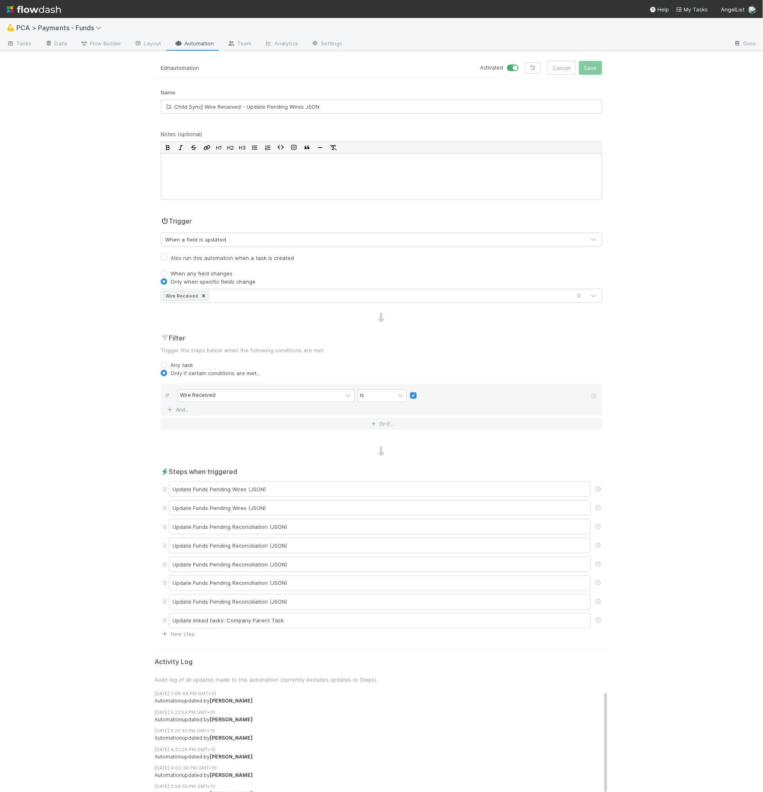
click at [207, 55] on div "💪 PCA > Payments - Funds Tasks Data Flow Builder Layout Automation Team Analyti…" at bounding box center [381, 405] width 763 height 774
click at [202, 40] on link "Automation" at bounding box center [194, 44] width 53 height 13
